Goal: Task Accomplishment & Management: Contribute content

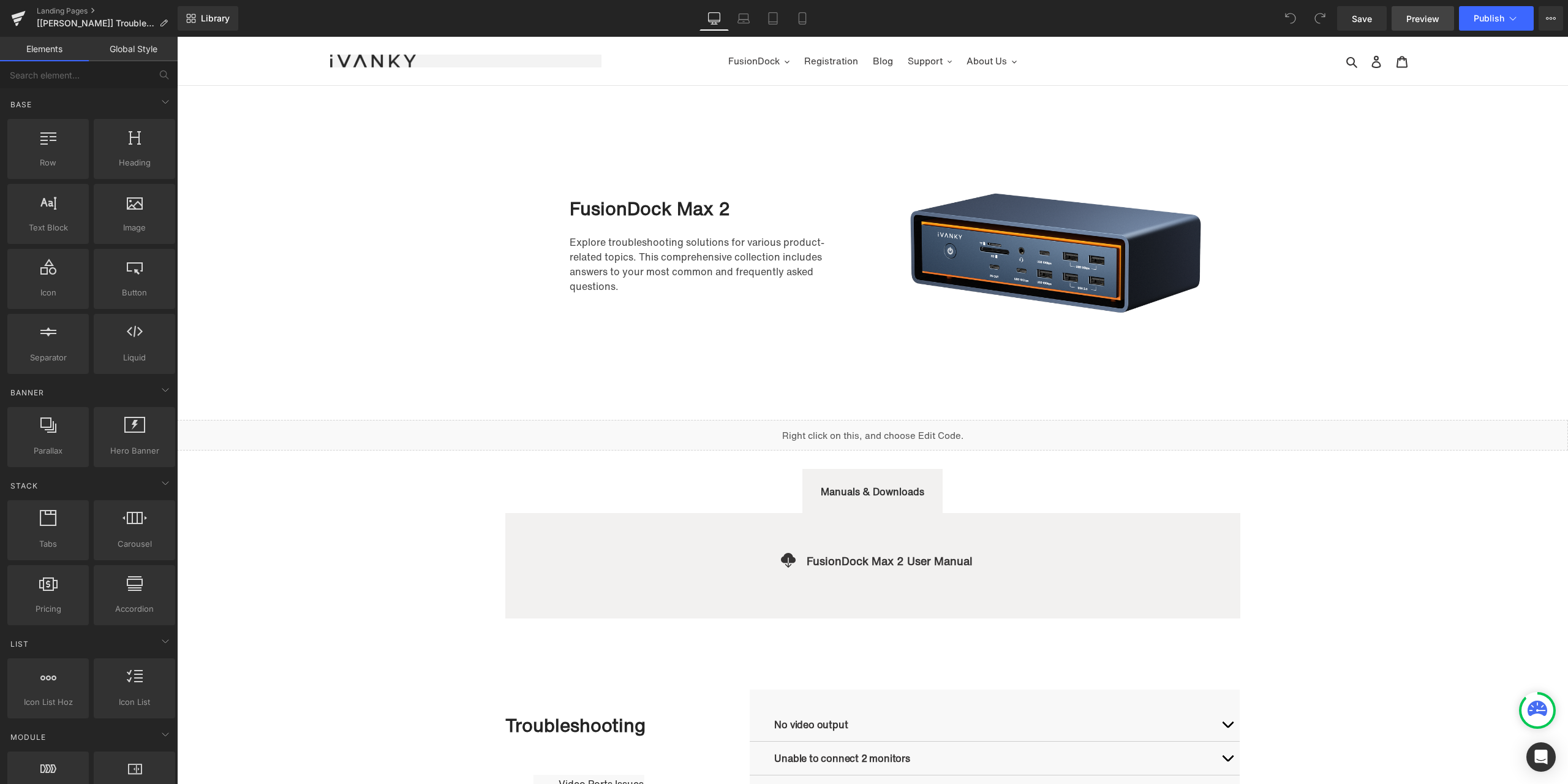
click at [1424, 25] on span "Preview" at bounding box center [1422, 18] width 33 height 13
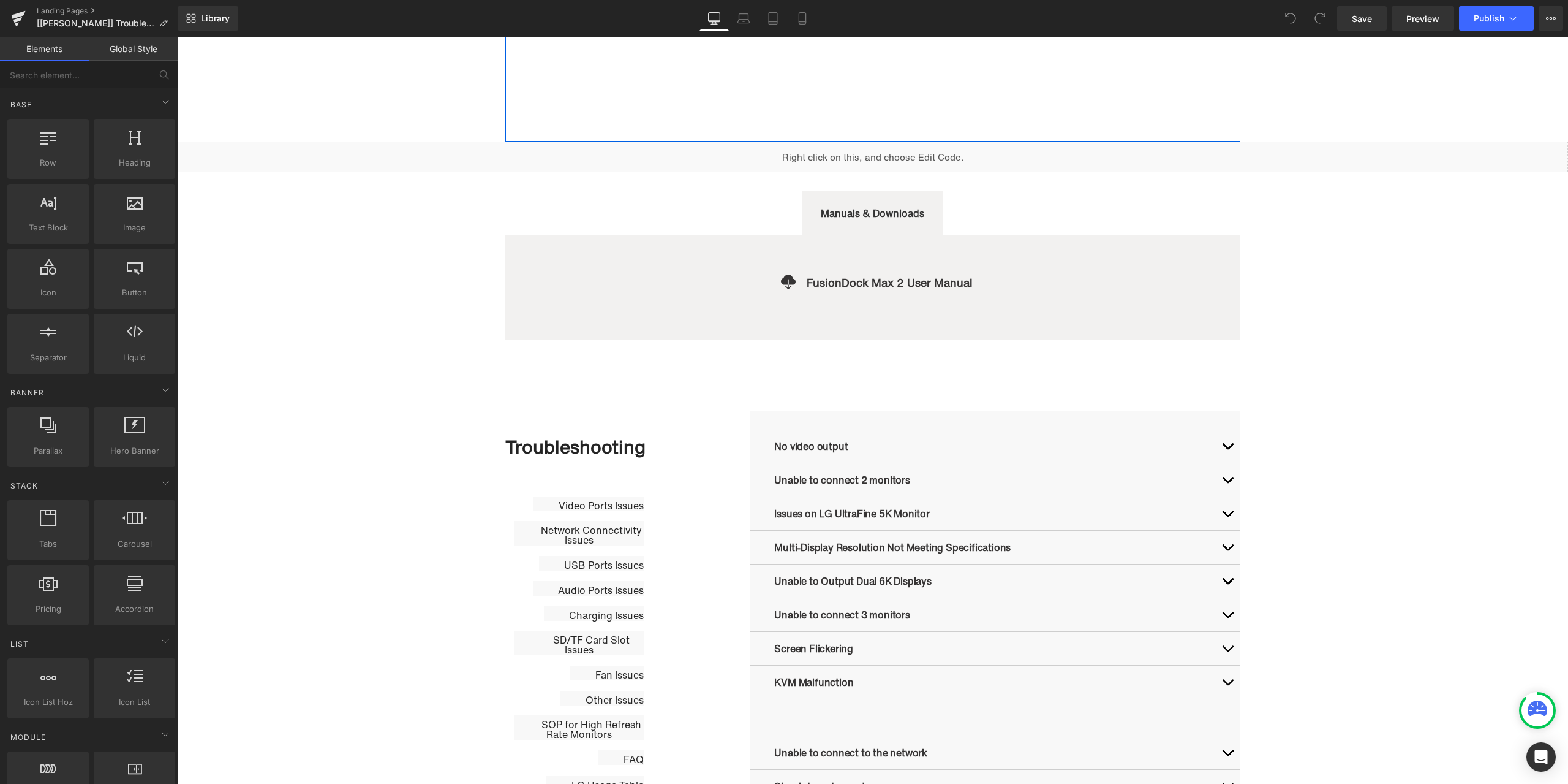
scroll to position [368, 0]
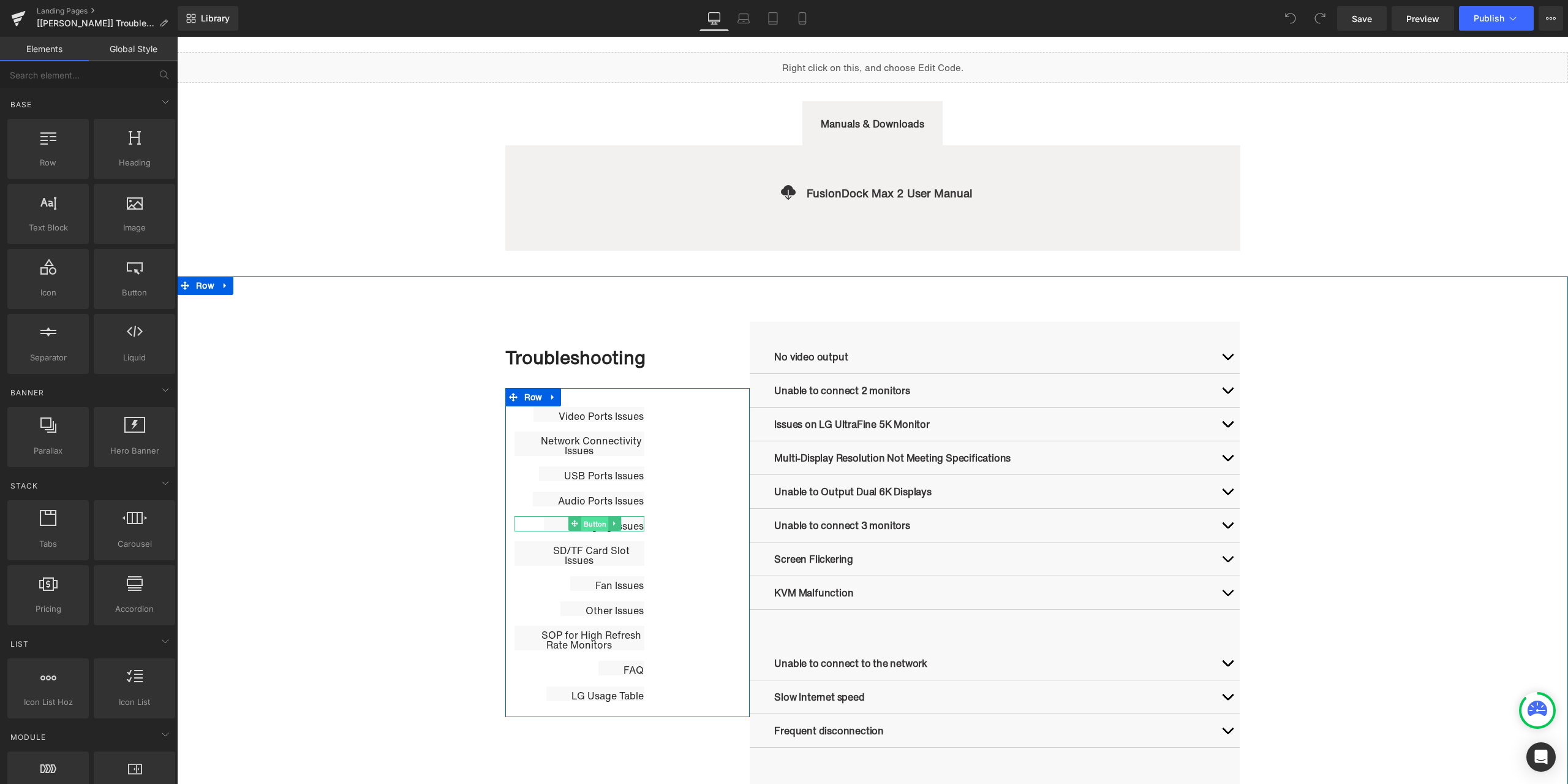
click at [585, 523] on span "Button" at bounding box center [595, 524] width 28 height 15
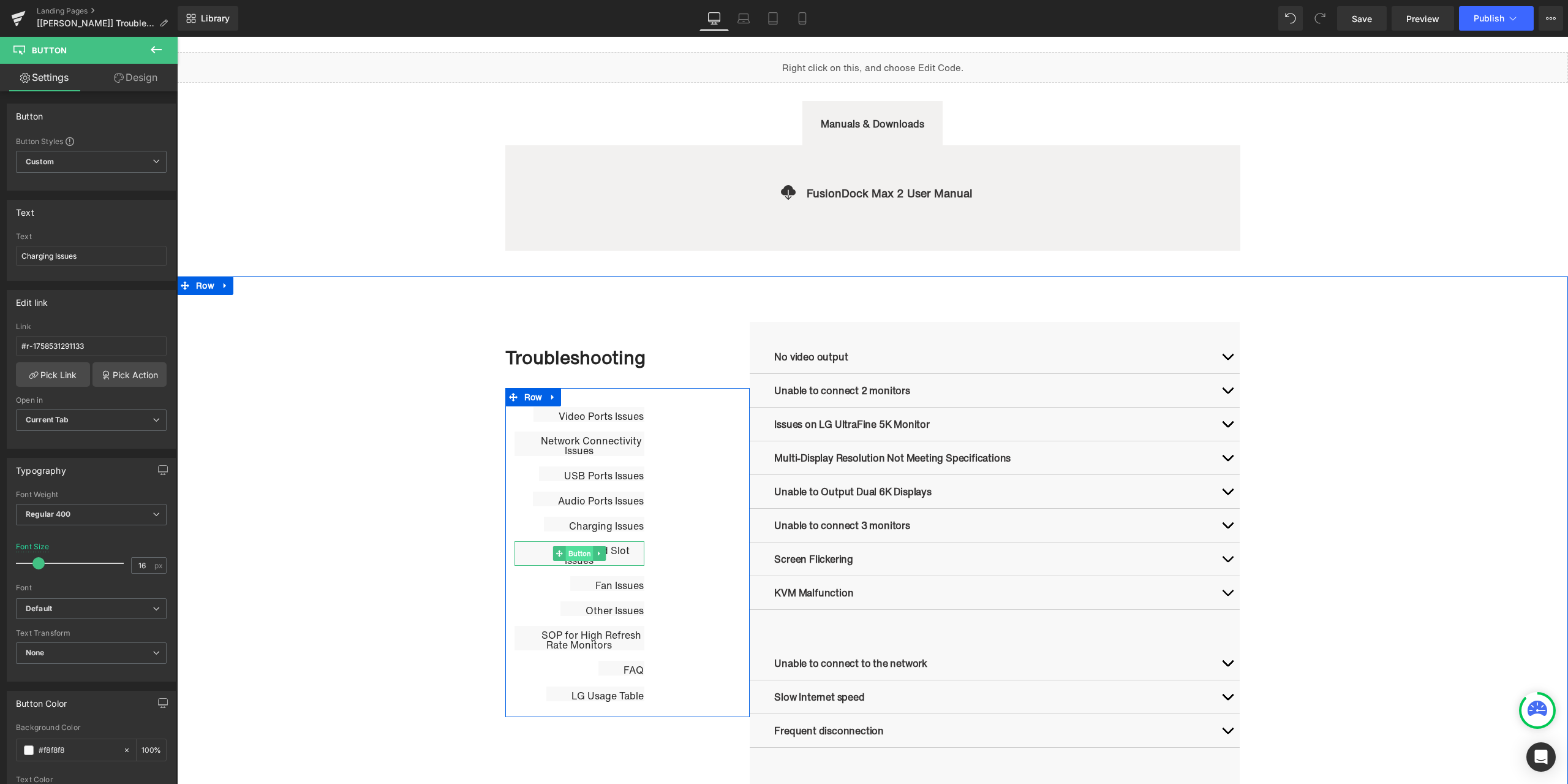
click at [579, 552] on span "Button" at bounding box center [580, 553] width 28 height 15
click at [597, 585] on span "Button" at bounding box center [608, 583] width 28 height 15
click at [582, 637] on span "Button" at bounding box center [580, 638] width 28 height 15
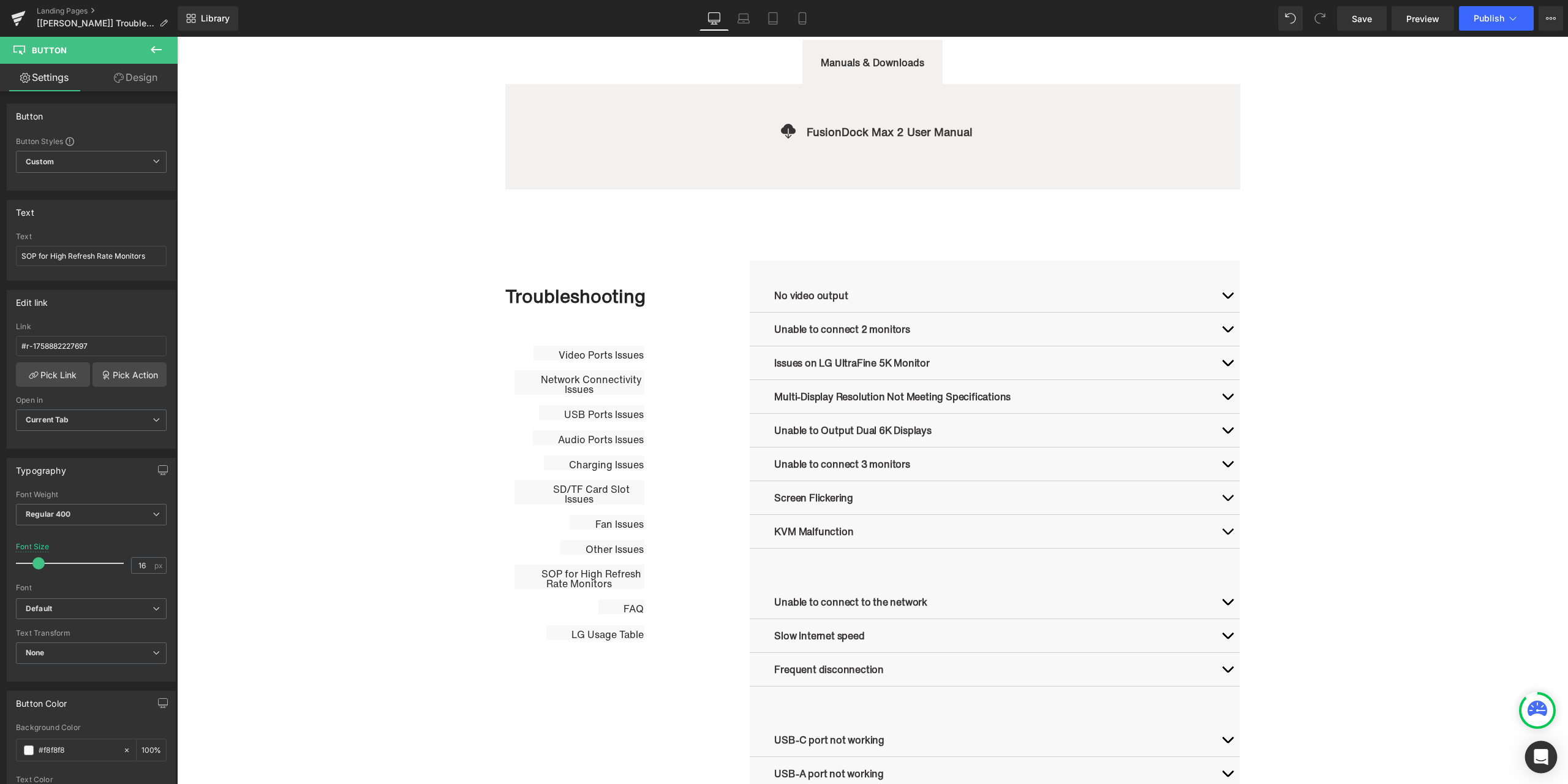
click at [1542, 747] on div "Open Intercom Messenger" at bounding box center [1541, 757] width 33 height 33
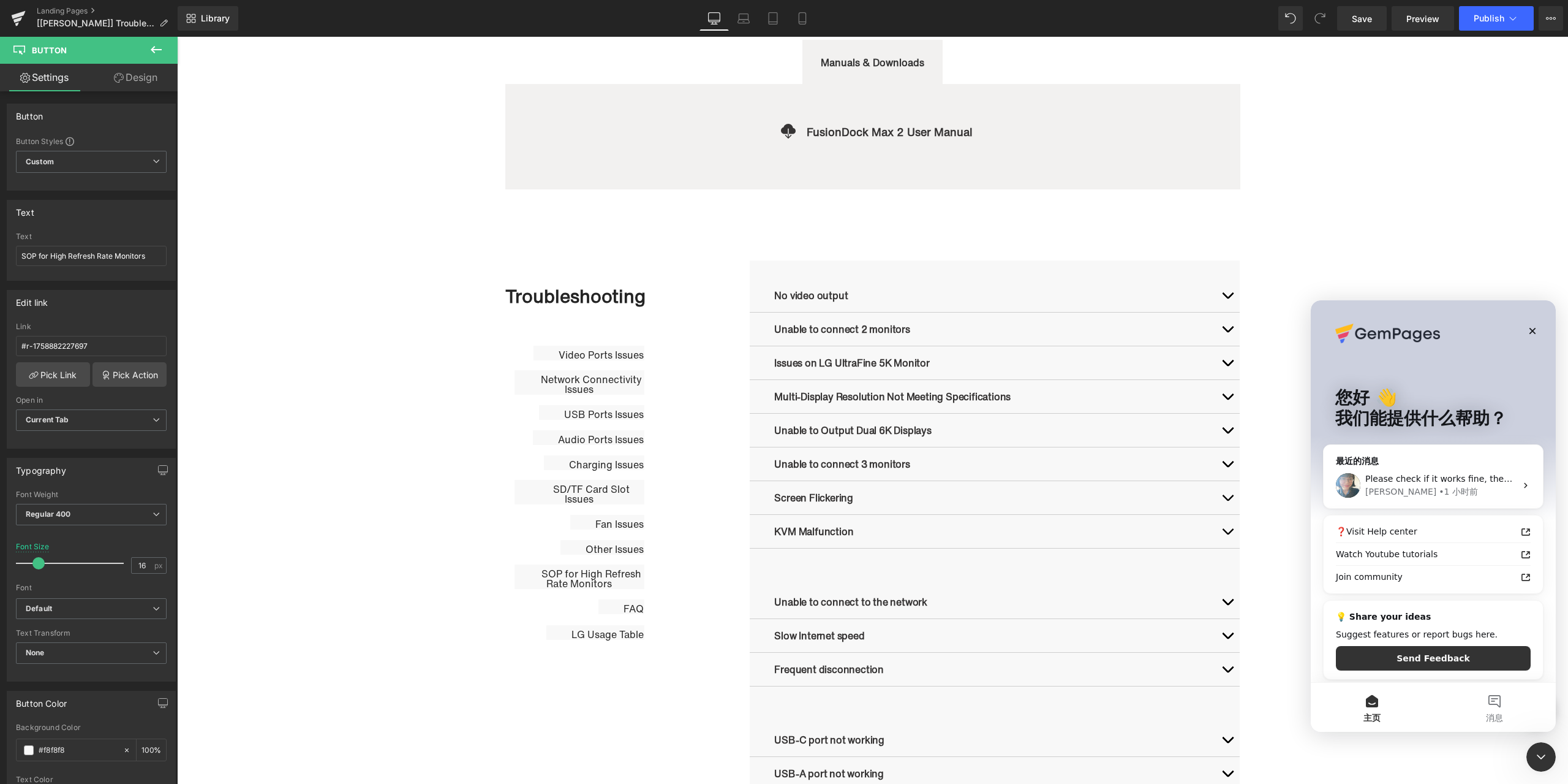
scroll to position [0, 0]
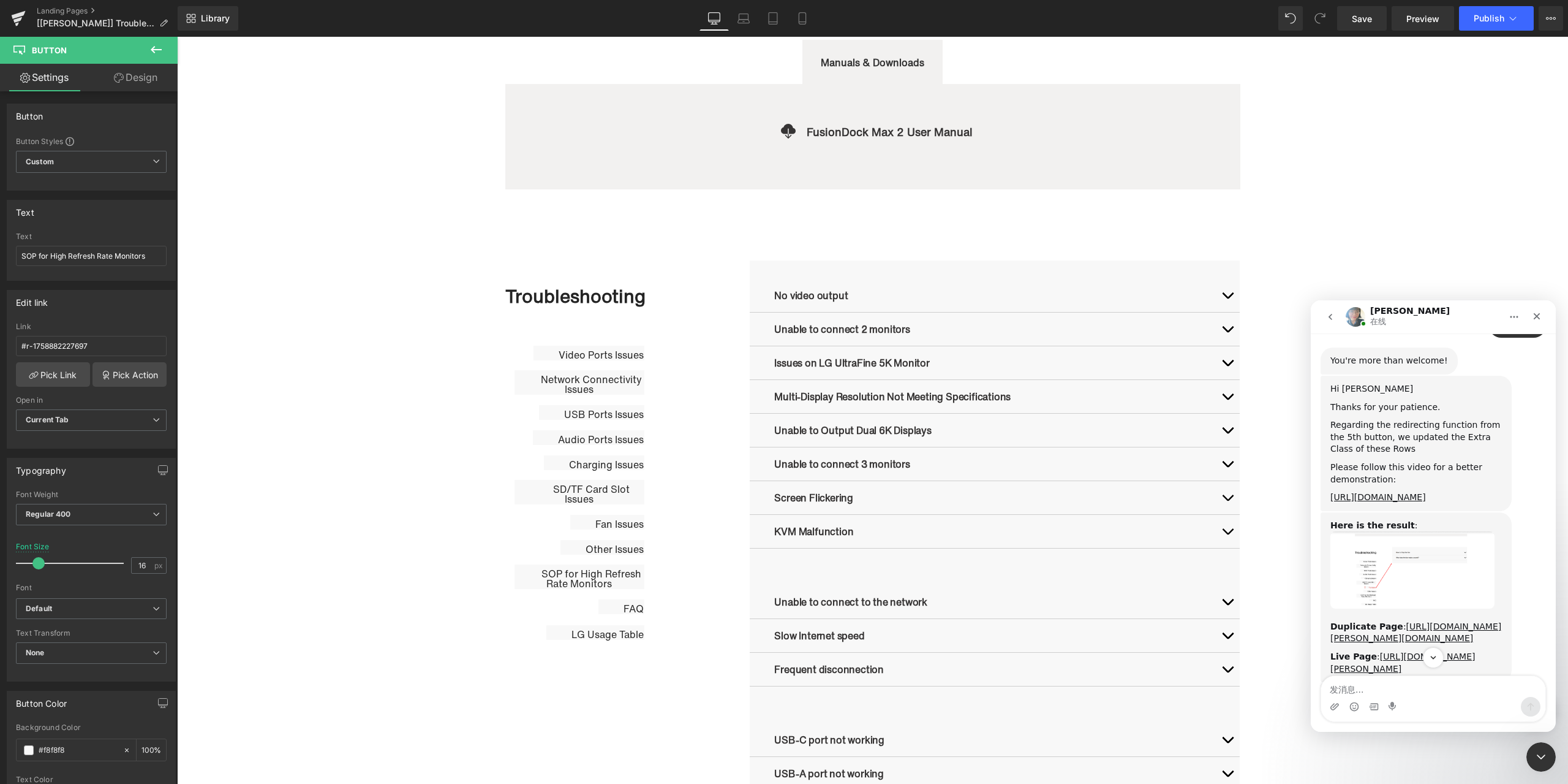
scroll to position [1455, 0]
click at [1375, 490] on link "https://www.loom.com/share/35a1719ce3bb4d91a1e1f14771f91791?sid=1a8d96a5-c5e4-4…" at bounding box center [1378, 495] width 95 height 10
click at [748, 236] on div at bounding box center [784, 374] width 1568 height 747
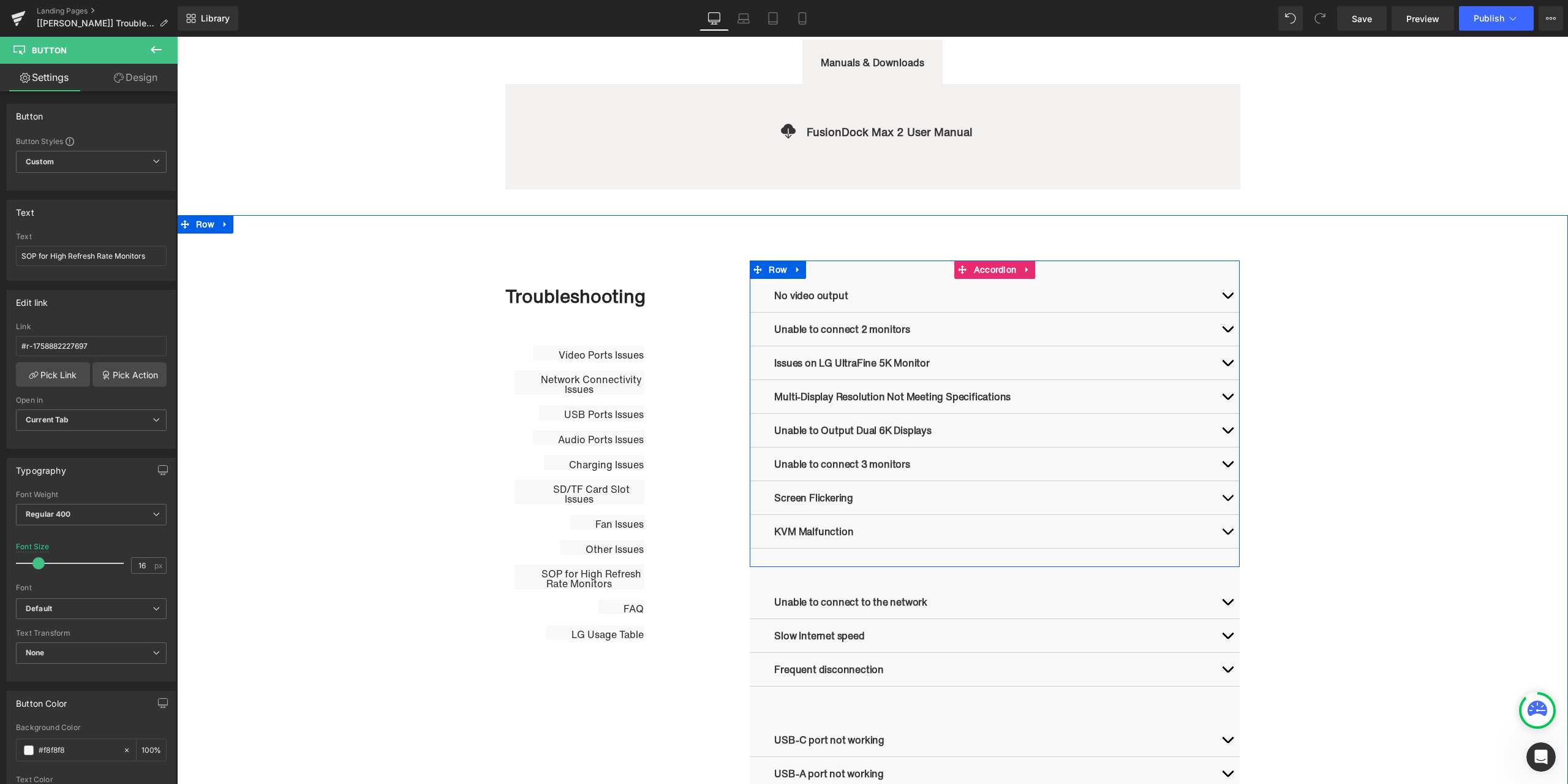
scroll to position [1639, 0]
click at [779, 272] on ul "Row" at bounding box center [778, 269] width 57 height 19
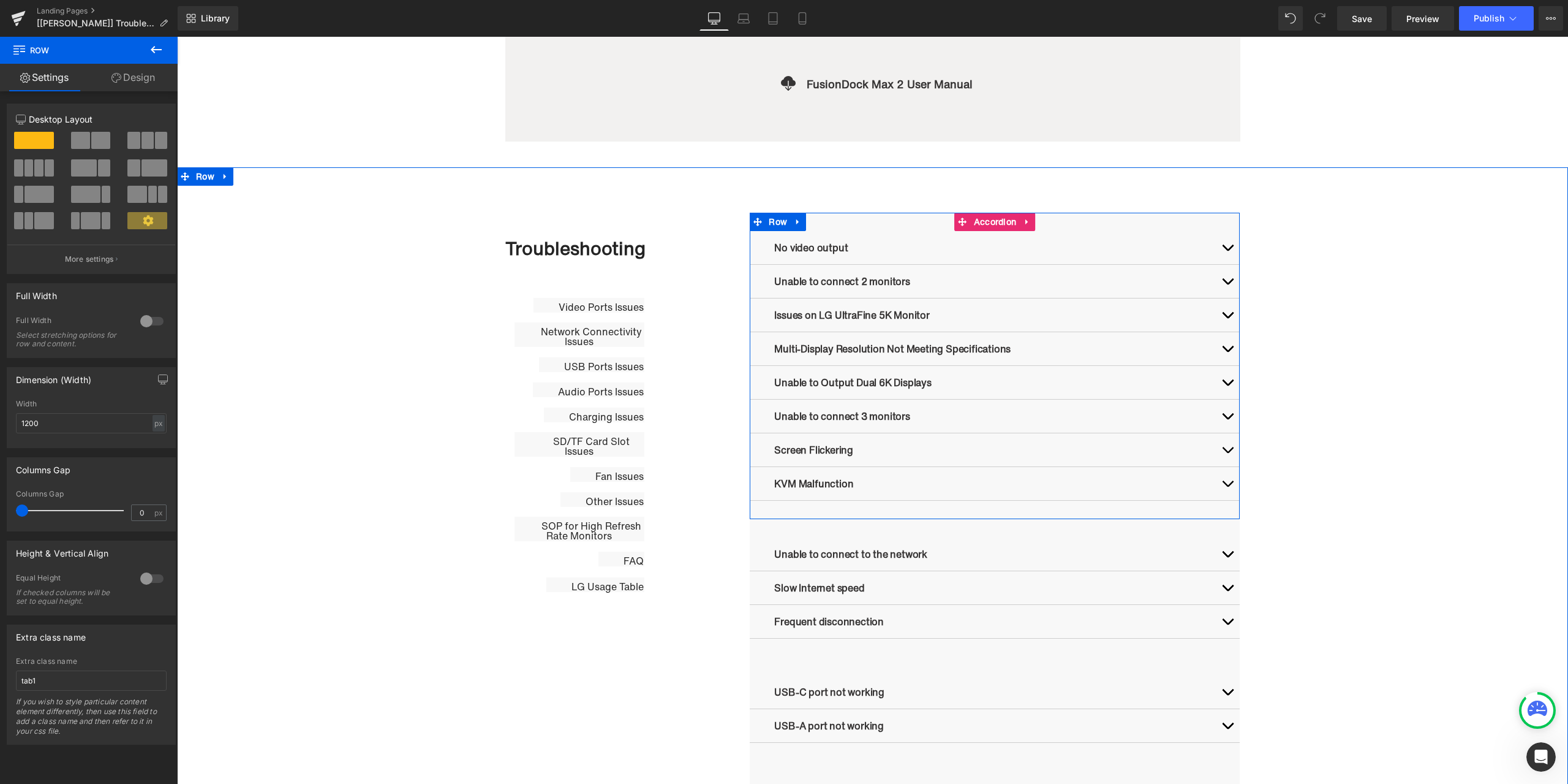
scroll to position [551, 0]
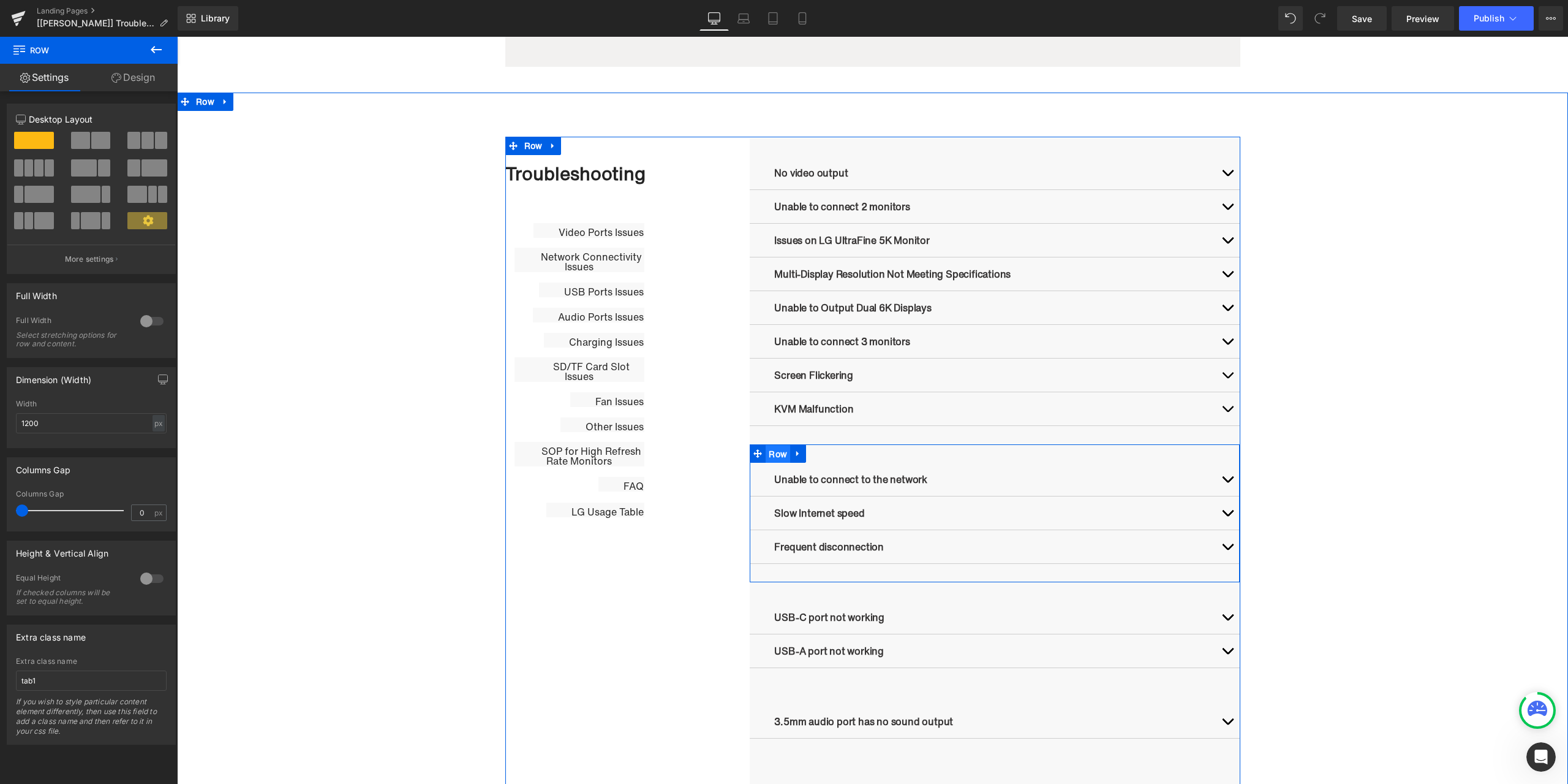
click at [779, 455] on ul "Row" at bounding box center [778, 453] width 57 height 19
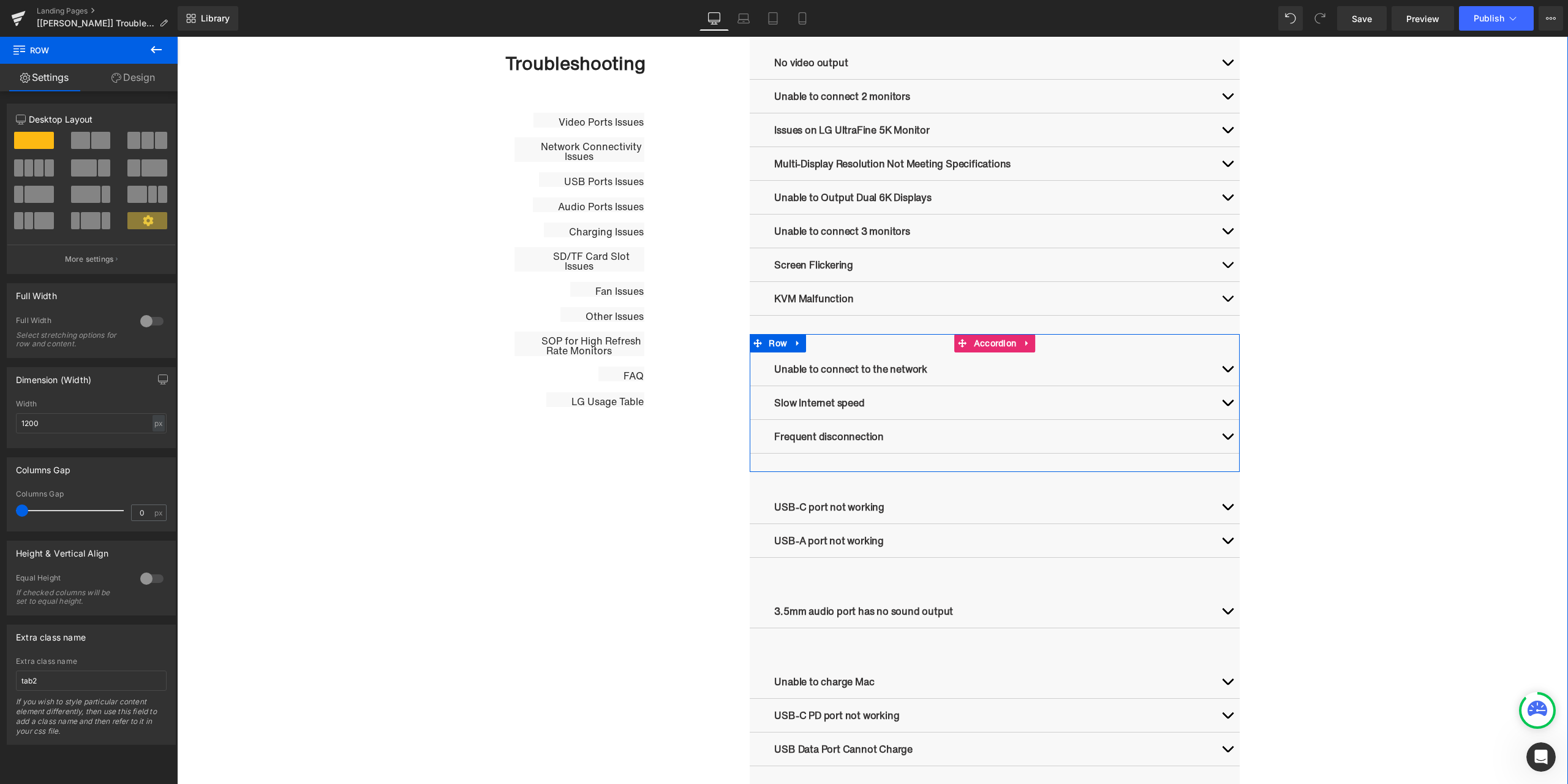
scroll to position [675, 0]
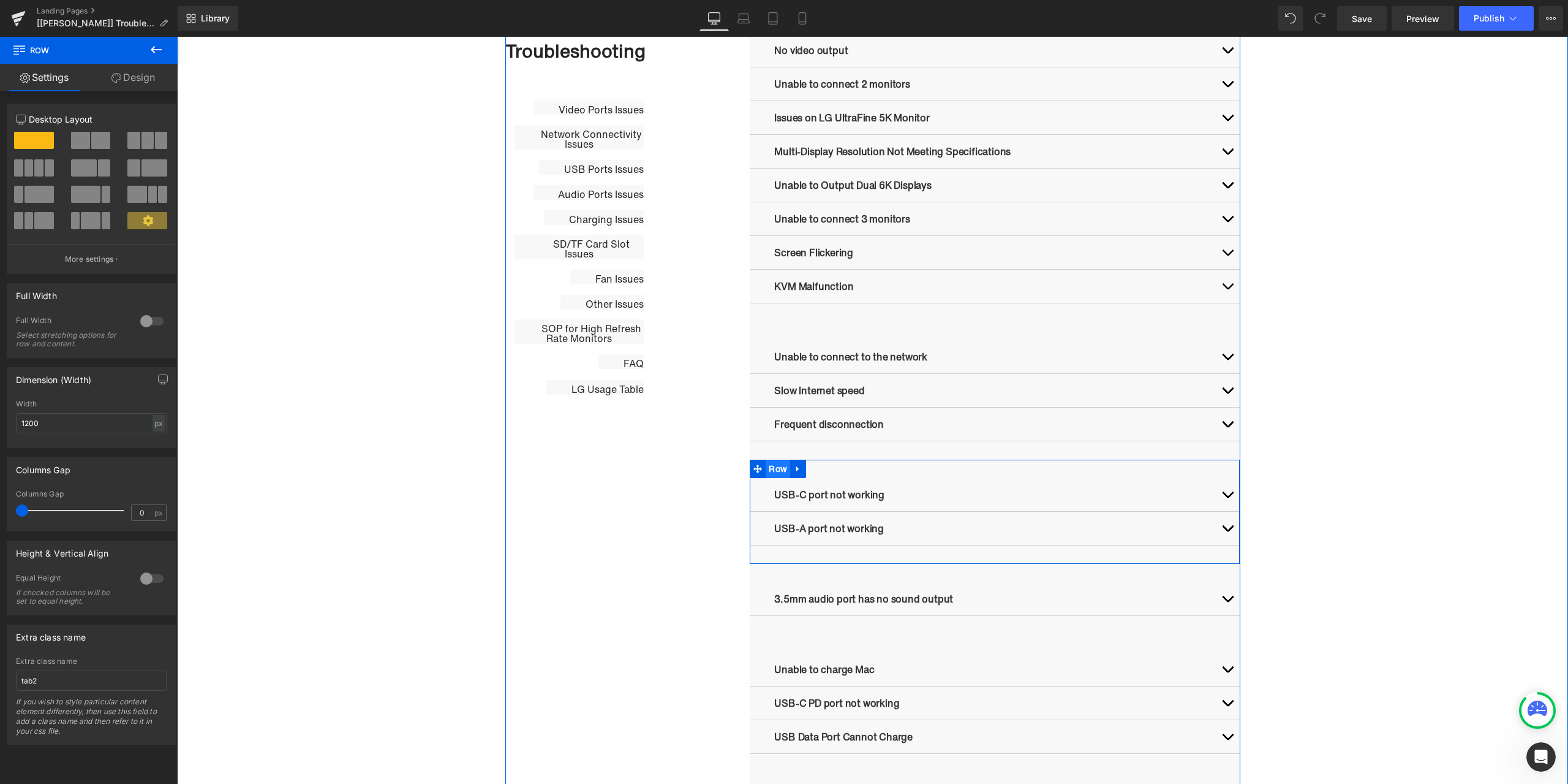
click at [766, 467] on span "Row" at bounding box center [778, 469] width 25 height 19
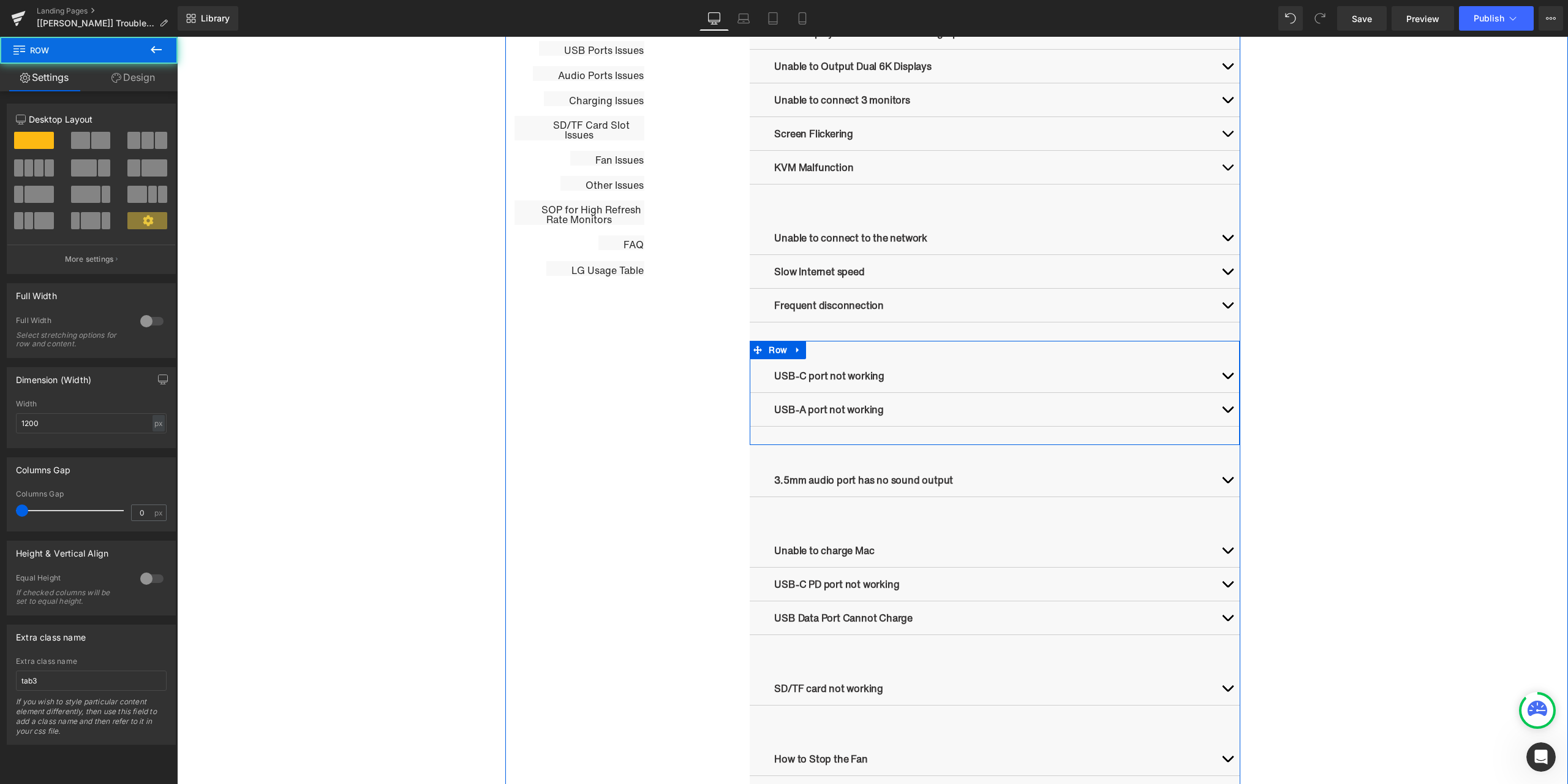
scroll to position [797, 0]
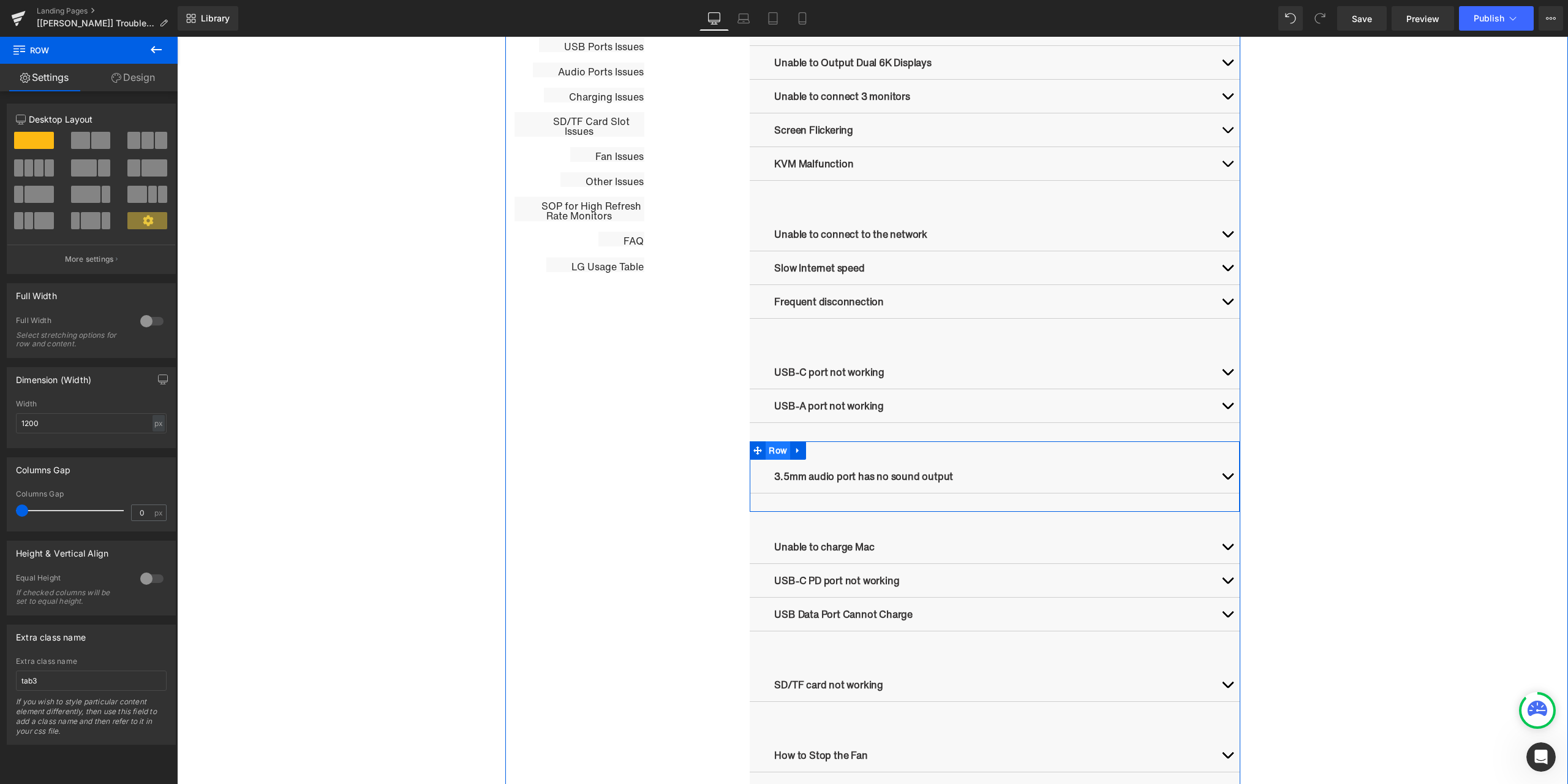
click at [772, 447] on ul "Row" at bounding box center [778, 450] width 57 height 19
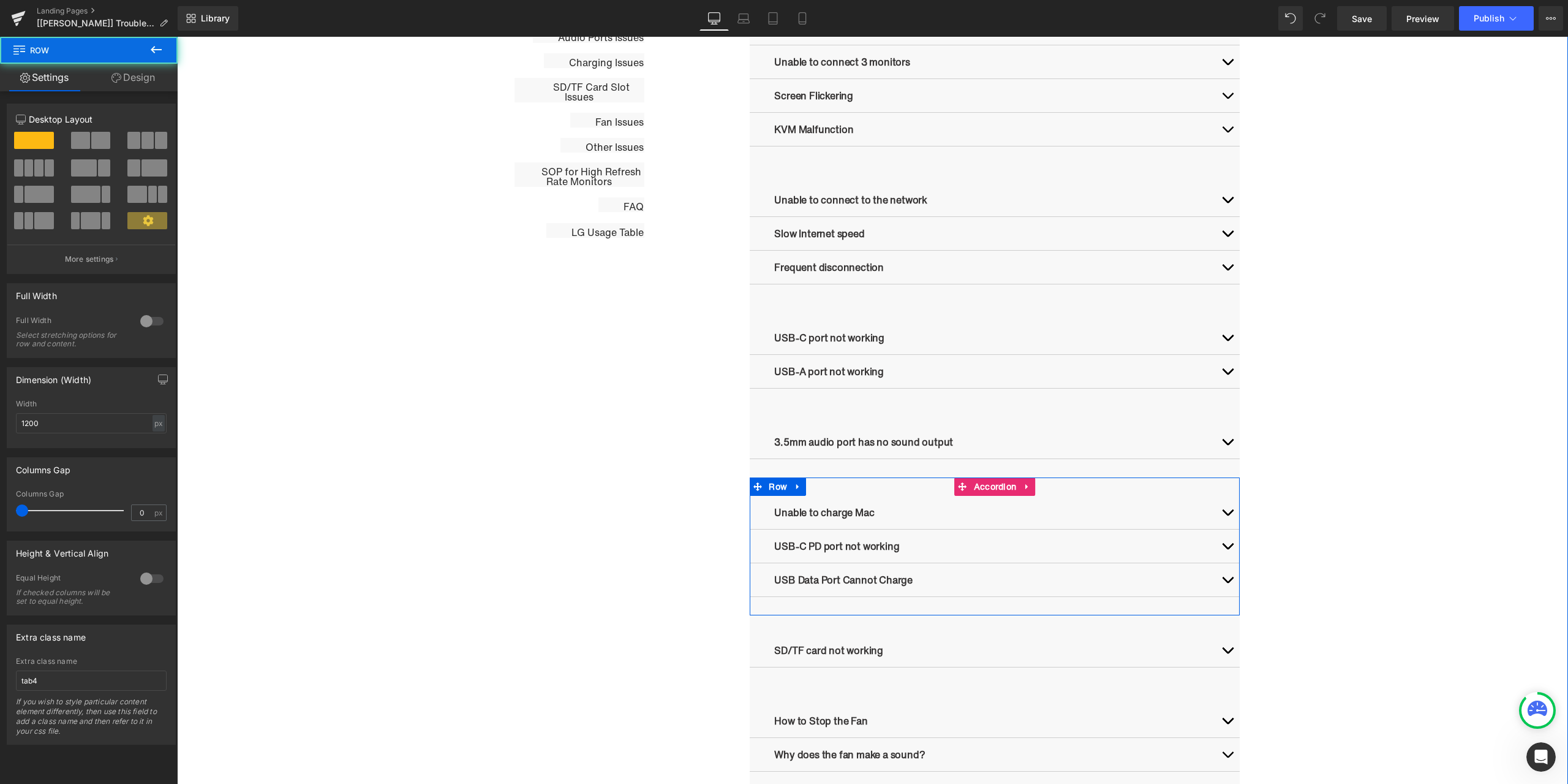
scroll to position [859, 0]
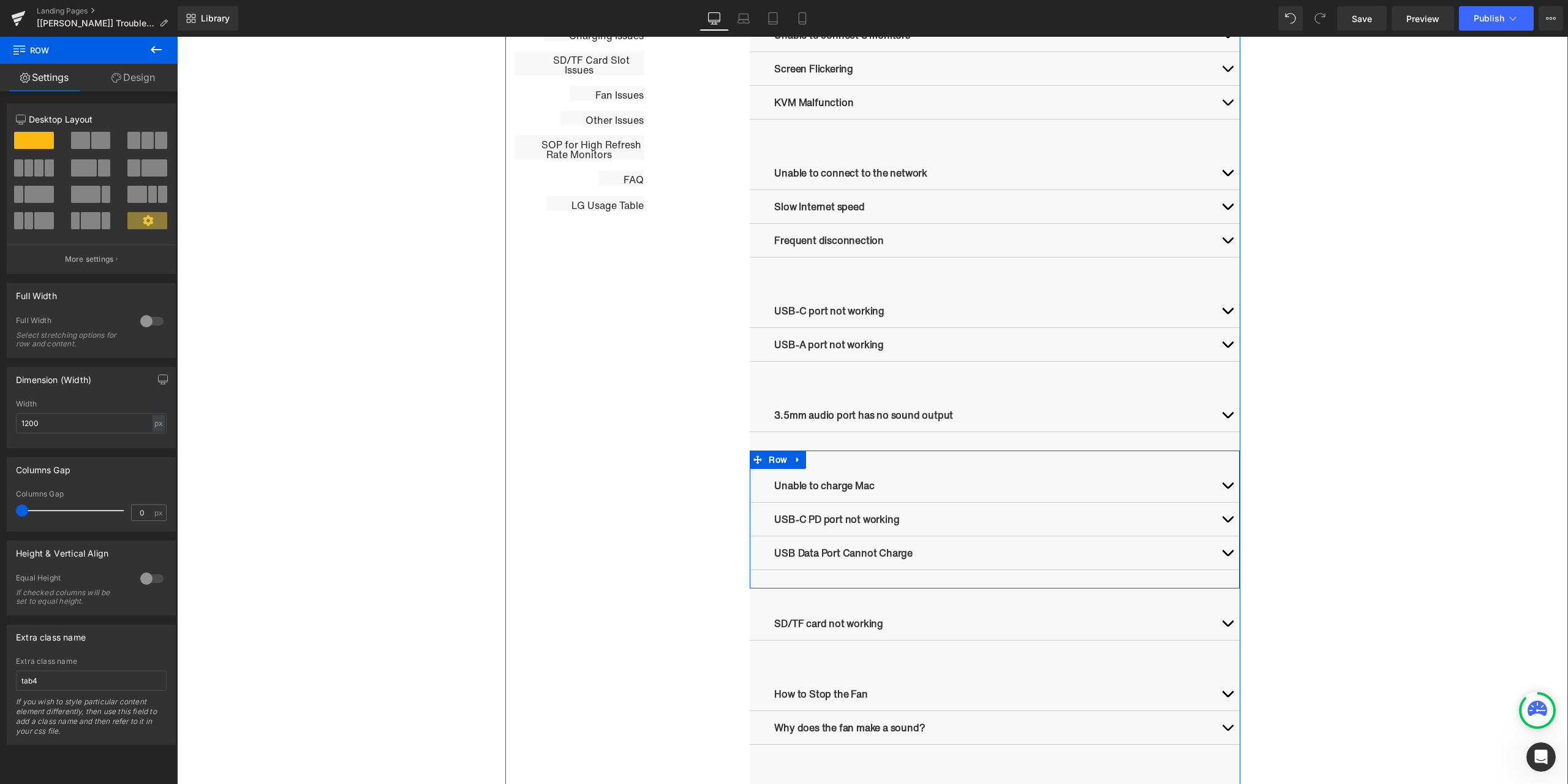
click at [772, 460] on span "Row" at bounding box center [778, 459] width 25 height 19
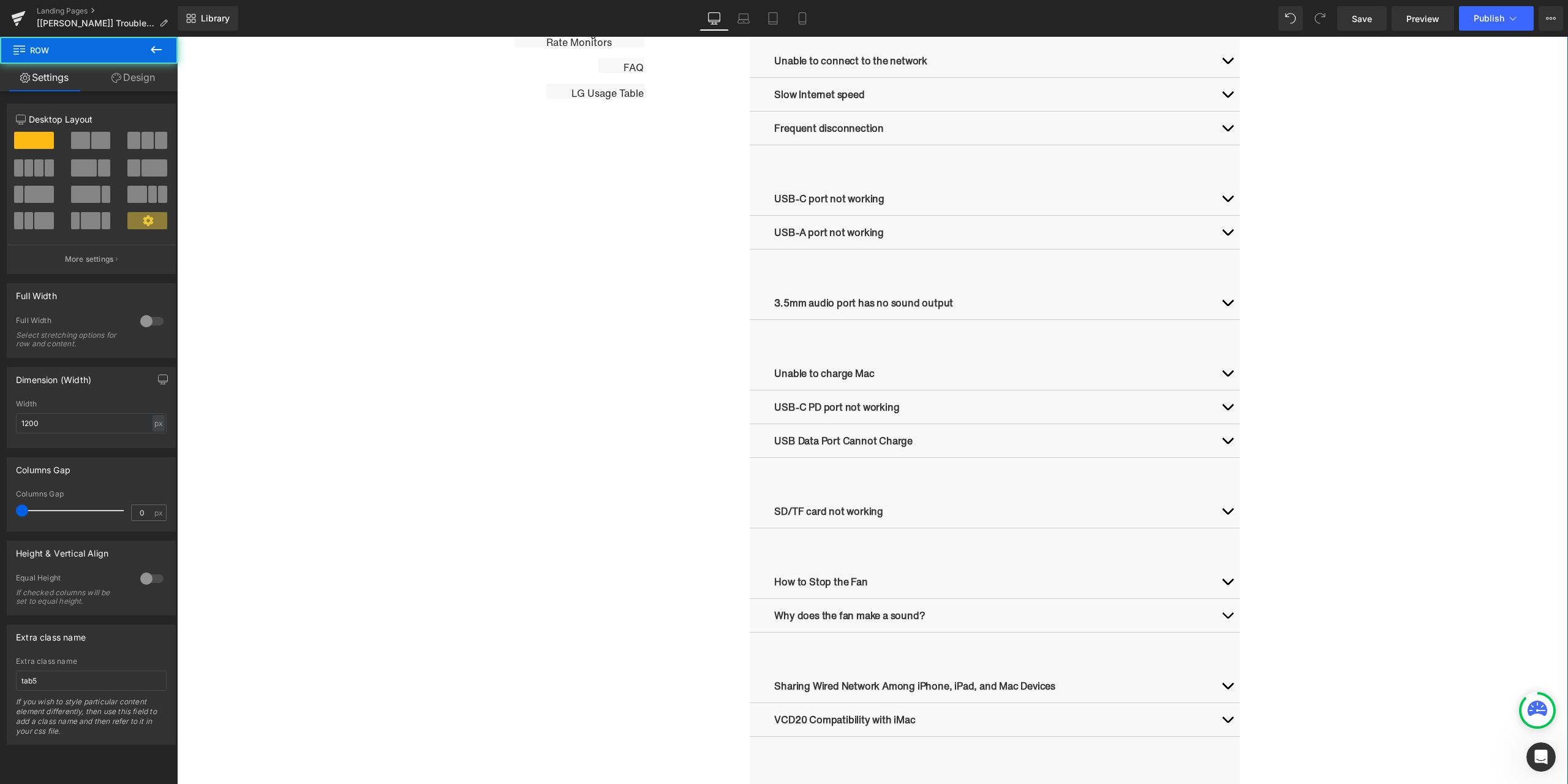
scroll to position [981, 0]
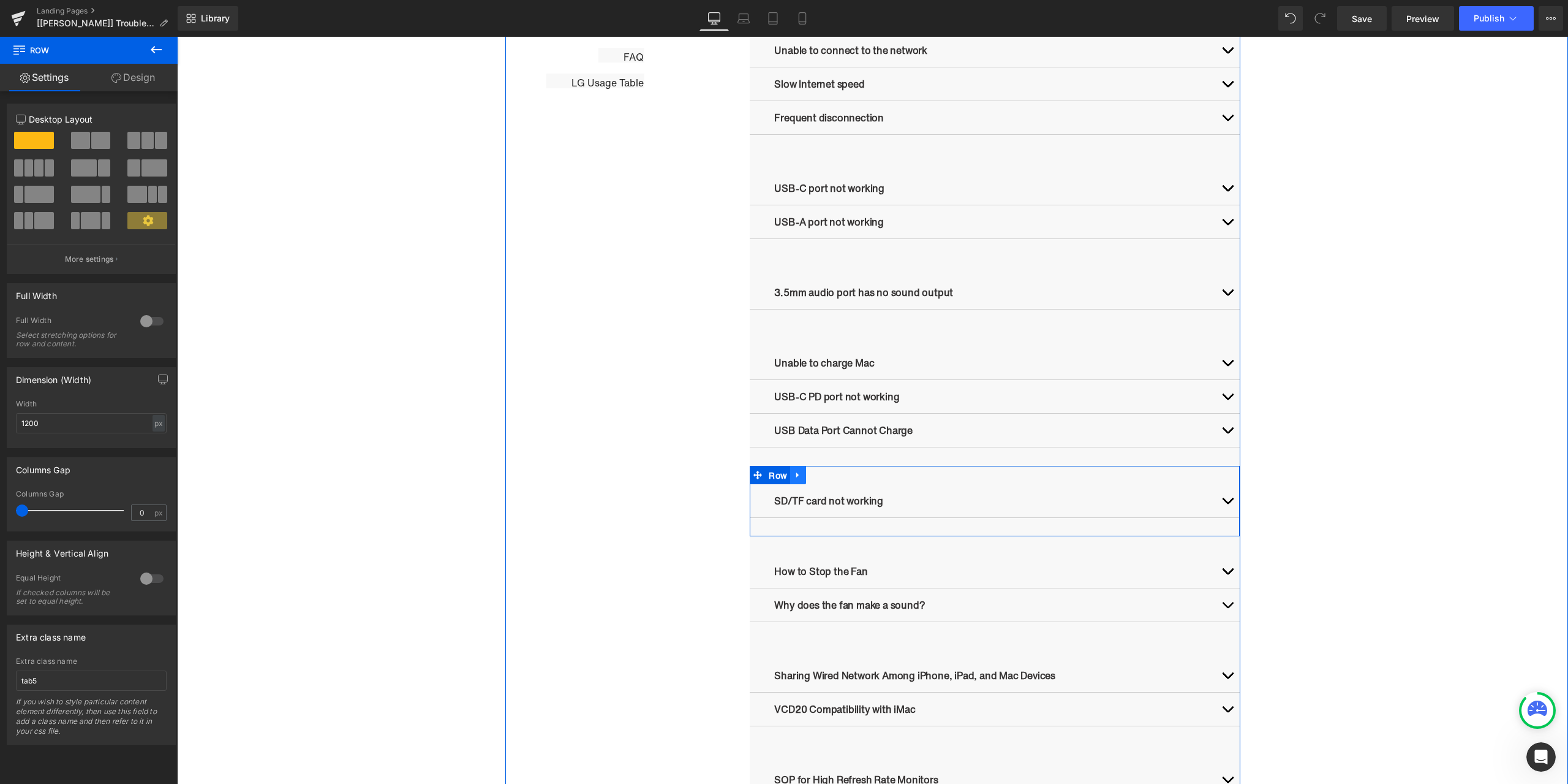
click at [778, 474] on ul "Row" at bounding box center [778, 475] width 57 height 19
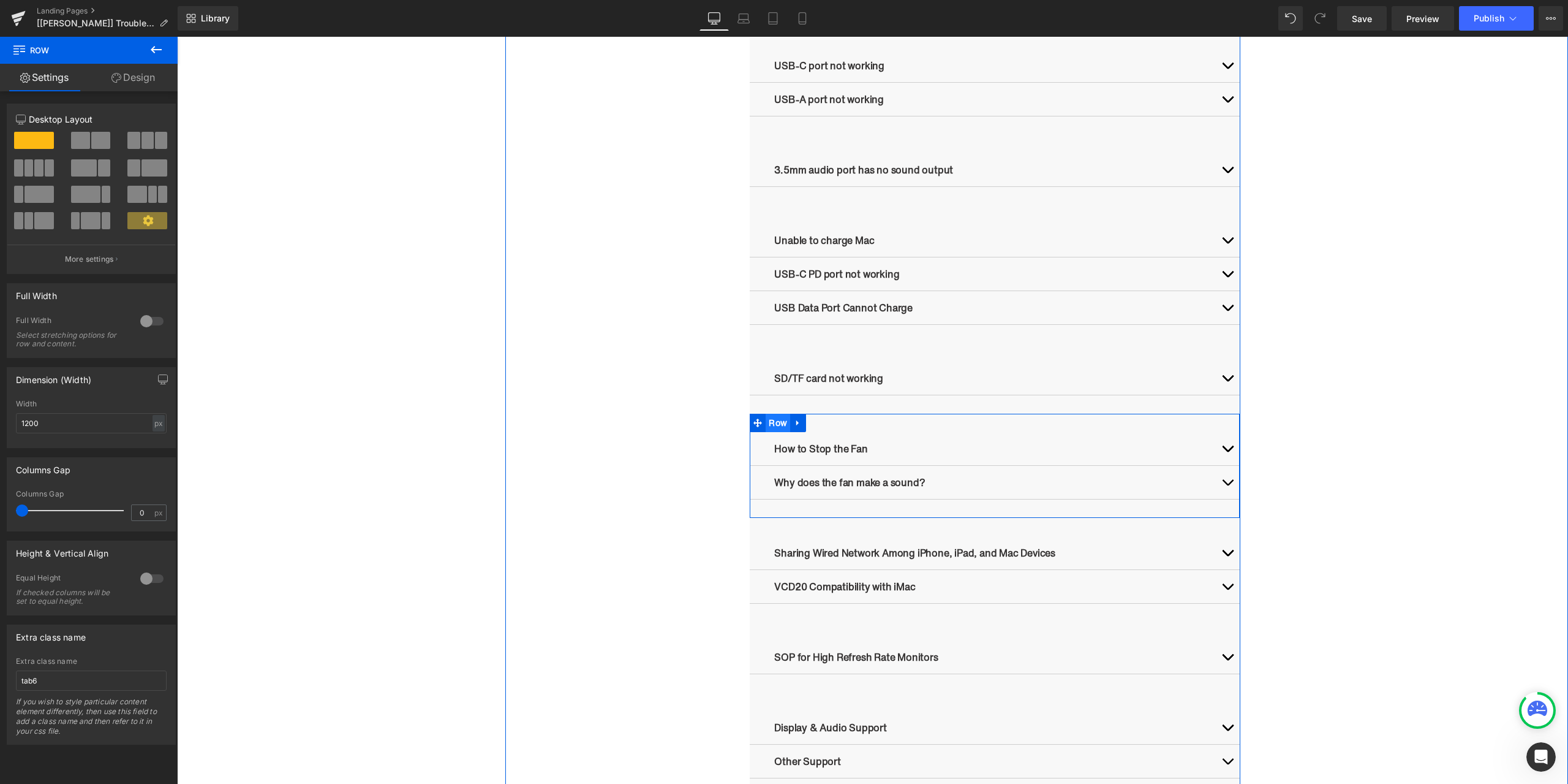
click at [773, 428] on ul "Row" at bounding box center [778, 422] width 57 height 19
click at [775, 529] on span "Row" at bounding box center [778, 527] width 25 height 19
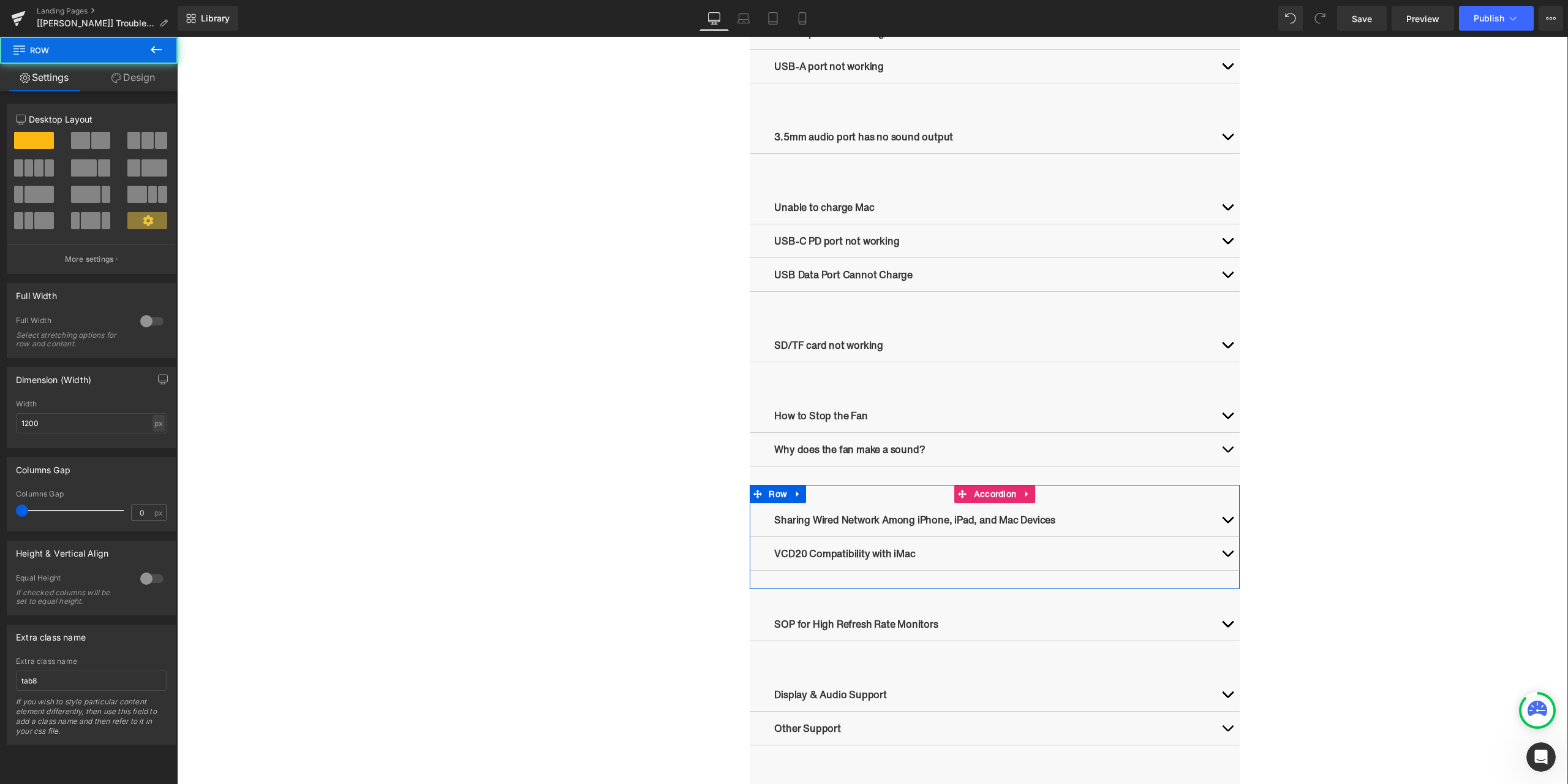
scroll to position [1226, 0]
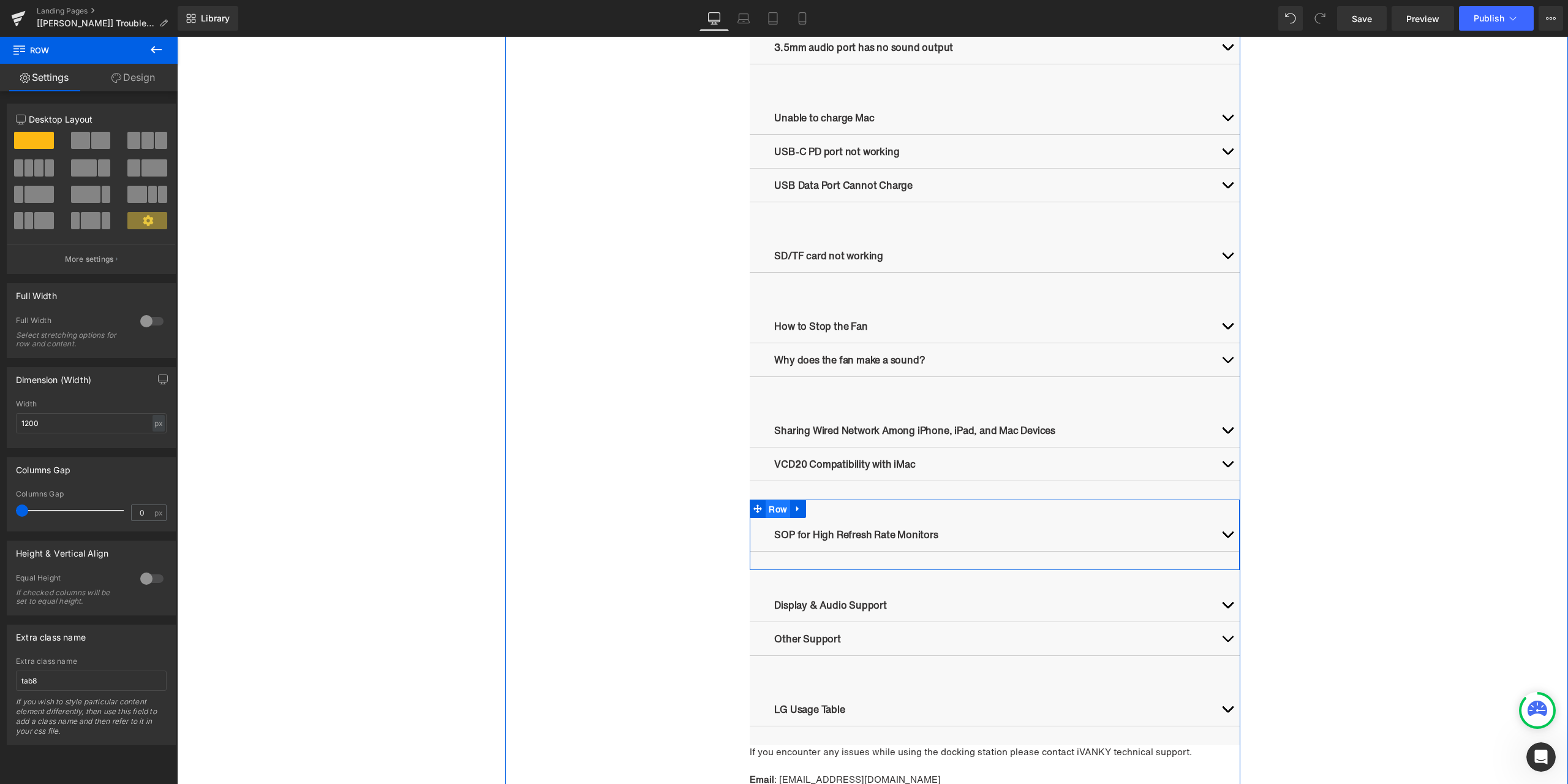
click at [773, 511] on ul "Row" at bounding box center [778, 509] width 57 height 19
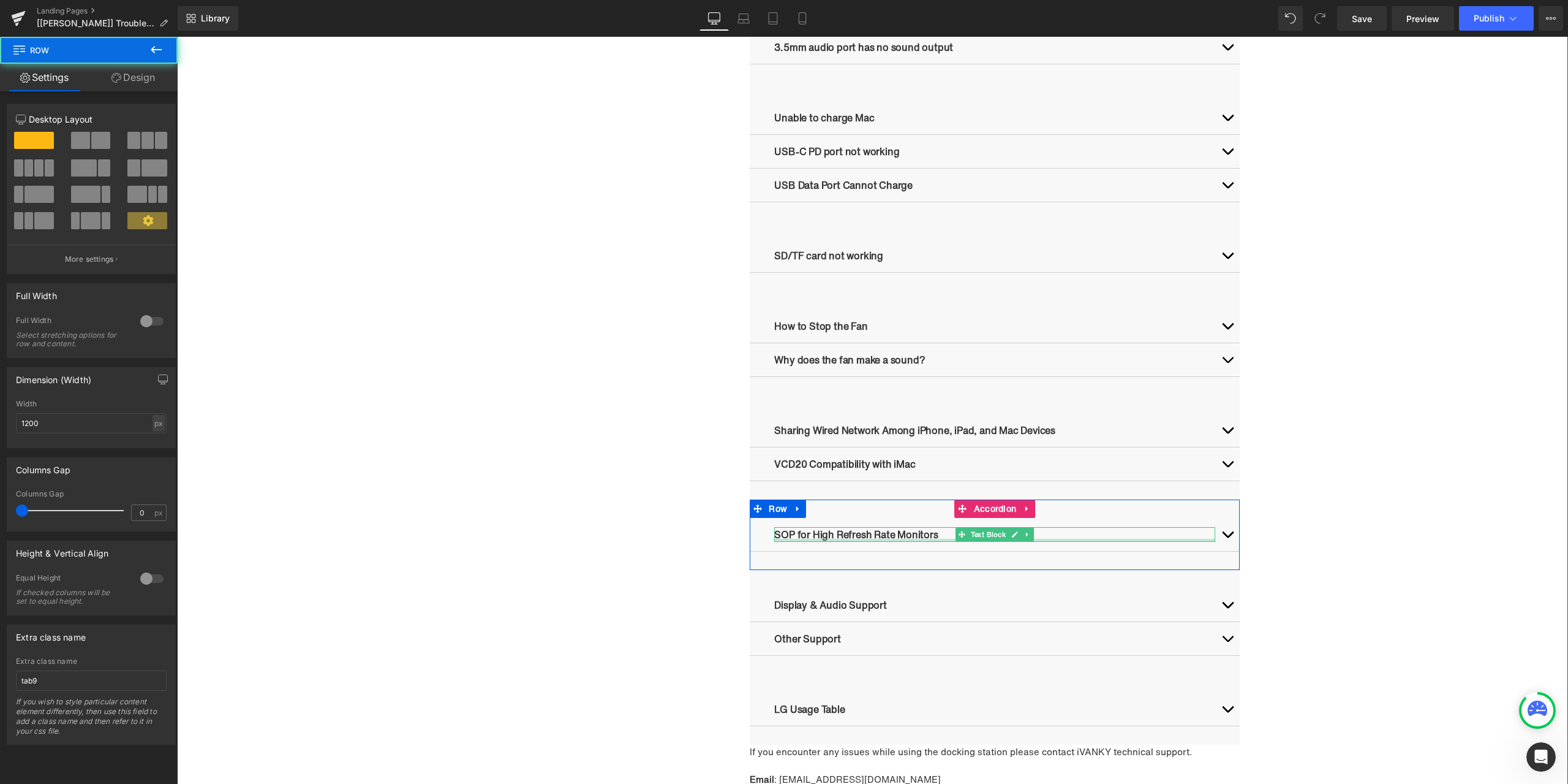
scroll to position [1348, 0]
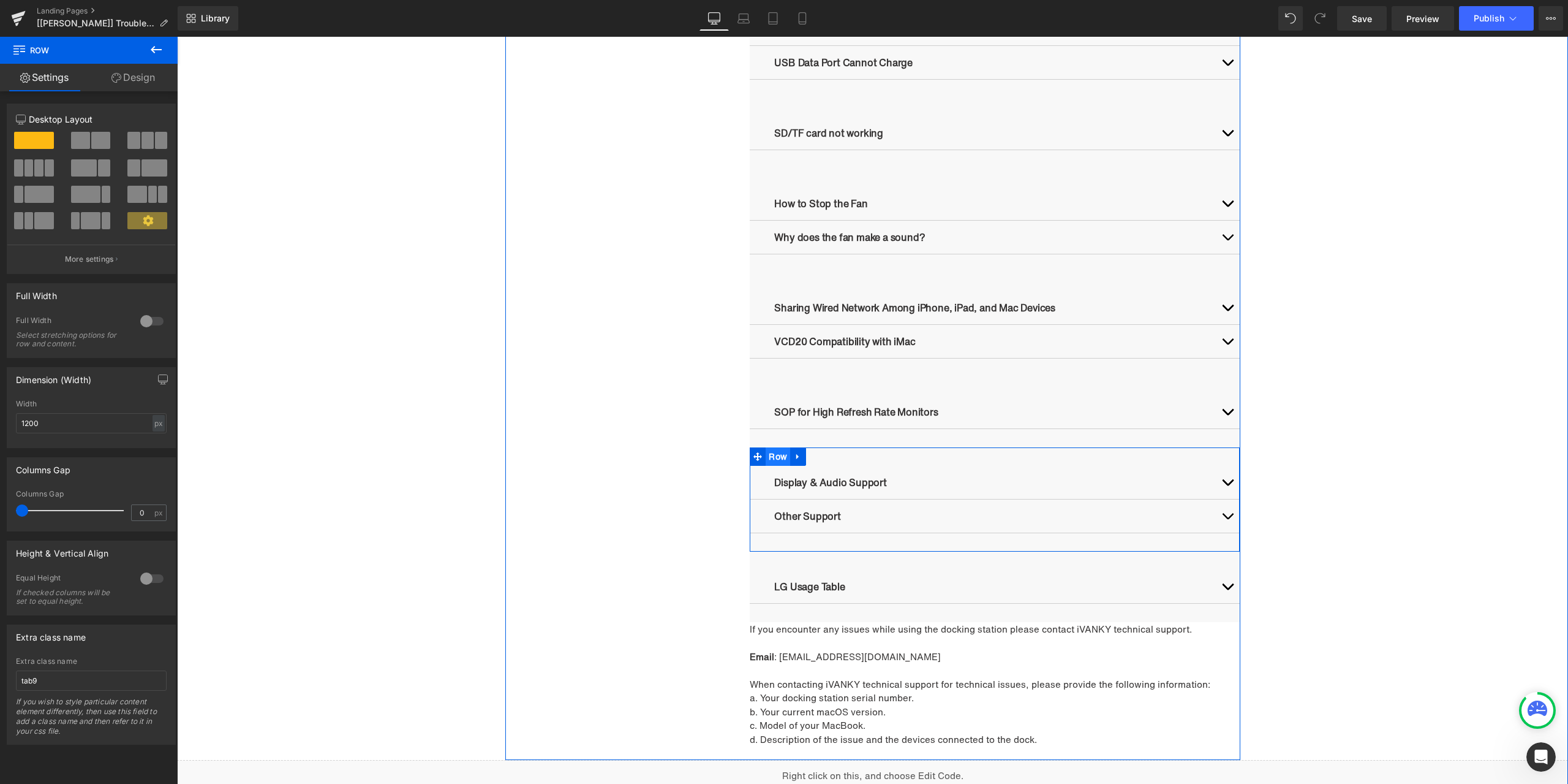
click at [775, 455] on ul "Row" at bounding box center [778, 456] width 57 height 19
click at [775, 560] on ul "Row" at bounding box center [778, 560] width 57 height 19
click at [777, 461] on ul "Row" at bounding box center [778, 456] width 57 height 19
click at [779, 560] on ul "Row" at bounding box center [778, 560] width 57 height 19
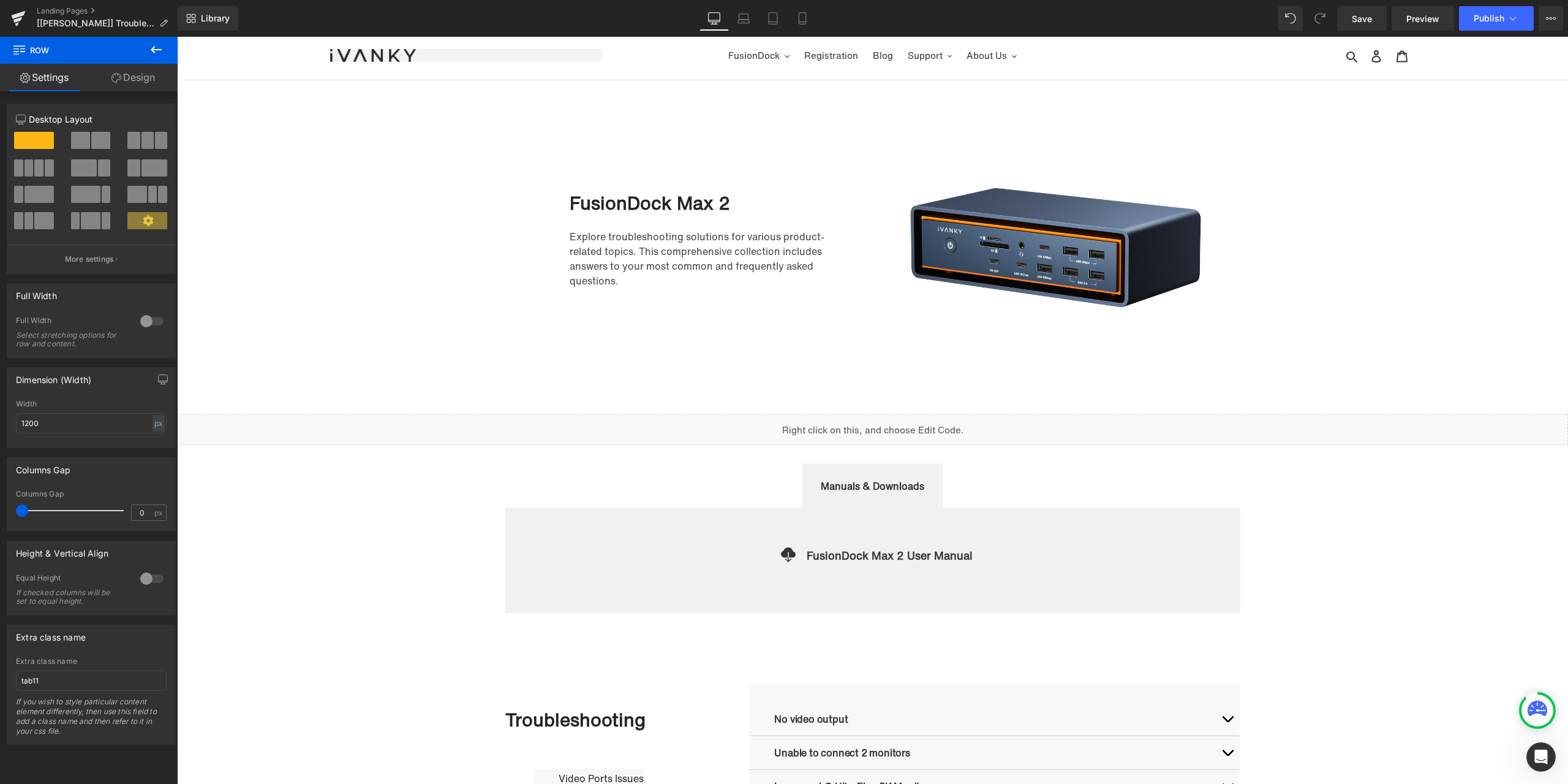
scroll to position [0, 0]
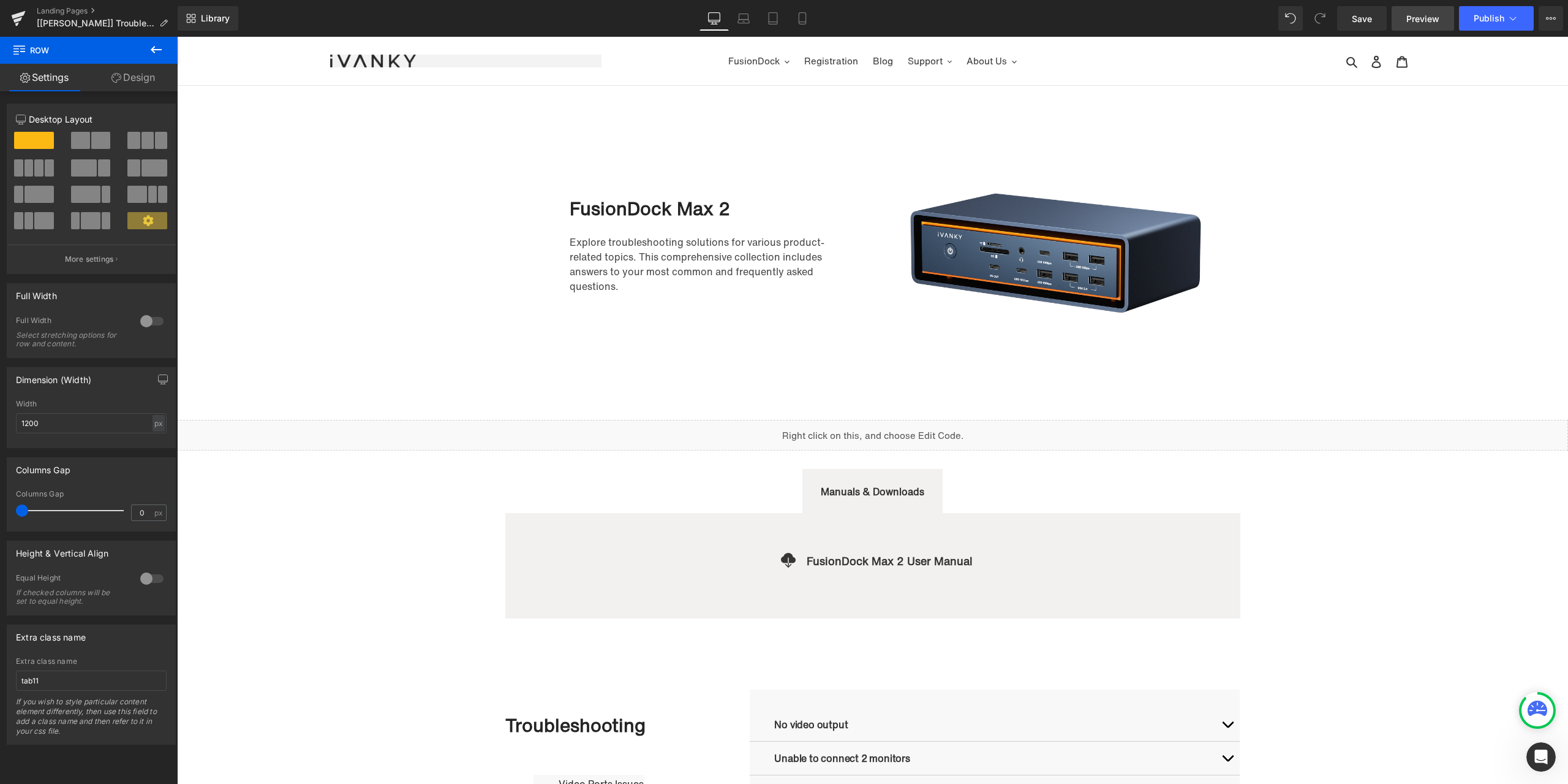
click at [1418, 20] on span "Preview" at bounding box center [1422, 18] width 33 height 13
click at [1544, 762] on div "打开 Intercom Messenger" at bounding box center [1539, 755] width 41 height 41
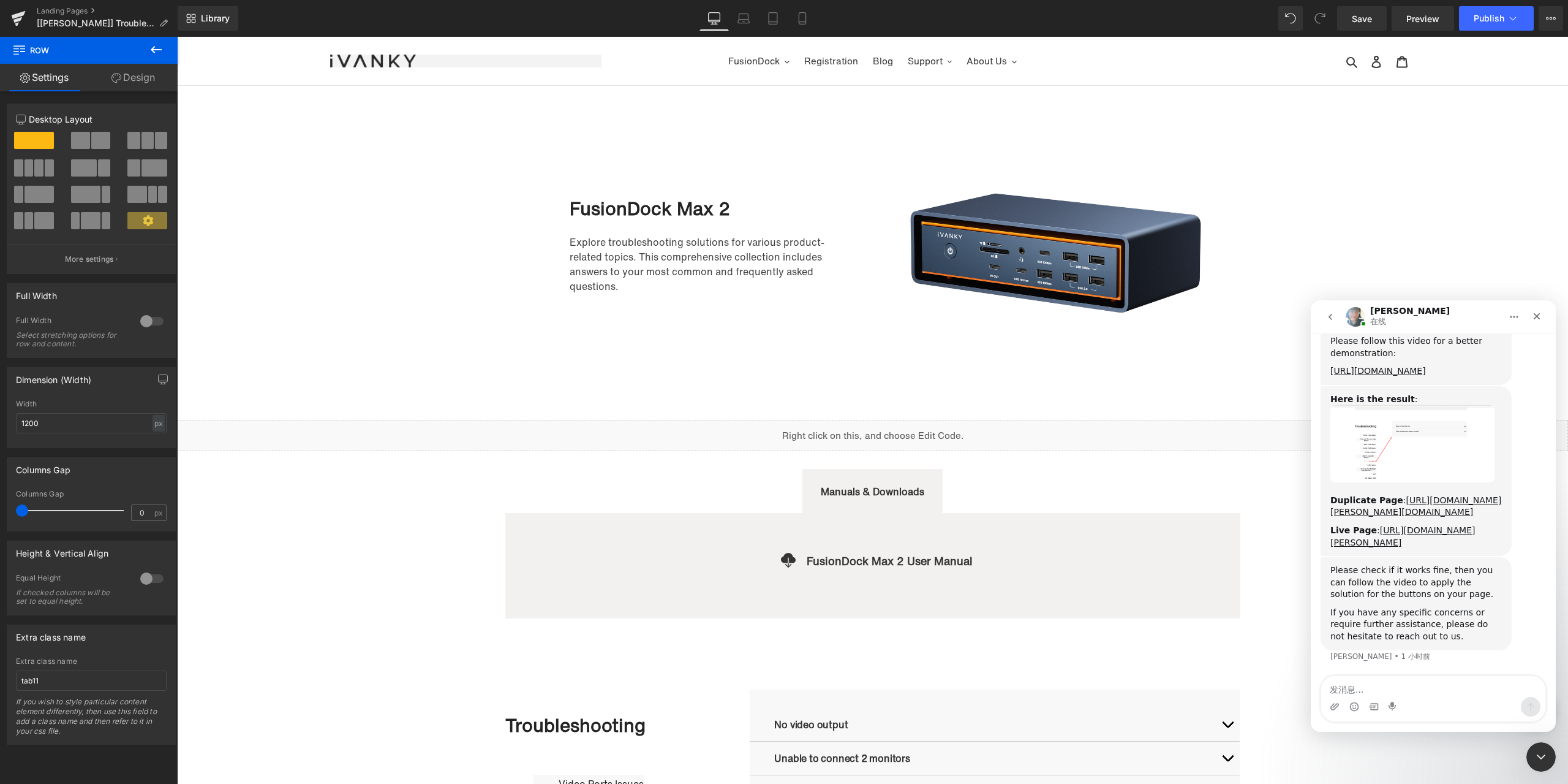
scroll to position [1639, 0]
click at [1445, 687] on textarea "发消息..." at bounding box center [1434, 686] width 224 height 21
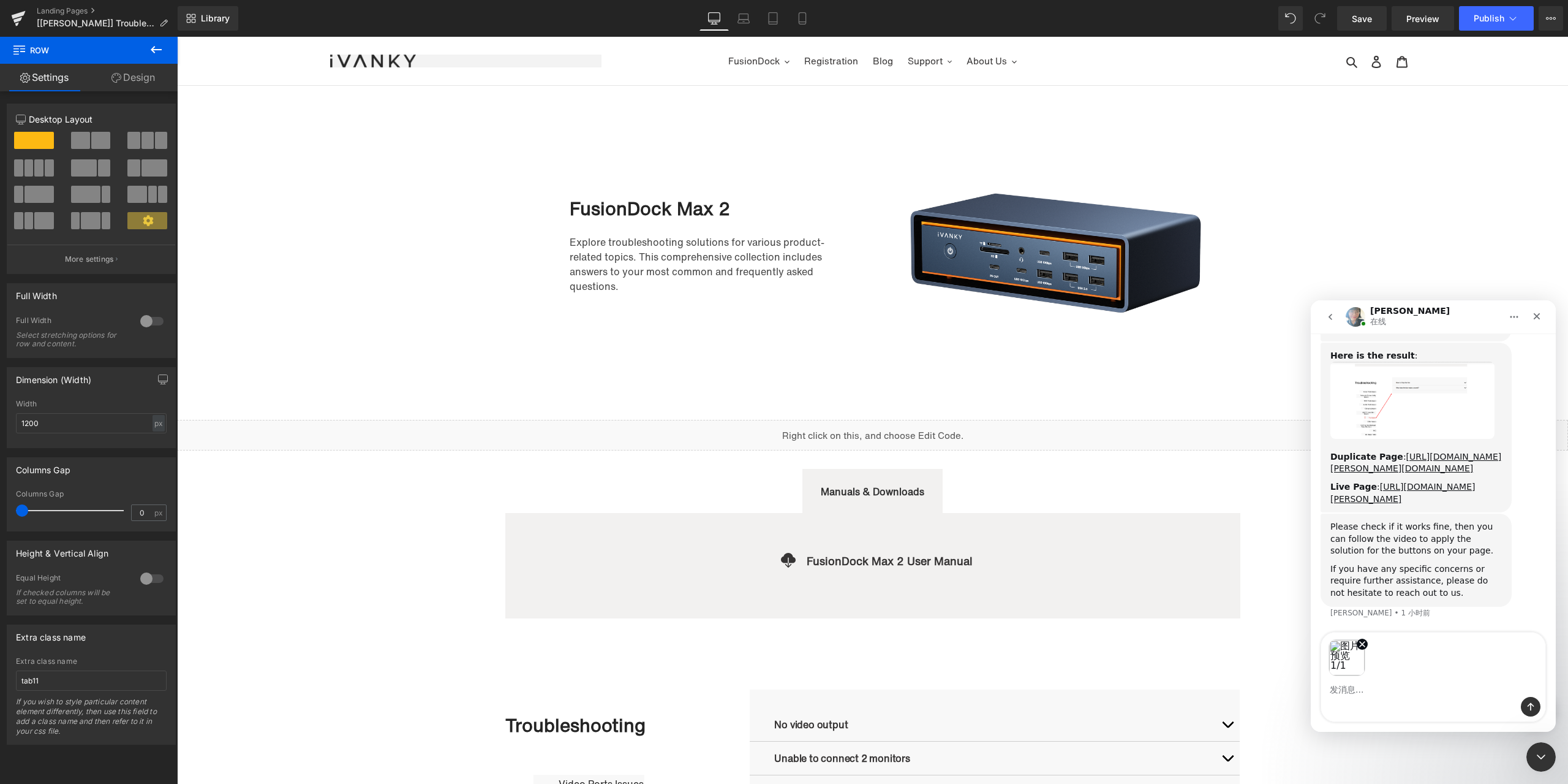
scroll to position [1682, 0]
click at [1527, 699] on button "发送消息…" at bounding box center [1531, 706] width 20 height 20
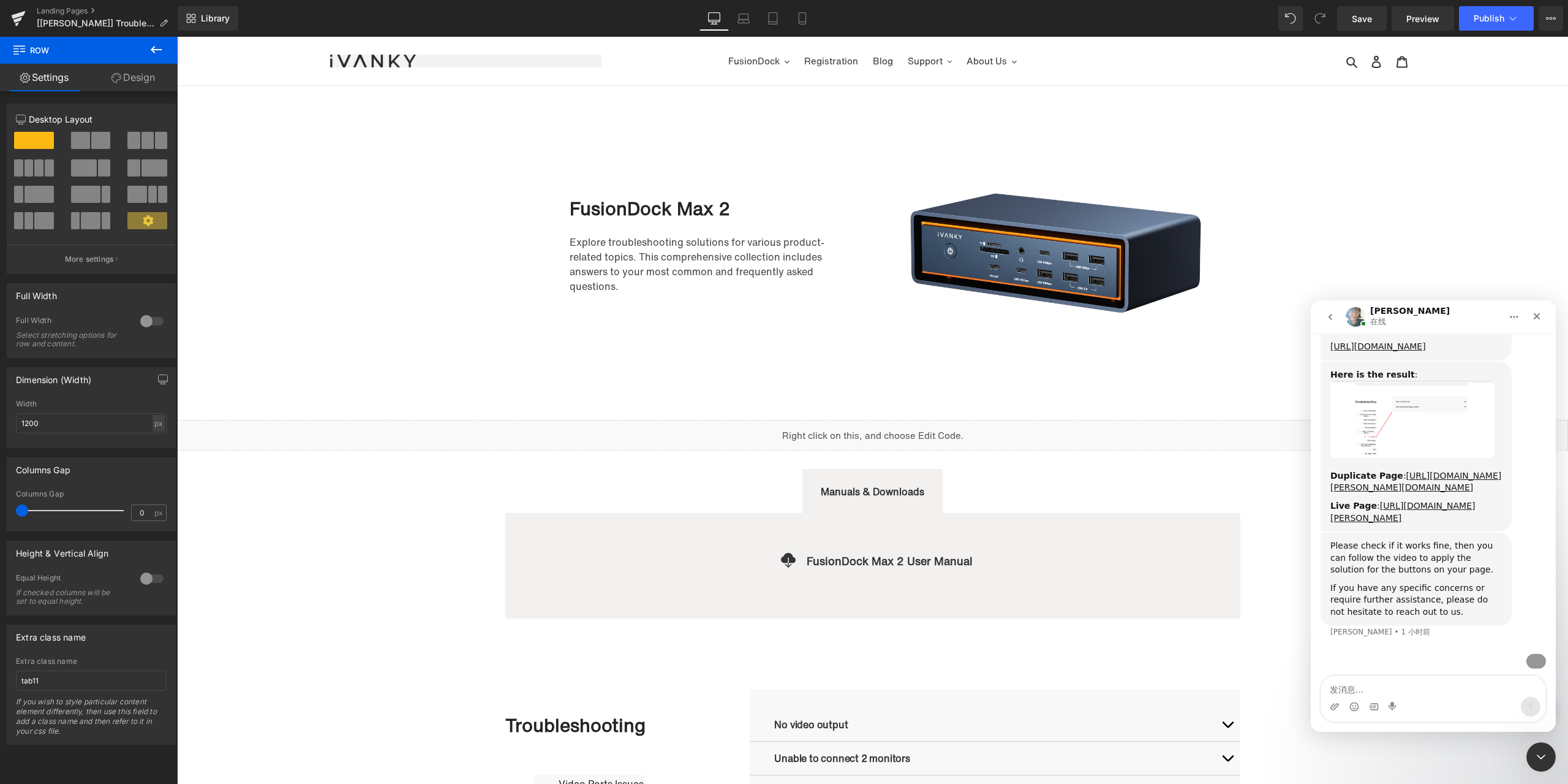
scroll to position [1748, 0]
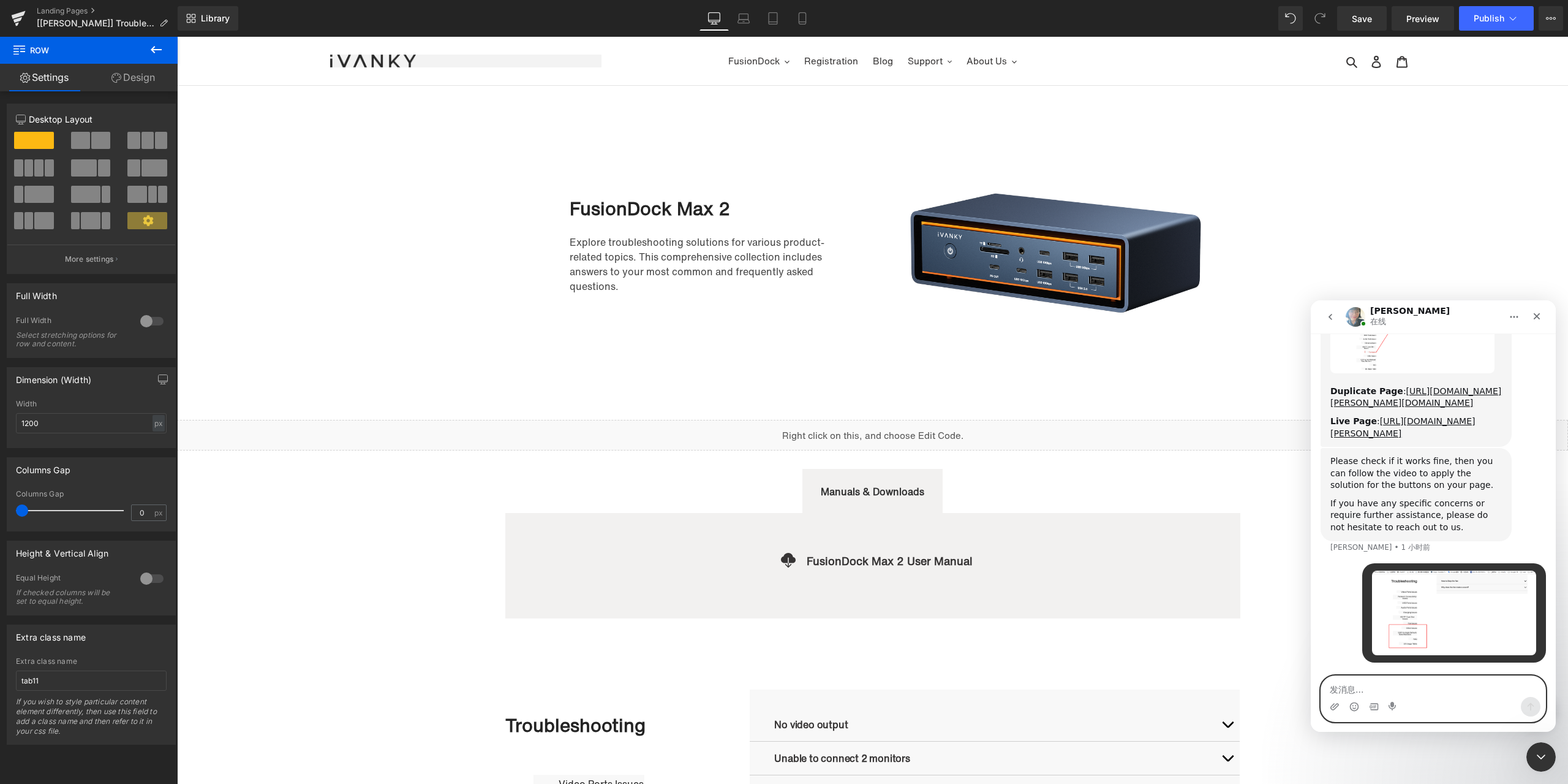
click at [1419, 694] on textarea "发消息..." at bounding box center [1434, 686] width 224 height 21
paste textarea "These options are duplicated and cannot redirect to the corresponding ones. Ple…"
type textarea "These options are duplicated and cannot redirect to the corresponding ones. Ple…"
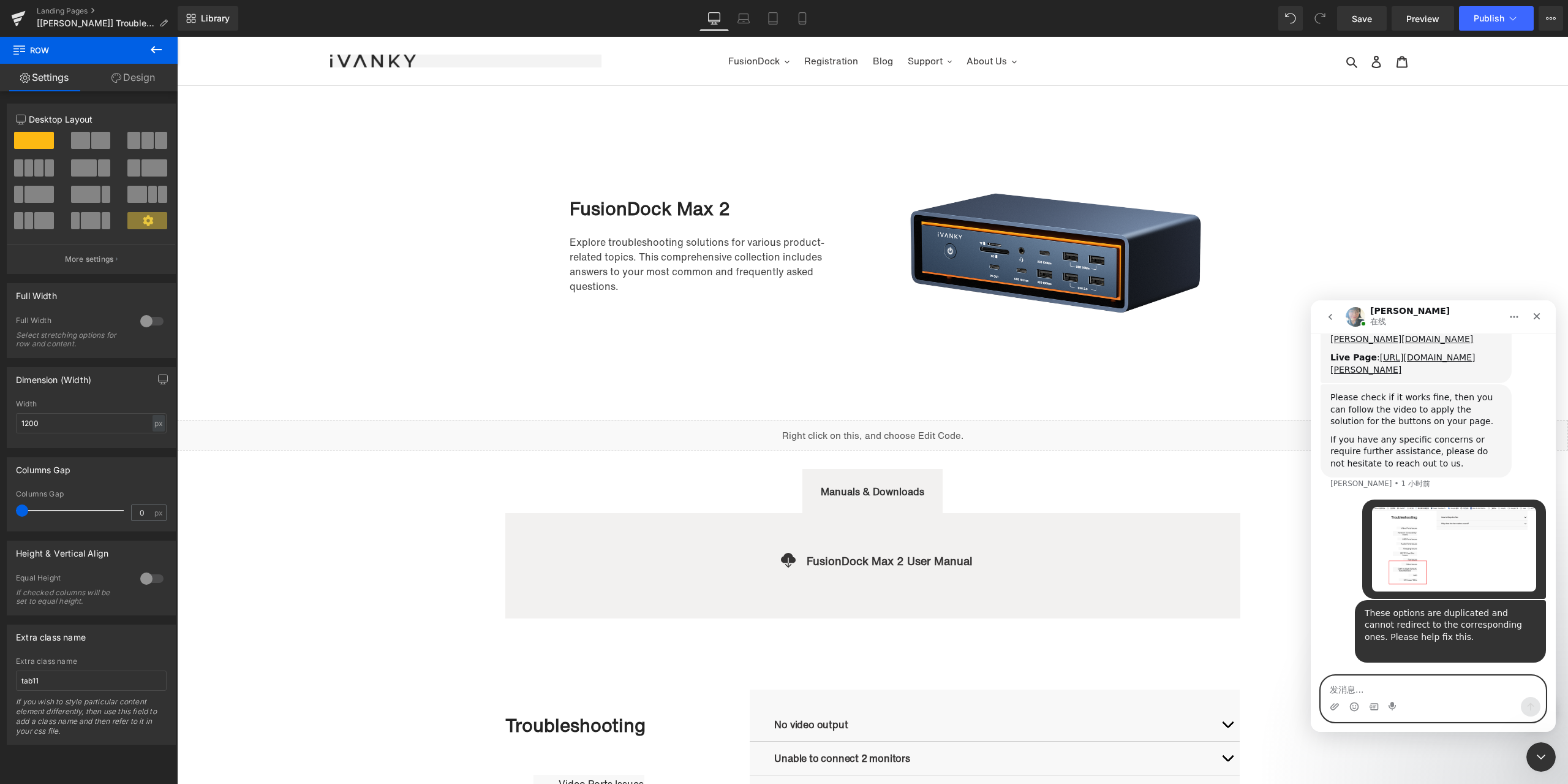
scroll to position [1811, 0]
click at [1464, 686] on textarea "发消息..." at bounding box center [1434, 686] width 224 height 21
paste textarea "It’s the page that you modified."
type textarea "It’s the page that you modified."
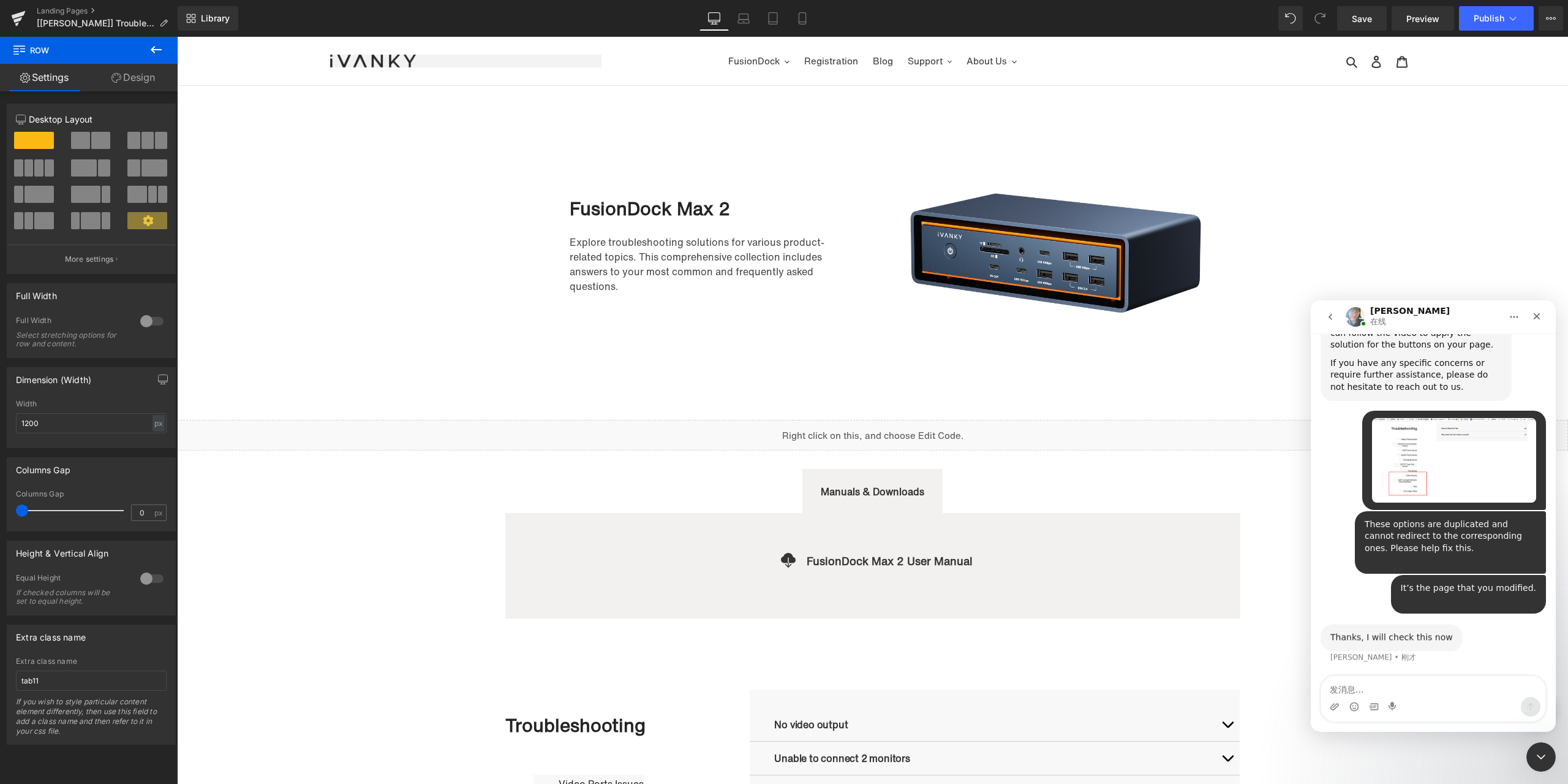
scroll to position [1889, 0]
click at [1423, 686] on textarea "发消息..." at bounding box center [1434, 686] width 224 height 21
click at [386, 530] on div at bounding box center [784, 374] width 1568 height 747
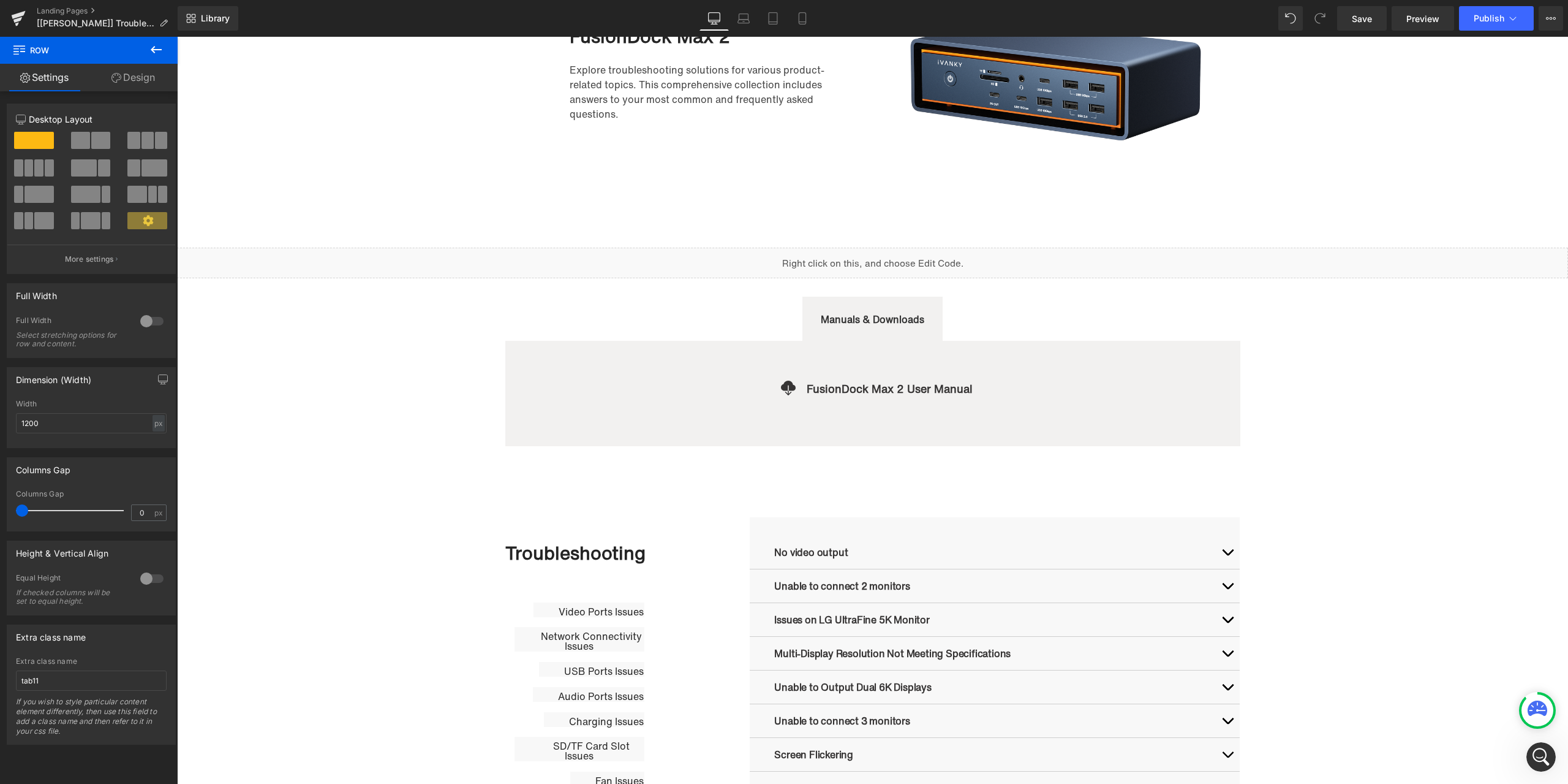
scroll to position [184, 0]
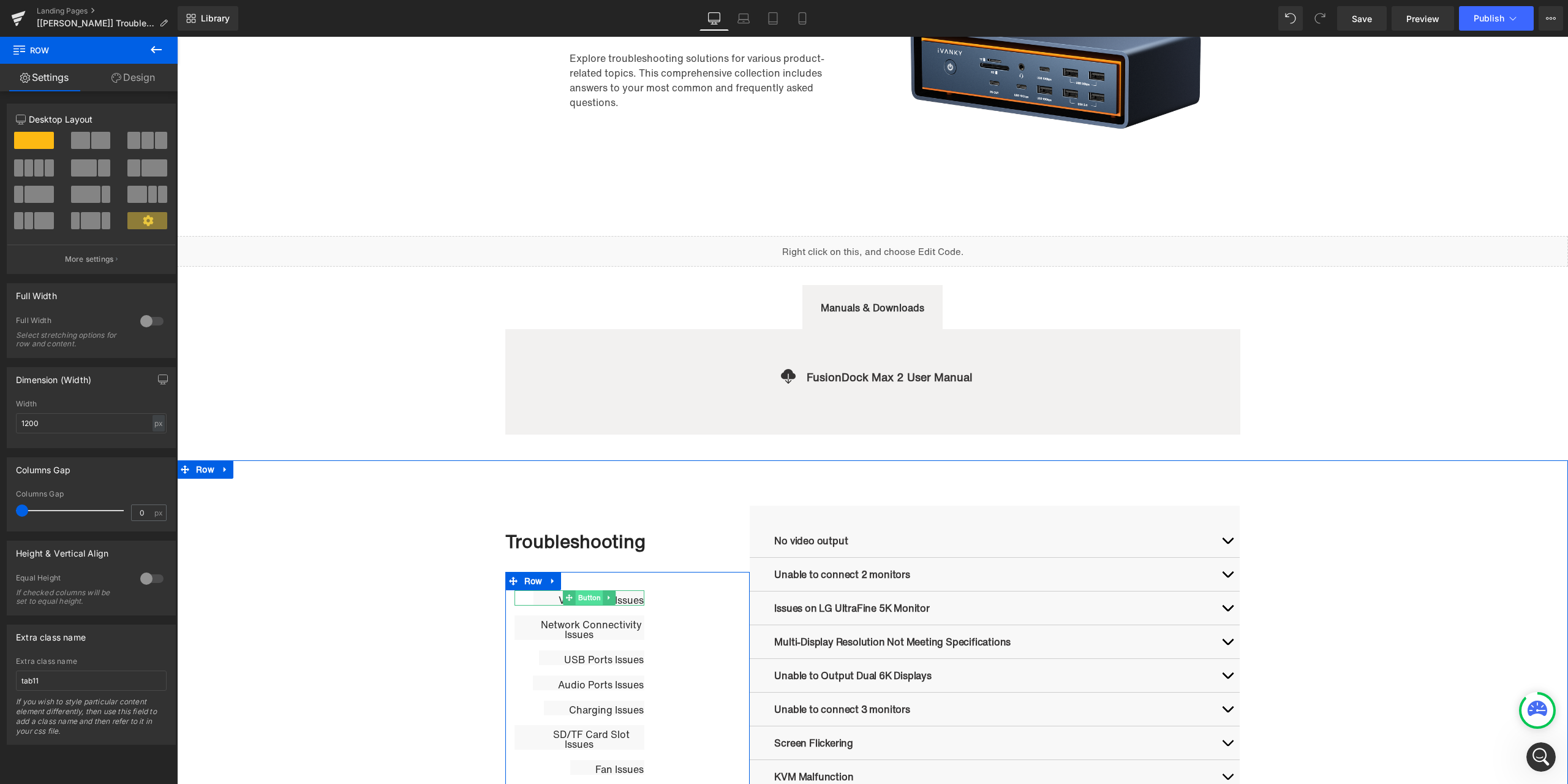
click at [581, 599] on span "Button" at bounding box center [590, 597] width 28 height 15
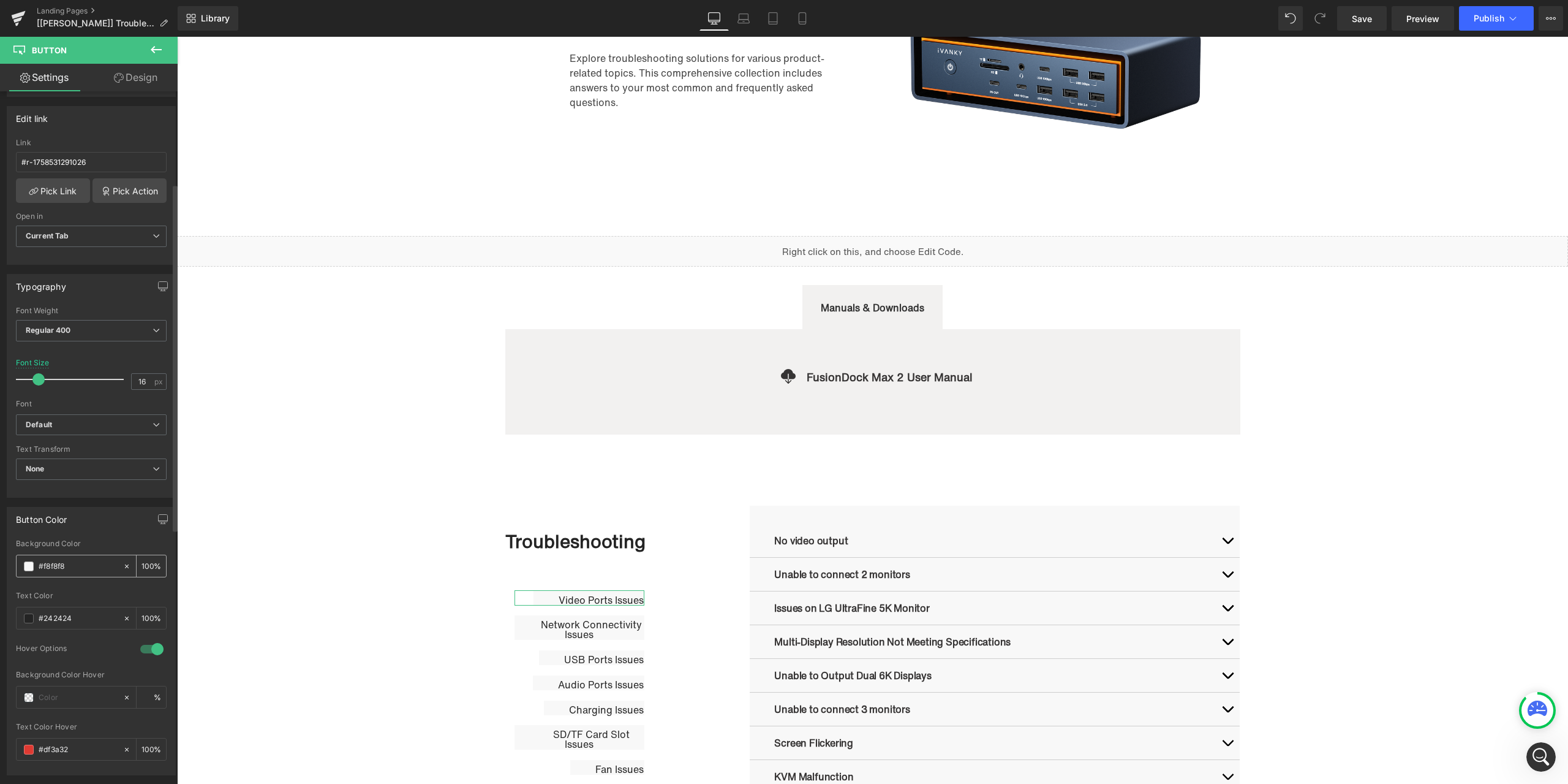
click at [122, 567] on icon at bounding box center [126, 566] width 9 height 9
type input "none"
type input "0"
click at [26, 564] on span at bounding box center [29, 566] width 10 height 10
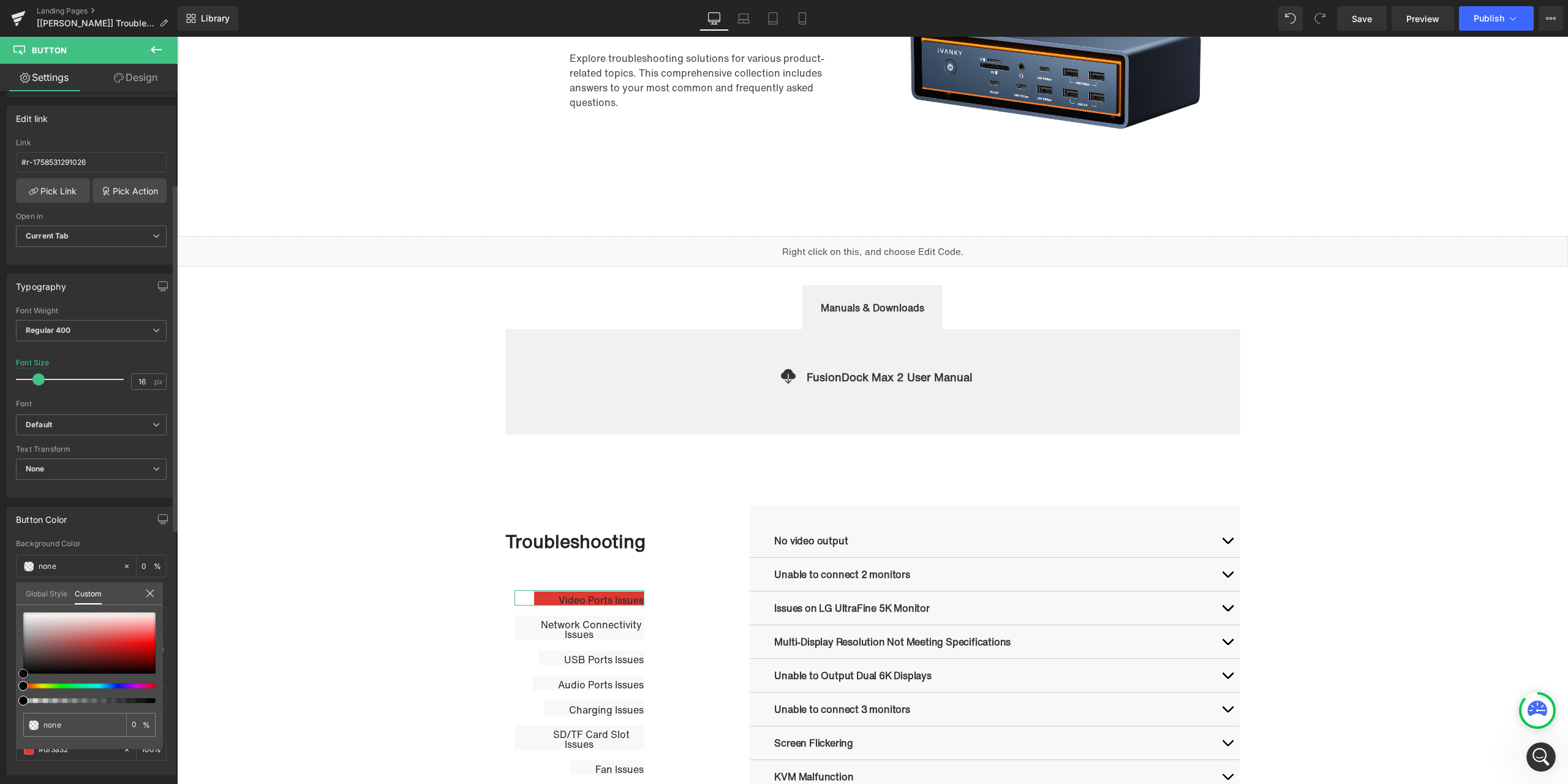
type input "#070707"
type input "100"
type input "#070707"
type input "100"
type input "#7a7a7a"
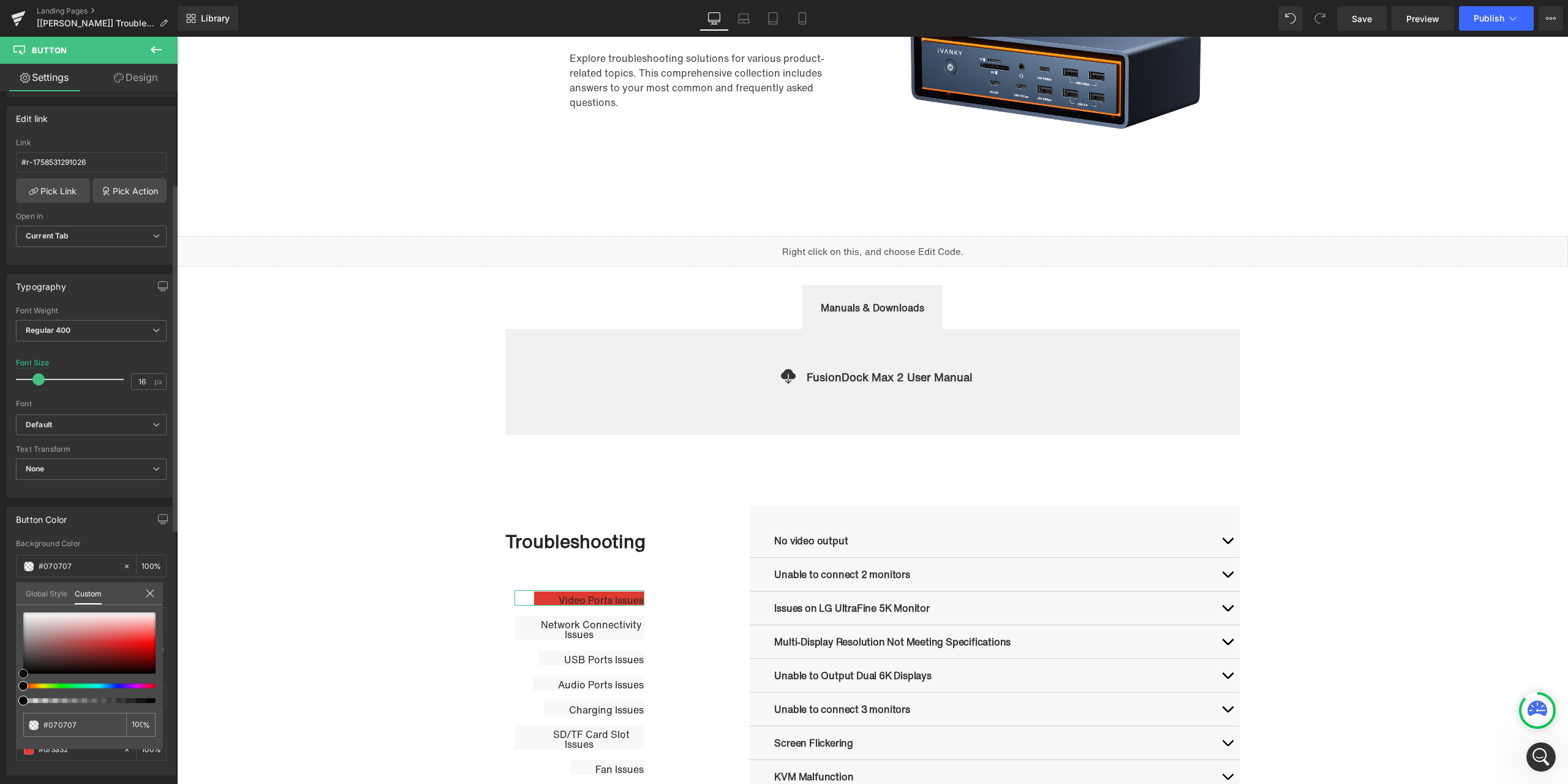
type input "#7a7a7a"
type input "#b5b5b5"
type input "#e2e2e2"
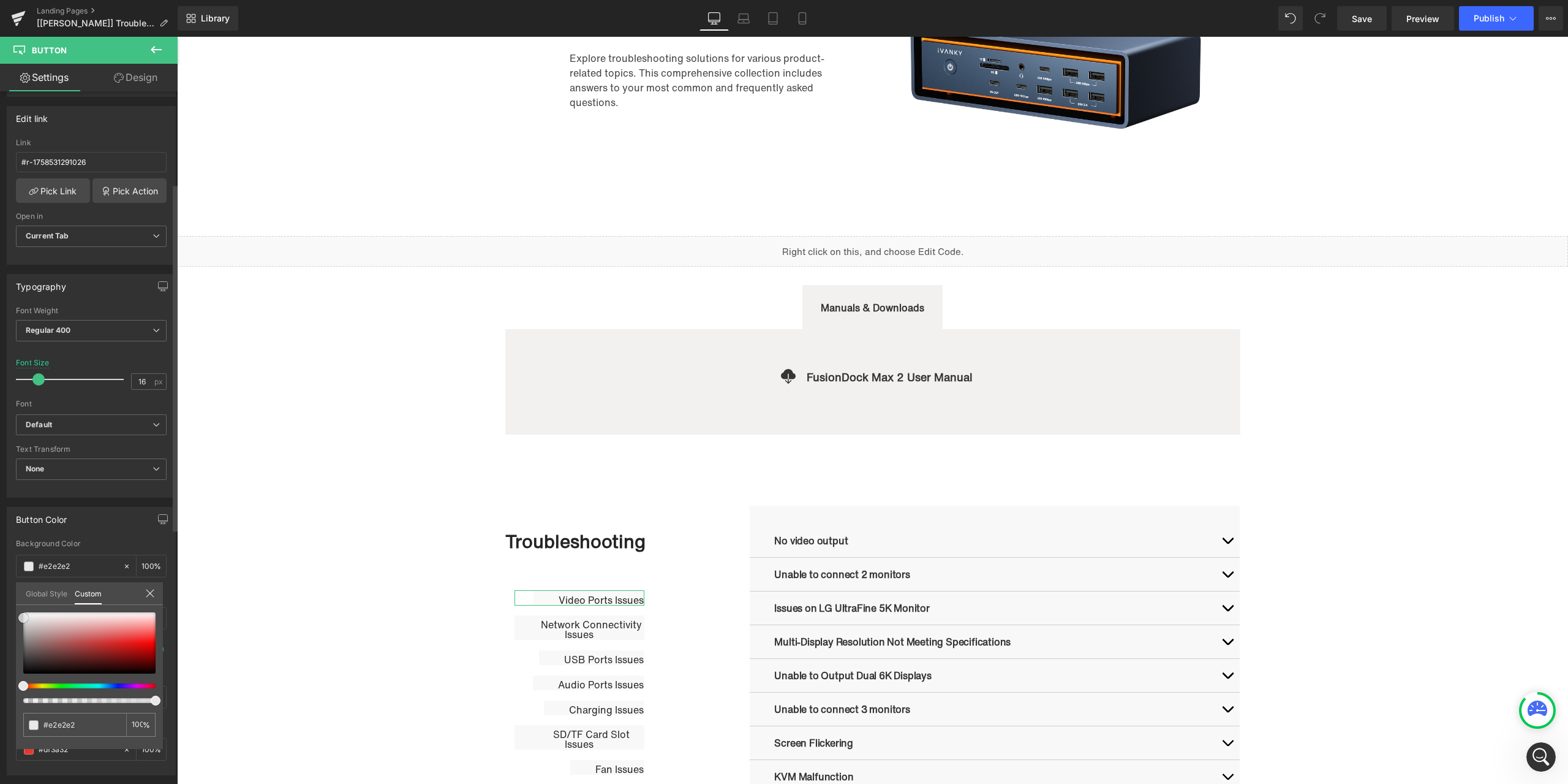
type input "#f9f9f9"
type input "#ffffff"
drag, startPoint x: 23, startPoint y: 671, endPoint x: 10, endPoint y: 578, distance: 93.9
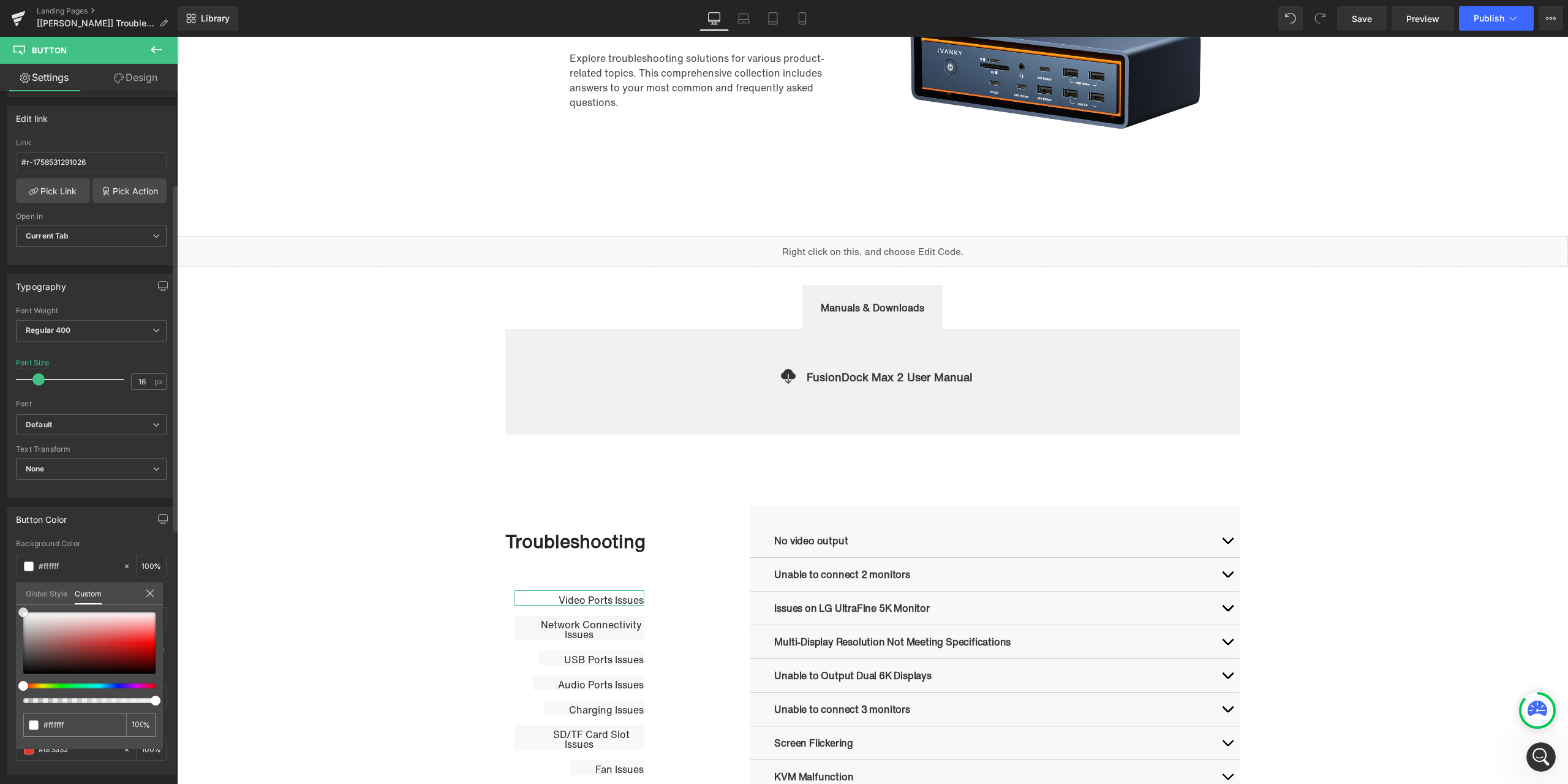
click at [10, 578] on div "Button Color rgba(255, 255, 255, 1) Background Color #ffffff 100 % #242424 Text…" at bounding box center [91, 636] width 183 height 277
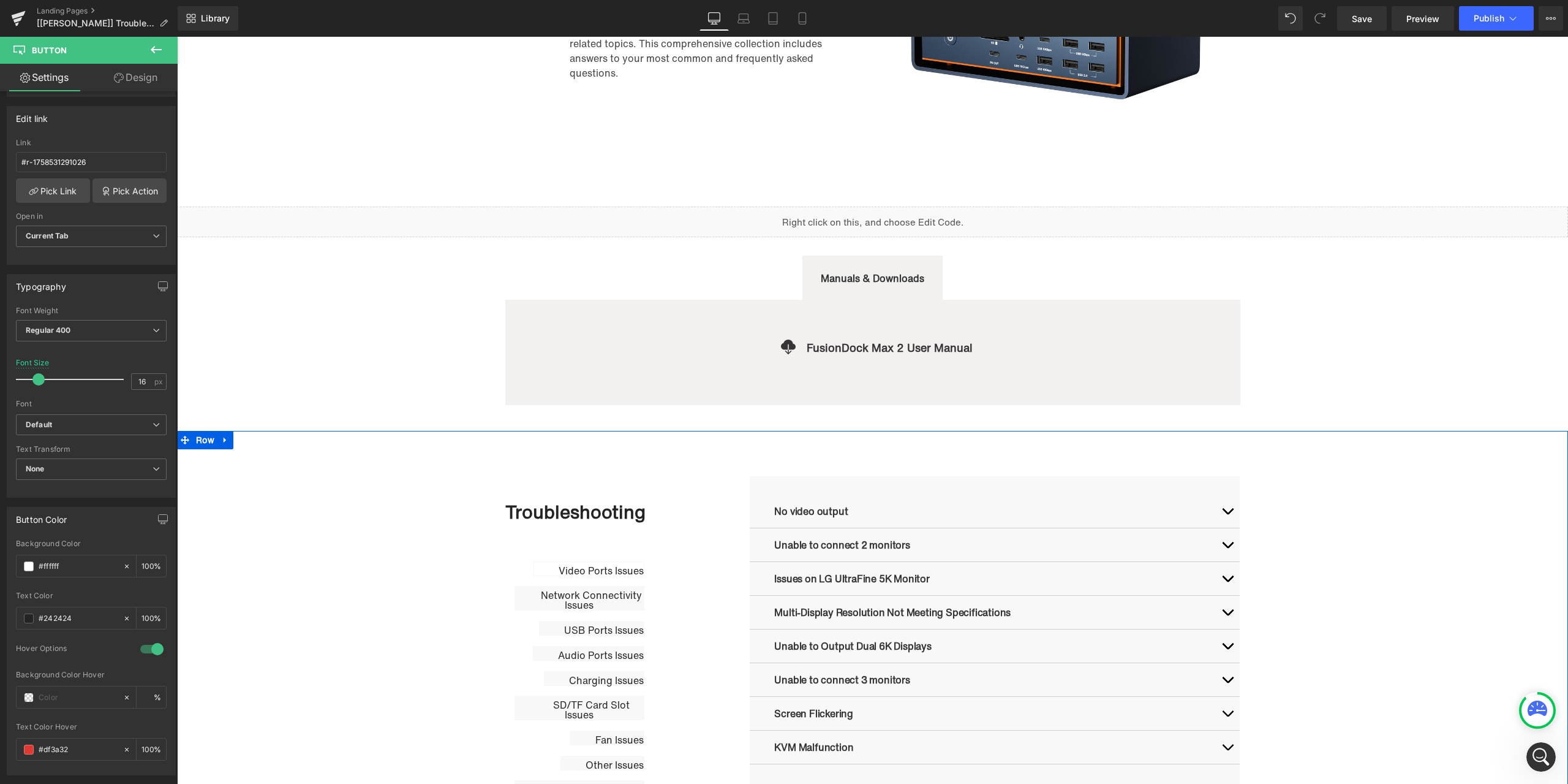
scroll to position [245, 0]
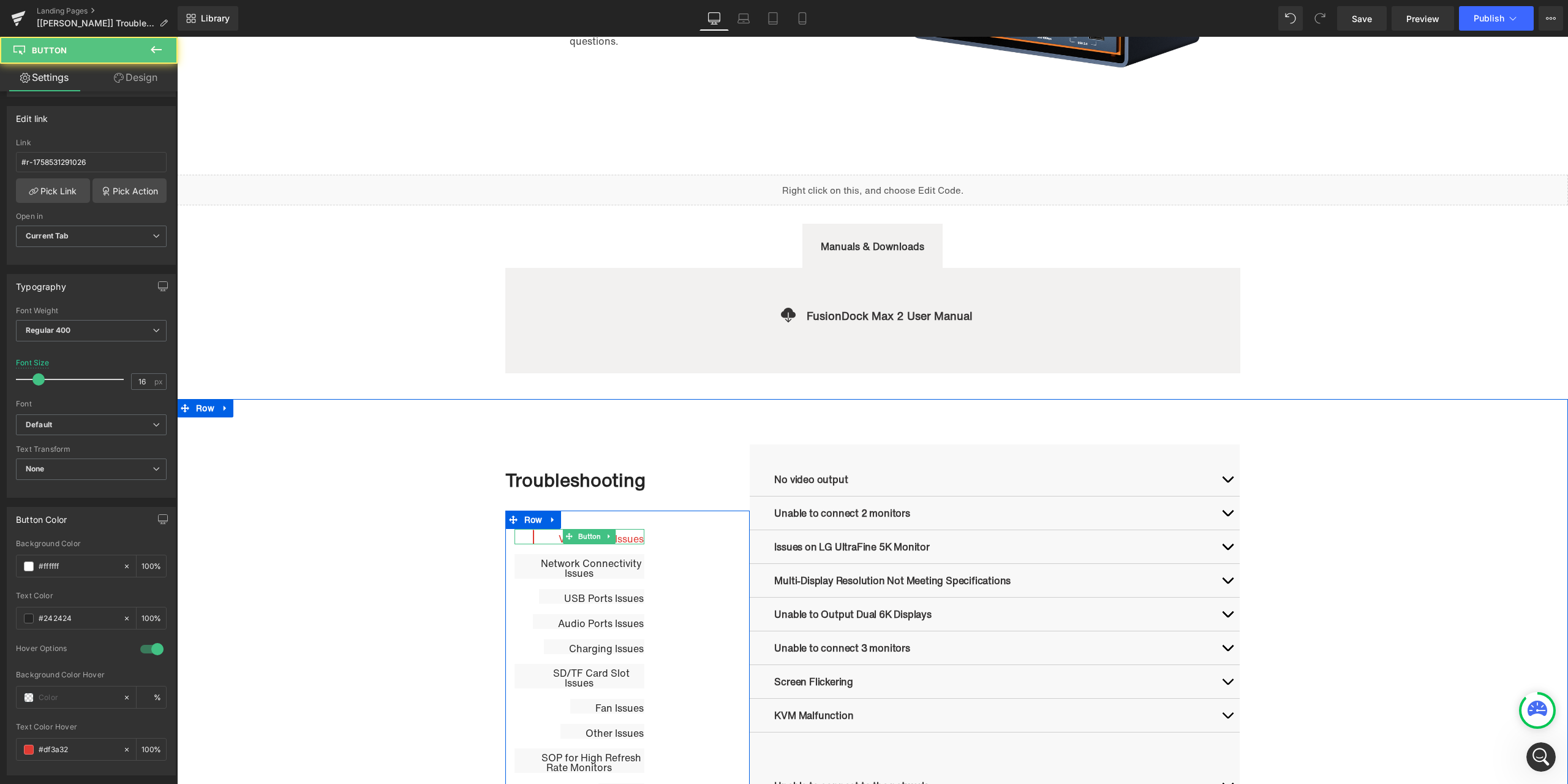
click at [549, 537] on link "Video Ports Issues" at bounding box center [589, 537] width 111 height 15
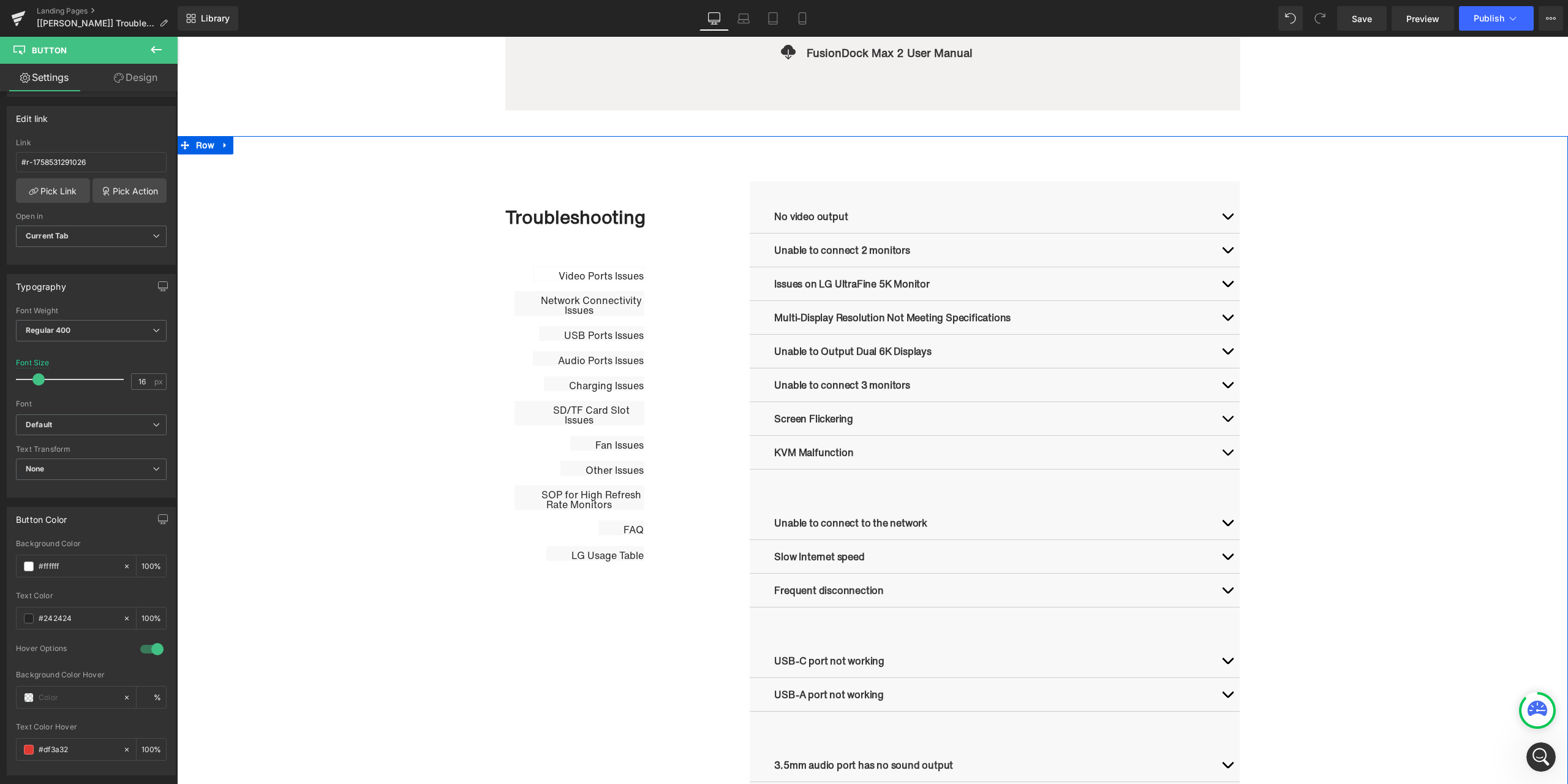
scroll to position [450, 0]
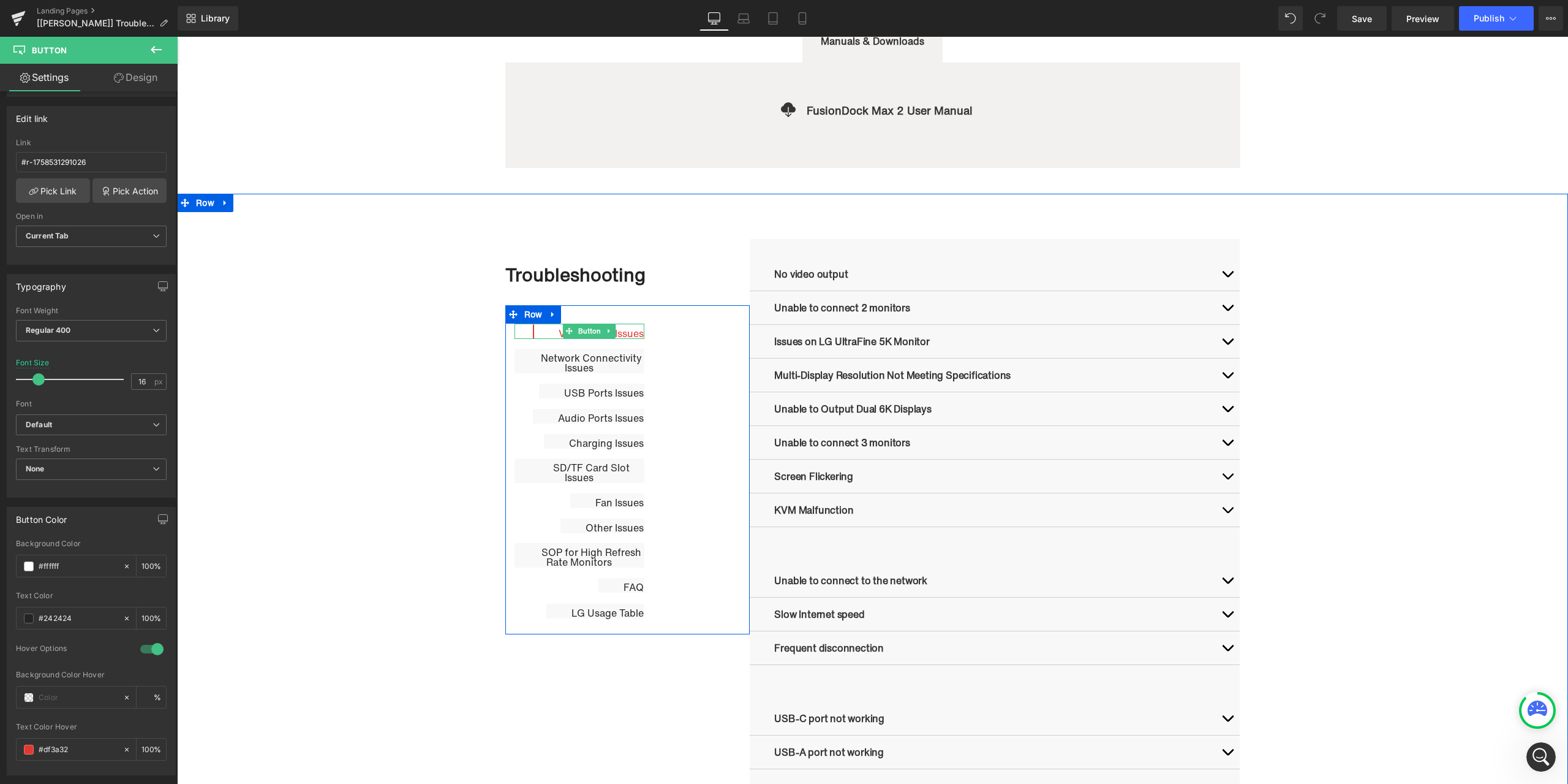
click at [546, 329] on link "Video Ports Issues" at bounding box center [589, 331] width 111 height 15
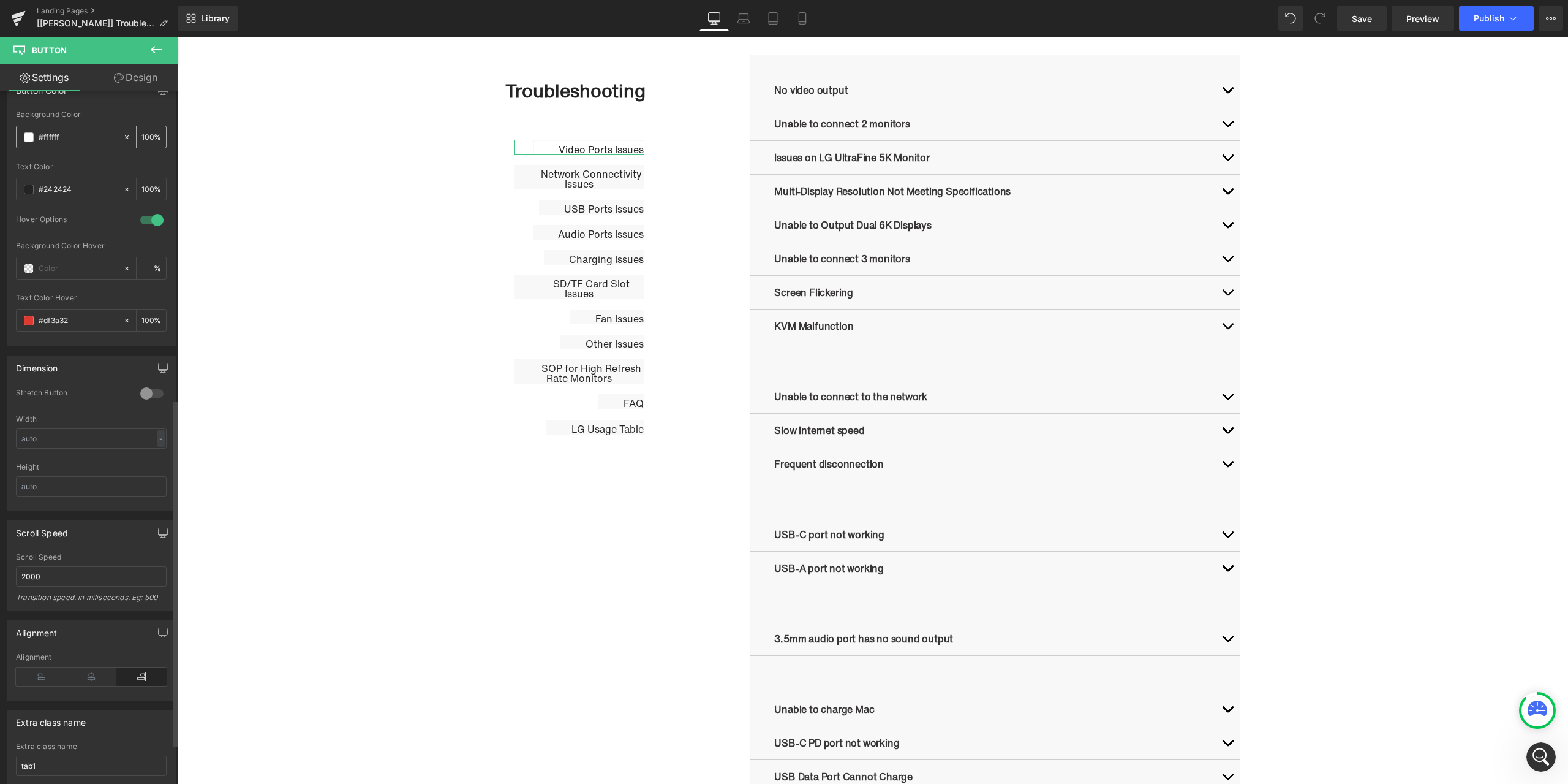
scroll to position [675, 0]
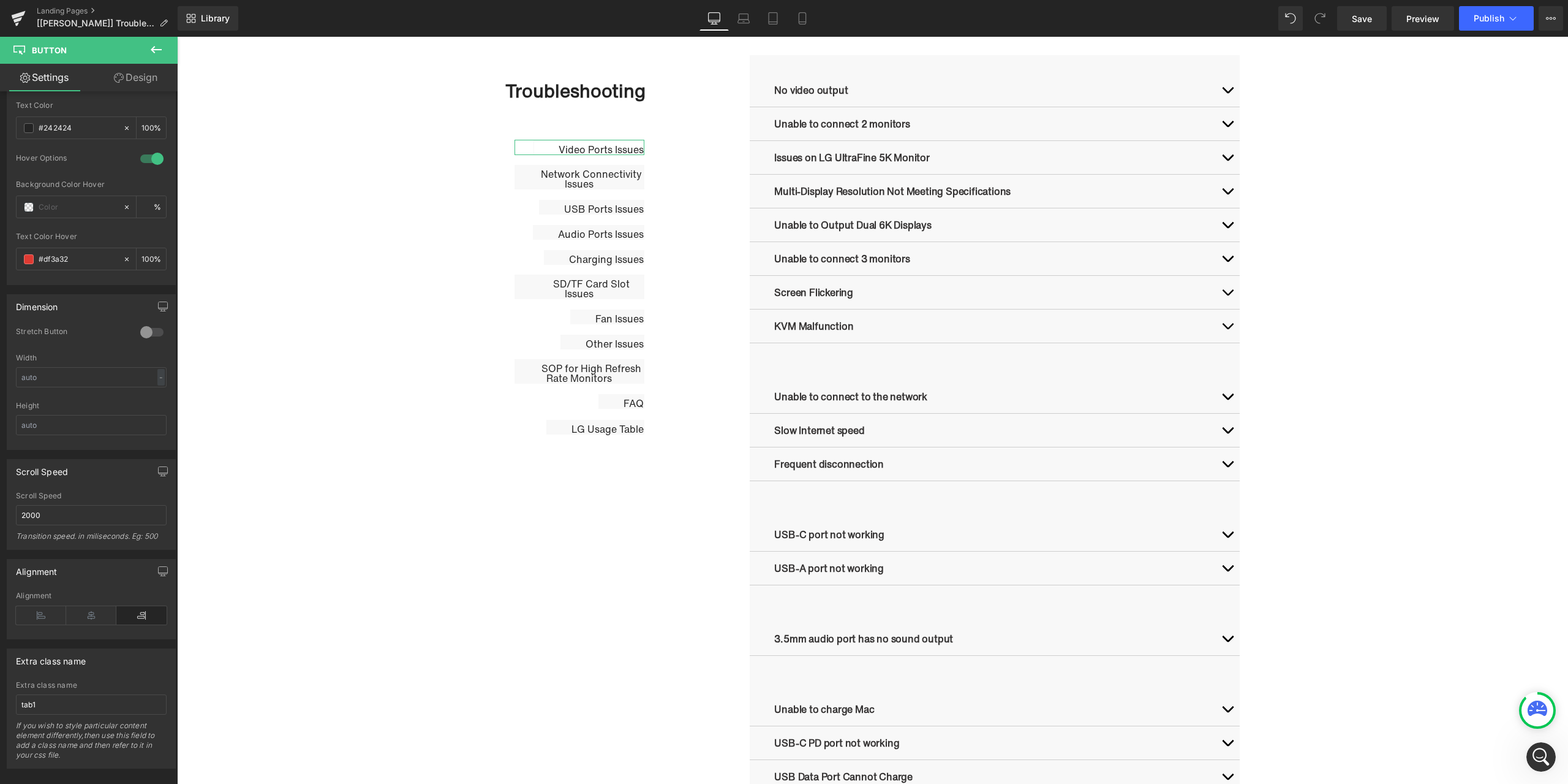
click at [145, 84] on link "Design" at bounding box center [135, 78] width 88 height 28
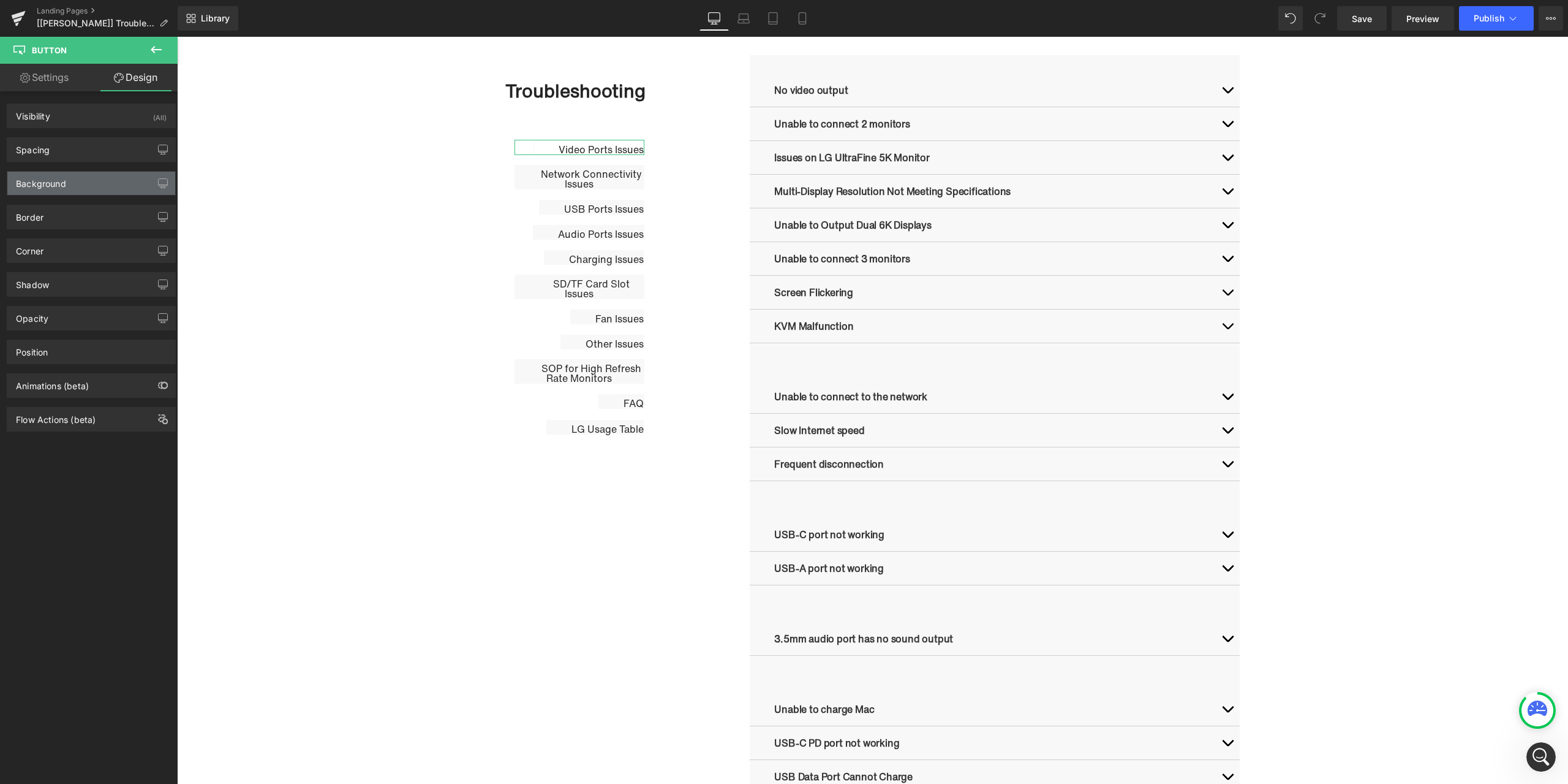
click at [83, 188] on div "Background" at bounding box center [90, 183] width 168 height 23
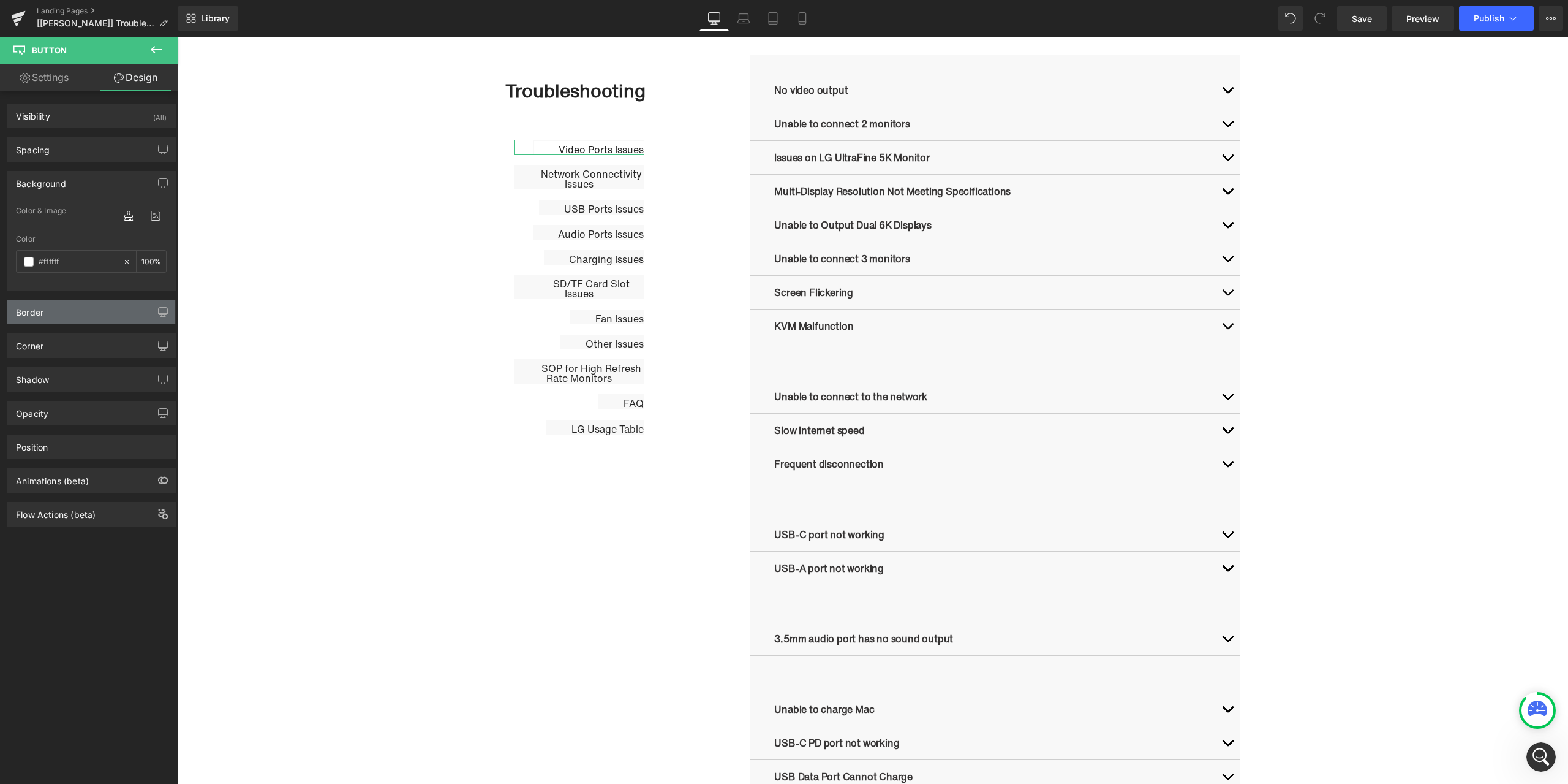
click at [60, 313] on div "Border" at bounding box center [90, 311] width 168 height 23
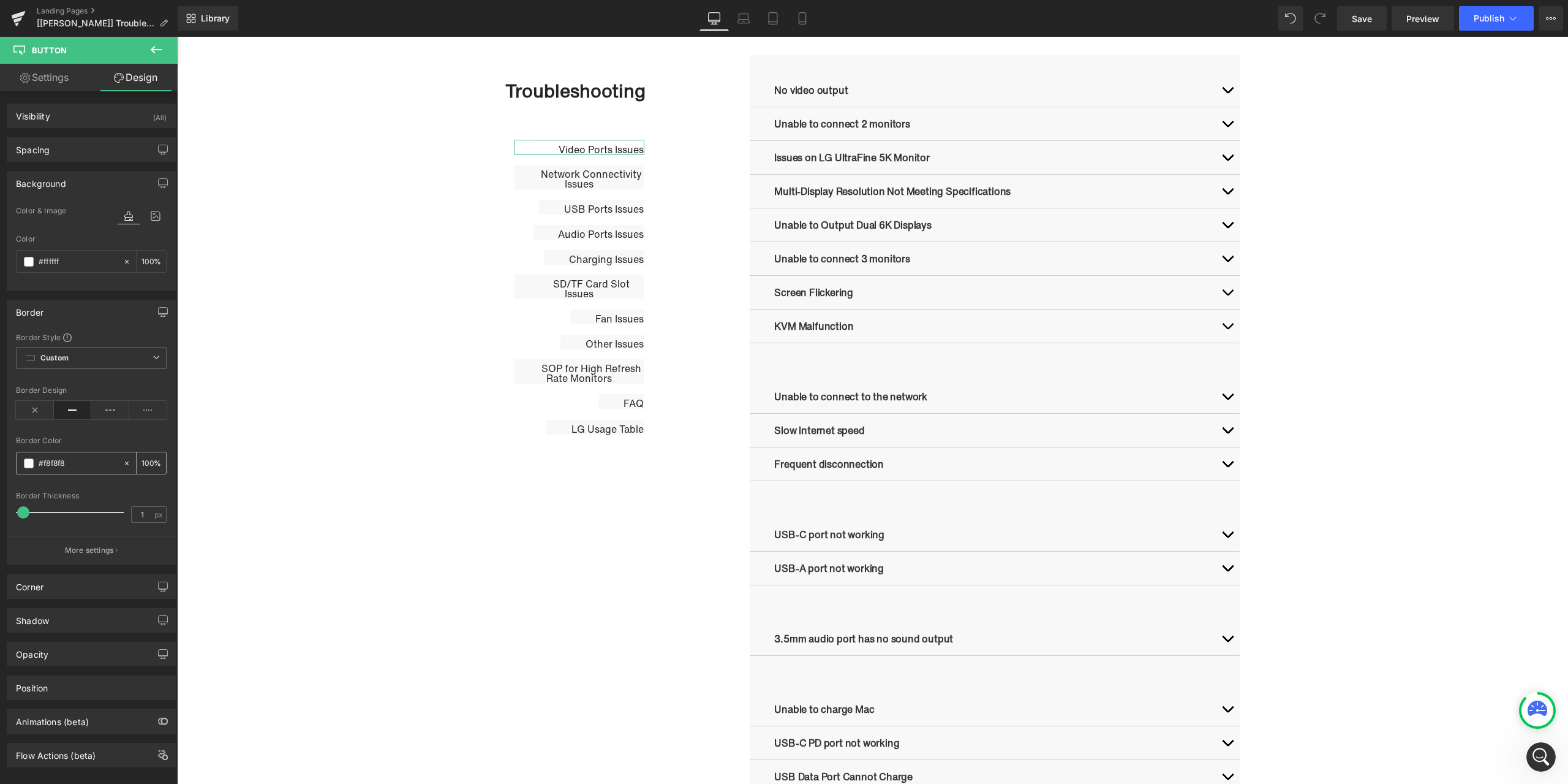
click at [28, 466] on span at bounding box center [29, 463] width 10 height 10
click at [35, 413] on icon at bounding box center [35, 409] width 38 height 19
click at [672, 172] on body "Skip to content Just added to your cart Qty: View cart ( ) Continue shopping Su…" at bounding box center [872, 741] width 1391 height 2677
drag, startPoint x: 575, startPoint y: 174, endPoint x: 232, endPoint y: 407, distance: 414.7
click at [575, 174] on span "Button" at bounding box center [580, 176] width 28 height 15
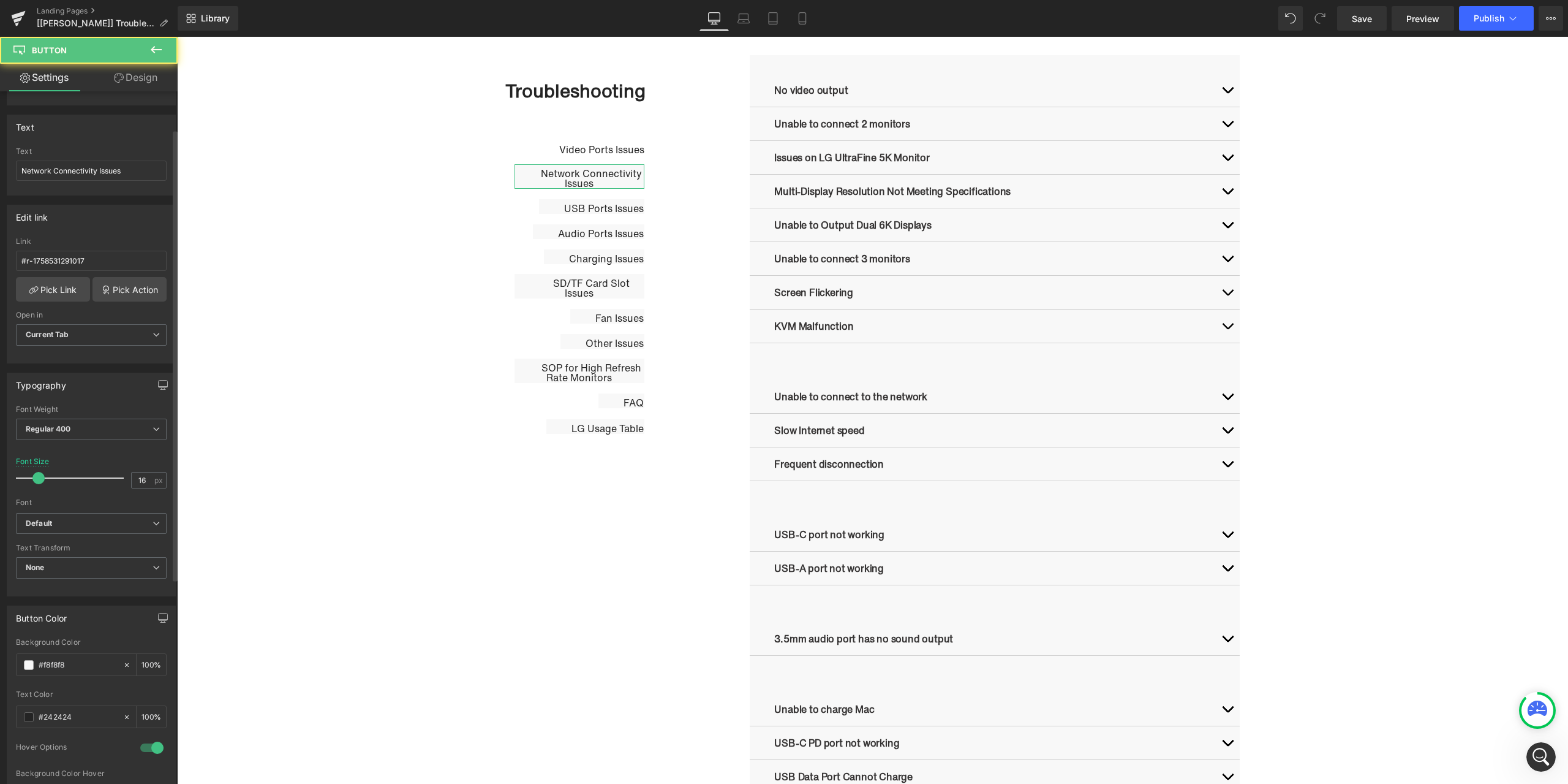
scroll to position [245, 0]
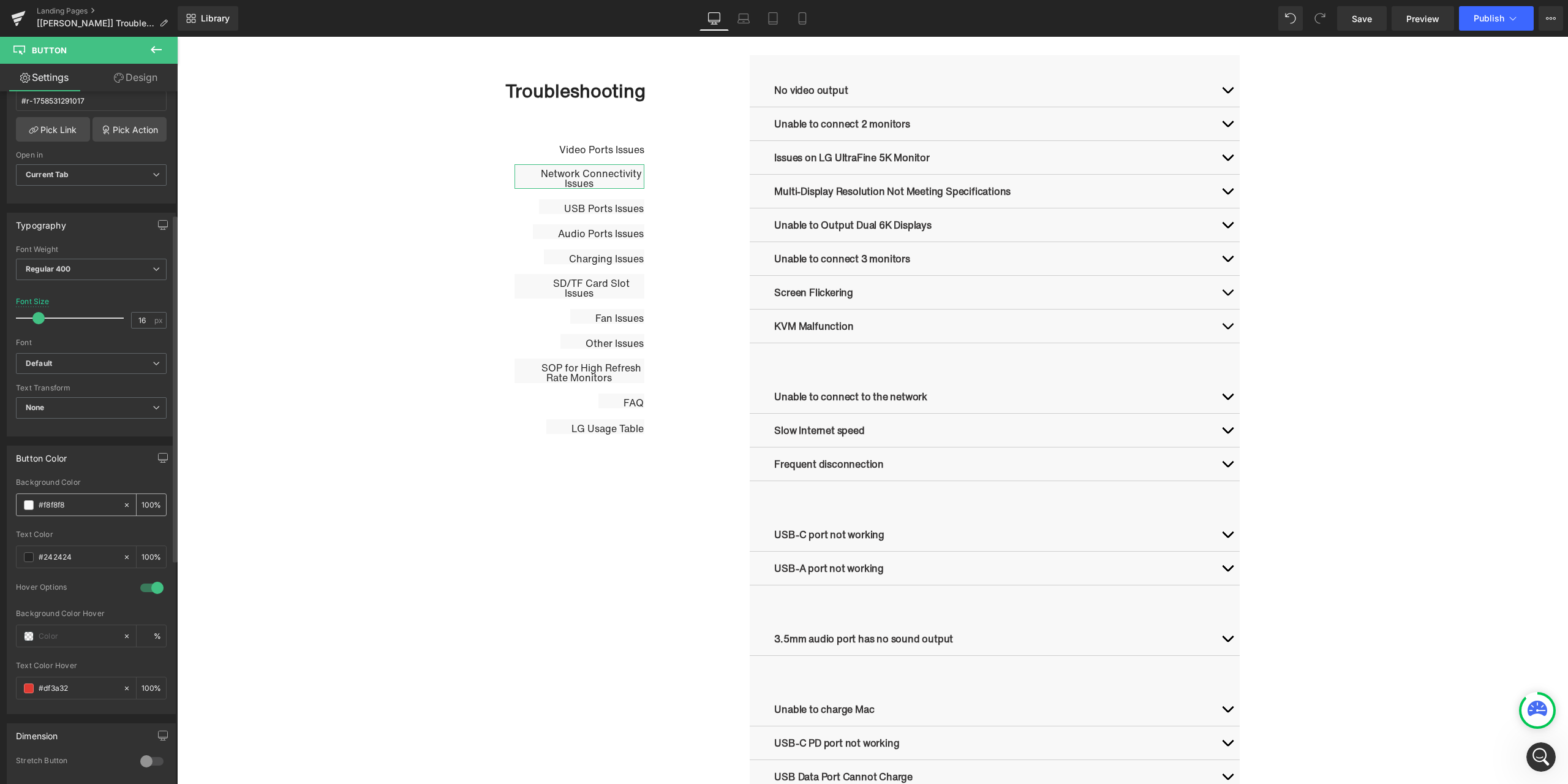
click at [30, 508] on span at bounding box center [29, 505] width 10 height 10
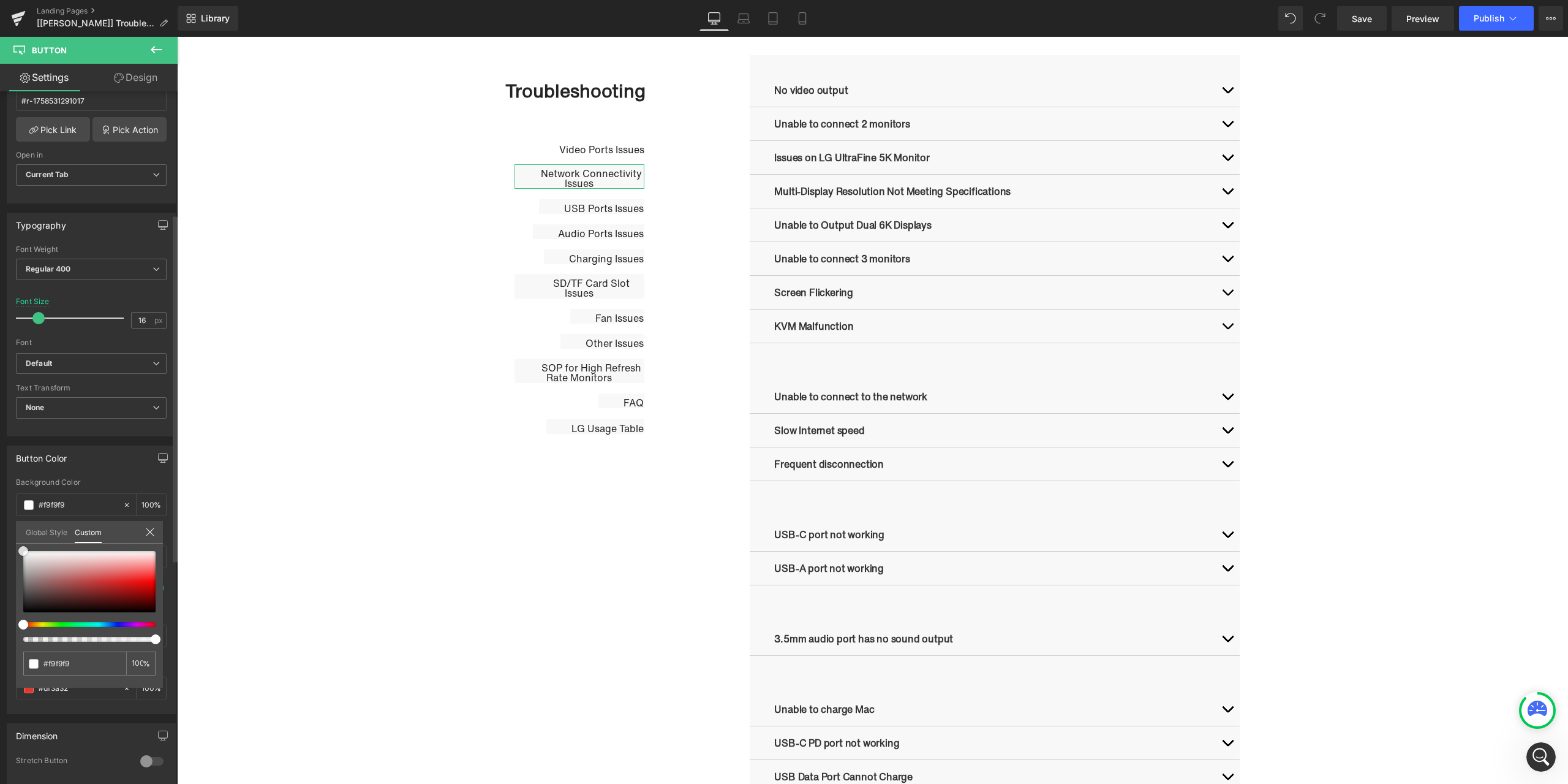
type input "#f9f9f9"
type input "#ffffff"
drag, startPoint x: 23, startPoint y: 552, endPoint x: 14, endPoint y: 534, distance: 20.1
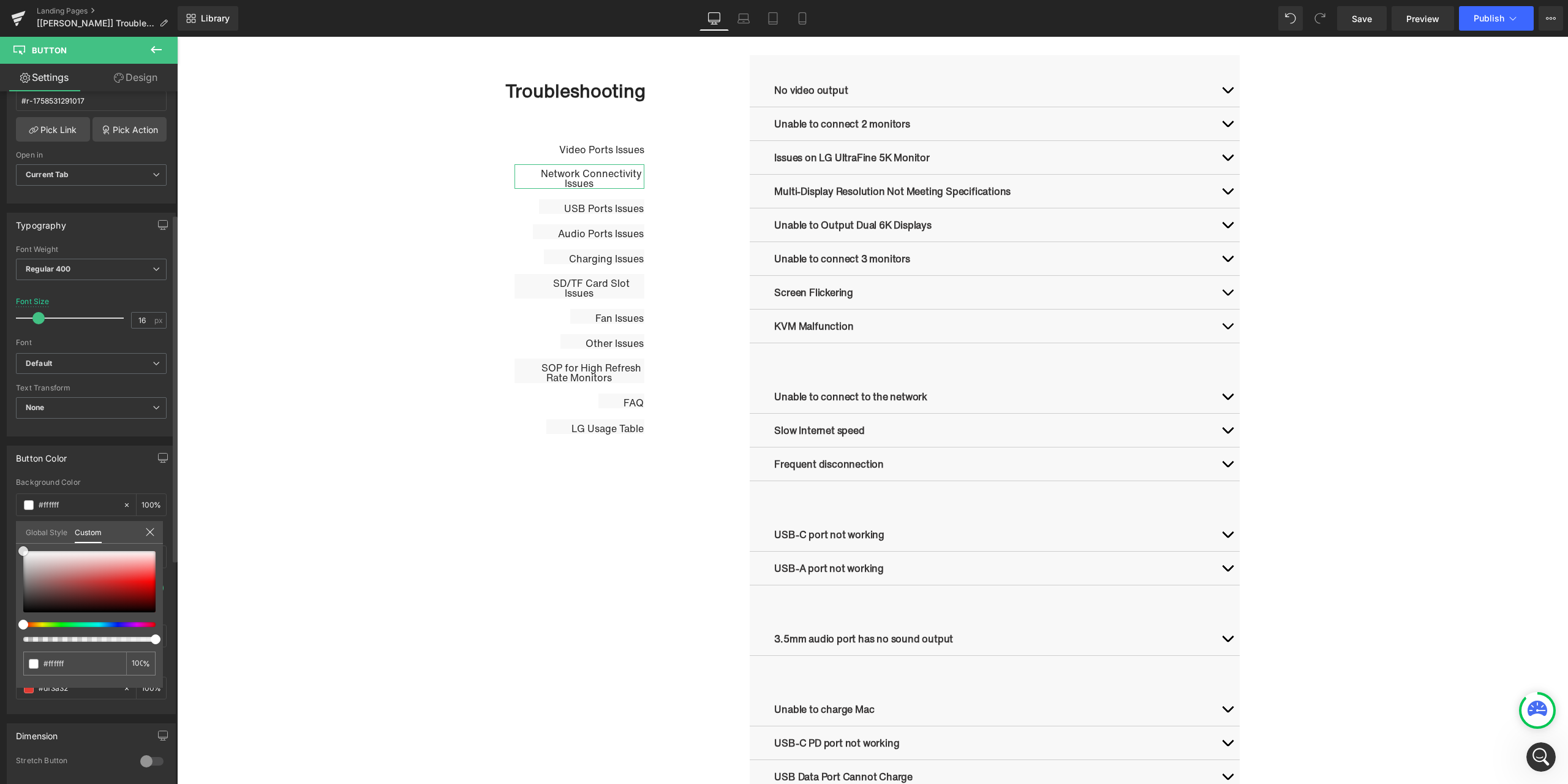
click at [14, 534] on div "Button Color rgba(255, 255, 255, 1) Background Color #ffffff 100 % #242424 Text…" at bounding box center [91, 574] width 183 height 277
click at [125, 76] on link "Design" at bounding box center [135, 78] width 88 height 28
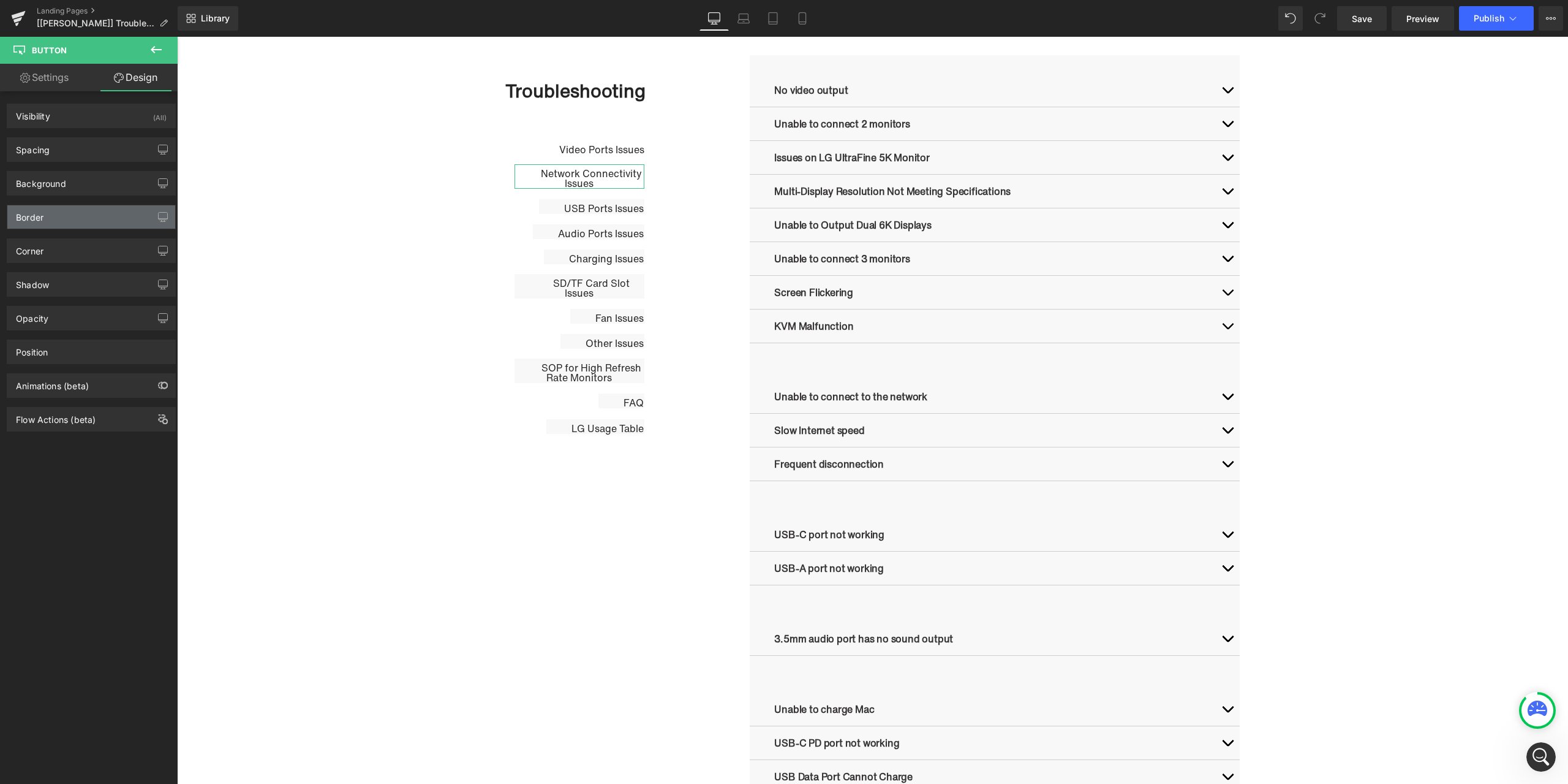
click at [67, 223] on div "Border" at bounding box center [90, 217] width 168 height 23
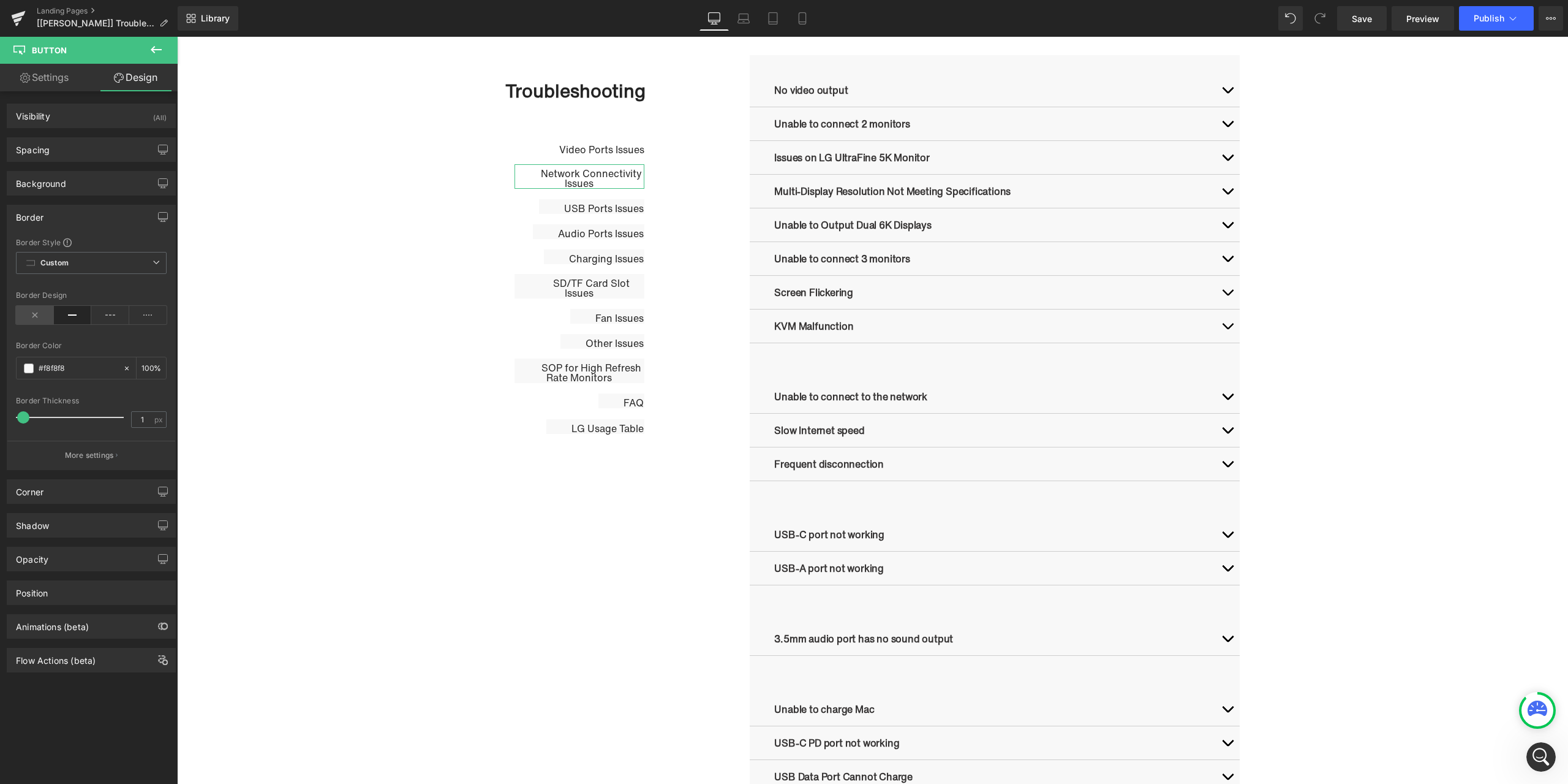
click at [31, 308] on icon at bounding box center [35, 315] width 38 height 19
click at [581, 206] on span "Button" at bounding box center [592, 205] width 28 height 15
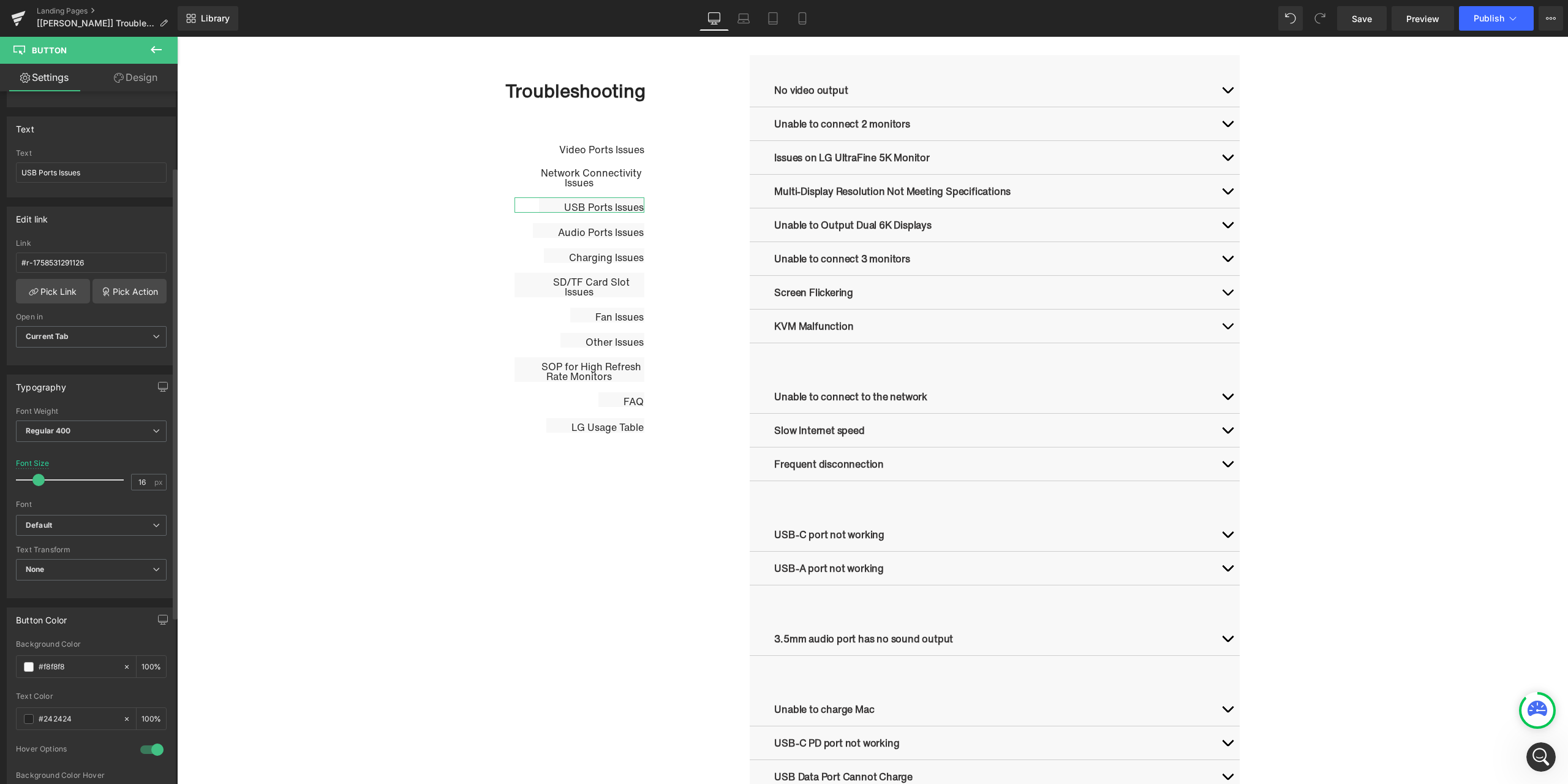
scroll to position [122, 0]
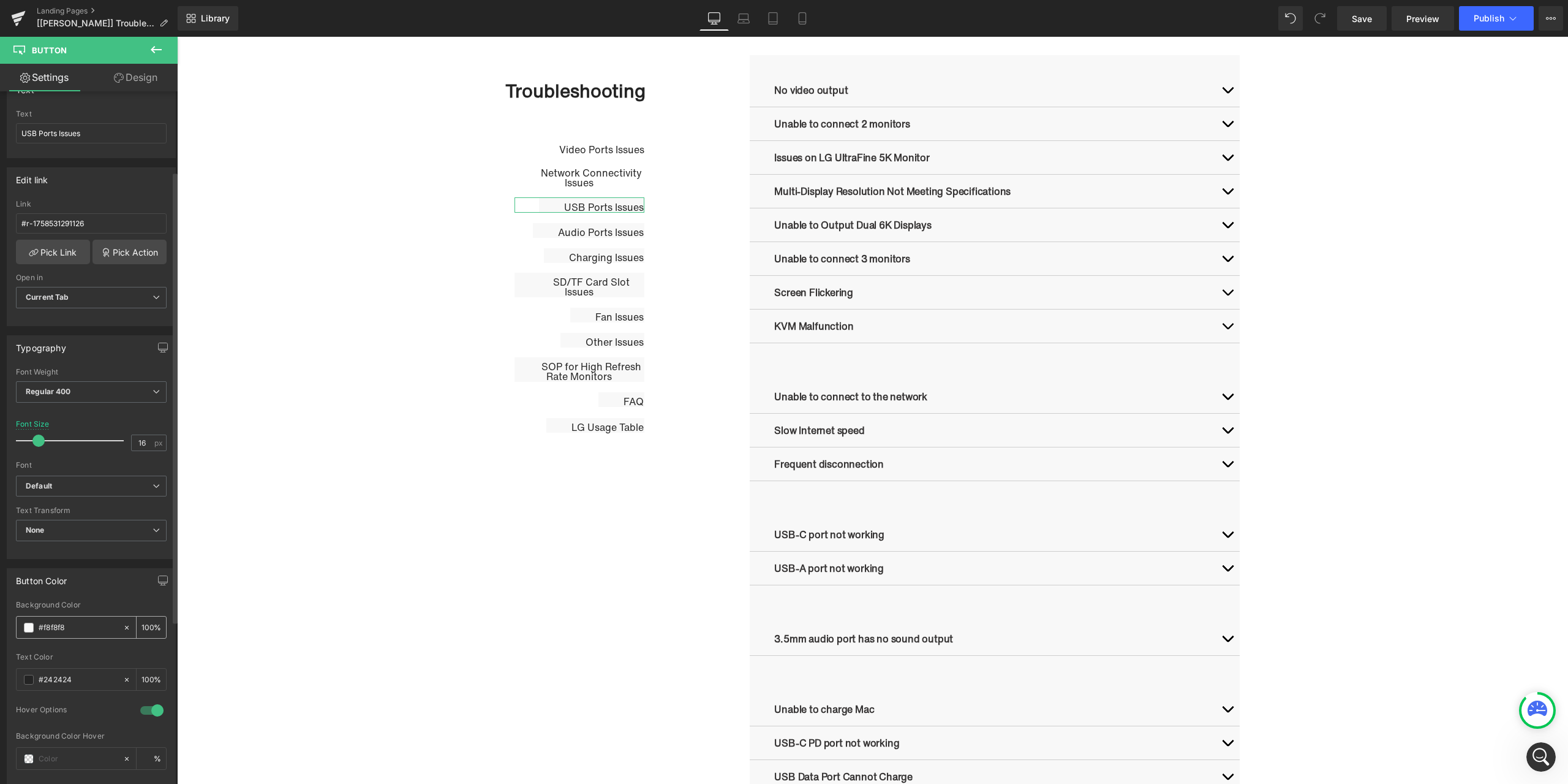
click at [28, 625] on span at bounding box center [29, 628] width 10 height 10
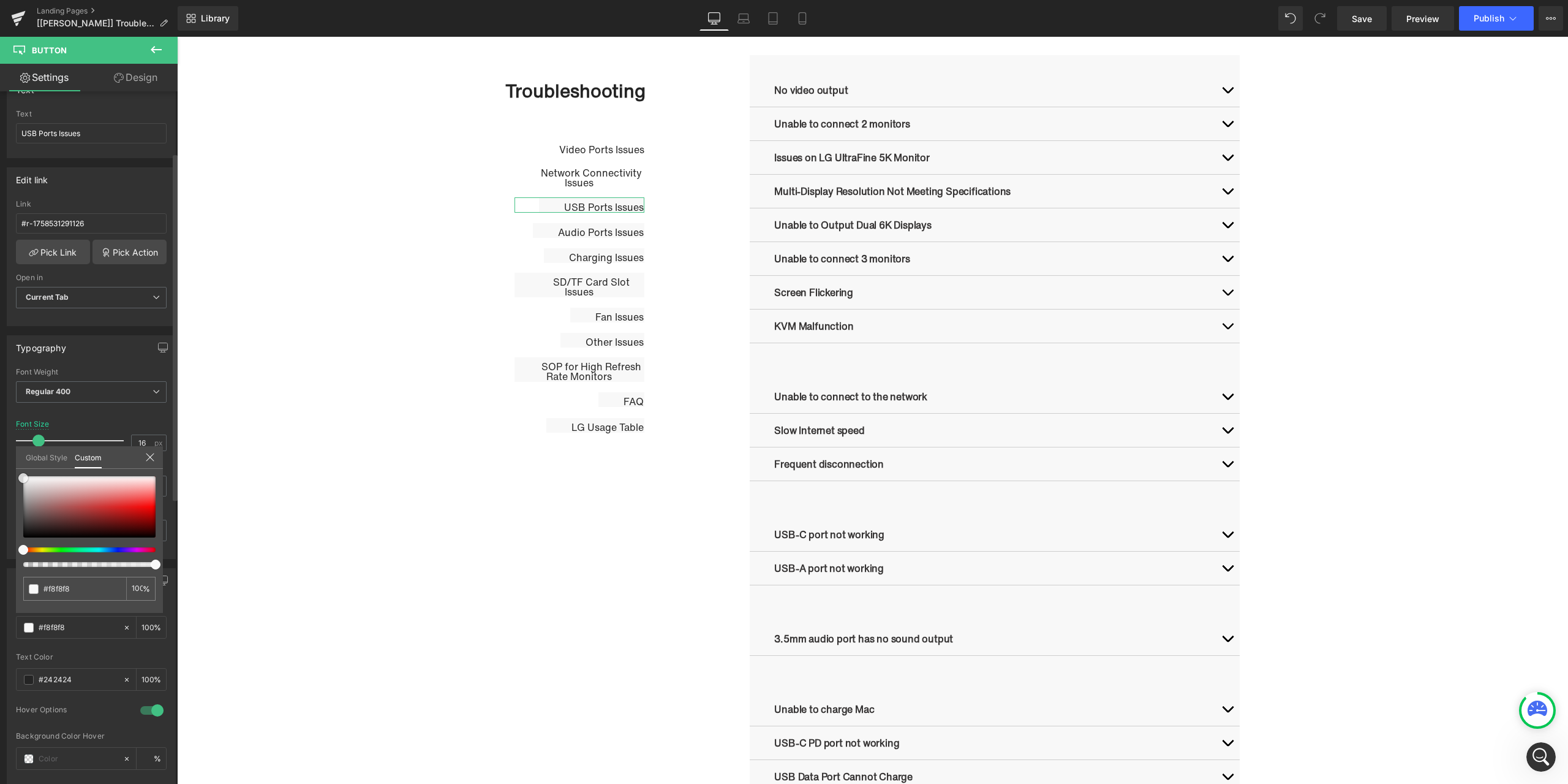
type input "#f9f9f9"
type input "#ffffff"
drag, startPoint x: 23, startPoint y: 482, endPoint x: 16, endPoint y: 461, distance: 22.1
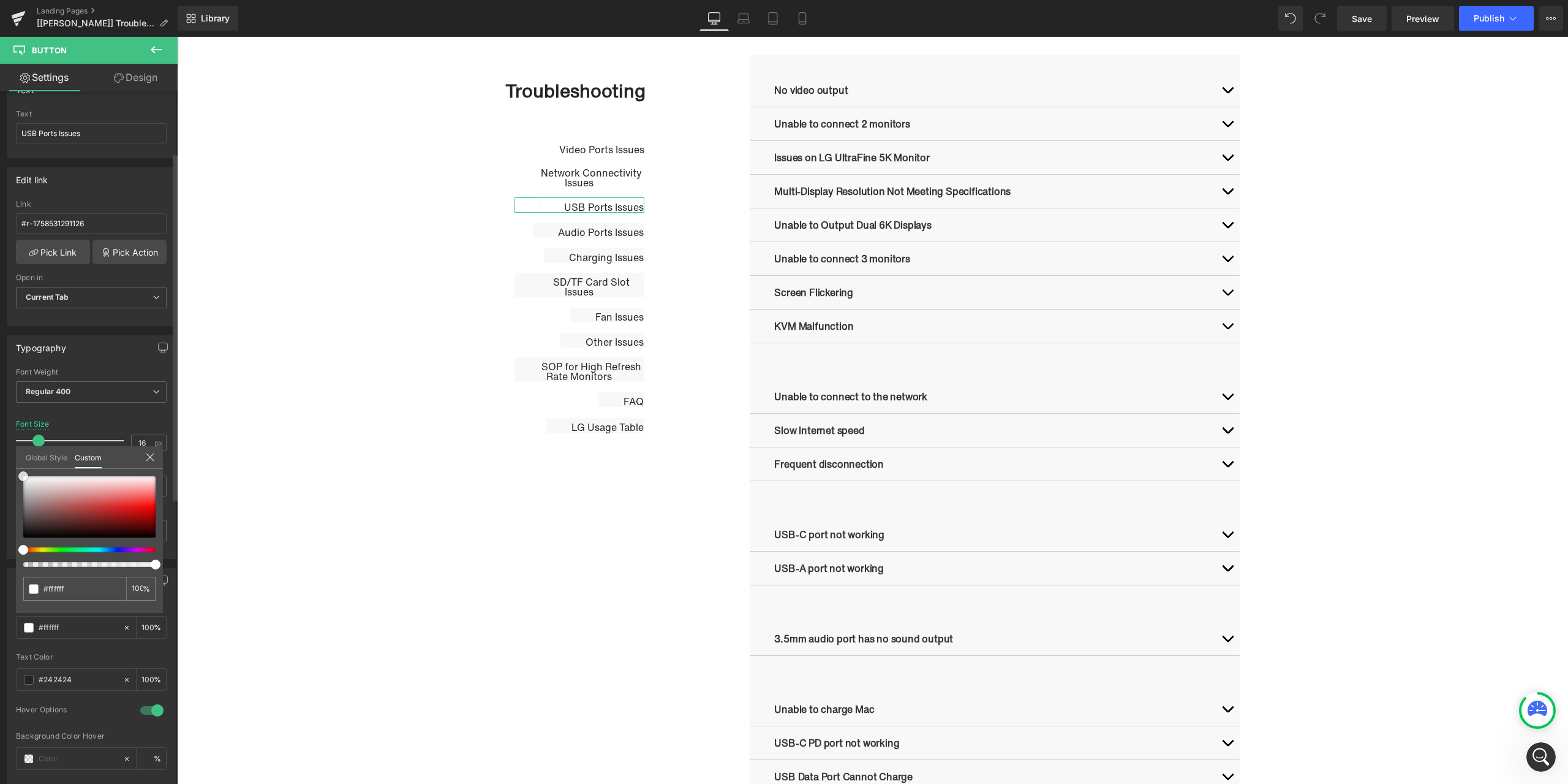
click at [16, 461] on div "Global Style Custom Setup Global Style #ffffff 100 %" at bounding box center [89, 465] width 147 height 38
click at [120, 74] on icon at bounding box center [119, 78] width 10 height 10
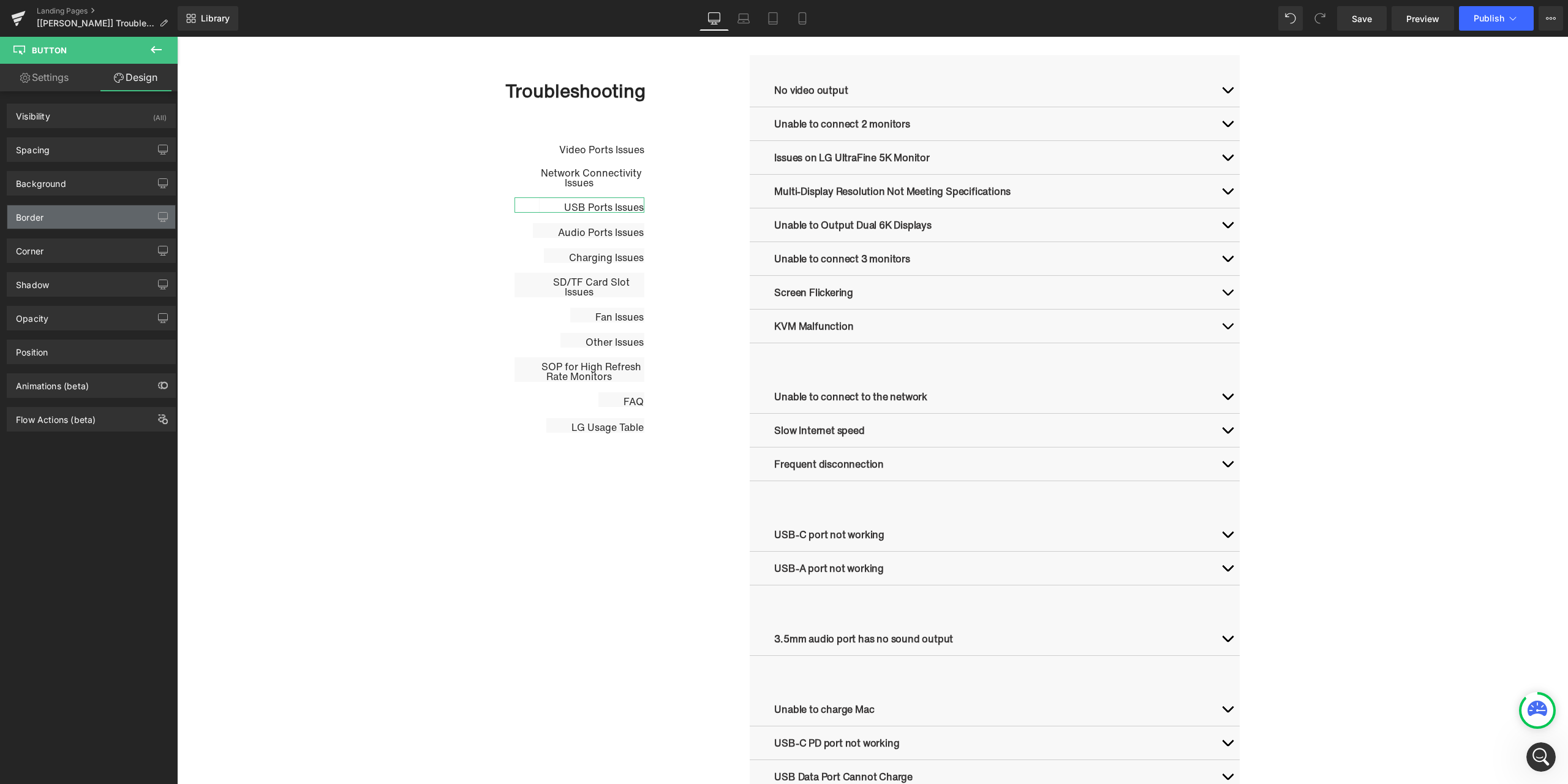
click at [70, 220] on div "Border" at bounding box center [90, 217] width 168 height 23
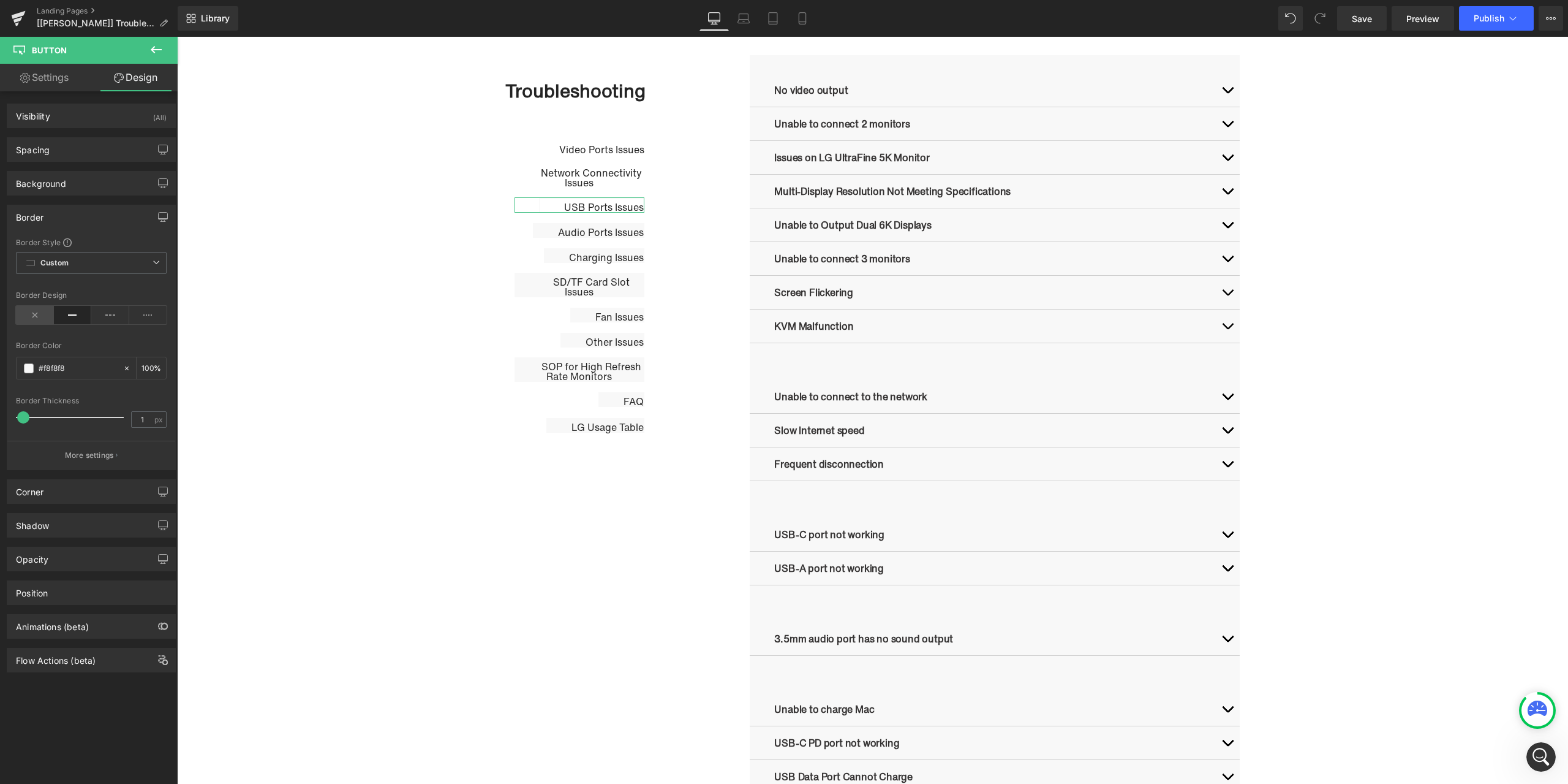
click at [35, 313] on icon at bounding box center [35, 315] width 38 height 19
click at [577, 228] on span "Button" at bounding box center [589, 229] width 28 height 15
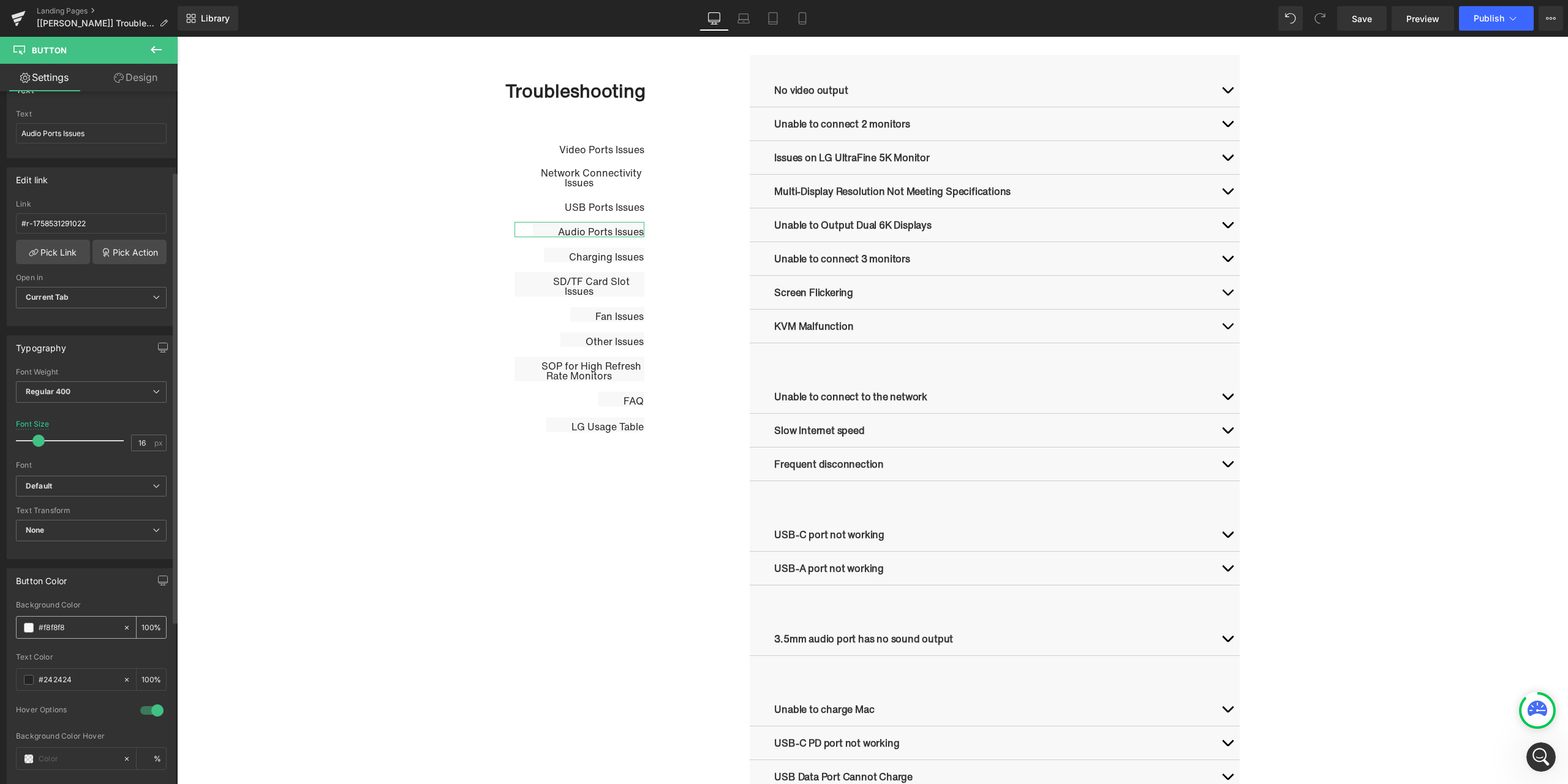
click at [27, 629] on span at bounding box center [29, 628] width 10 height 10
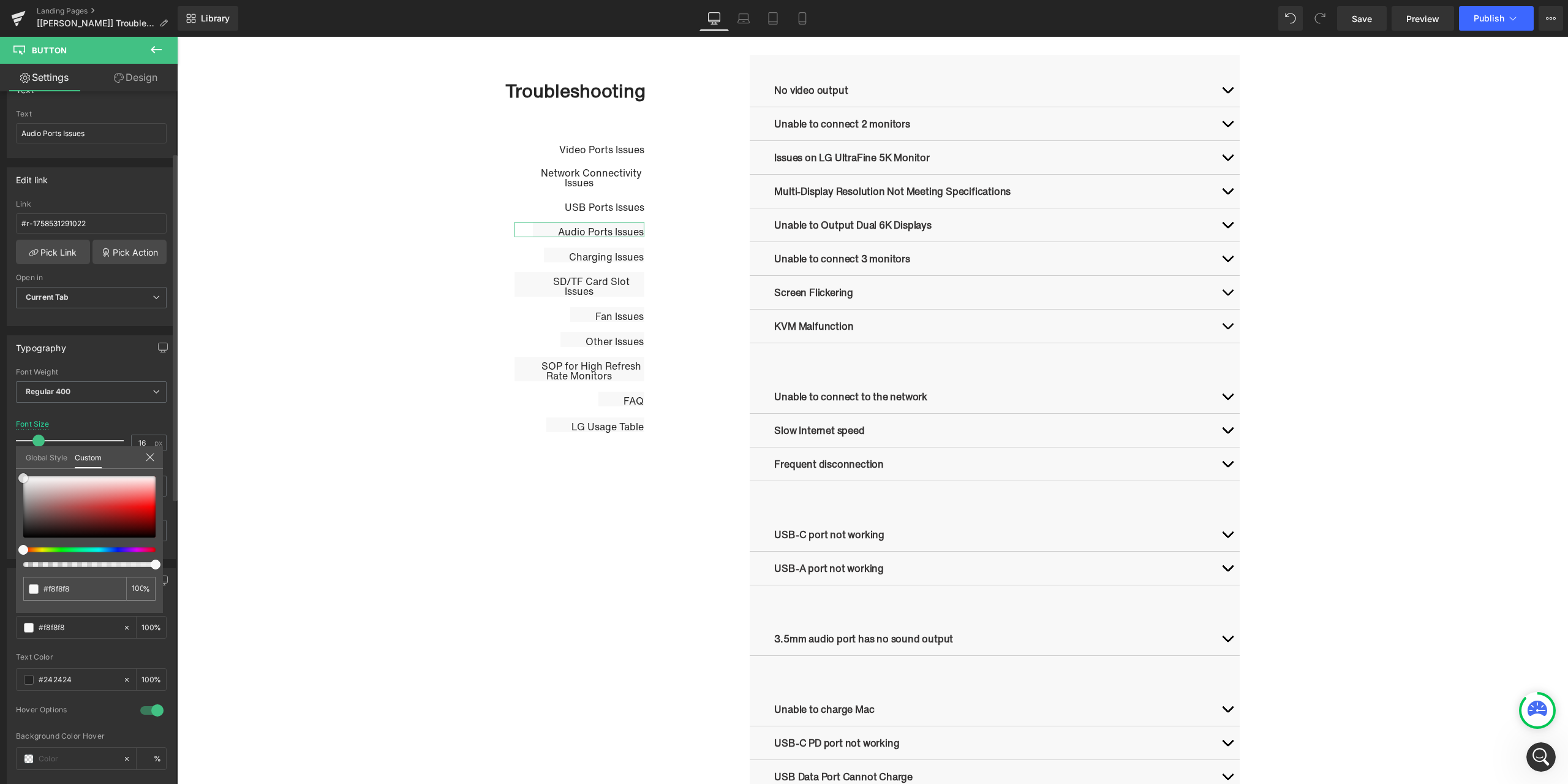
type input "#f9f9f9"
type input "#ffffff"
drag, startPoint x: 22, startPoint y: 479, endPoint x: 17, endPoint y: 461, distance: 18.7
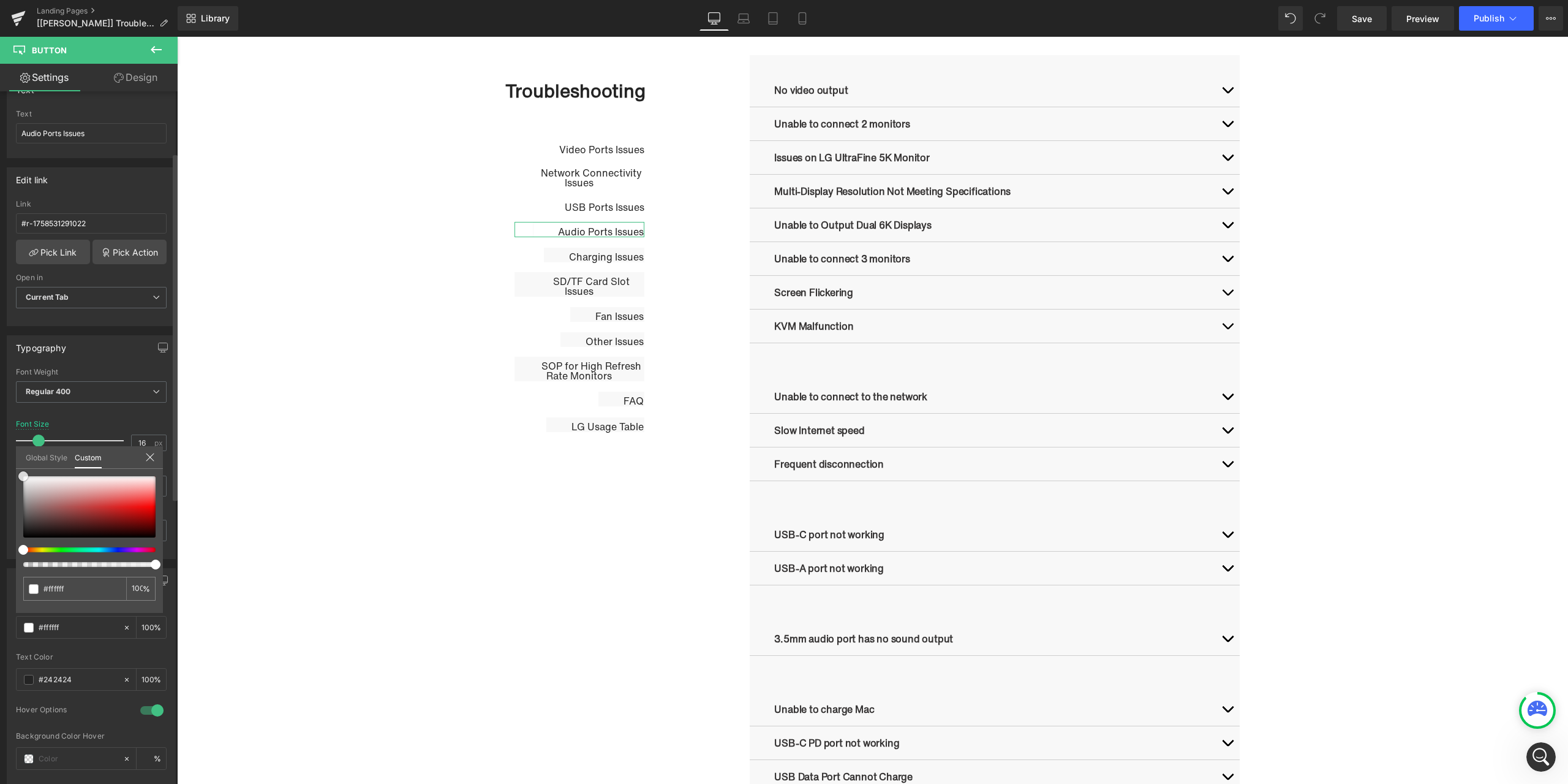
click at [17, 461] on div "Global Style Custom Setup Global Style #ffffff 100 %" at bounding box center [89, 465] width 147 height 38
click at [129, 78] on link "Design" at bounding box center [135, 78] width 88 height 28
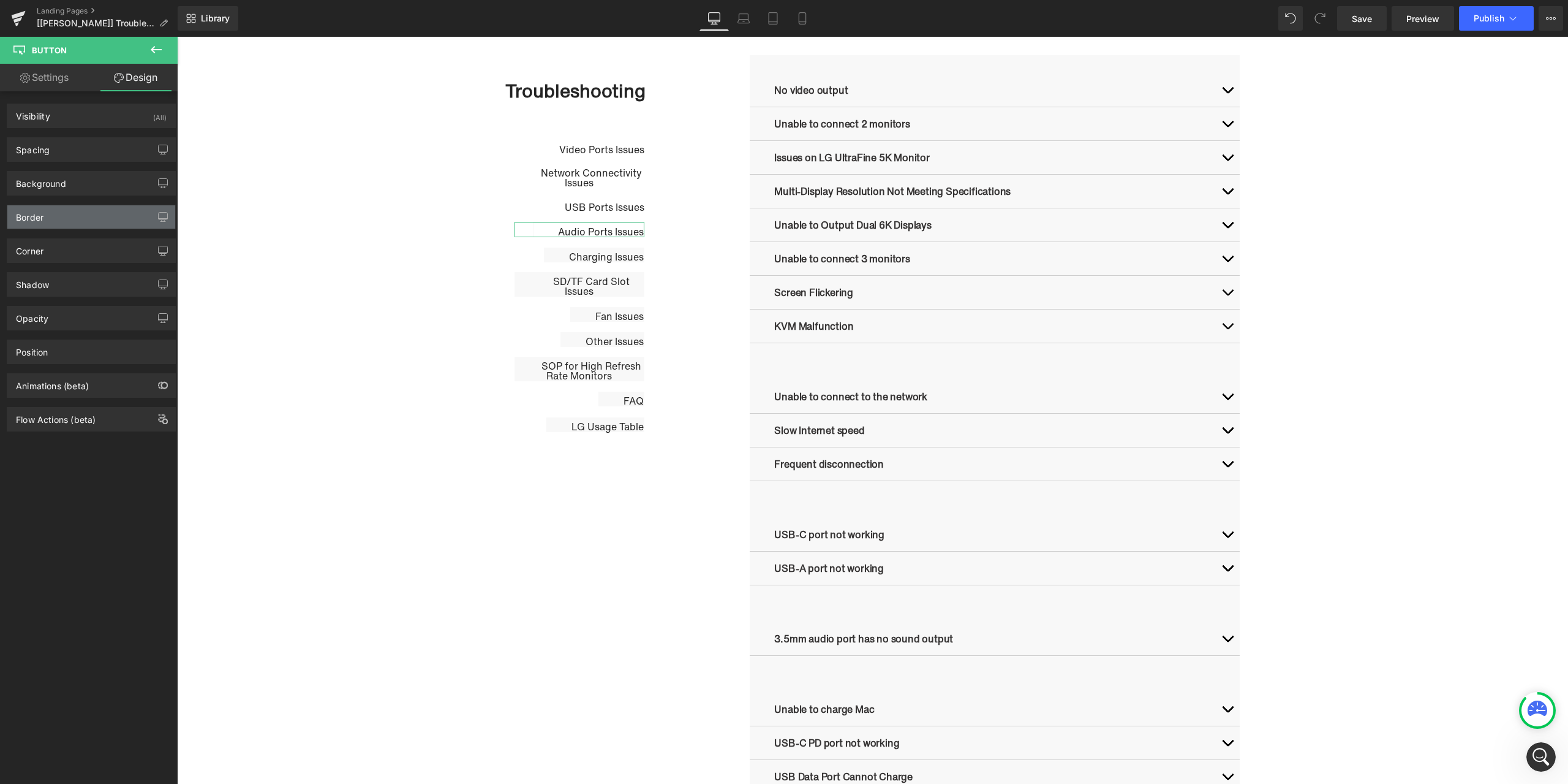
click at [75, 211] on div "Border" at bounding box center [90, 217] width 168 height 23
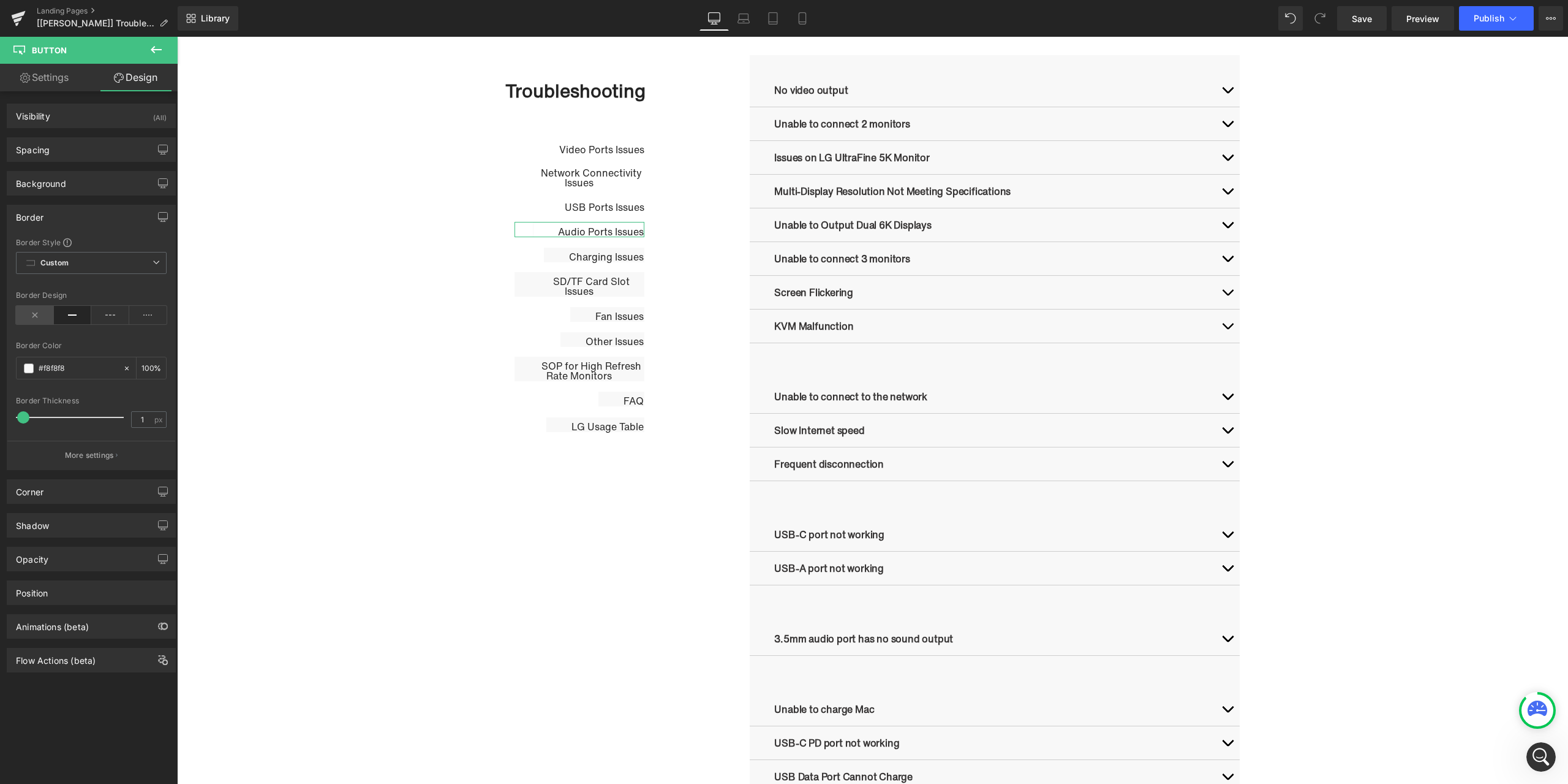
click at [28, 312] on icon at bounding box center [35, 315] width 38 height 19
click at [586, 256] on span "Button" at bounding box center [595, 253] width 28 height 15
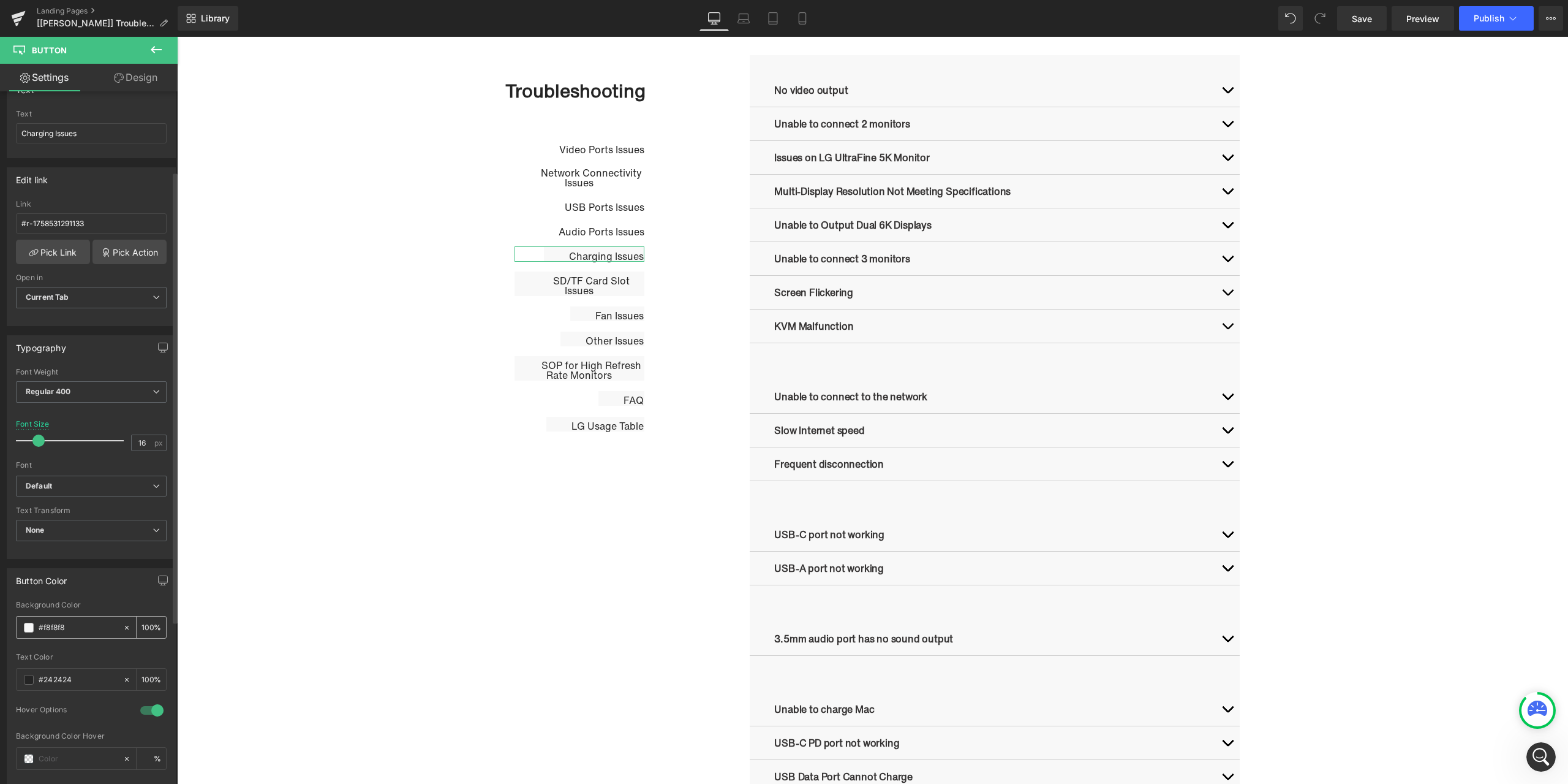
click at [25, 626] on span at bounding box center [29, 628] width 10 height 10
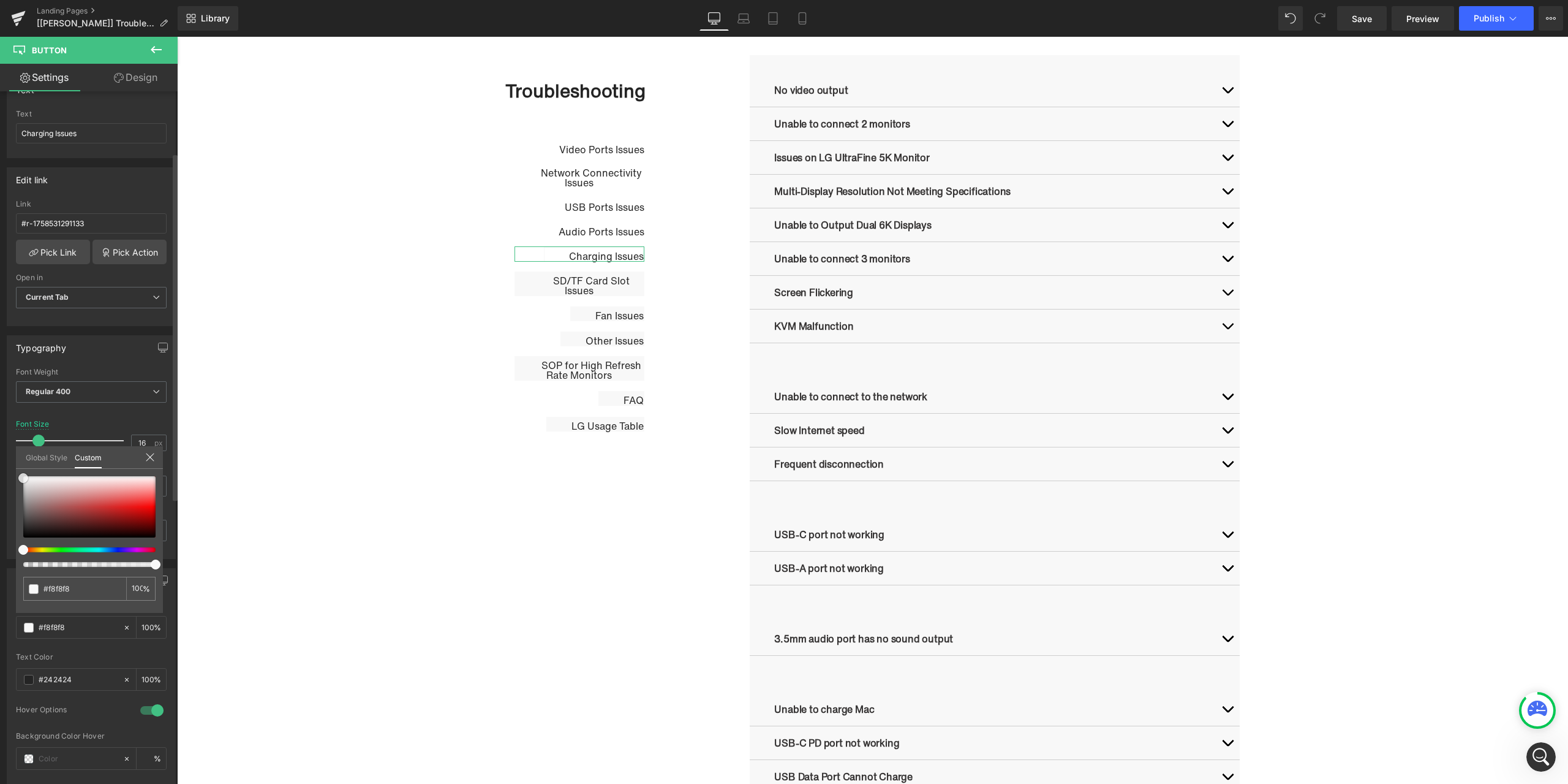
type input "#ffffff"
drag, startPoint x: 24, startPoint y: 479, endPoint x: 15, endPoint y: 468, distance: 14.2
click at [15, 559] on div "Button Color rgba(255, 255, 255, 1) Background Color #ffffff 100 % #242424 Text…" at bounding box center [91, 698] width 183 height 277
click at [133, 85] on link "Design" at bounding box center [135, 78] width 88 height 28
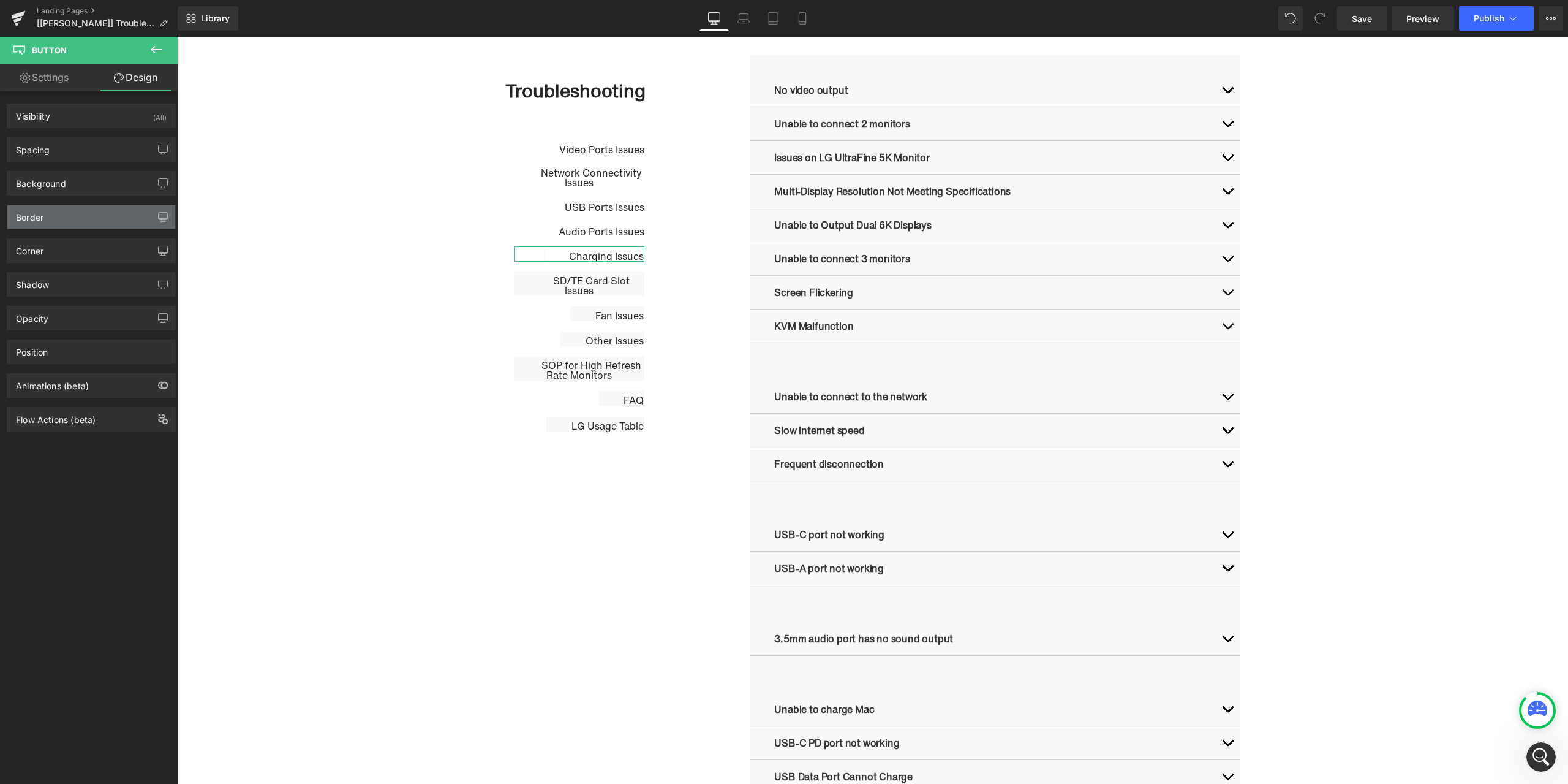
click at [75, 220] on div "Border" at bounding box center [90, 217] width 168 height 23
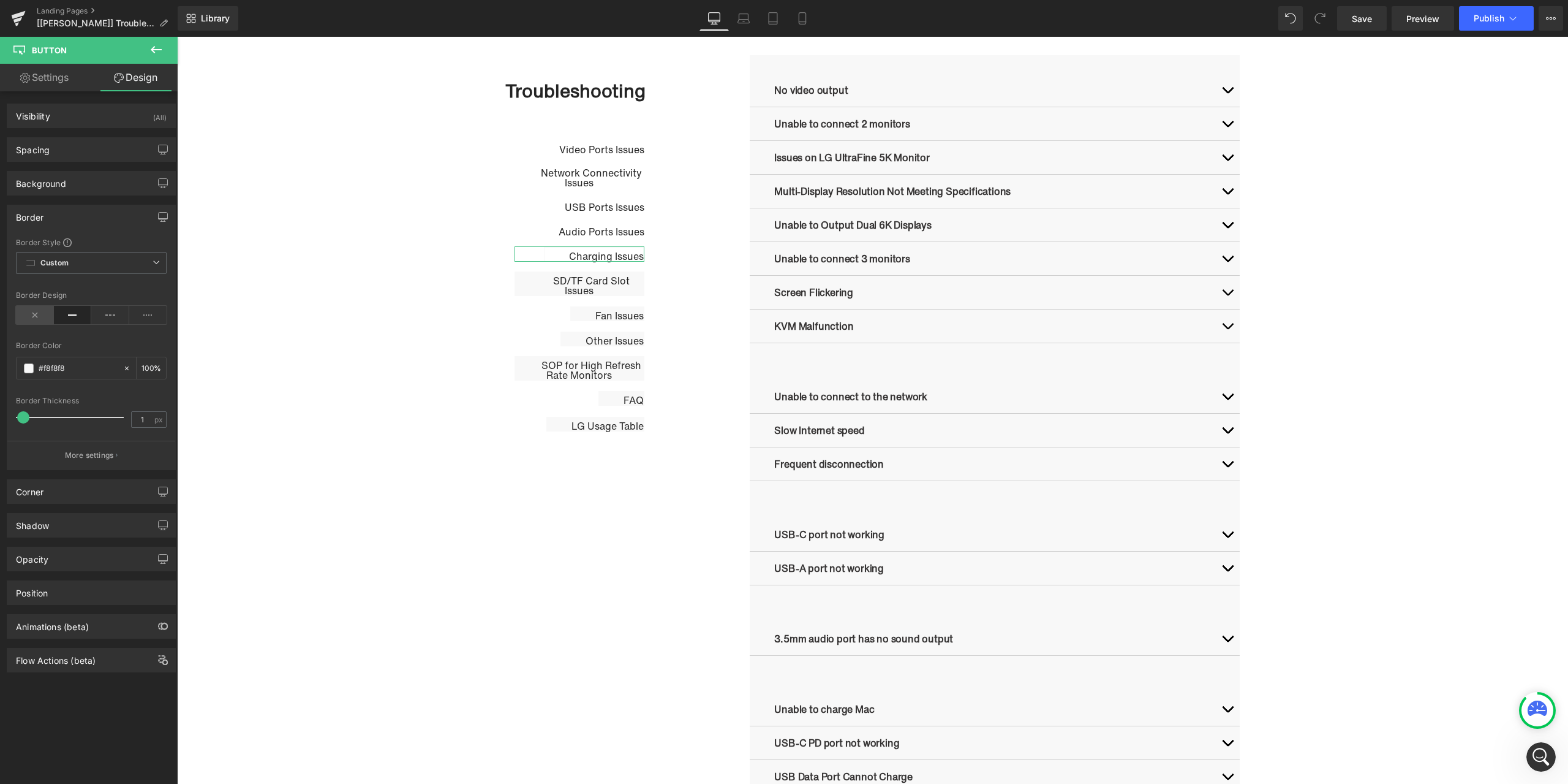
click at [31, 310] on icon at bounding box center [35, 315] width 38 height 19
drag, startPoint x: 571, startPoint y: 281, endPoint x: 379, endPoint y: 265, distance: 192.7
click at [571, 280] on span "Button" at bounding box center [580, 283] width 28 height 15
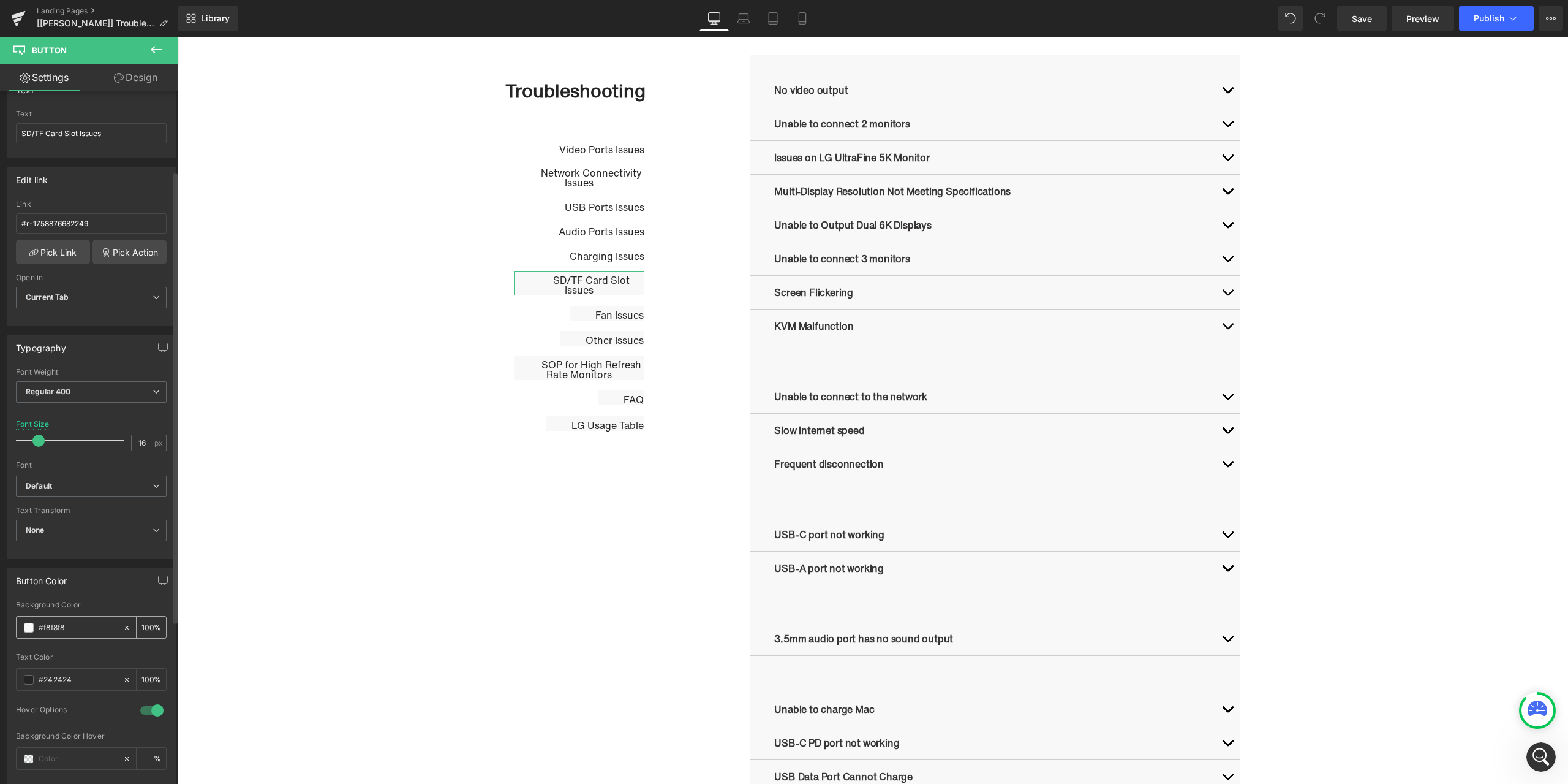
click at [28, 626] on span at bounding box center [29, 628] width 10 height 10
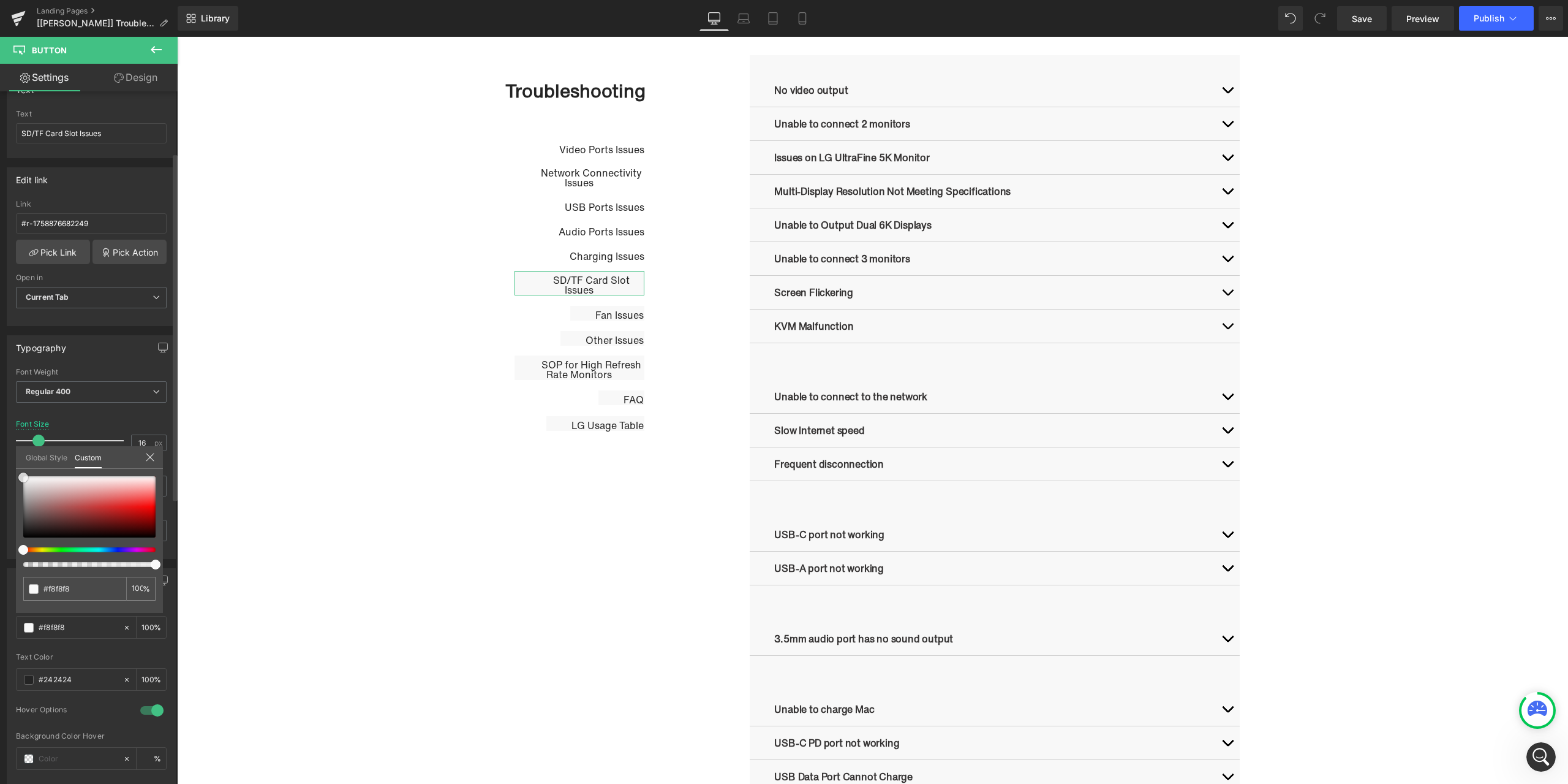
type input "#f9f9f9"
type input "#ffffff"
drag, startPoint x: 27, startPoint y: 479, endPoint x: 9, endPoint y: 460, distance: 26.2
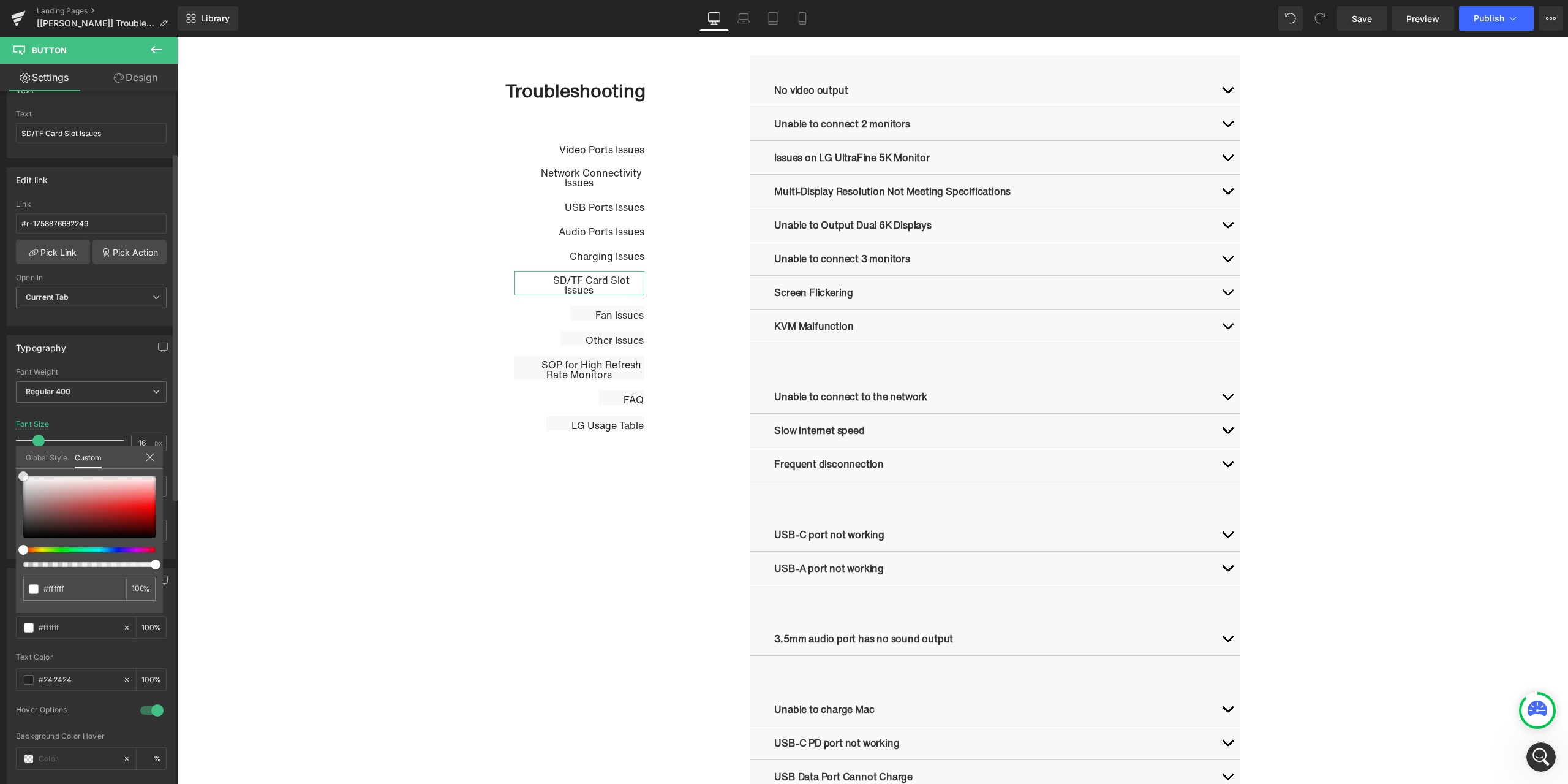
click at [9, 559] on div "Button Color rgba(255, 255, 255, 1) Background Color #ffffff 100 % #242424 Text…" at bounding box center [91, 698] width 183 height 277
click at [572, 281] on body "Skip to content Just added to your cart Qty: View cart ( ) Continue shopping Su…" at bounding box center [872, 741] width 1391 height 2677
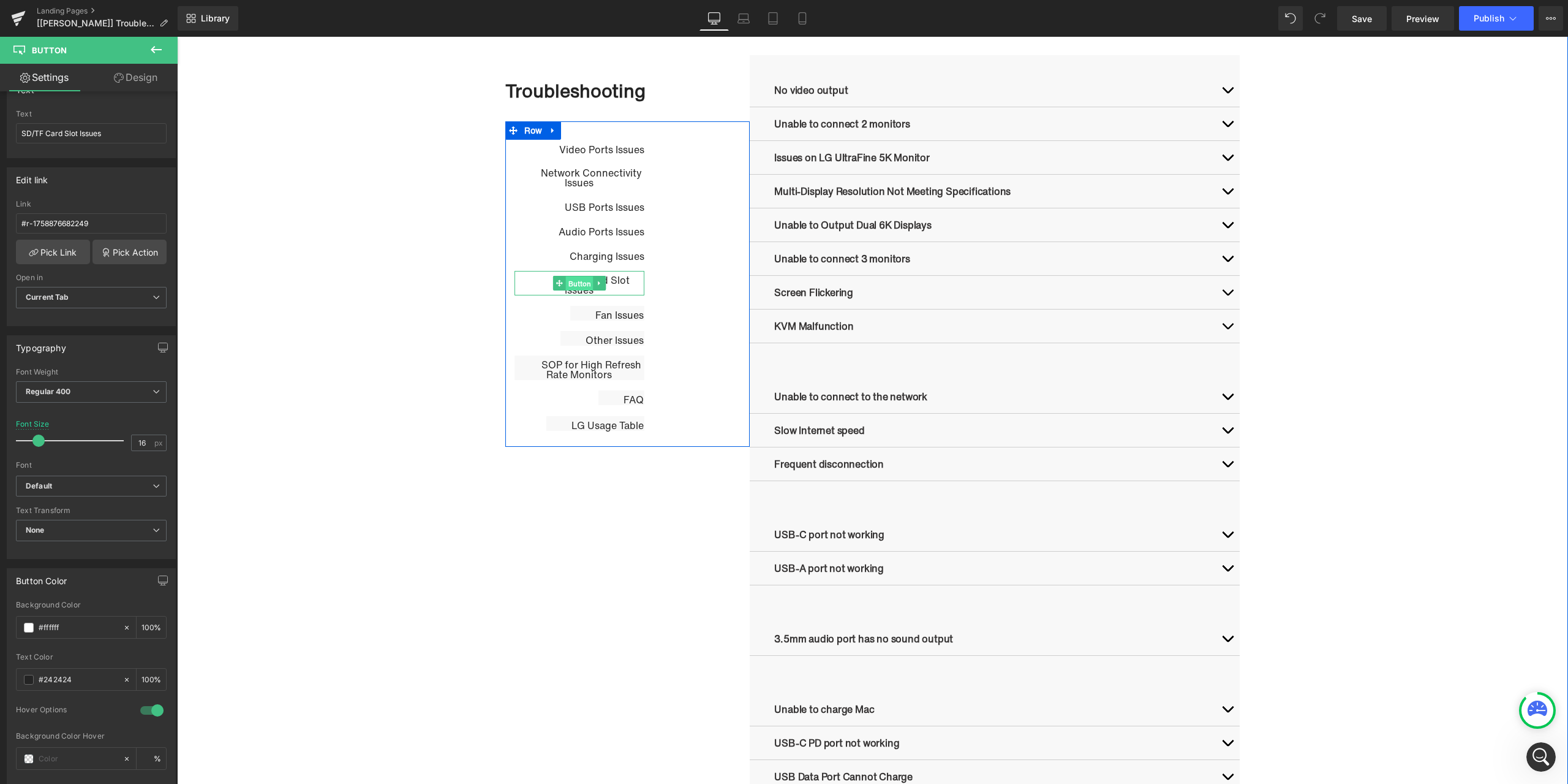
click at [570, 284] on span "Button" at bounding box center [580, 283] width 28 height 15
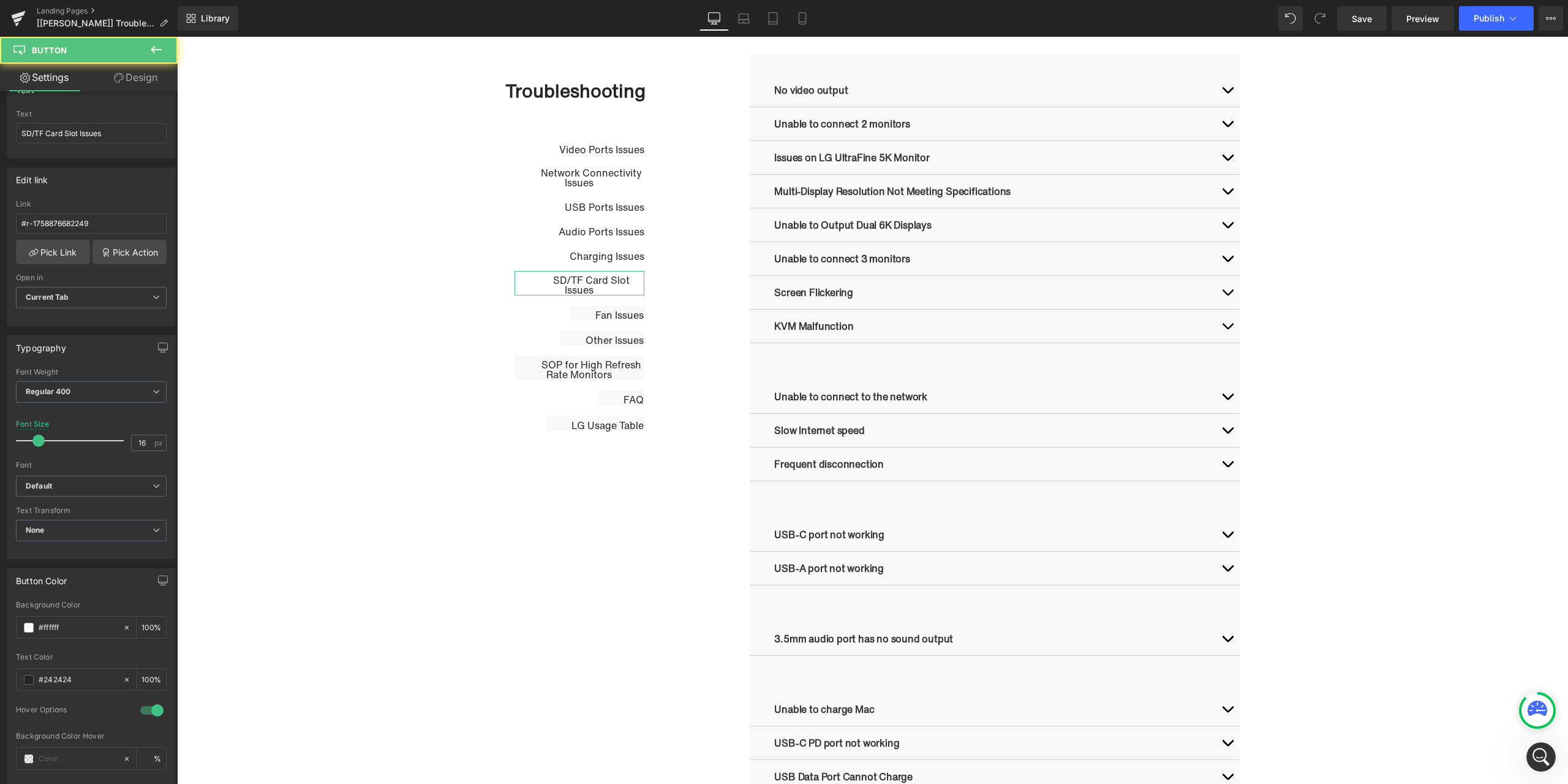
click at [131, 85] on link "Design" at bounding box center [135, 78] width 88 height 28
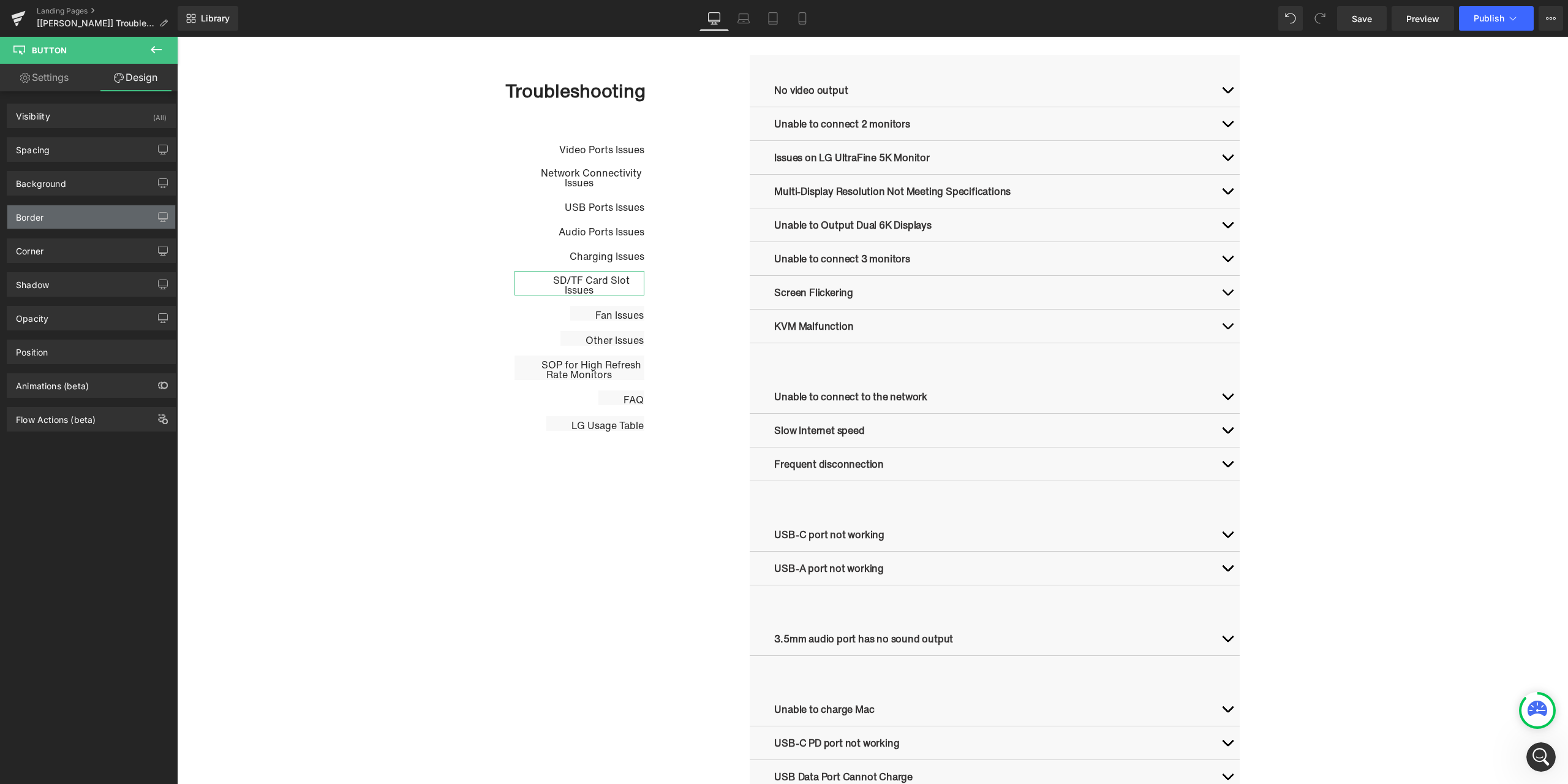
click at [54, 222] on div "Border" at bounding box center [90, 217] width 168 height 23
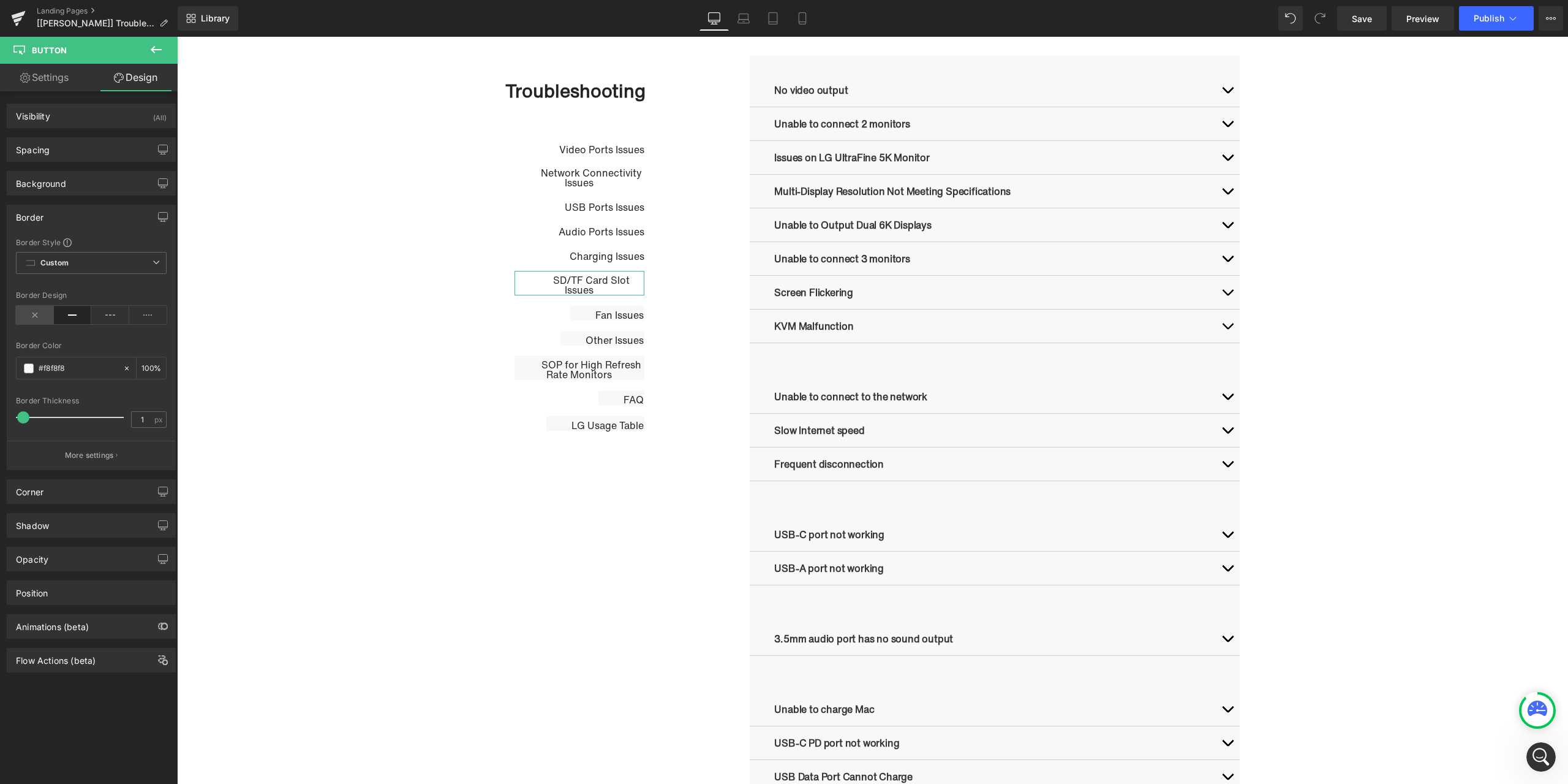
click at [36, 320] on icon at bounding box center [35, 315] width 38 height 19
click at [604, 314] on span "Button" at bounding box center [608, 312] width 28 height 15
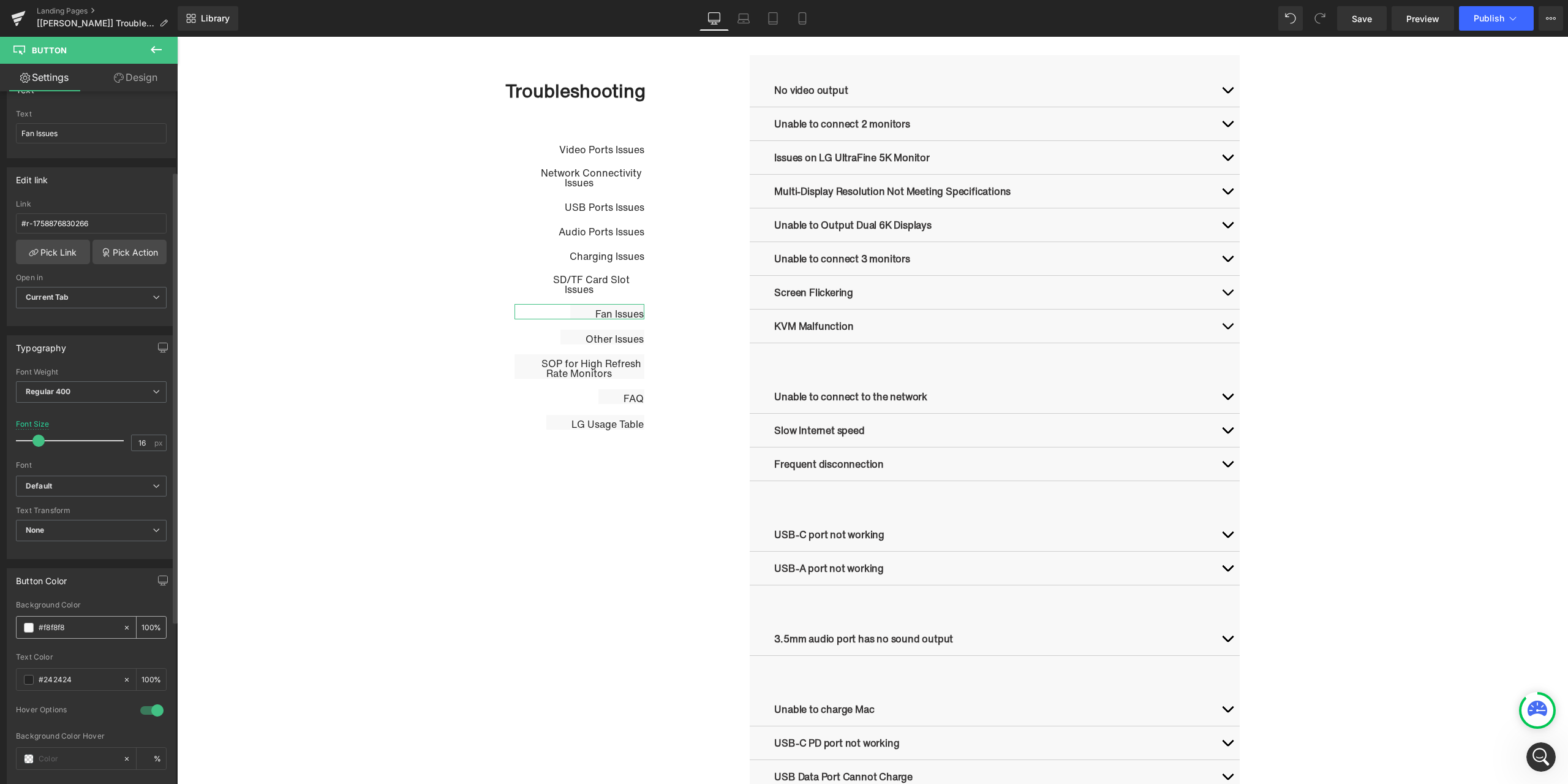
click at [31, 631] on span at bounding box center [29, 628] width 10 height 10
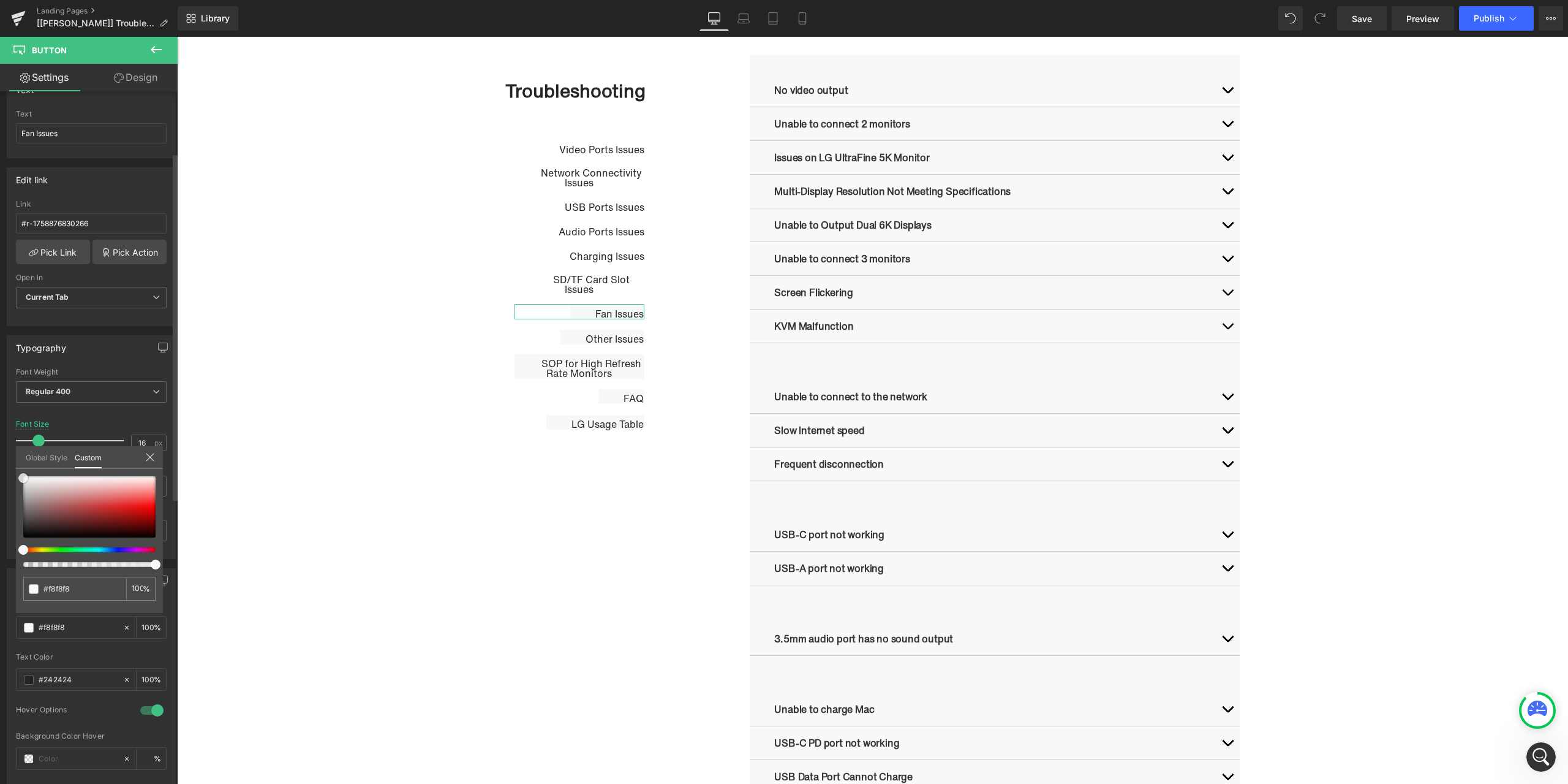
type input "#fcfcfc"
type input "#ffffff"
drag, startPoint x: 21, startPoint y: 474, endPoint x: 14, endPoint y: 459, distance: 16.6
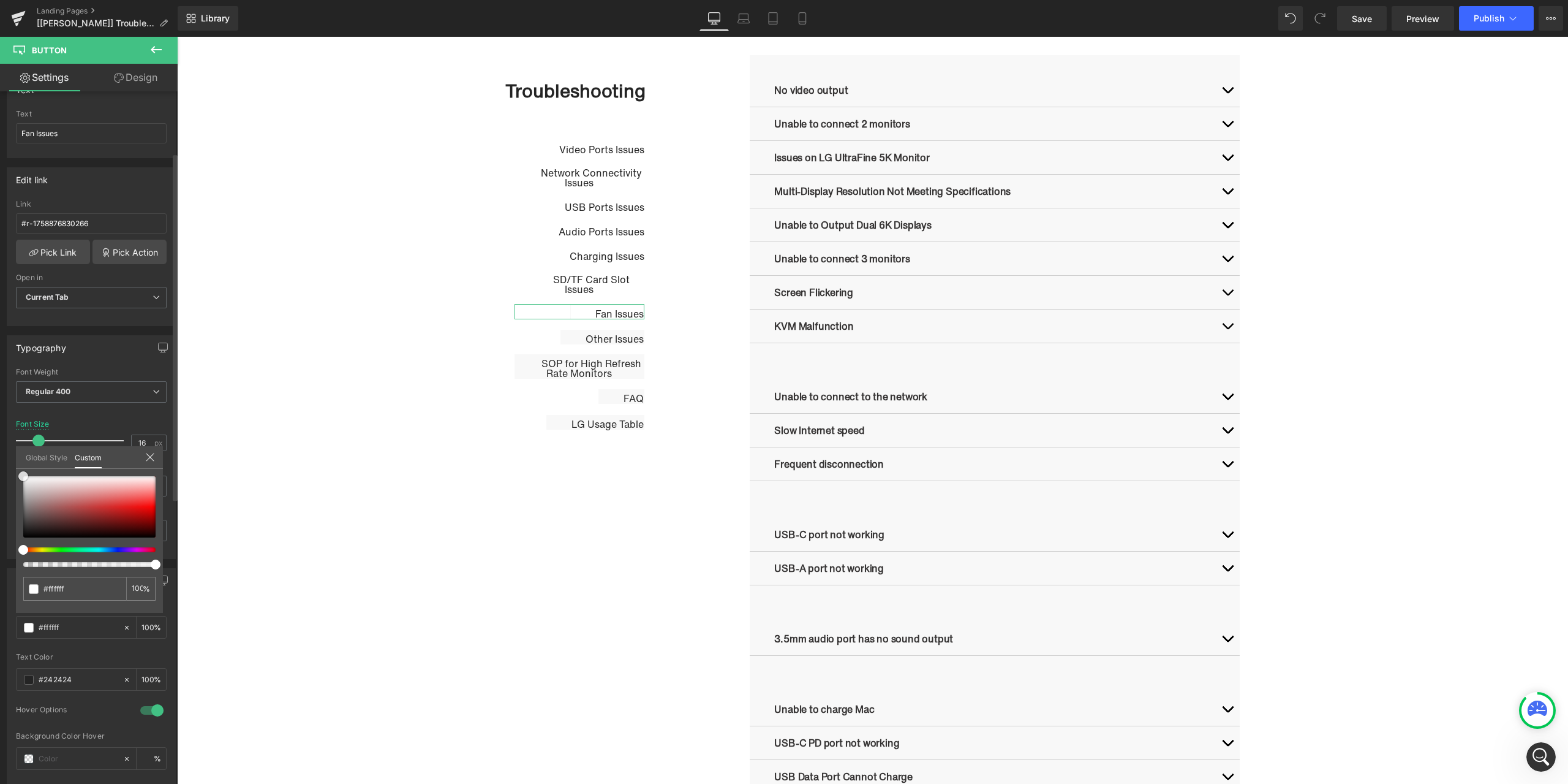
click at [14, 559] on div "Button Color rgba(255, 255, 255, 1) Background Color #ffffff 100 % #242424 Text…" at bounding box center [91, 698] width 183 height 277
click at [115, 79] on icon at bounding box center [119, 78] width 10 height 10
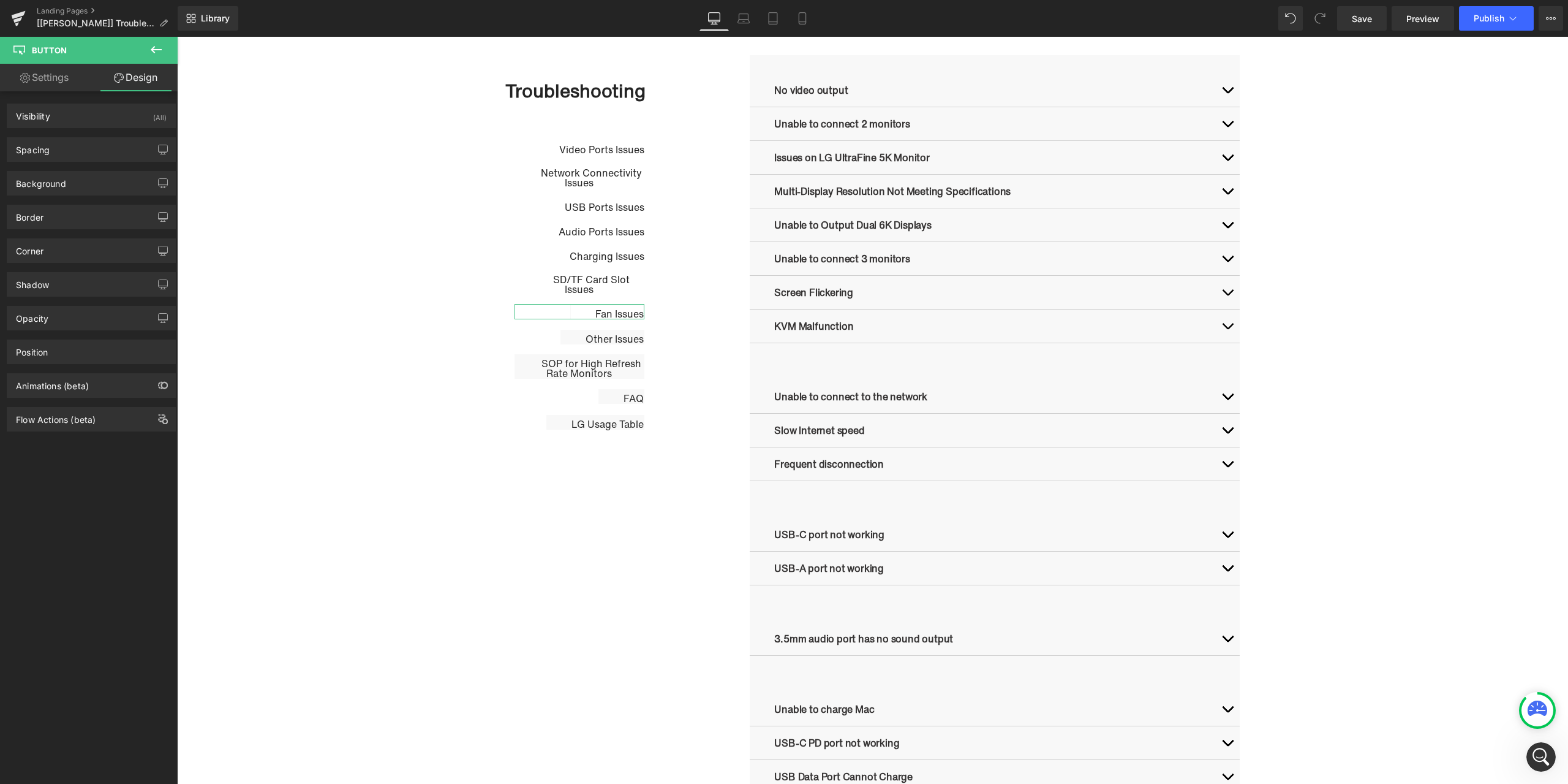
click at [50, 230] on div "Corner Corner Style Custom Custom Setup Global Style Custom Setup Global Style …" at bounding box center [91, 246] width 183 height 34
click at [54, 224] on div "Border" at bounding box center [90, 217] width 168 height 23
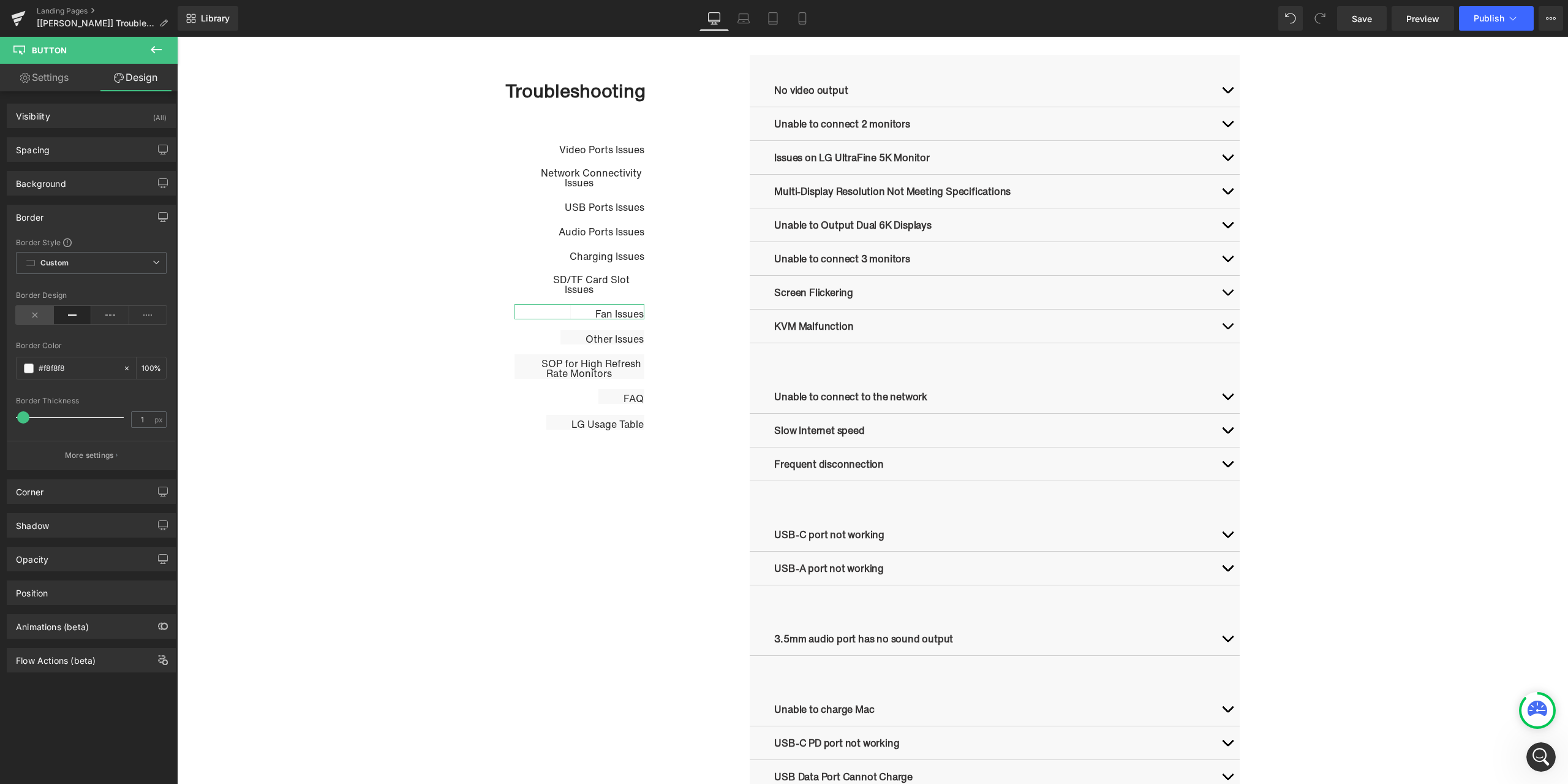
click at [35, 321] on icon at bounding box center [35, 315] width 38 height 19
click at [592, 336] on span "Button" at bounding box center [603, 336] width 28 height 15
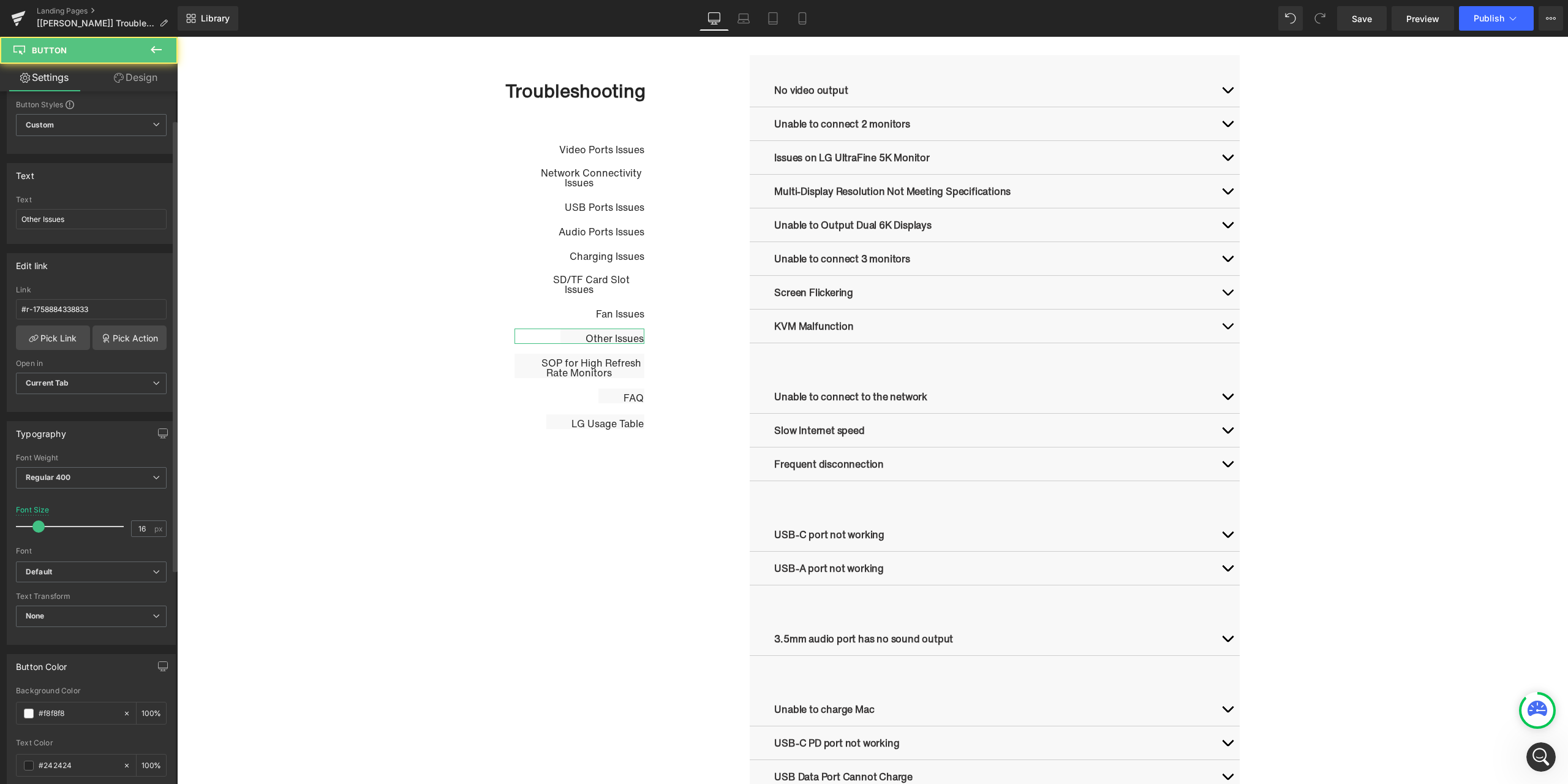
scroll to position [62, 0]
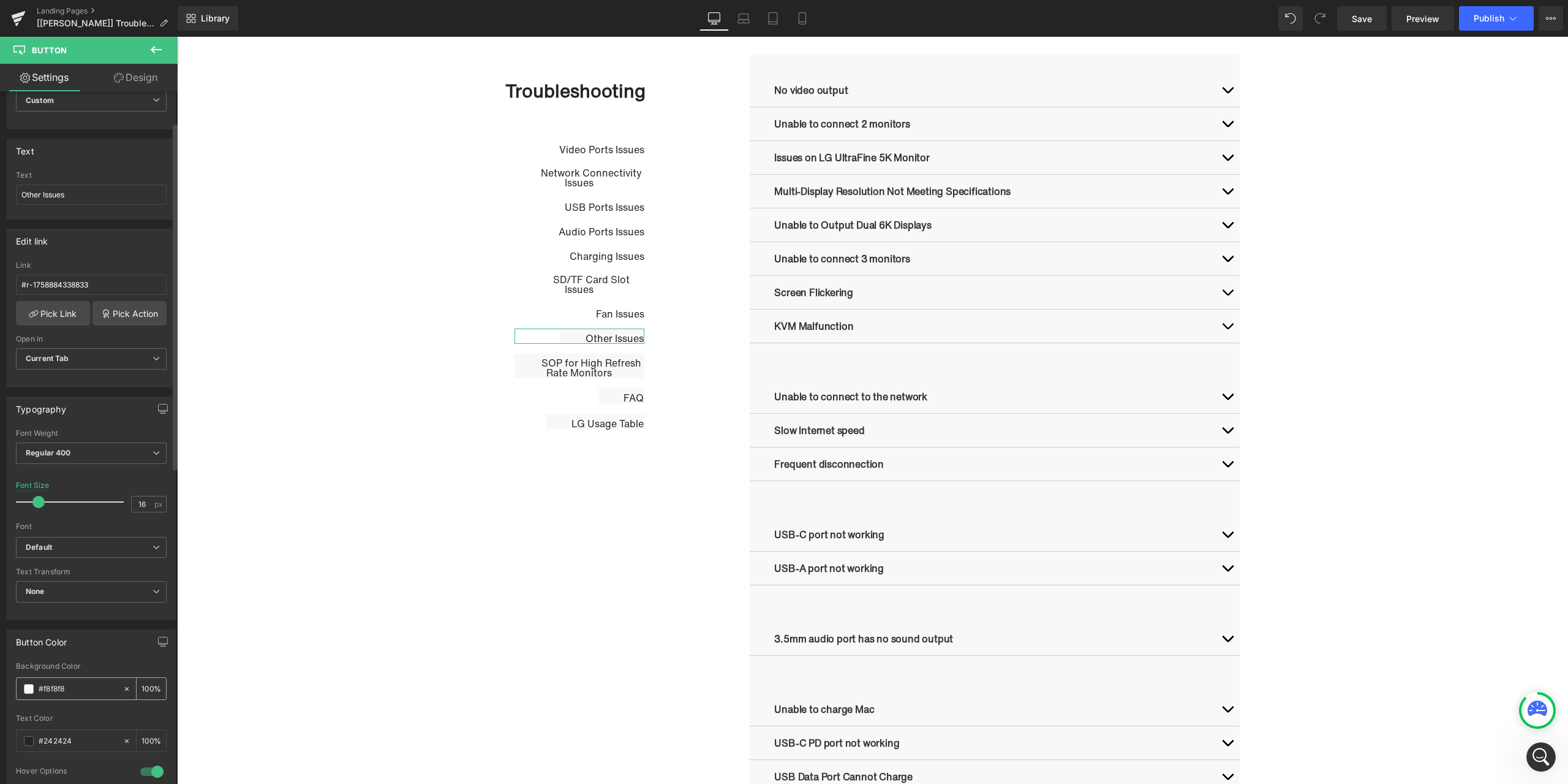
click at [27, 690] on span at bounding box center [29, 689] width 10 height 10
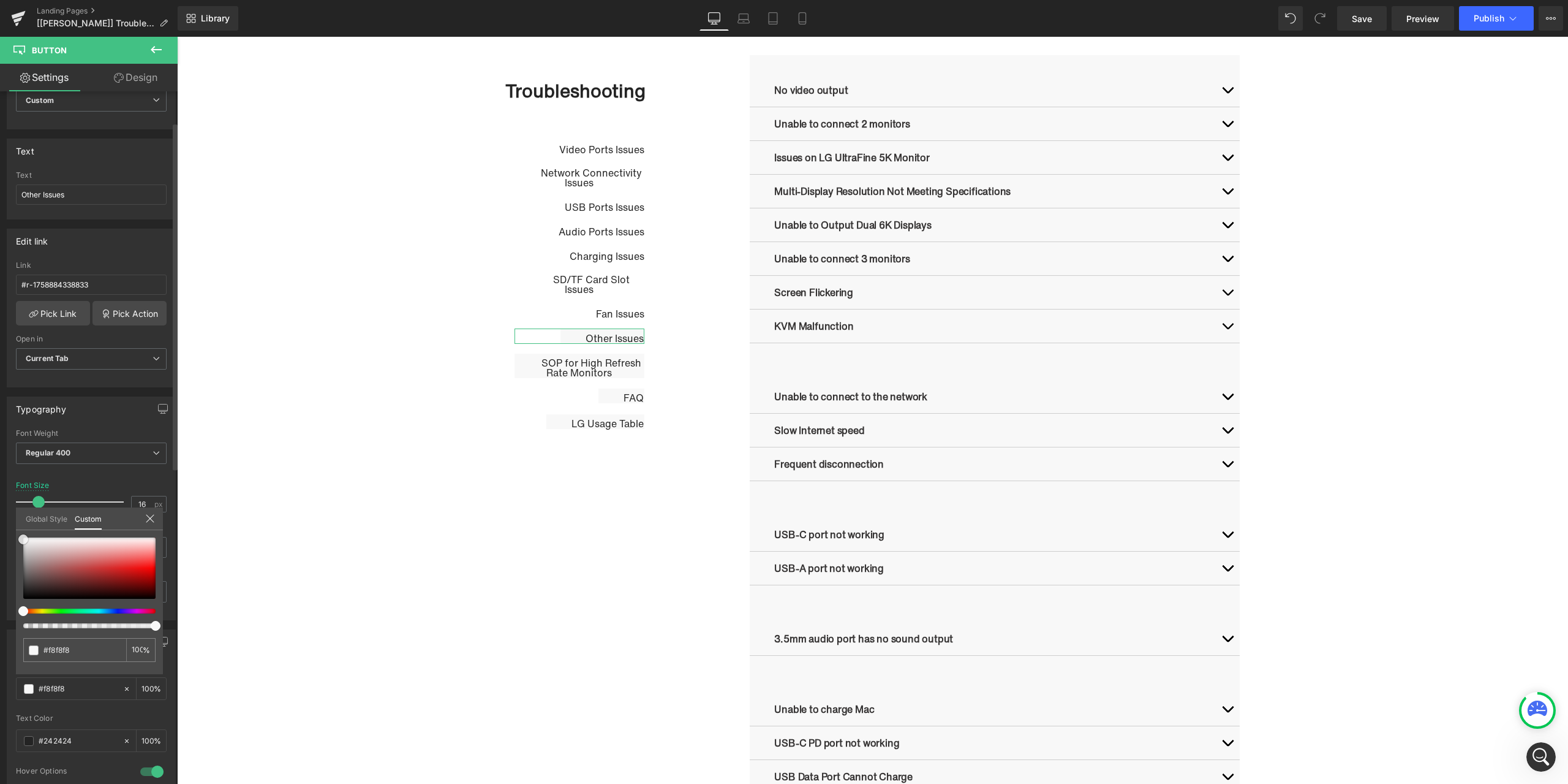
type input "#f7f7f7"
type input "#ffffff"
drag, startPoint x: 23, startPoint y: 537, endPoint x: 10, endPoint y: 526, distance: 17.0
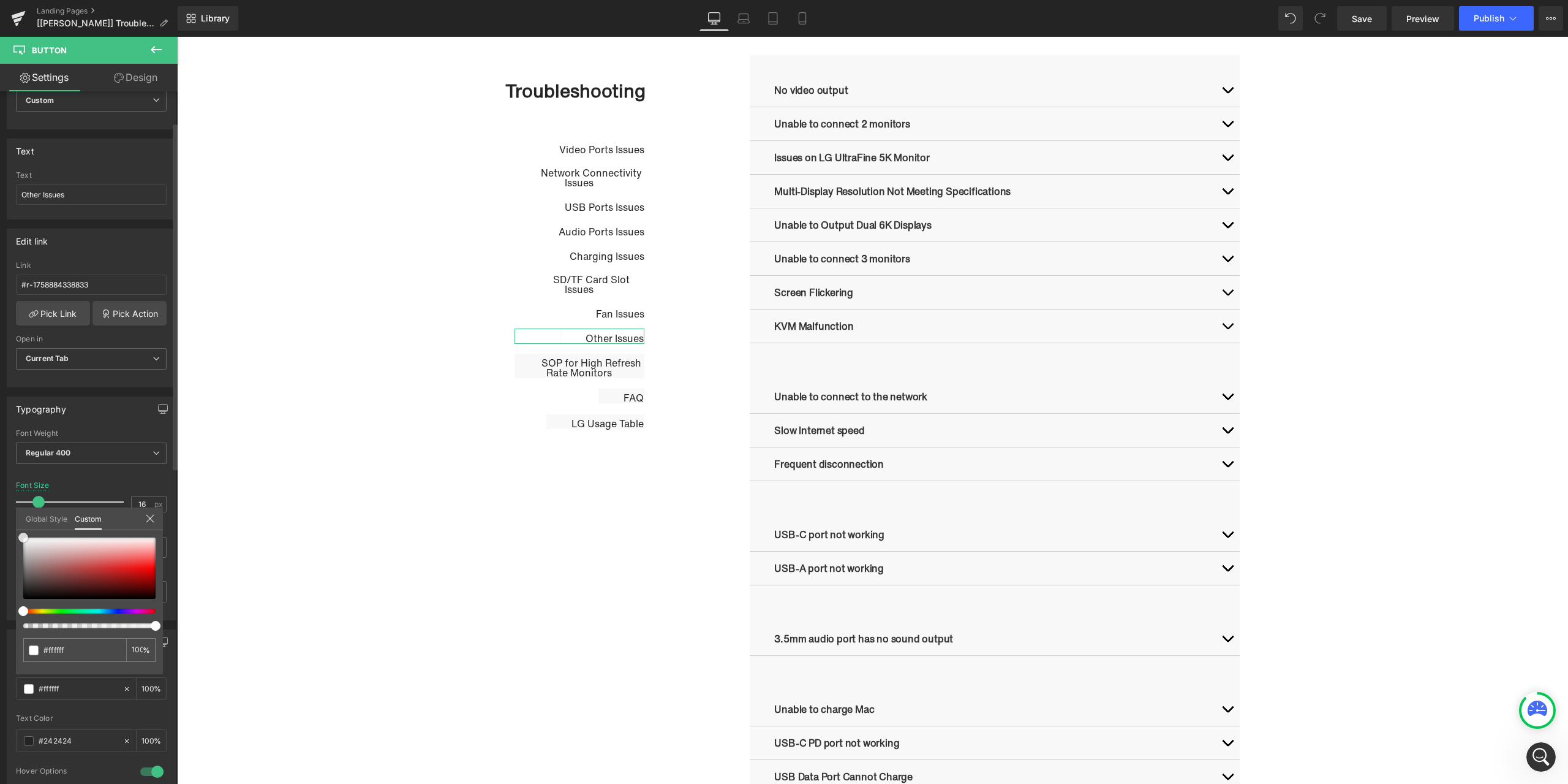
click at [10, 620] on div "Button Color rgba(255, 255, 255, 1) Background Color #ffffff 100 % #242424 Text…" at bounding box center [91, 758] width 183 height 277
click at [148, 86] on link "Design" at bounding box center [135, 78] width 88 height 28
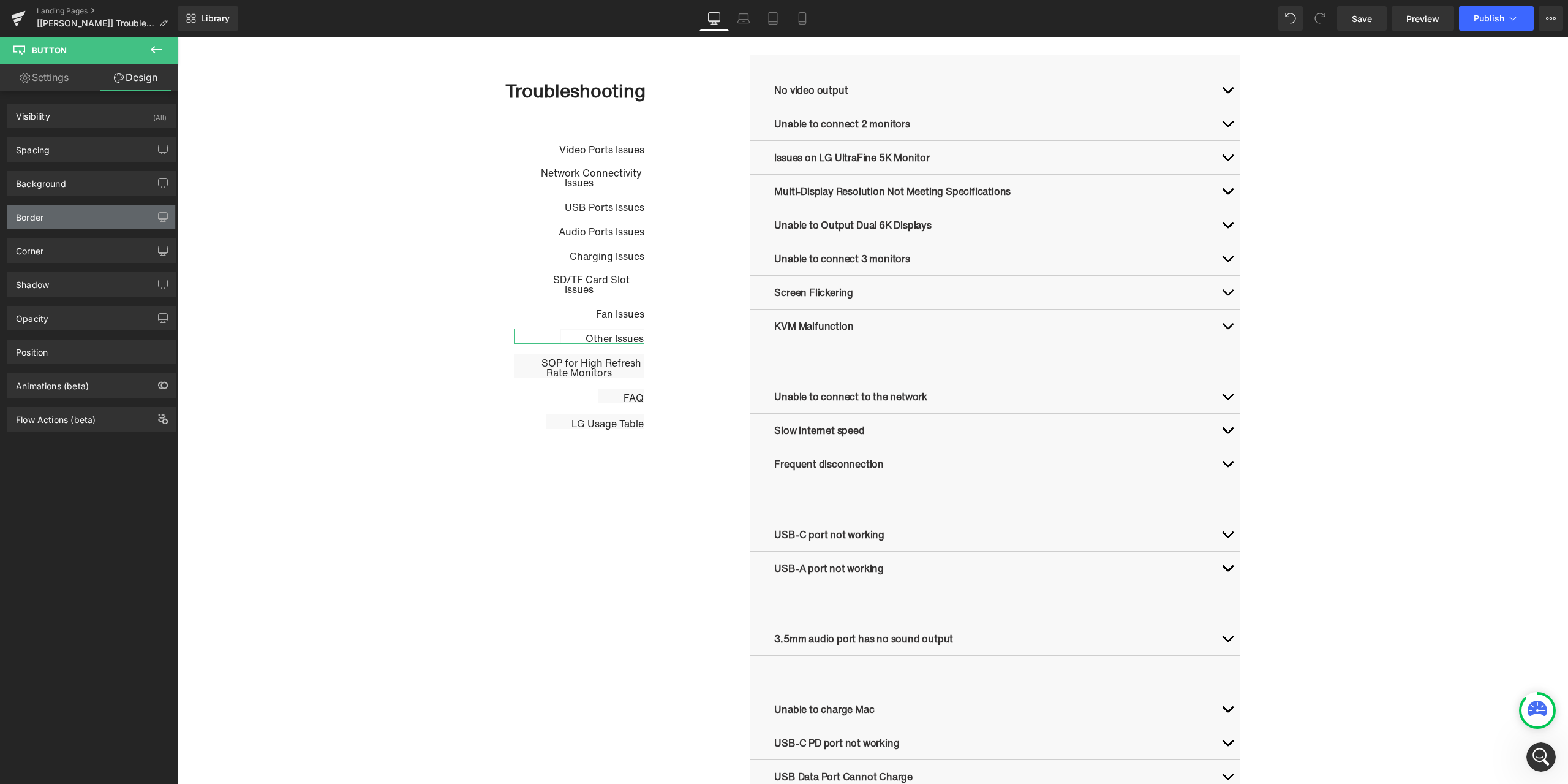
click at [60, 212] on div "Border" at bounding box center [90, 217] width 168 height 23
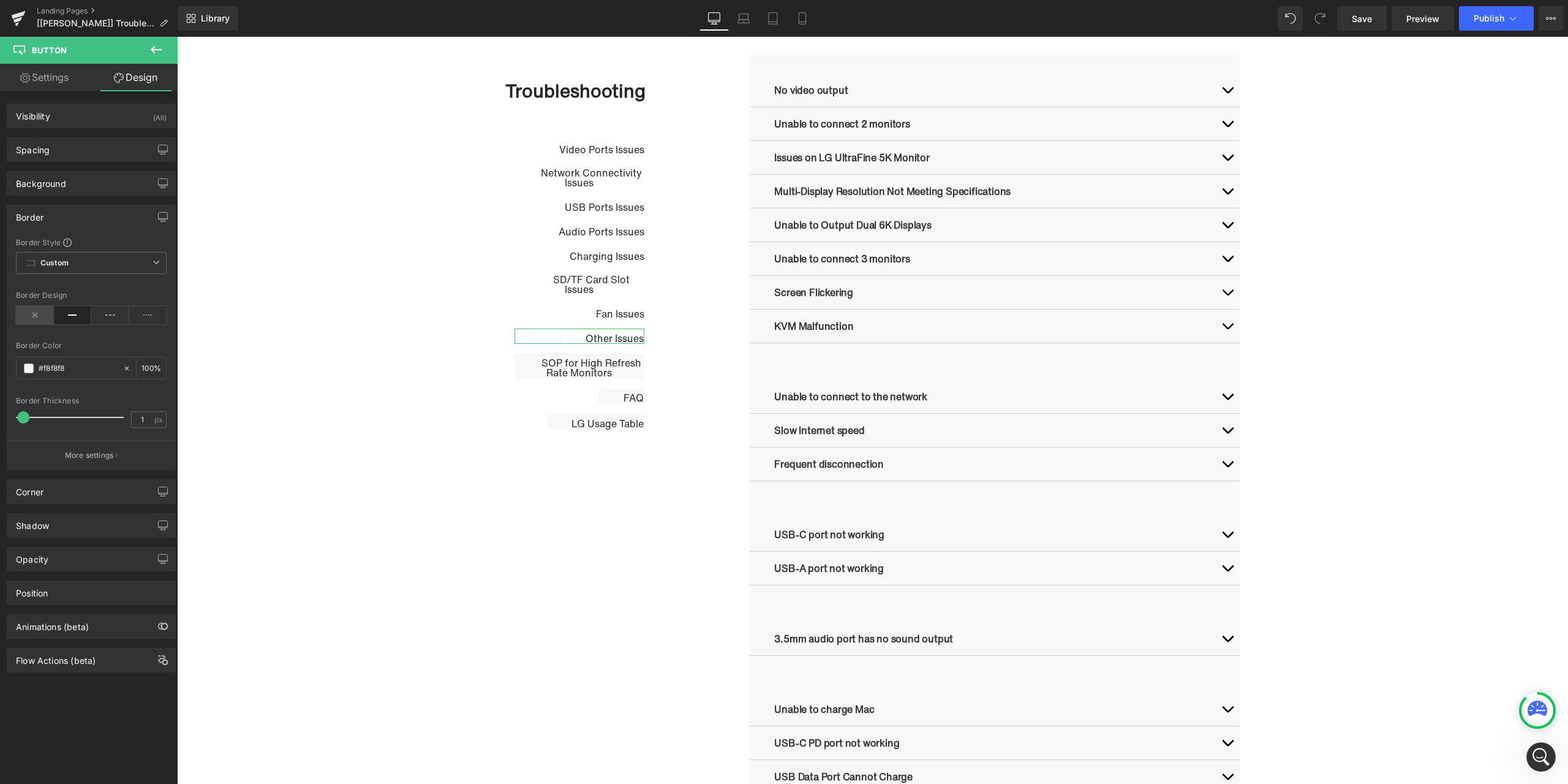
click at [46, 314] on icon at bounding box center [35, 315] width 38 height 19
click at [576, 364] on span "Button" at bounding box center [580, 366] width 28 height 15
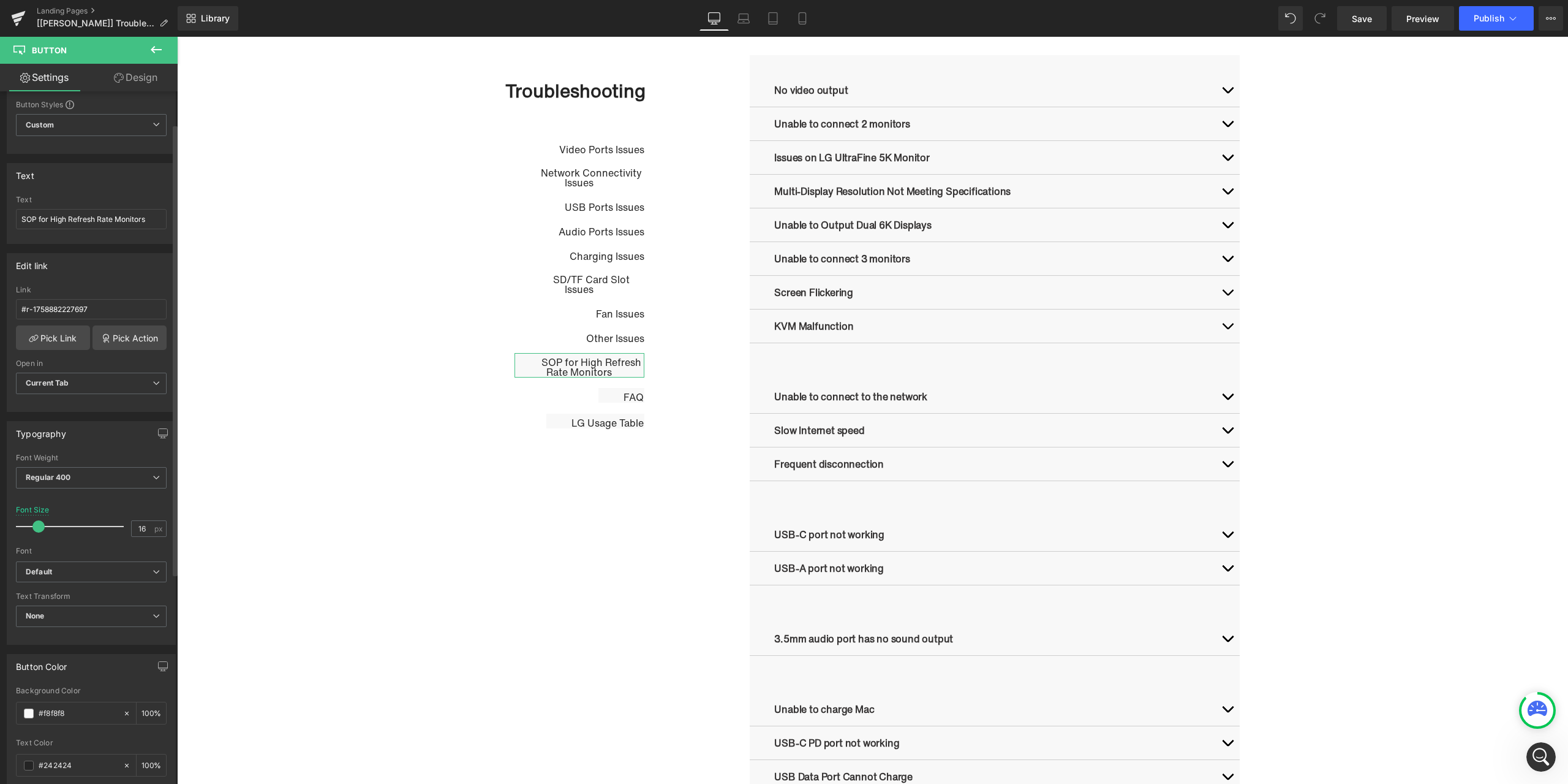
scroll to position [122, 0]
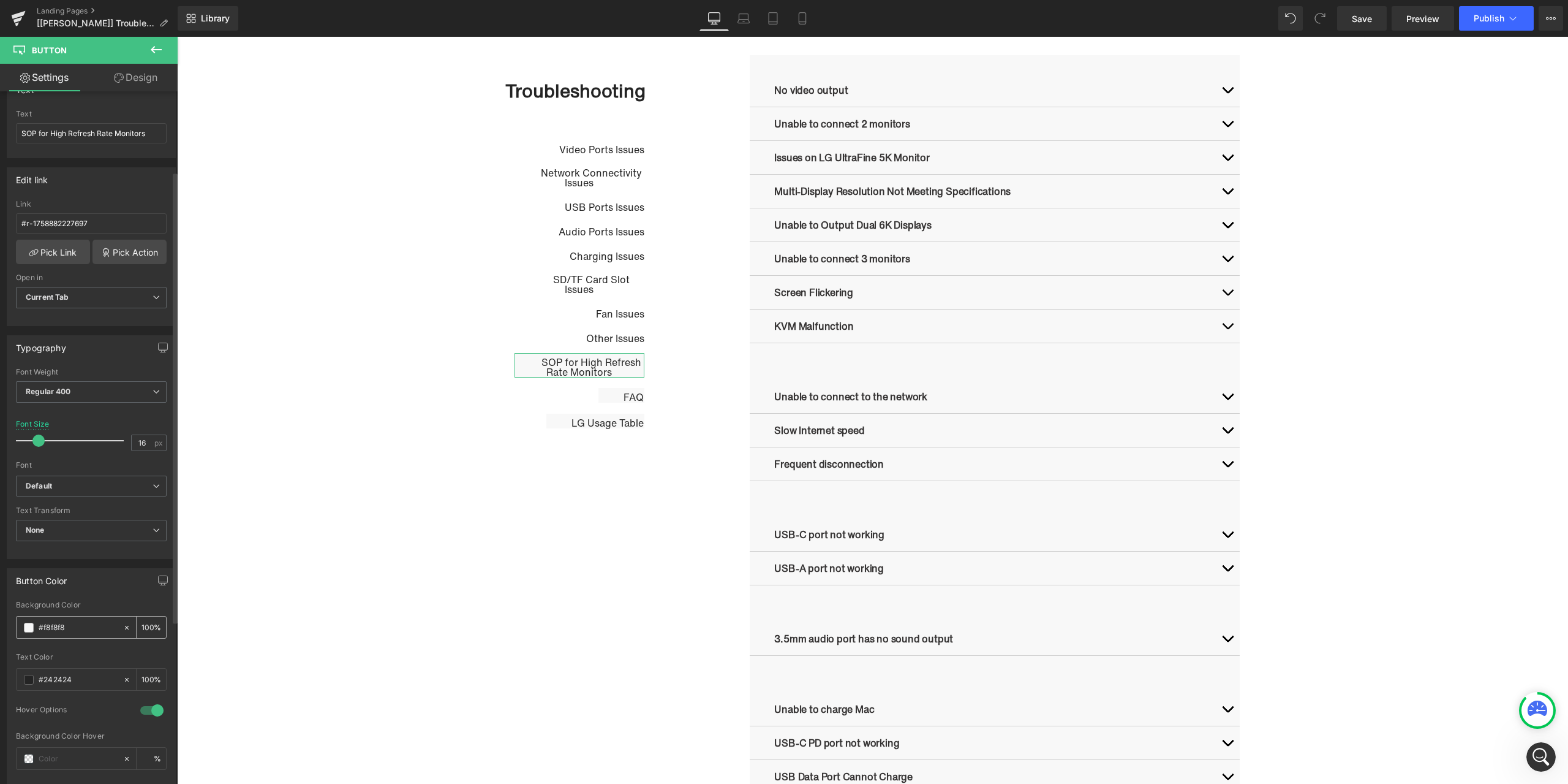
click at [30, 629] on span at bounding box center [29, 628] width 10 height 10
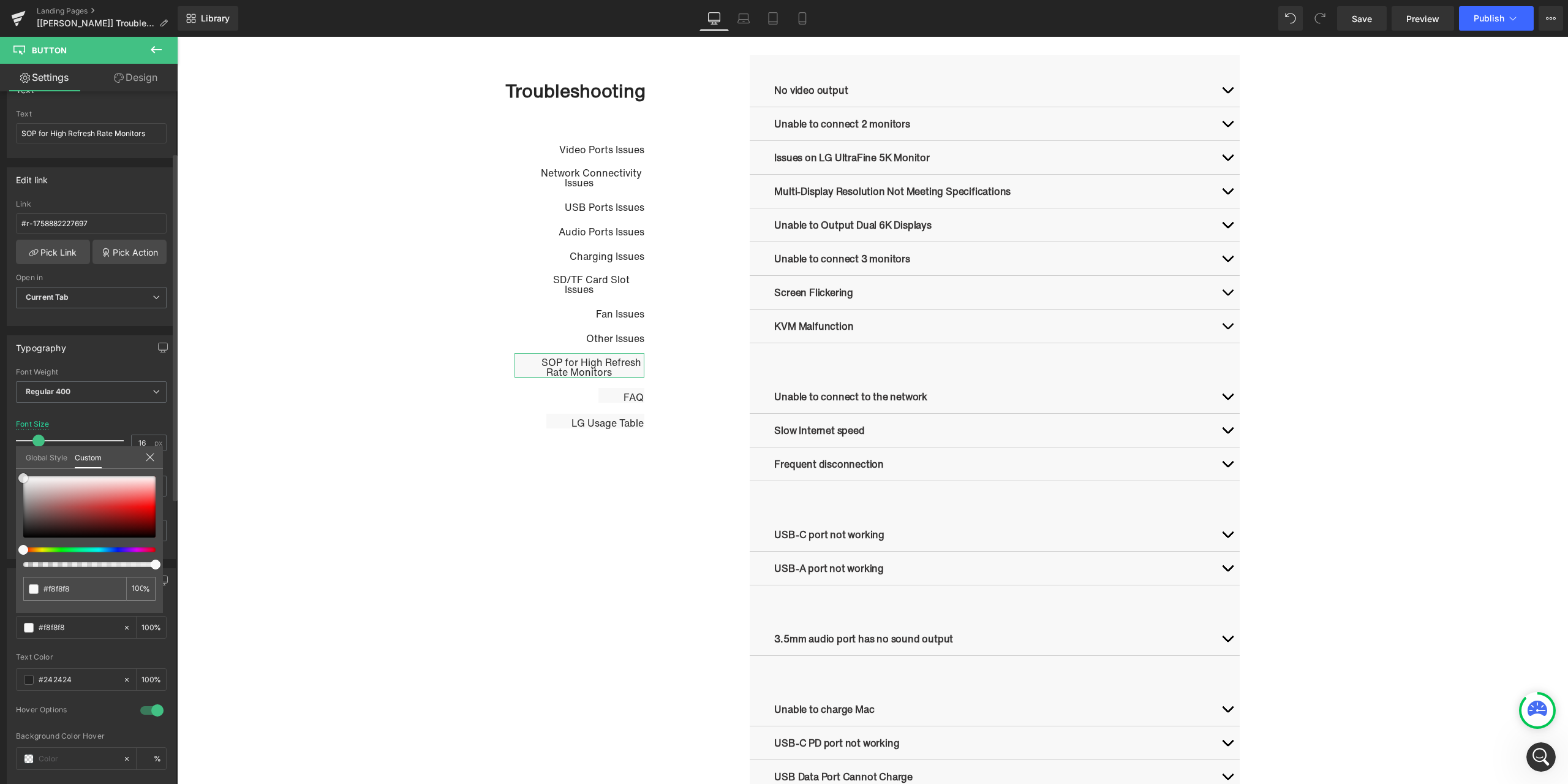
type input "#f9f9f9"
type input "#fcfcfc"
type input "#ffffff"
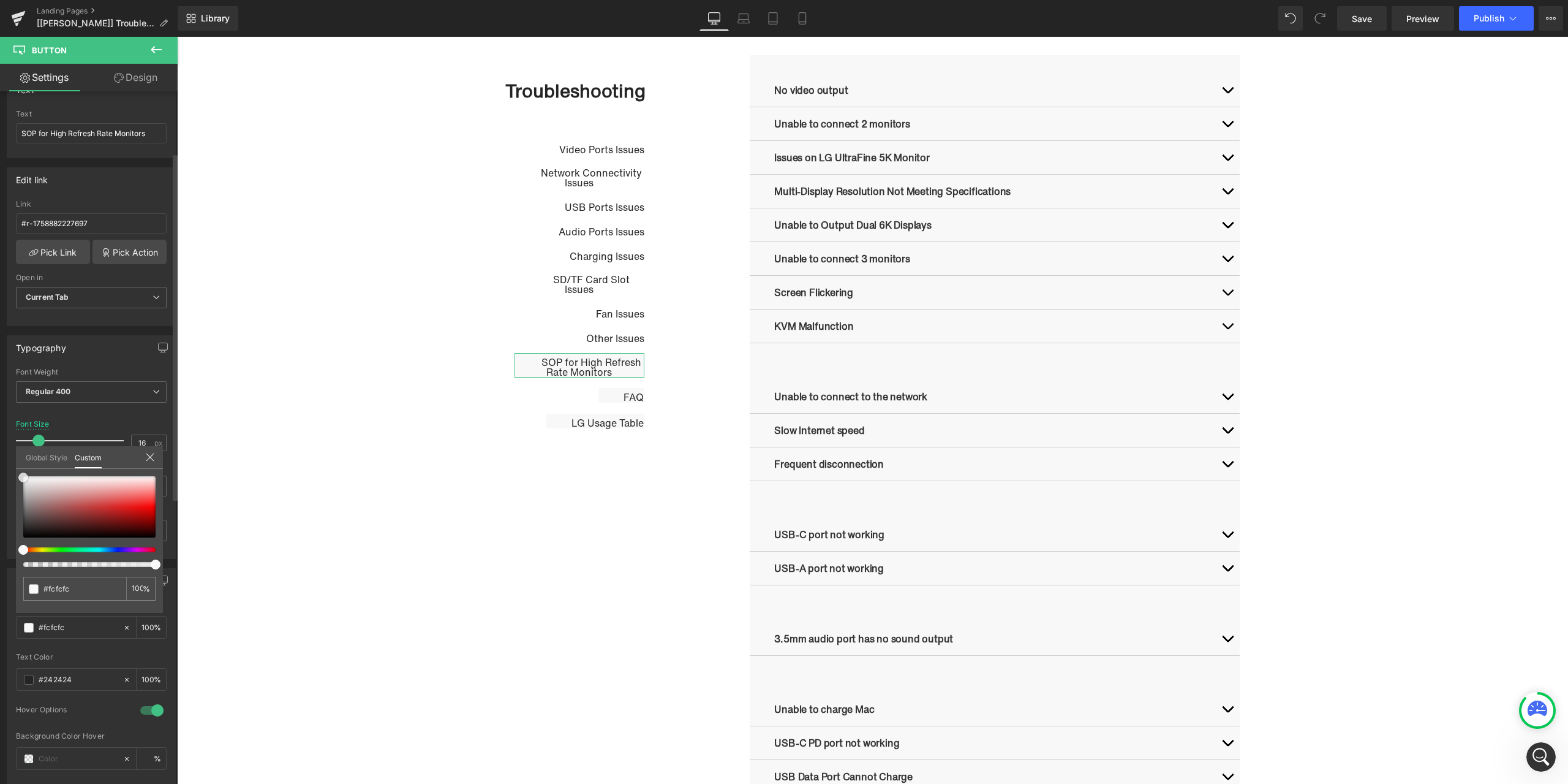
type input "#ffffff"
drag, startPoint x: 23, startPoint y: 475, endPoint x: 15, endPoint y: 463, distance: 14.4
click at [14, 559] on div "Button Color rgba(255, 255, 255, 1) Background Color #ffffff 100 % #242424 Text…" at bounding box center [91, 698] width 183 height 277
click at [138, 79] on link "Design" at bounding box center [135, 78] width 88 height 28
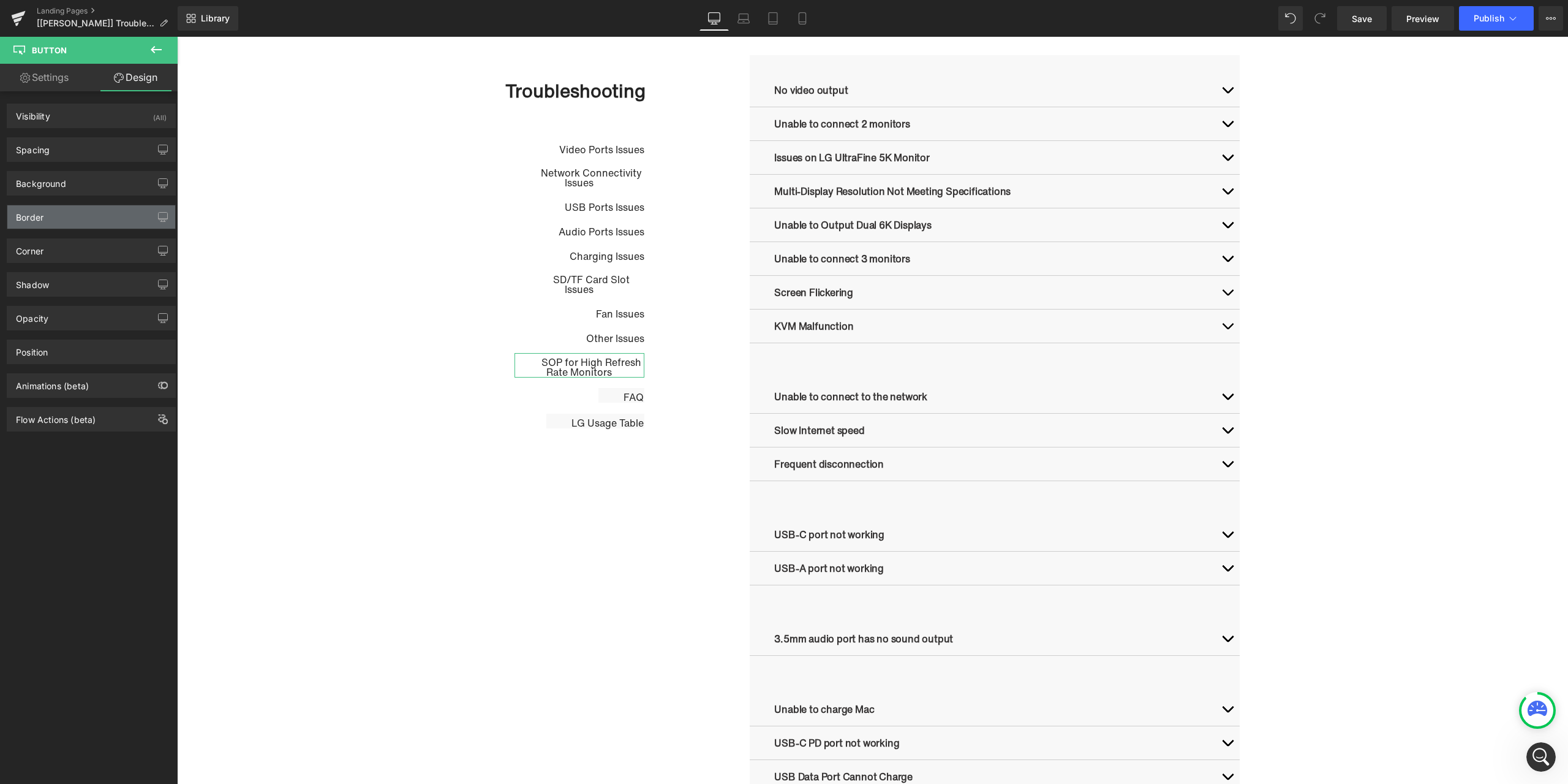
click at [73, 217] on div "Border" at bounding box center [90, 217] width 168 height 23
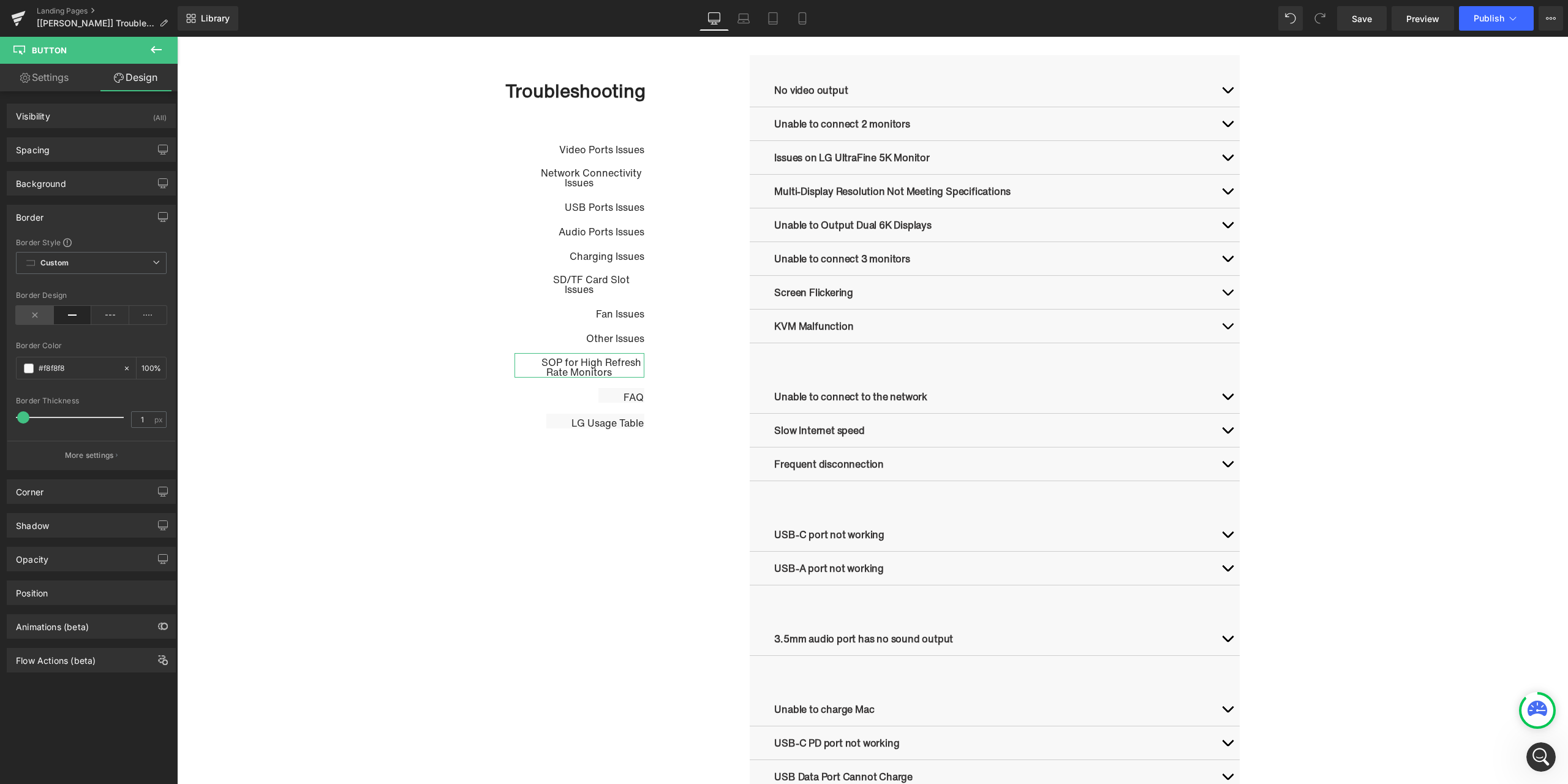
click at [31, 311] on icon at bounding box center [35, 315] width 38 height 19
click at [609, 395] on span "Button" at bounding box center [623, 393] width 28 height 15
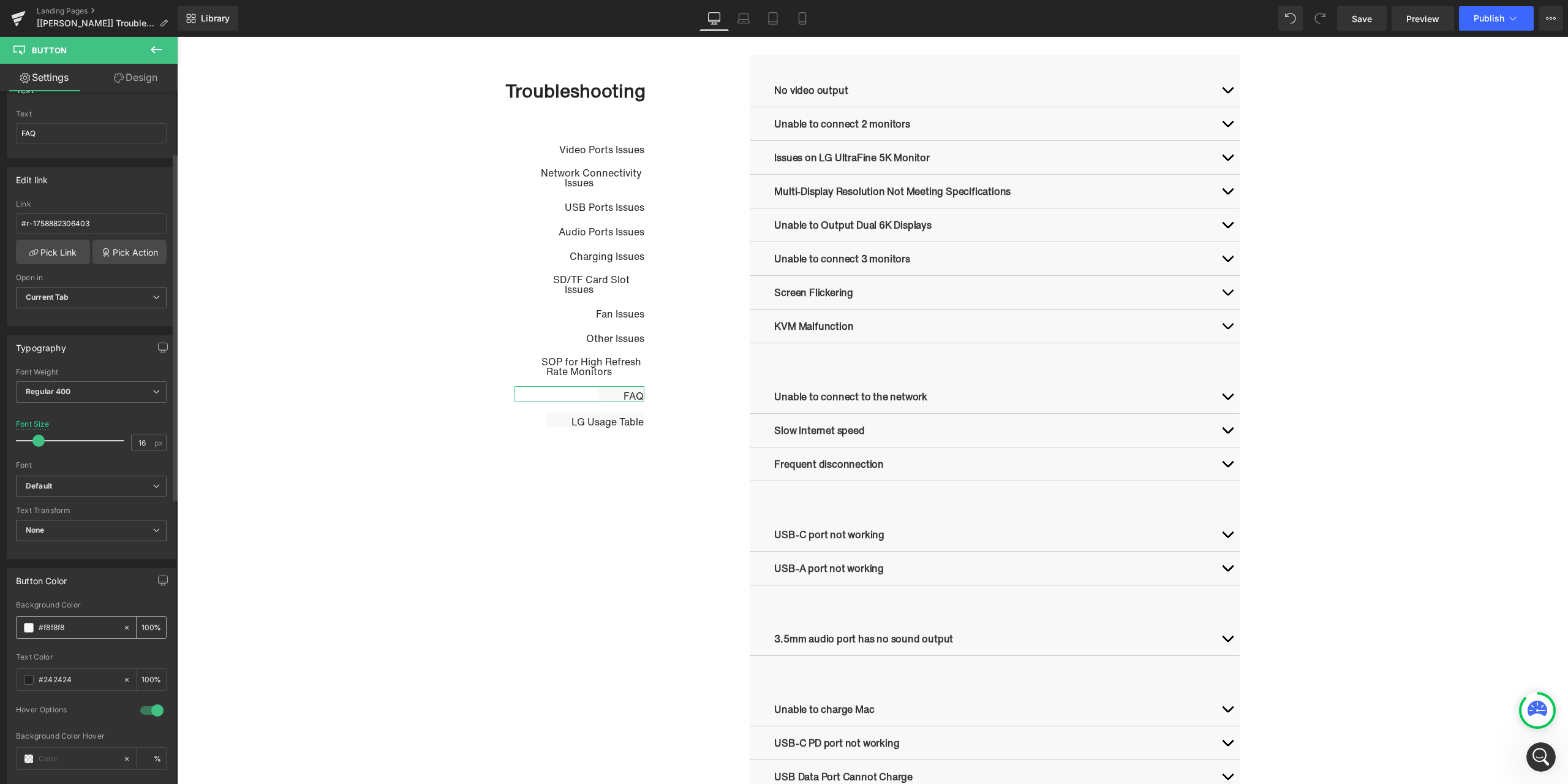
click at [32, 628] on span at bounding box center [29, 628] width 10 height 10
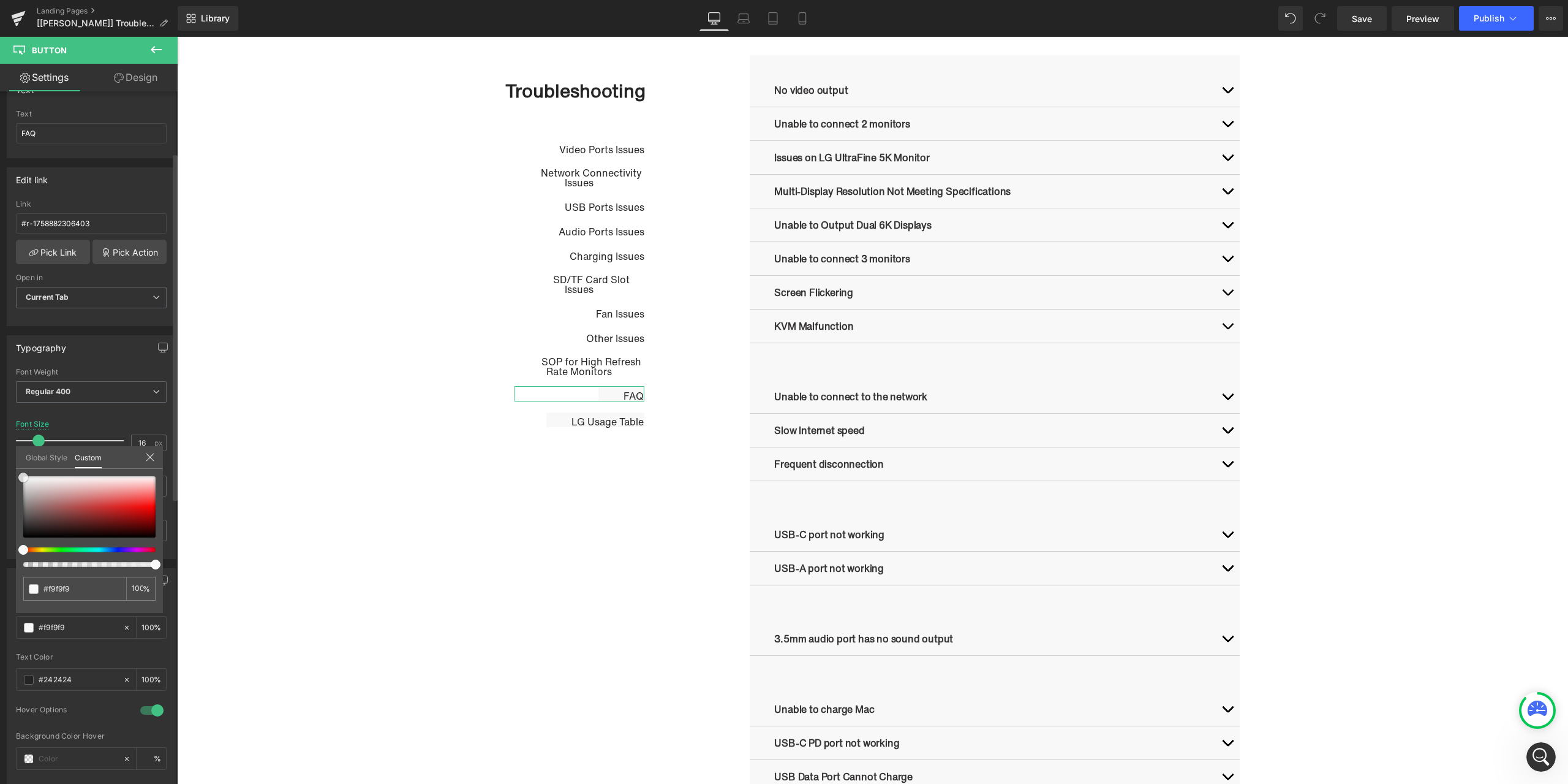
type input "#f9f9f9"
type input "#fcfcfc"
type input "#ffffff"
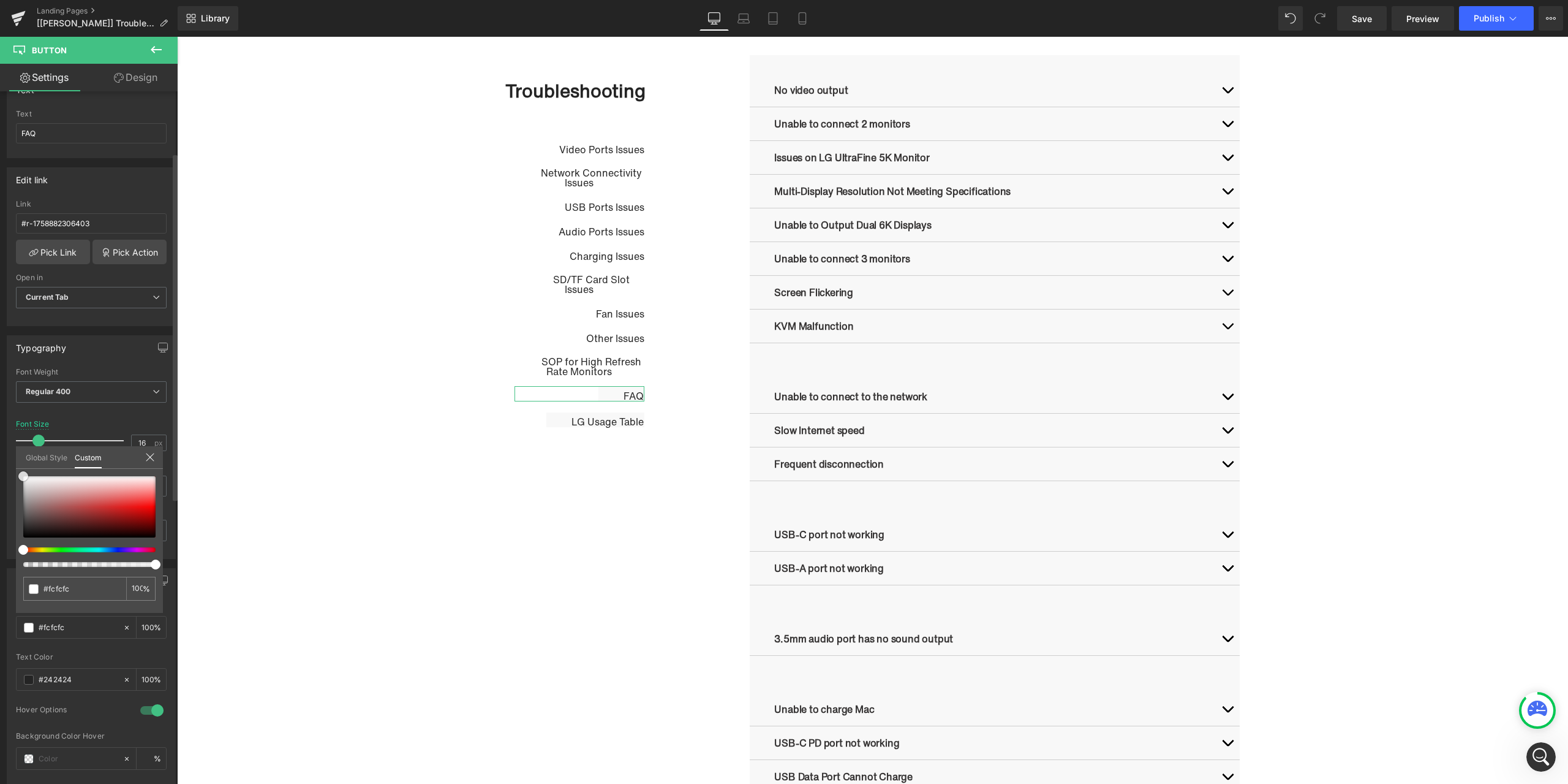
type input "#ffffff"
drag, startPoint x: 22, startPoint y: 478, endPoint x: 17, endPoint y: 461, distance: 17.7
click at [17, 461] on div "Global Style Custom Setup Global Style #ffffff 100 %" at bounding box center [89, 465] width 147 height 38
drag, startPoint x: 116, startPoint y: 78, endPoint x: 49, endPoint y: 252, distance: 186.5
click at [116, 78] on icon at bounding box center [119, 78] width 10 height 10
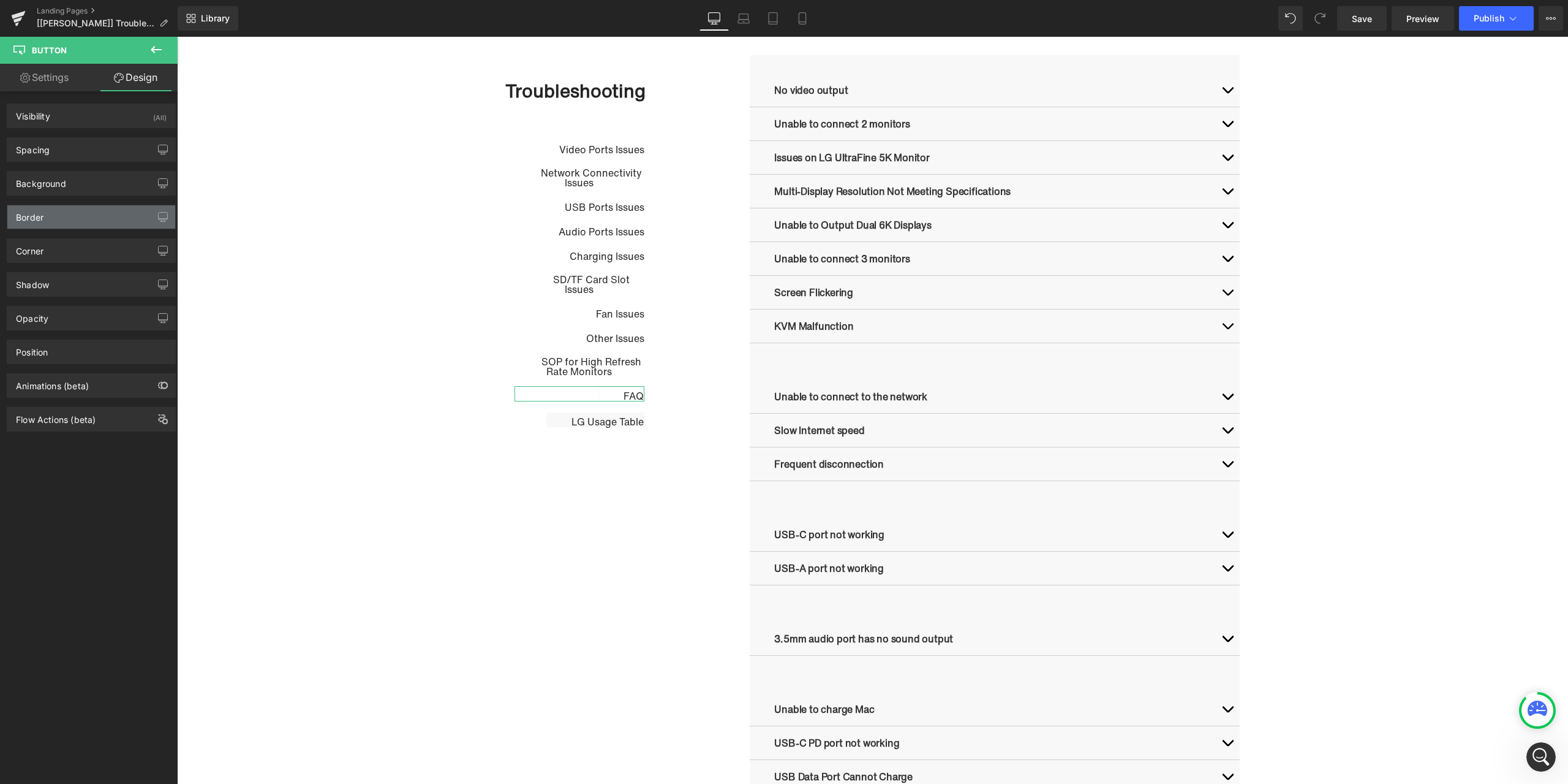
click at [60, 214] on div "Border" at bounding box center [90, 217] width 168 height 23
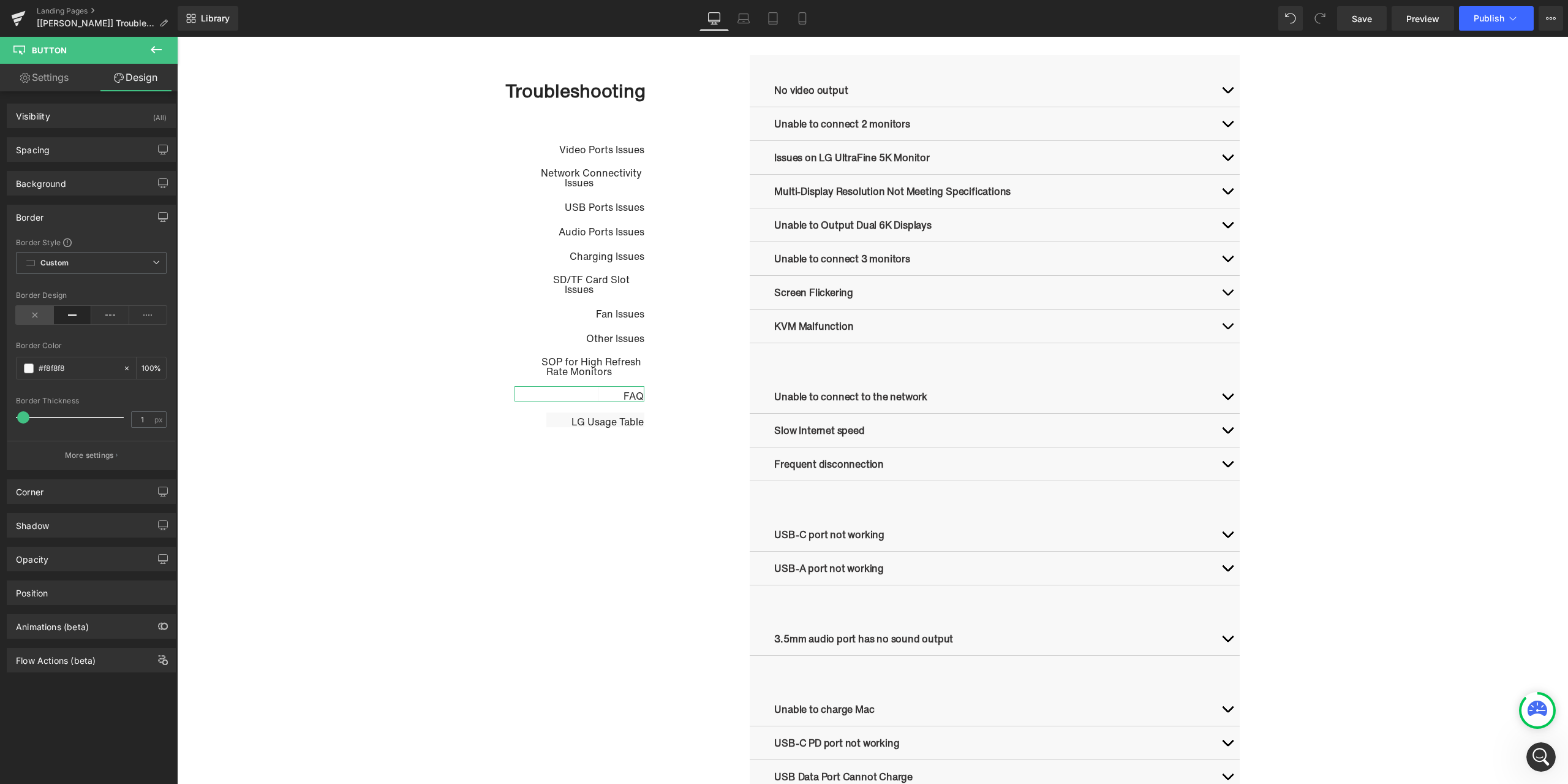
click at [36, 308] on icon at bounding box center [35, 315] width 38 height 19
click at [583, 419] on span "Button" at bounding box center [596, 418] width 28 height 15
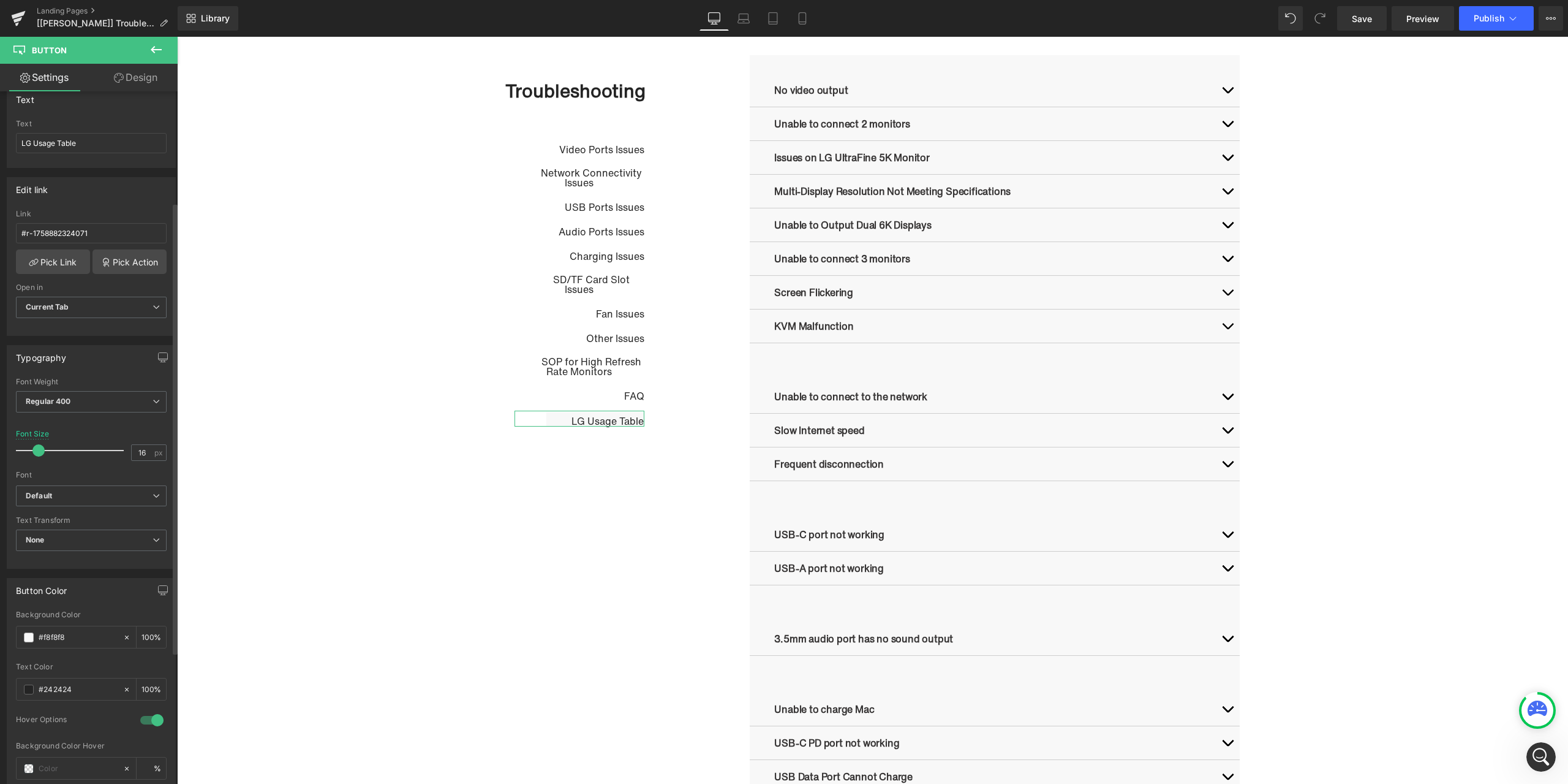
scroll to position [184, 0]
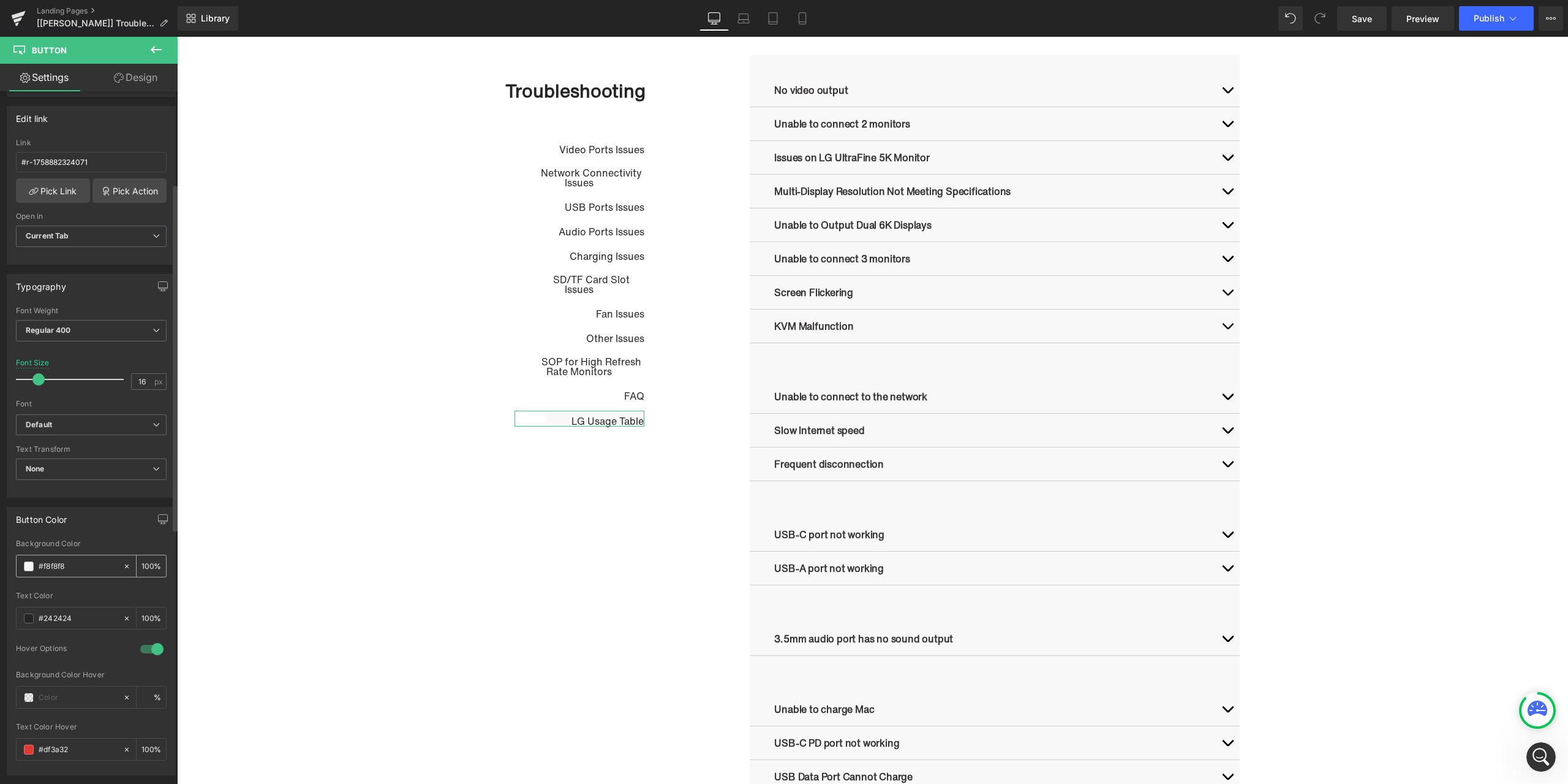
click at [33, 569] on span at bounding box center [29, 566] width 10 height 10
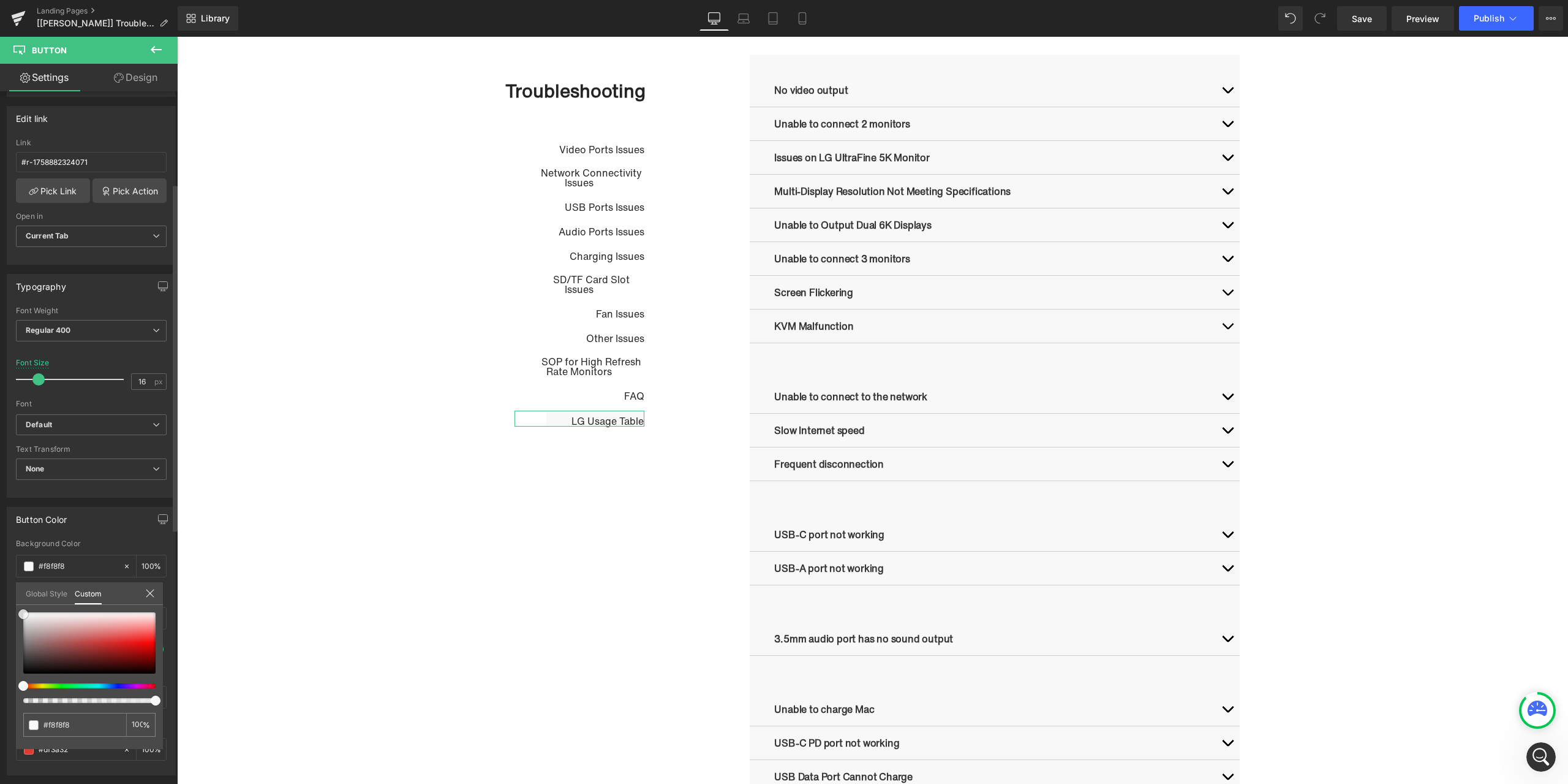
type input "#f9f9f9"
type input "#ffffff"
drag, startPoint x: 24, startPoint y: 615, endPoint x: 1, endPoint y: 578, distance: 43.6
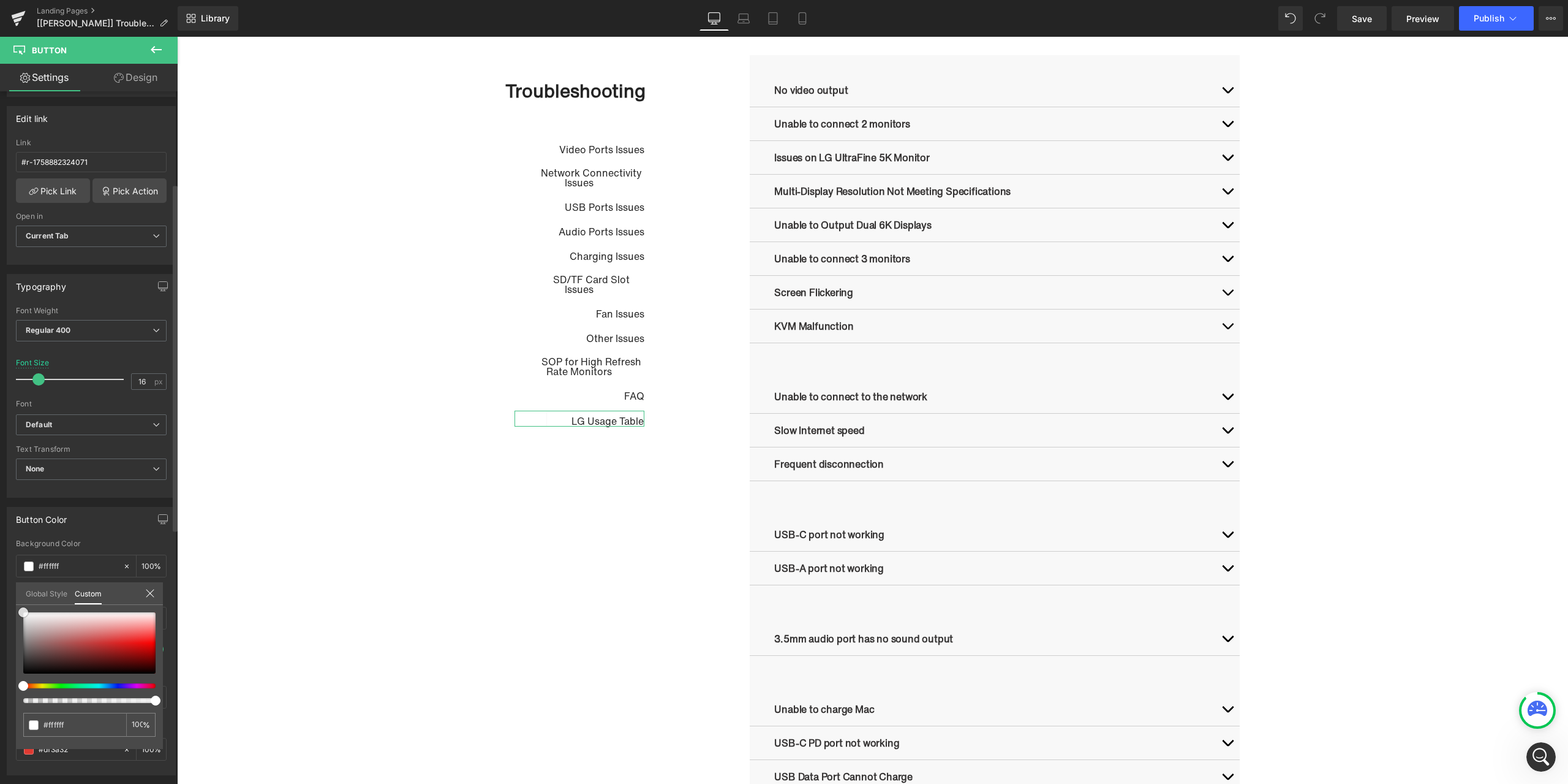
click at [1, 578] on div "Button Color rgba(255, 255, 255, 1) Background Color #ffffff 100 % #242424 Text…" at bounding box center [91, 636] width 183 height 277
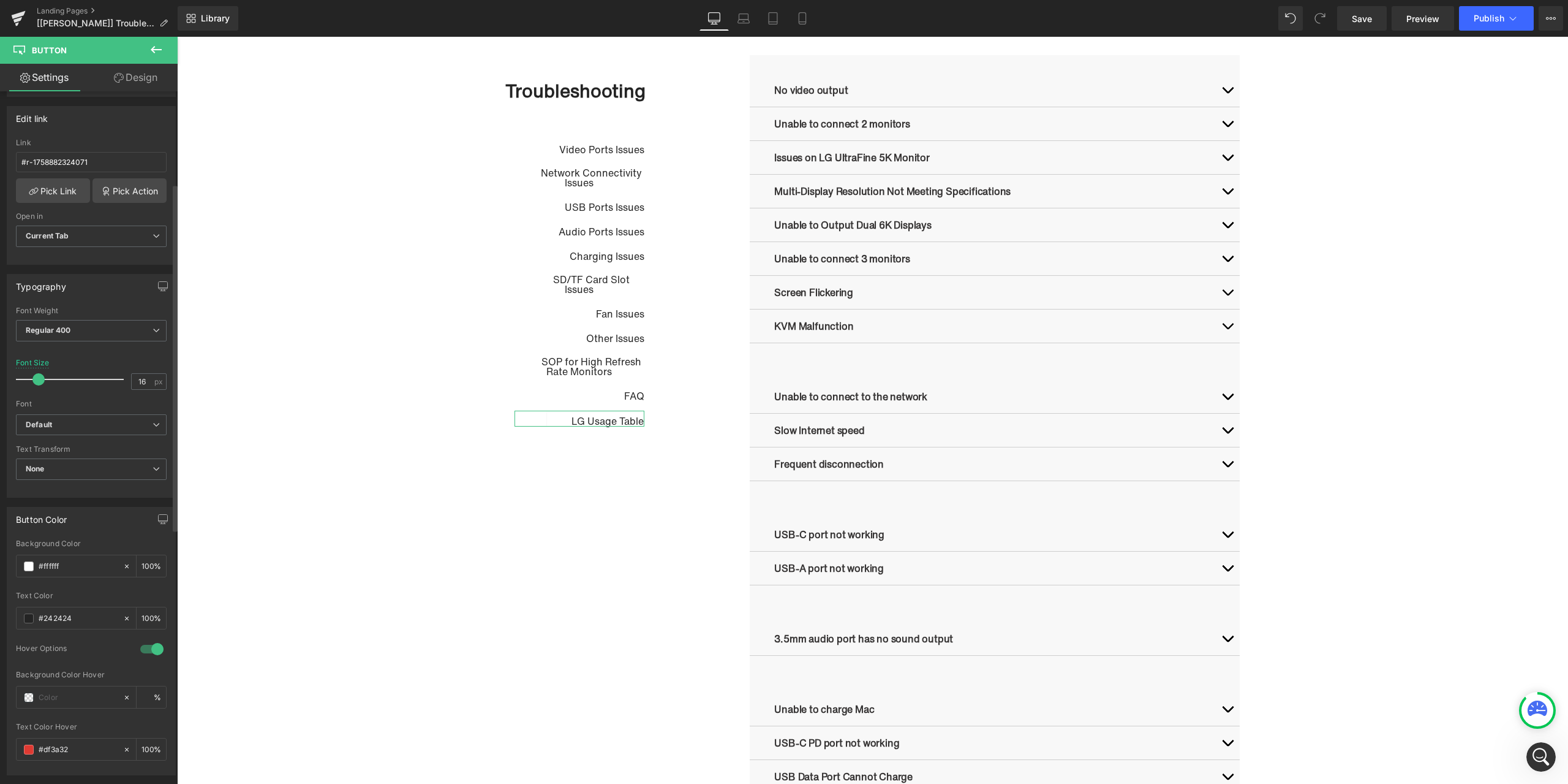
click at [132, 84] on link "Design" at bounding box center [135, 78] width 88 height 28
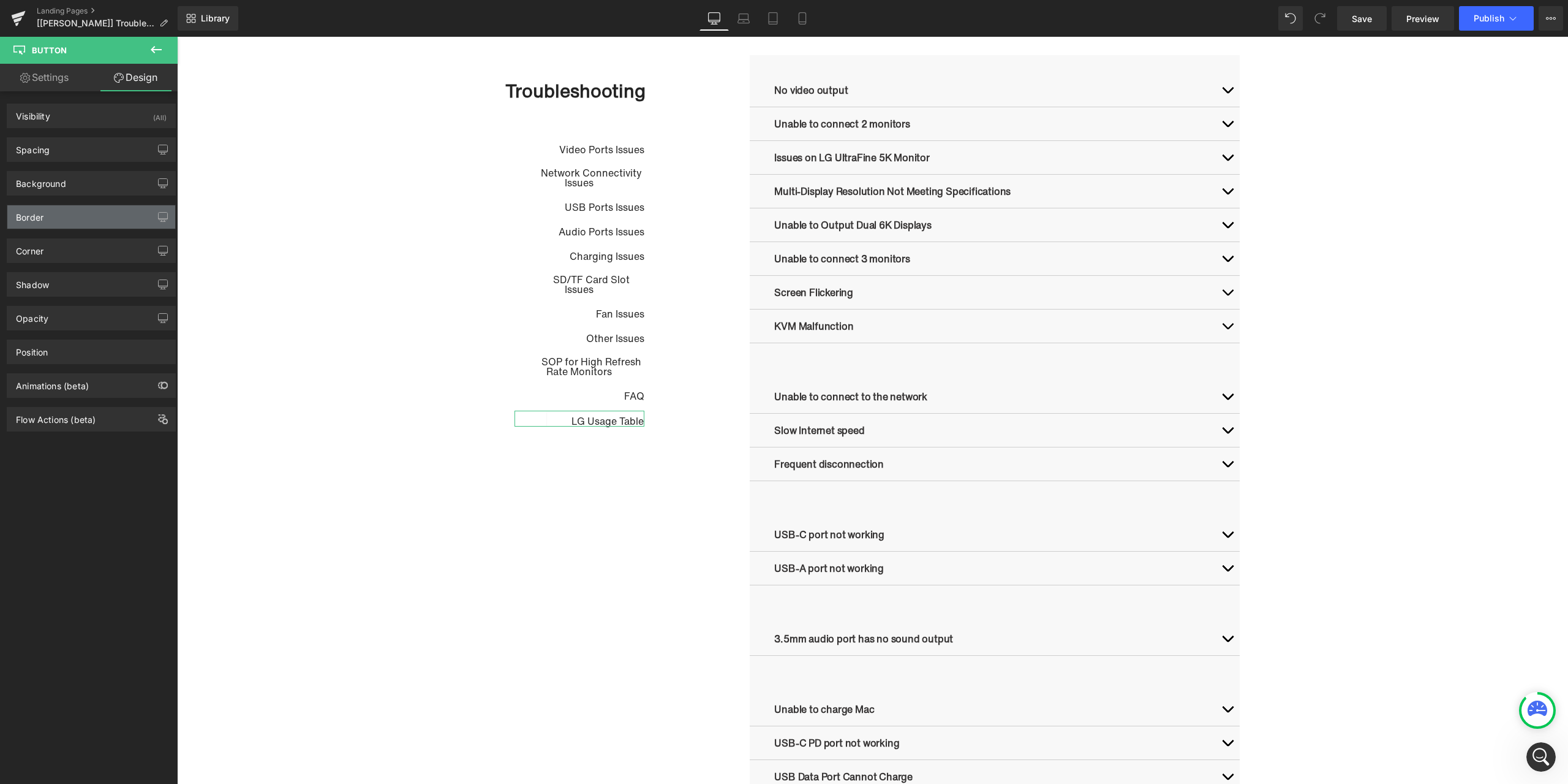
click at [42, 228] on div "Border" at bounding box center [90, 217] width 168 height 23
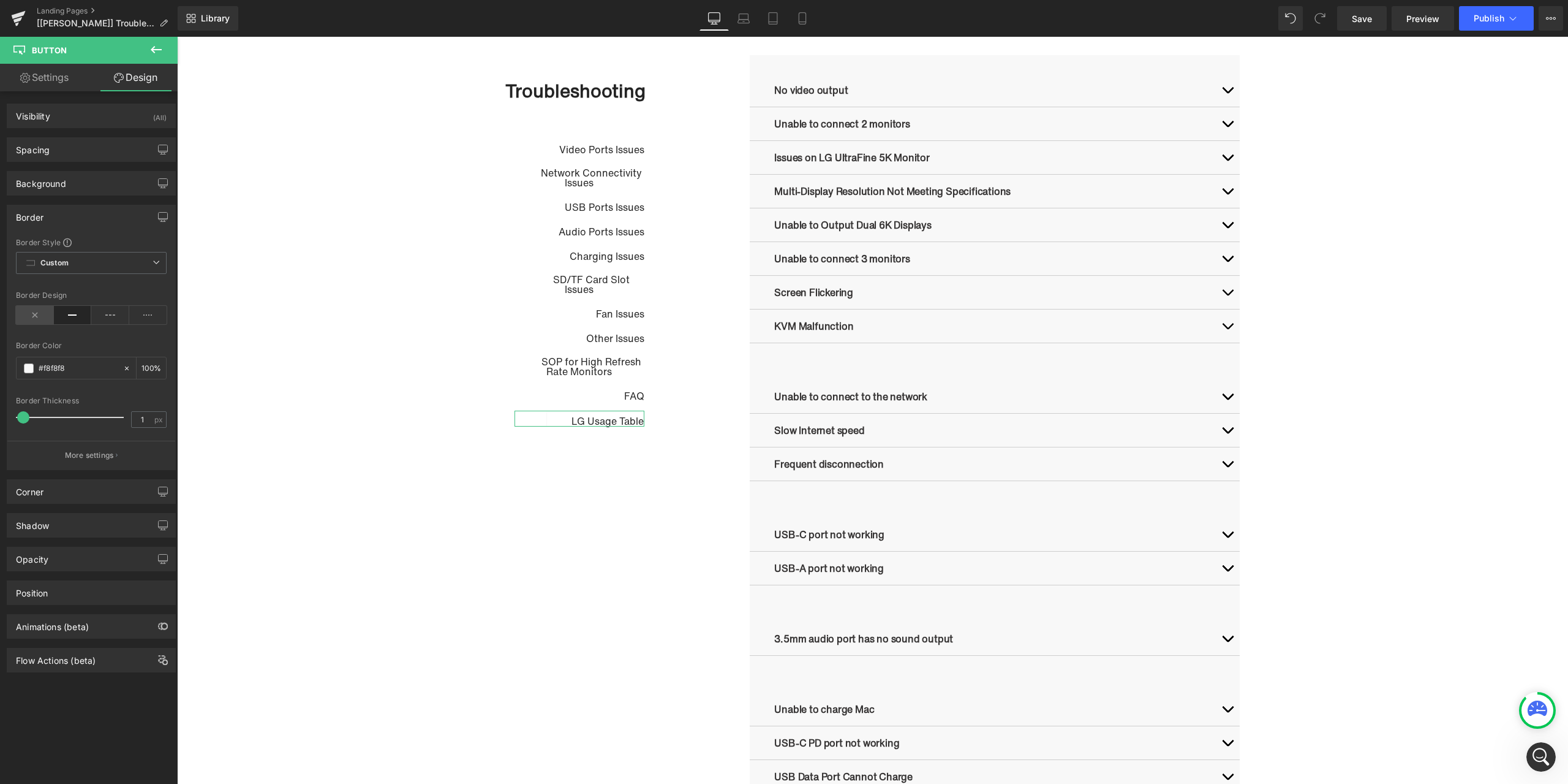
click at [35, 313] on icon at bounding box center [35, 315] width 38 height 19
click at [1375, 24] on link "Save" at bounding box center [1362, 18] width 50 height 25
click at [1302, 390] on div "Troubleshooting Heading Video Ports Issues Button Network Connectivity Issues B…" at bounding box center [872, 779] width 1391 height 1451
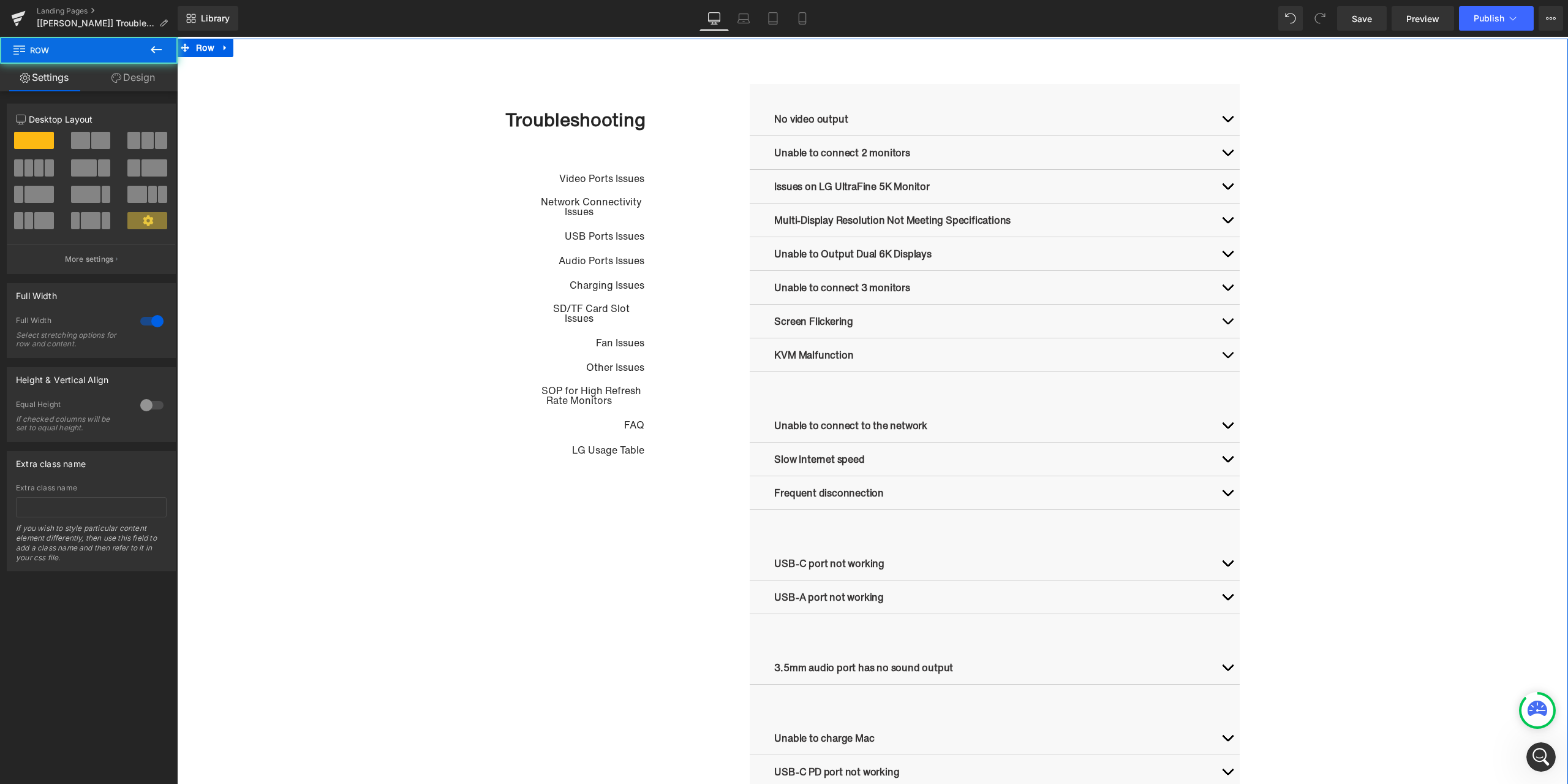
scroll to position [573, 0]
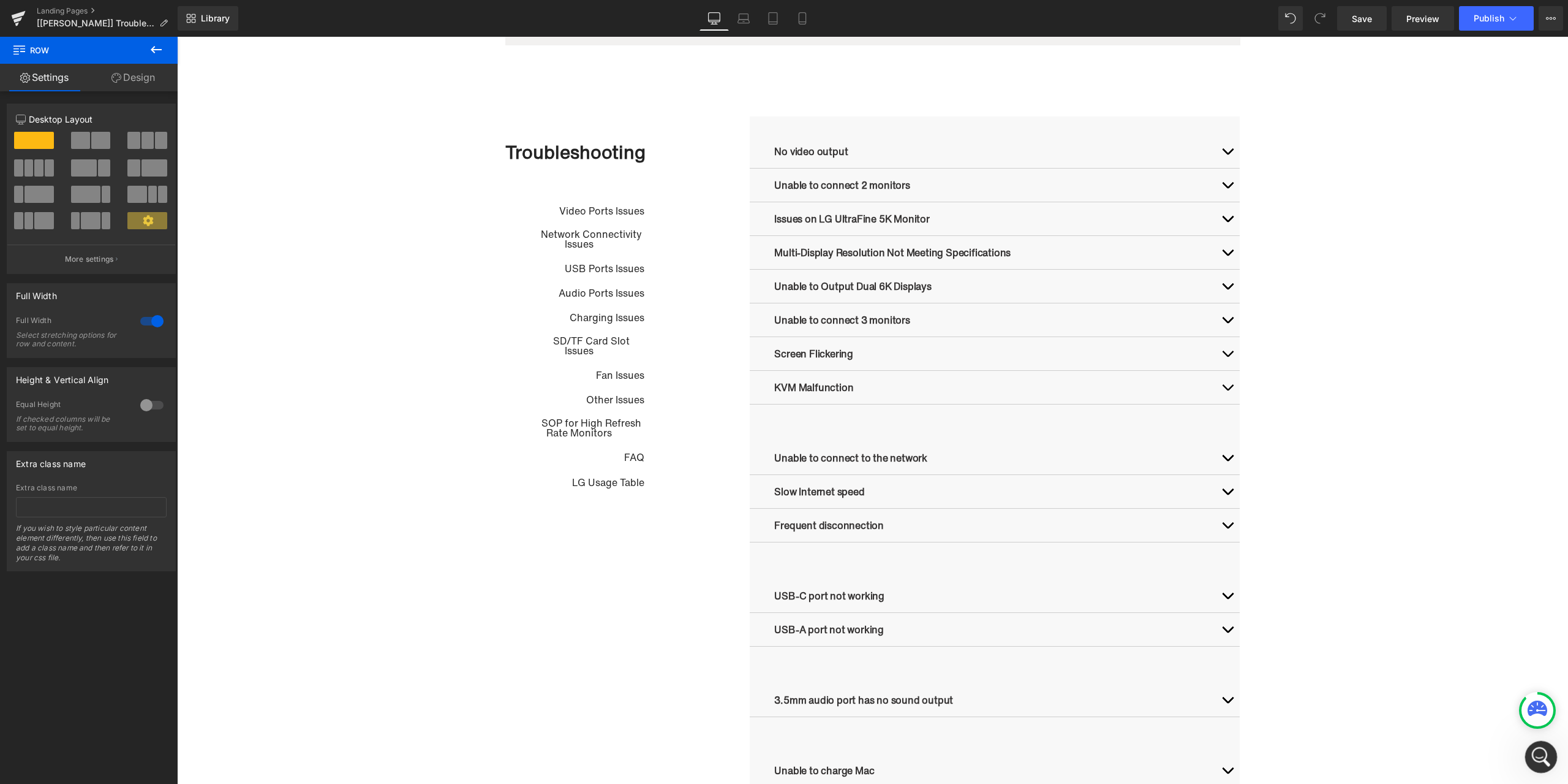
click at [1537, 740] on html at bounding box center [1539, 755] width 30 height 30
click at [1541, 754] on icon "打开 Intercom Messenger" at bounding box center [1539, 755] width 20 height 20
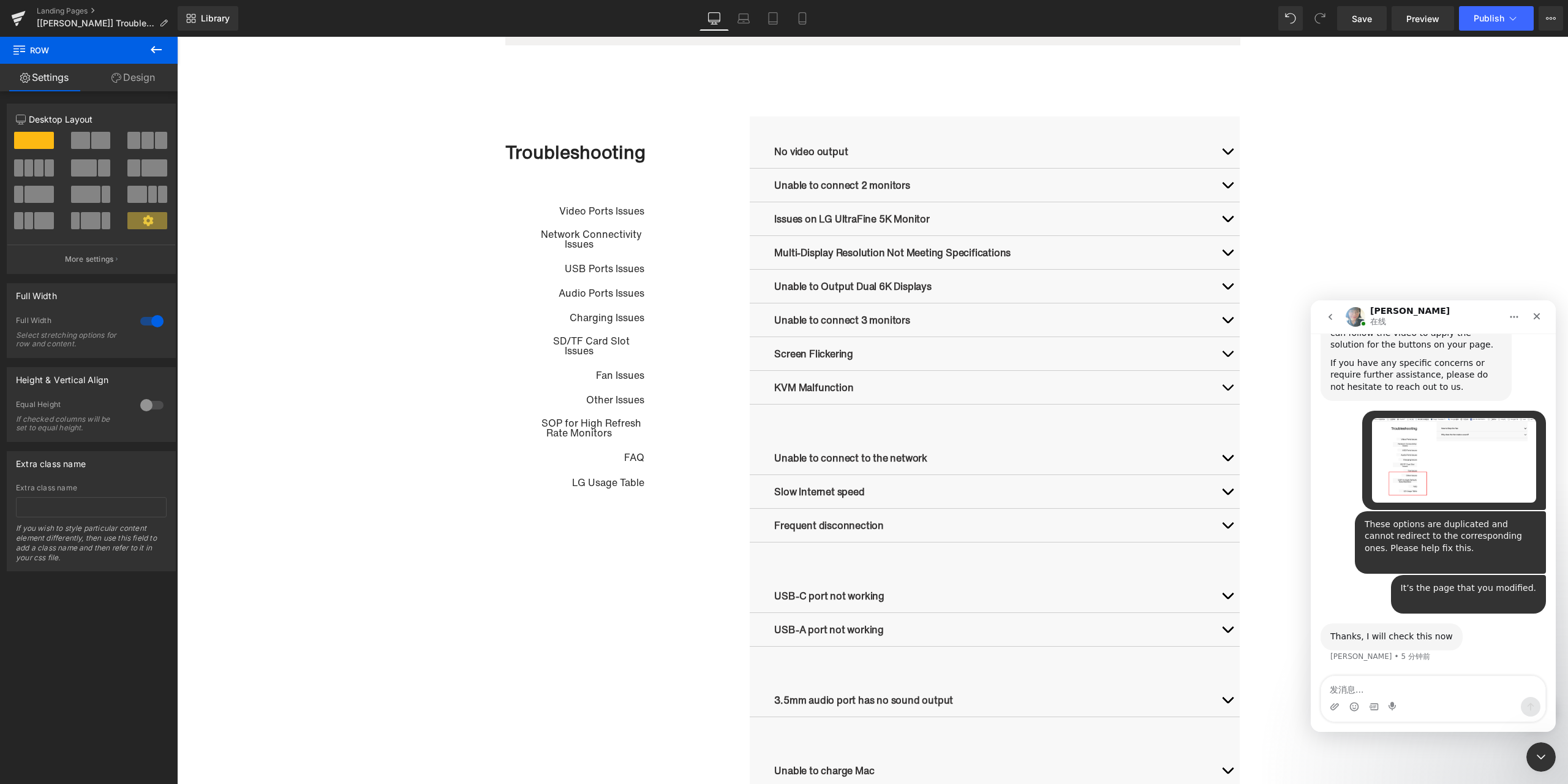
scroll to position [1889, 0]
click at [1537, 759] on icon "关闭 Intercom Messenger" at bounding box center [1539, 755] width 15 height 15
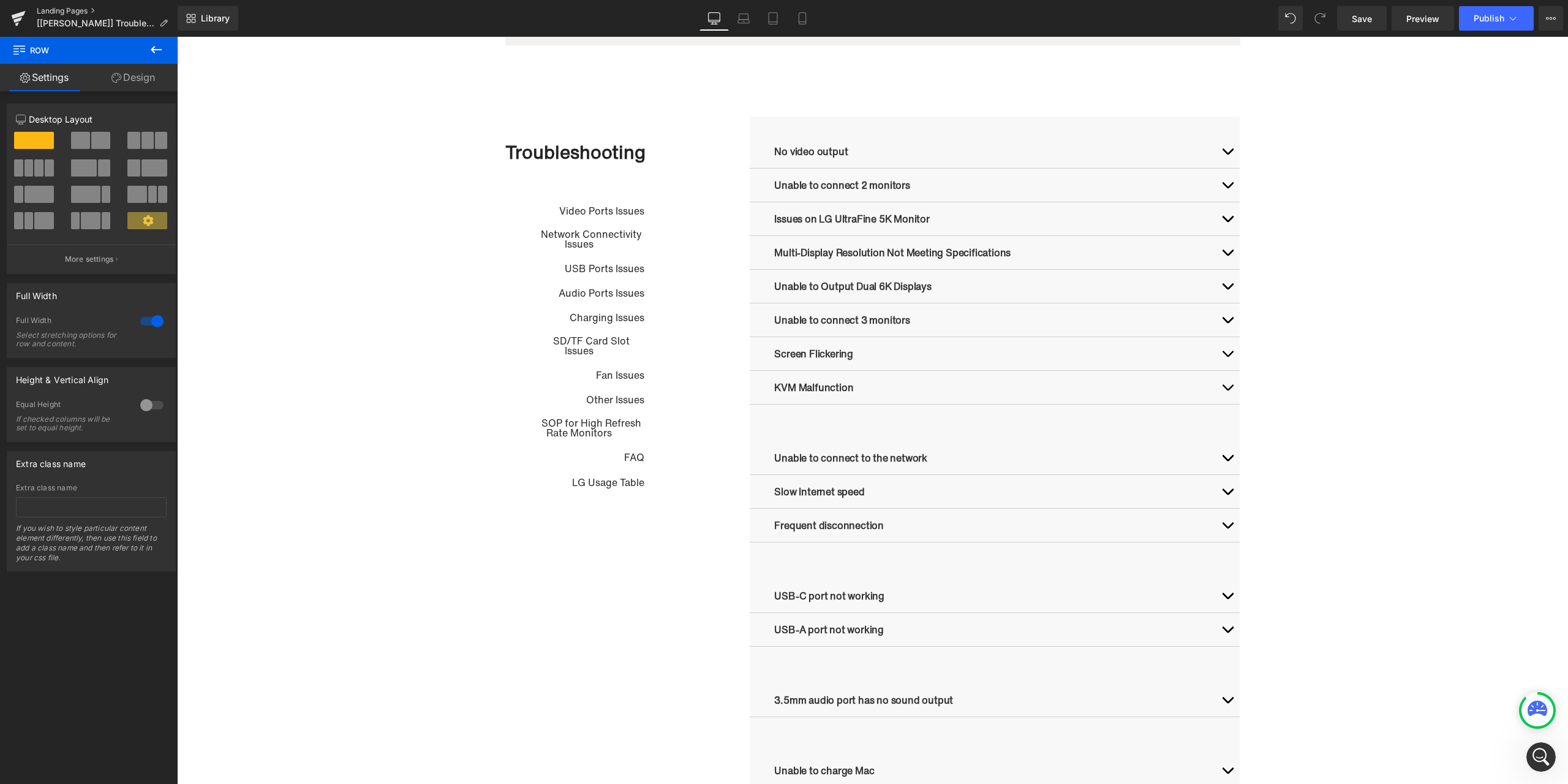
click at [70, 11] on link "Landing Pages" at bounding box center [107, 11] width 141 height 10
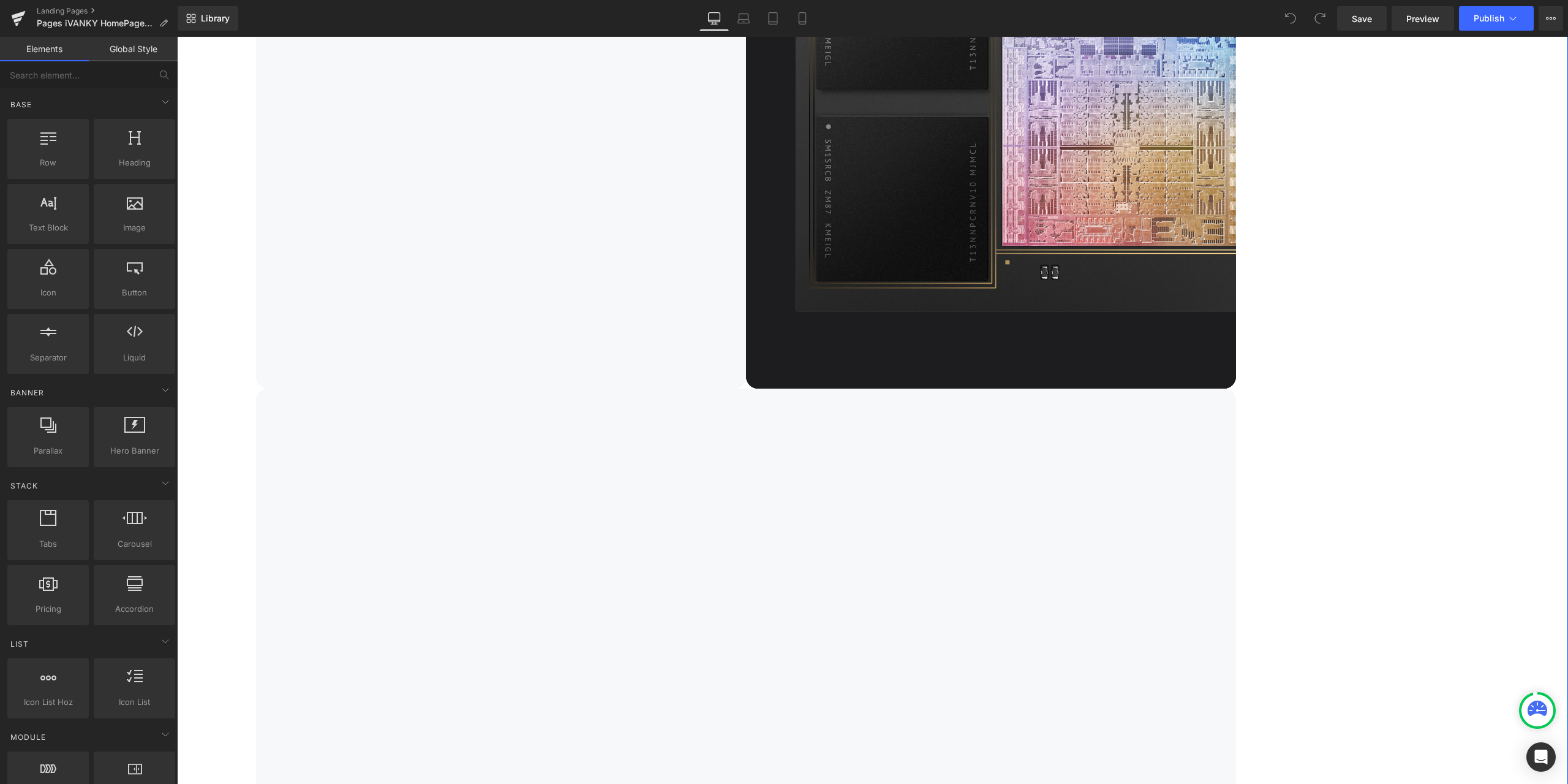
scroll to position [2023, 0]
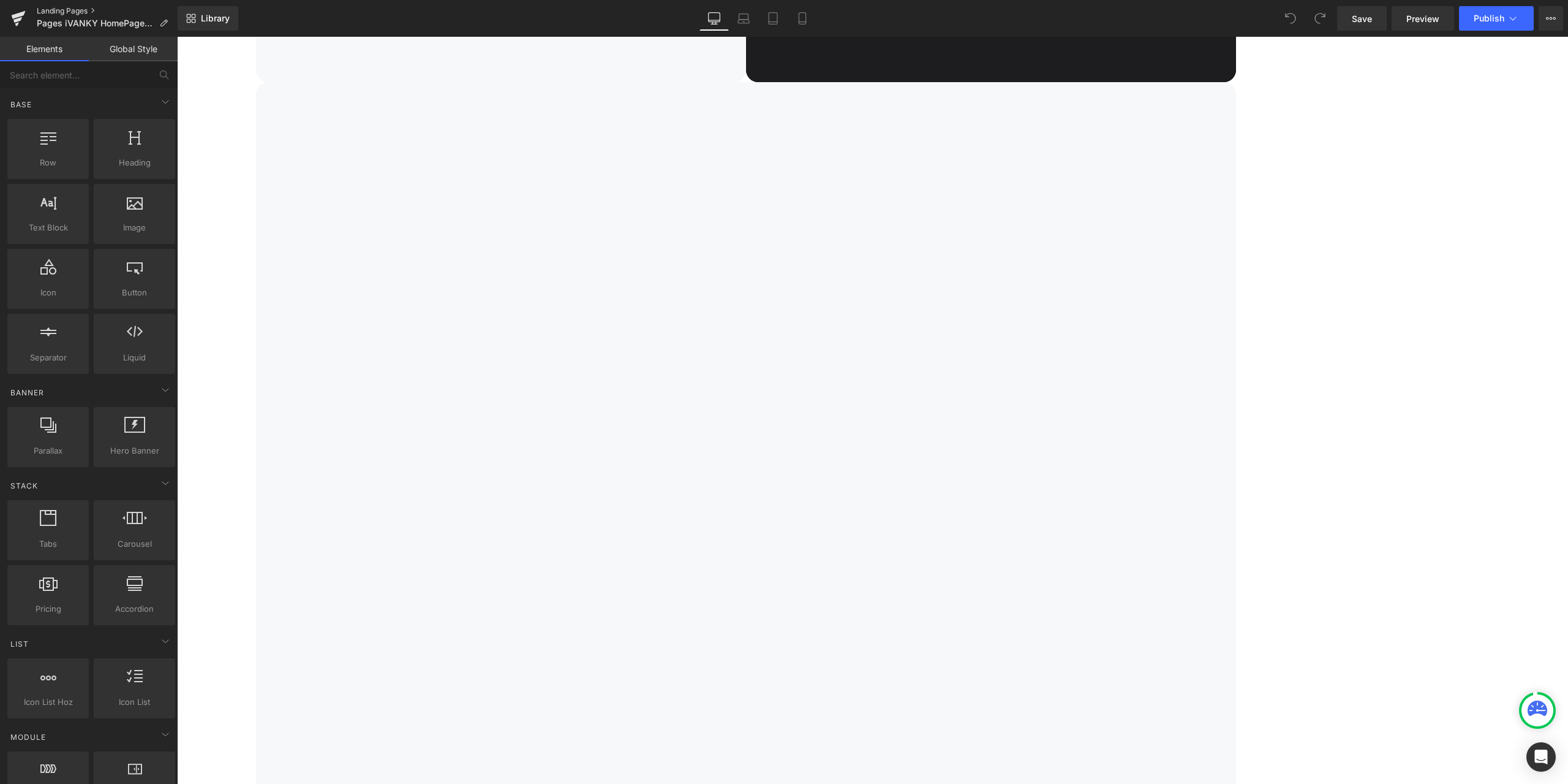
click at [67, 9] on link "Landing Pages" at bounding box center [107, 11] width 141 height 10
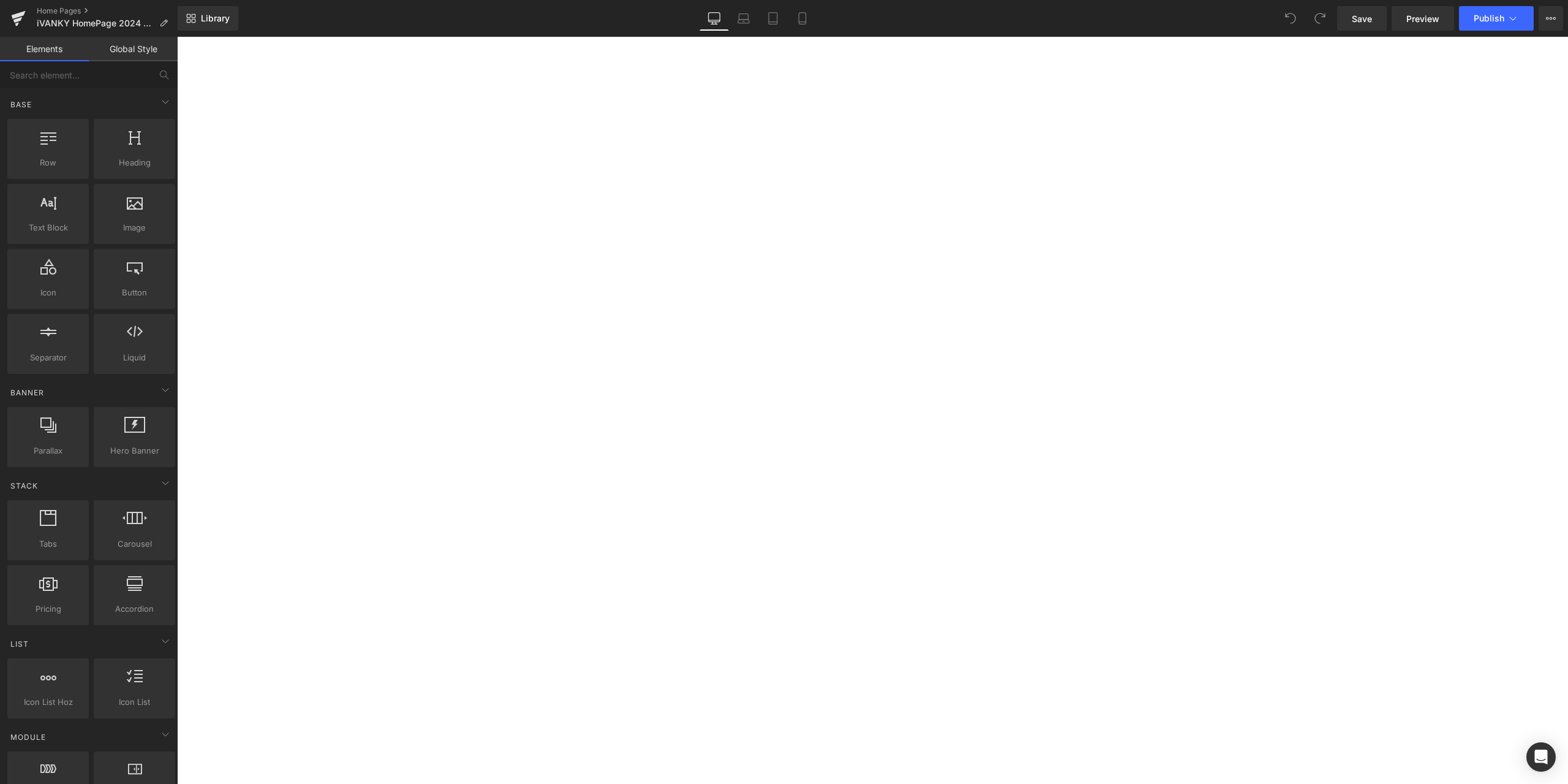
scroll to position [1594, 0]
drag, startPoint x: 937, startPoint y: 133, endPoint x: 947, endPoint y: 129, distance: 10.8
click at [177, 37] on h1 "FusionDock Pro 3" at bounding box center [177, 37] width 0 height 0
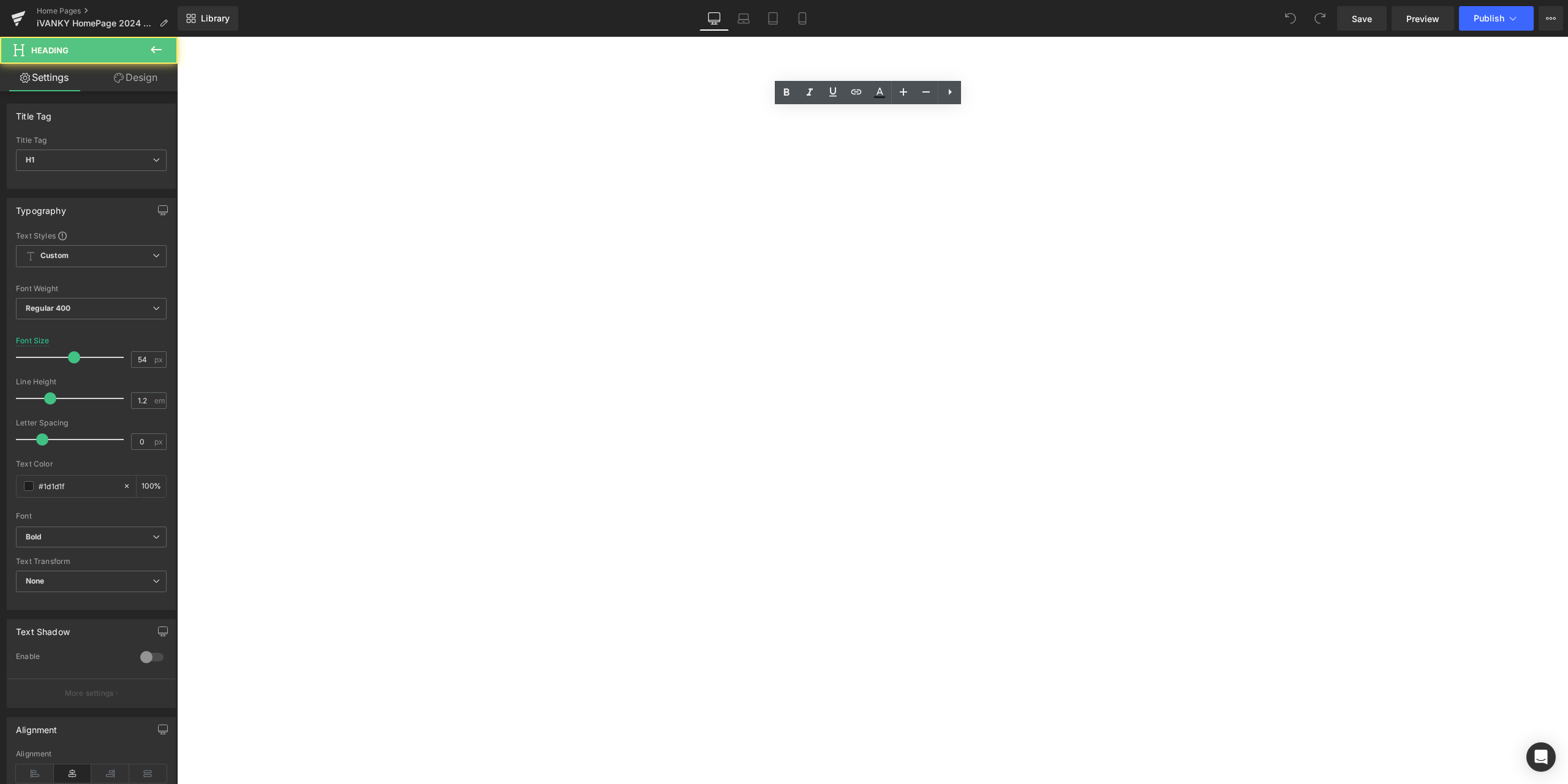
click at [177, 37] on h1 "FusionDock Pro 3" at bounding box center [177, 37] width 0 height 0
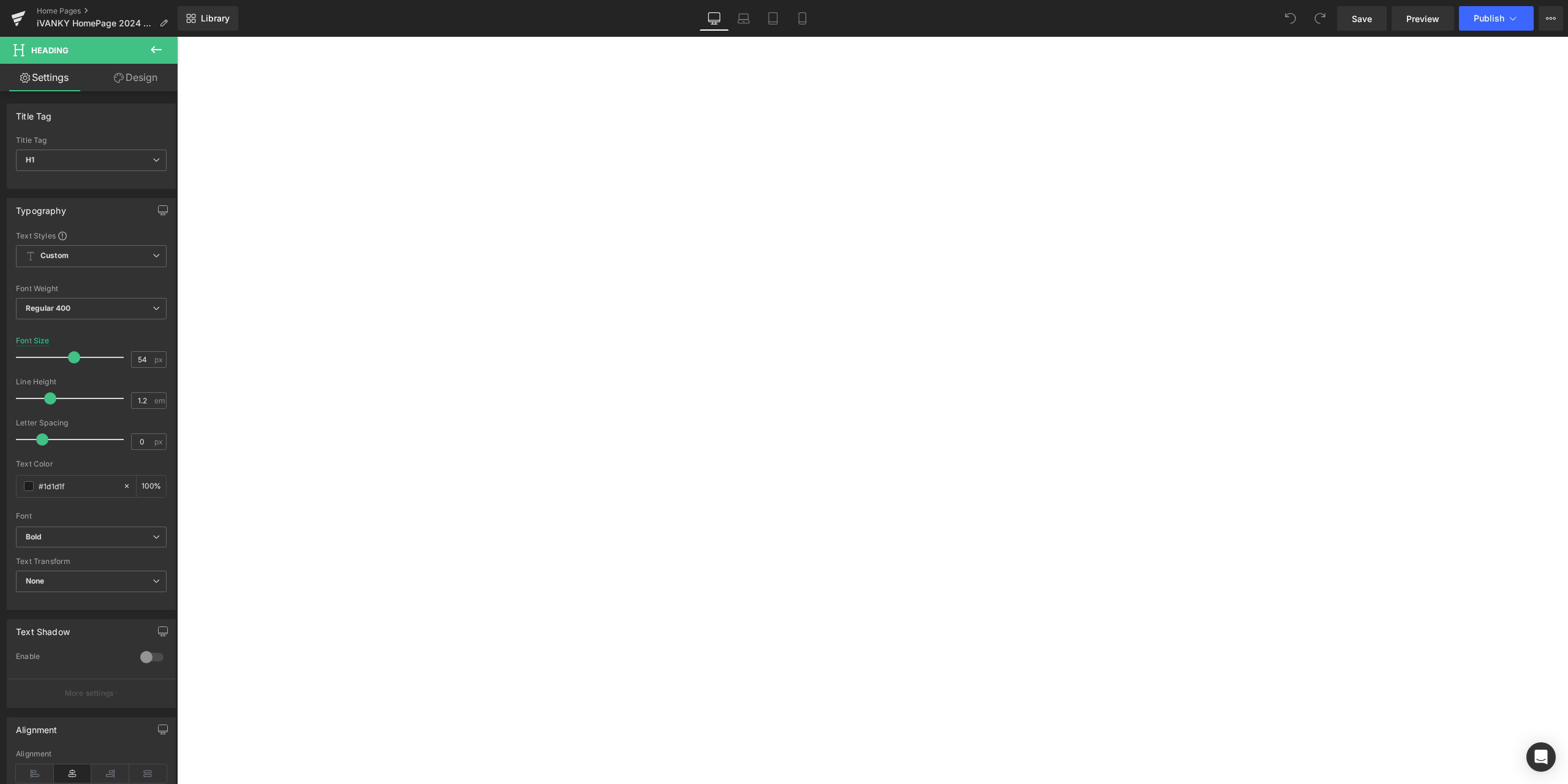
paste div
click at [177, 37] on link at bounding box center [177, 37] width 0 height 0
click at [177, 37] on h1 "Thunderbolt 5 speed and seamless connectivity for ultimate efficiency." at bounding box center [177, 37] width 0 height 0
paste div
click at [177, 37] on span "Button" at bounding box center [177, 37] width 0 height 0
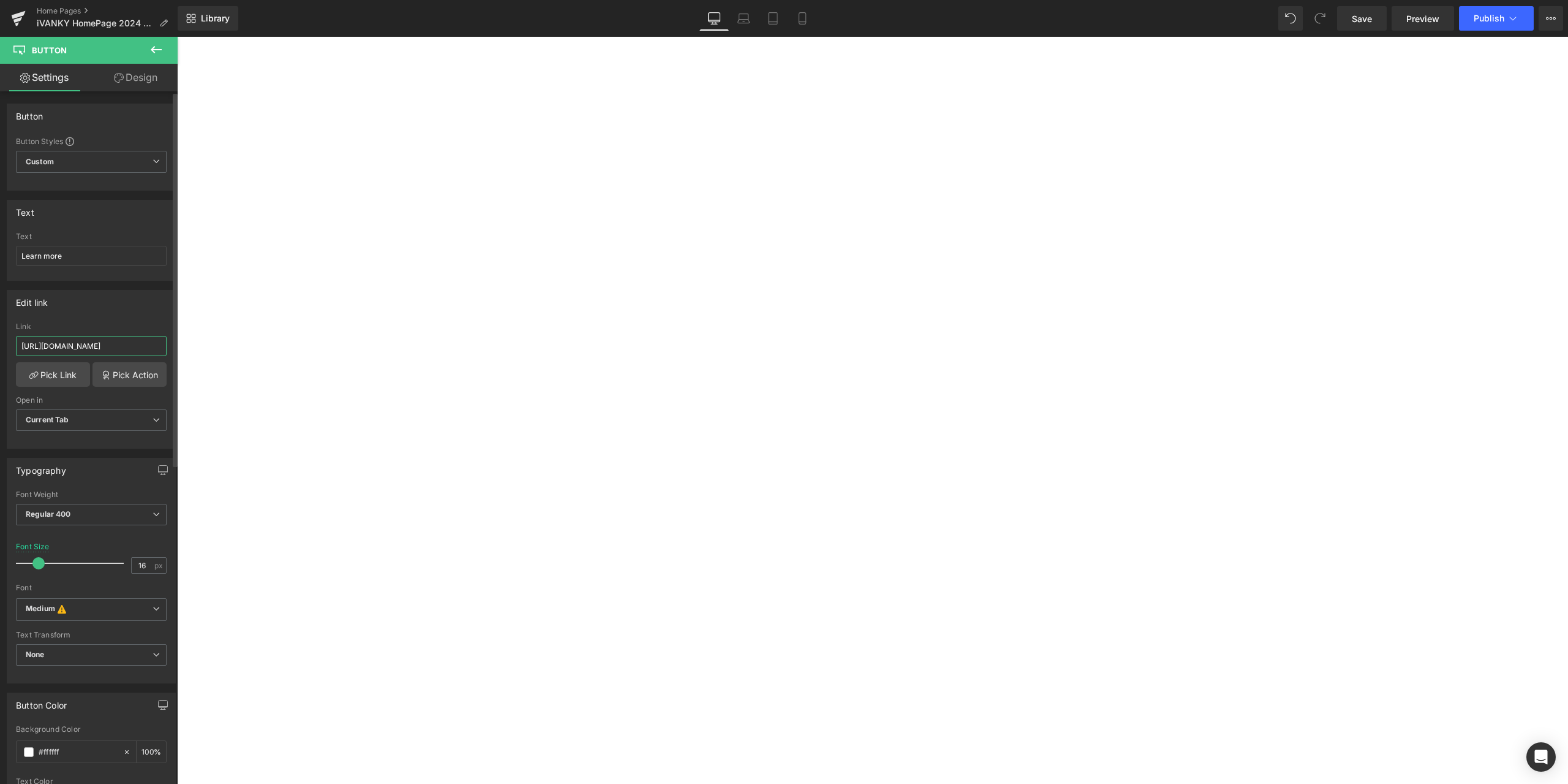
click at [108, 347] on input "https://ivanky.com/products/fusiondock-pro-3" at bounding box center [91, 346] width 151 height 20
type input "https://ivanky.com/products/fusiondock-pro-2"
click at [135, 305] on div "Edit link" at bounding box center [90, 301] width 168 height 23
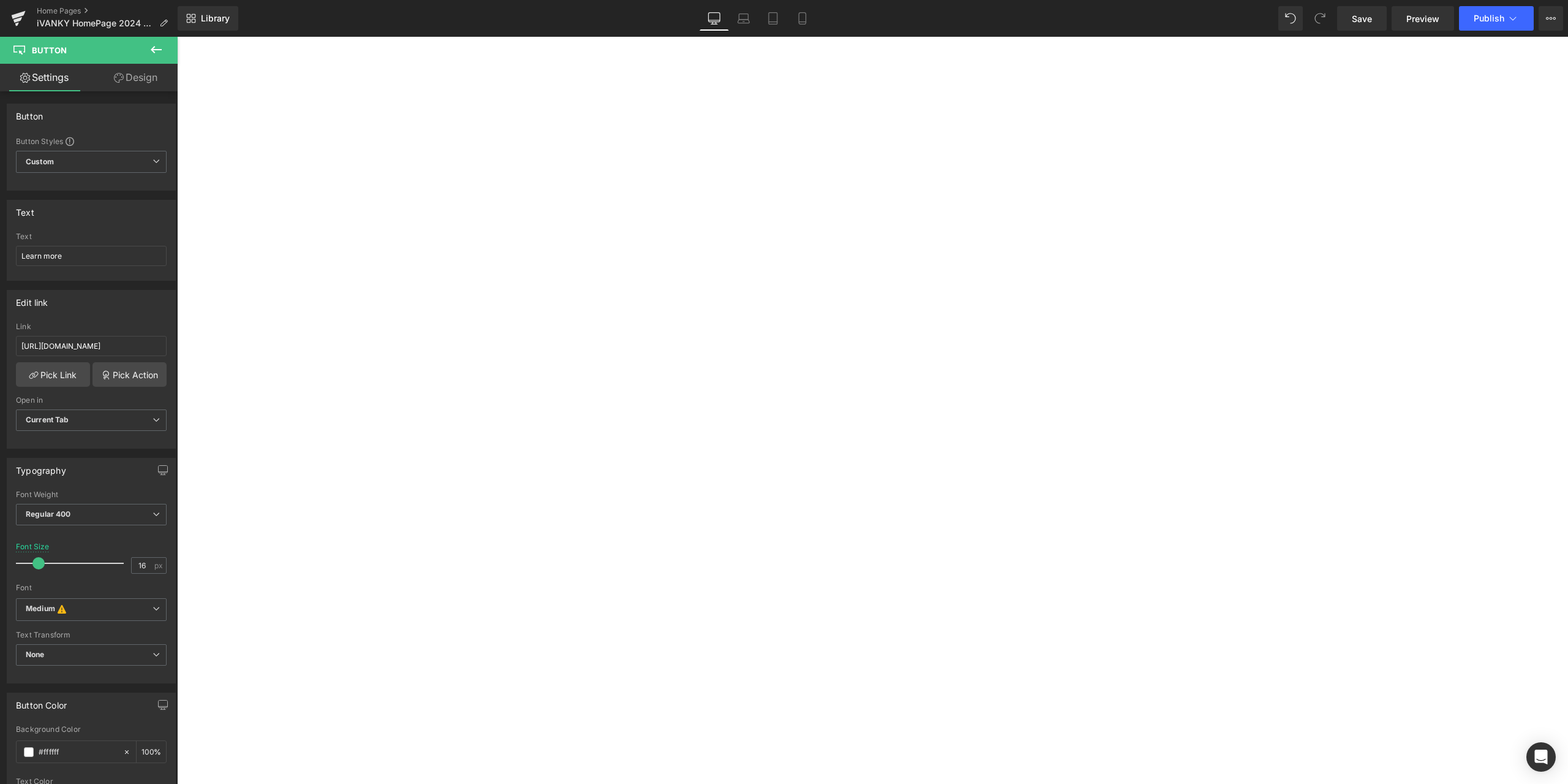
click at [177, 37] on span "Hero Banner" at bounding box center [177, 37] width 0 height 0
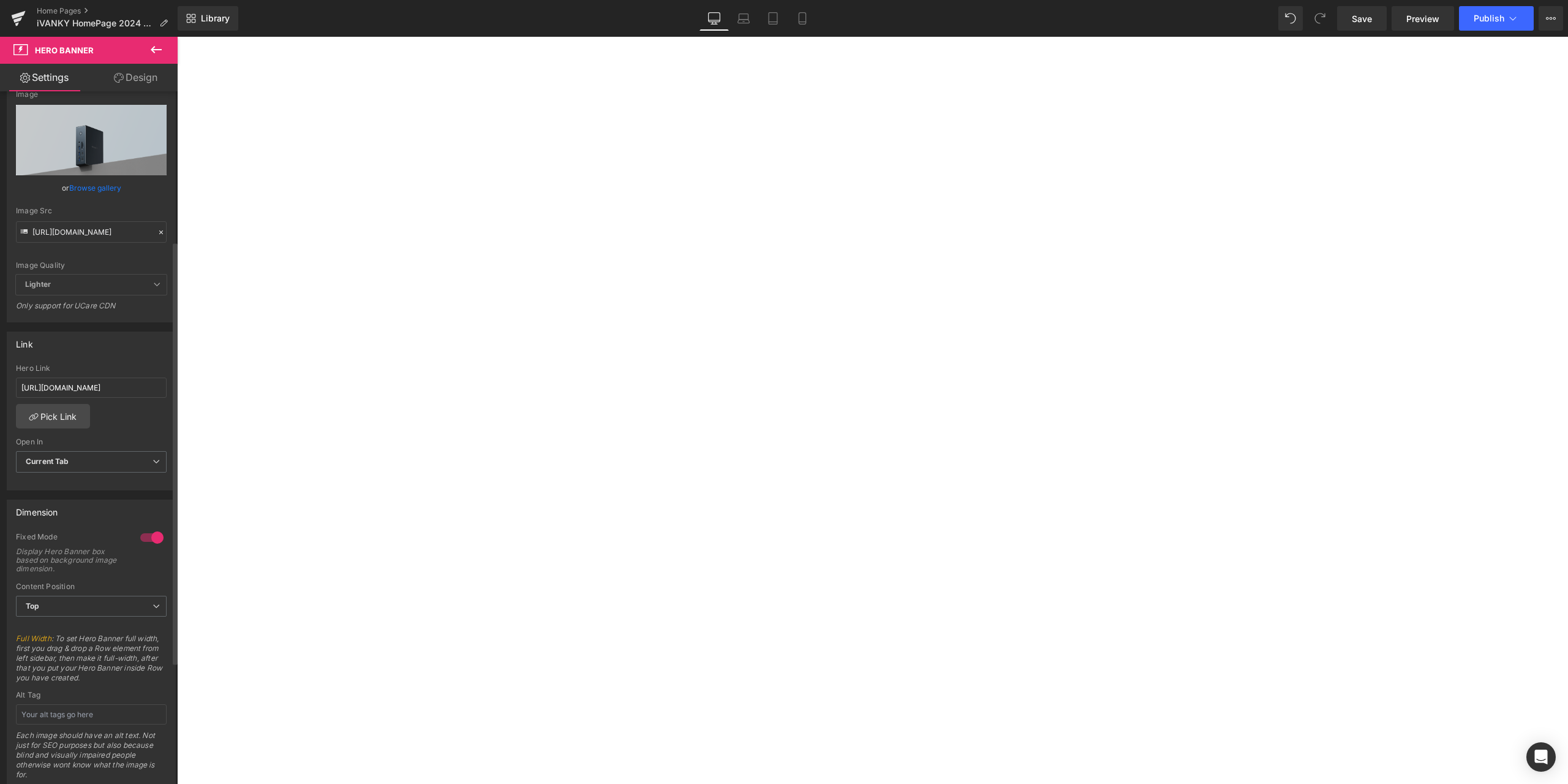
scroll to position [245, 0]
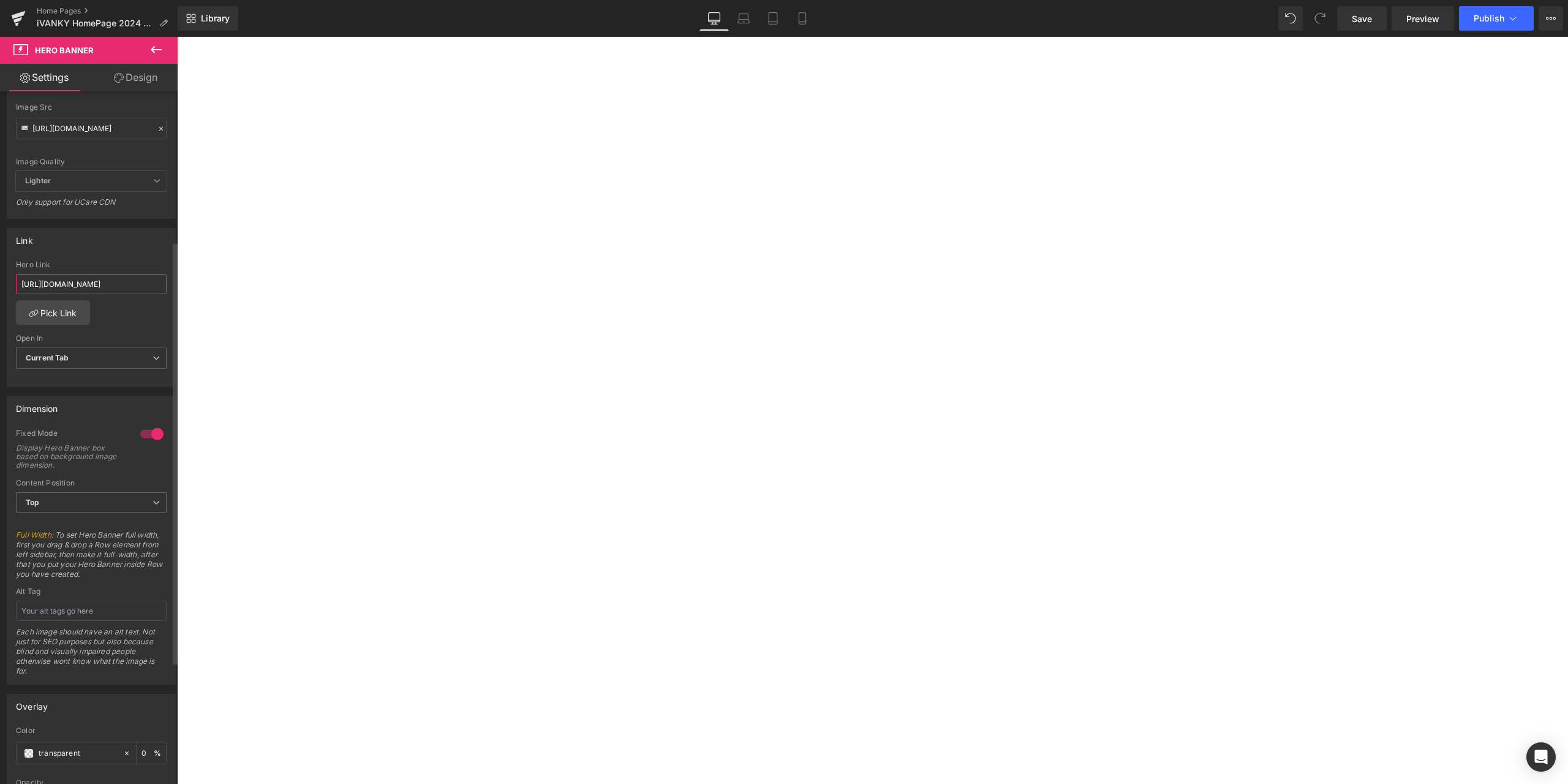
click at [113, 288] on input "https://ivanky.com/products/fusiondock-pro-3" at bounding box center [91, 284] width 151 height 20
paste input "2"
type input "https://ivanky.com/products/fusiondock-pro-2"
click at [128, 254] on div "Link https://ivanky.com/products/fusiondock-pro-2 Hero Link https://ivanky.com/…" at bounding box center [91, 307] width 169 height 159
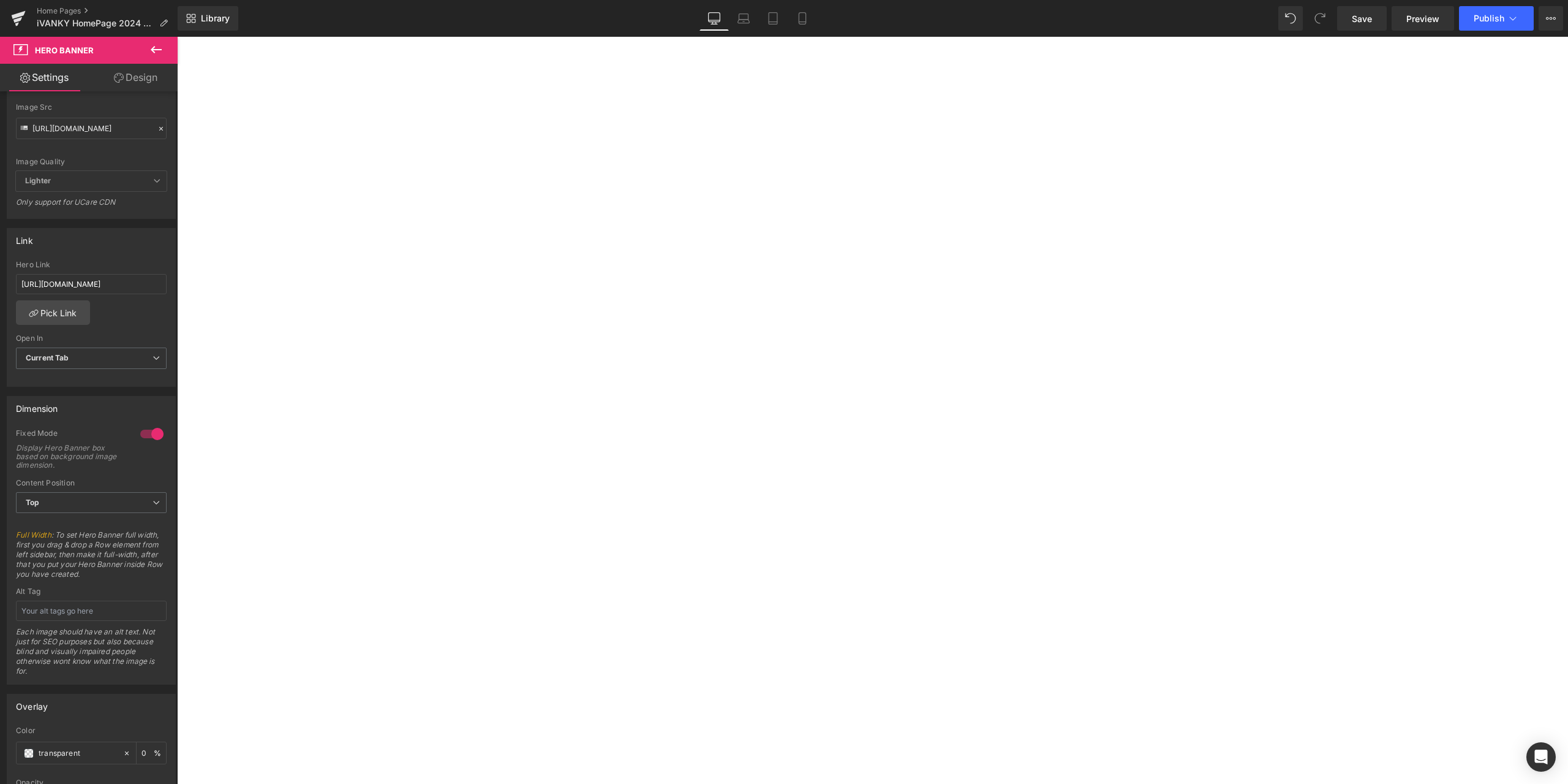
scroll to position [2207, 0]
click at [177, 37] on span "Button" at bounding box center [177, 37] width 0 height 0
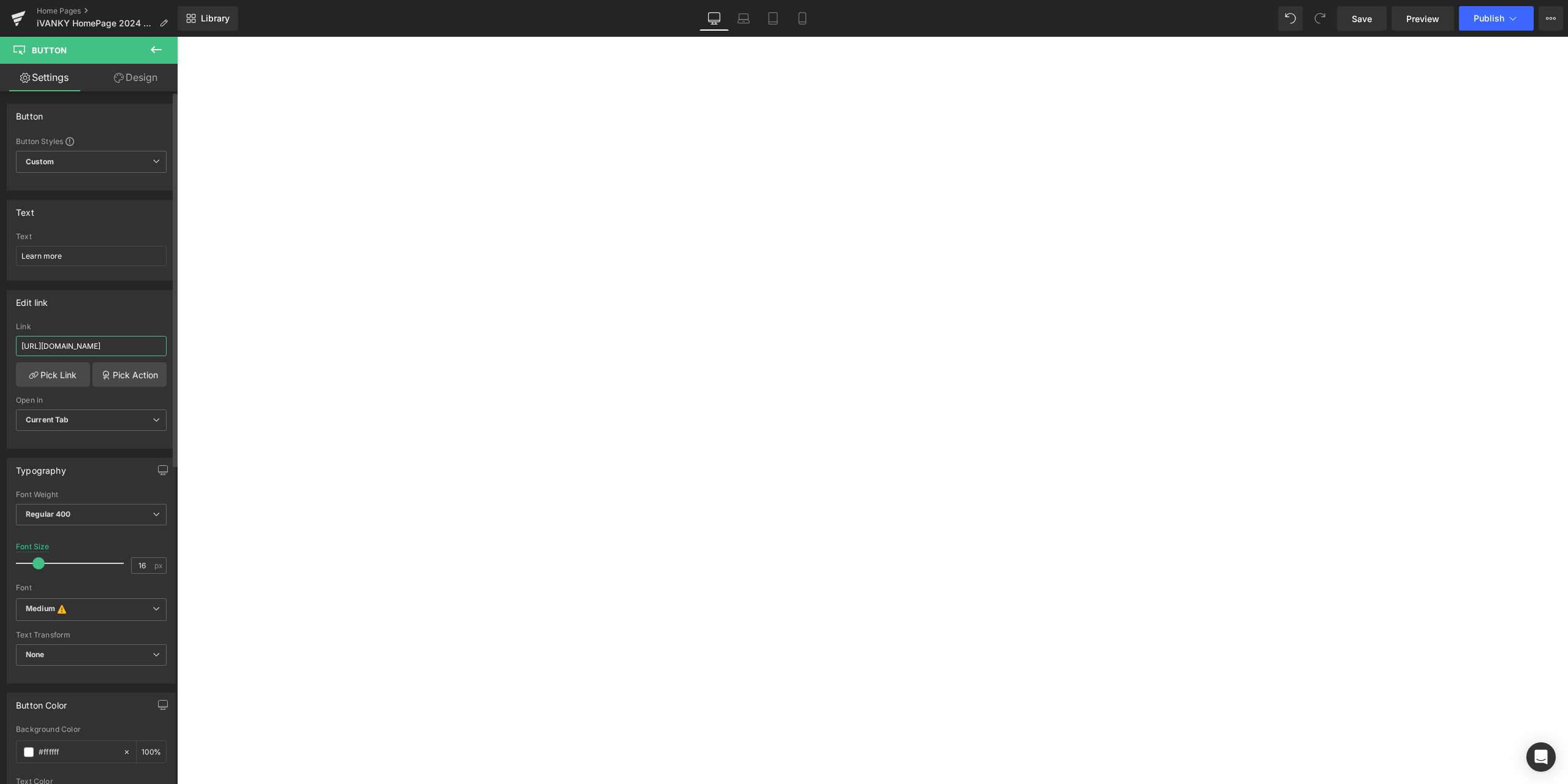
click at [118, 347] on input "https://ivanky.com/products/fusion-wirelss-charger" at bounding box center [91, 346] width 151 height 20
paste input "dock-pro-3"
type input "https://ivanky.com/products/fusiondock-pro-3"
click at [177, 37] on span "Hero Banner" at bounding box center [177, 37] width 0 height 0
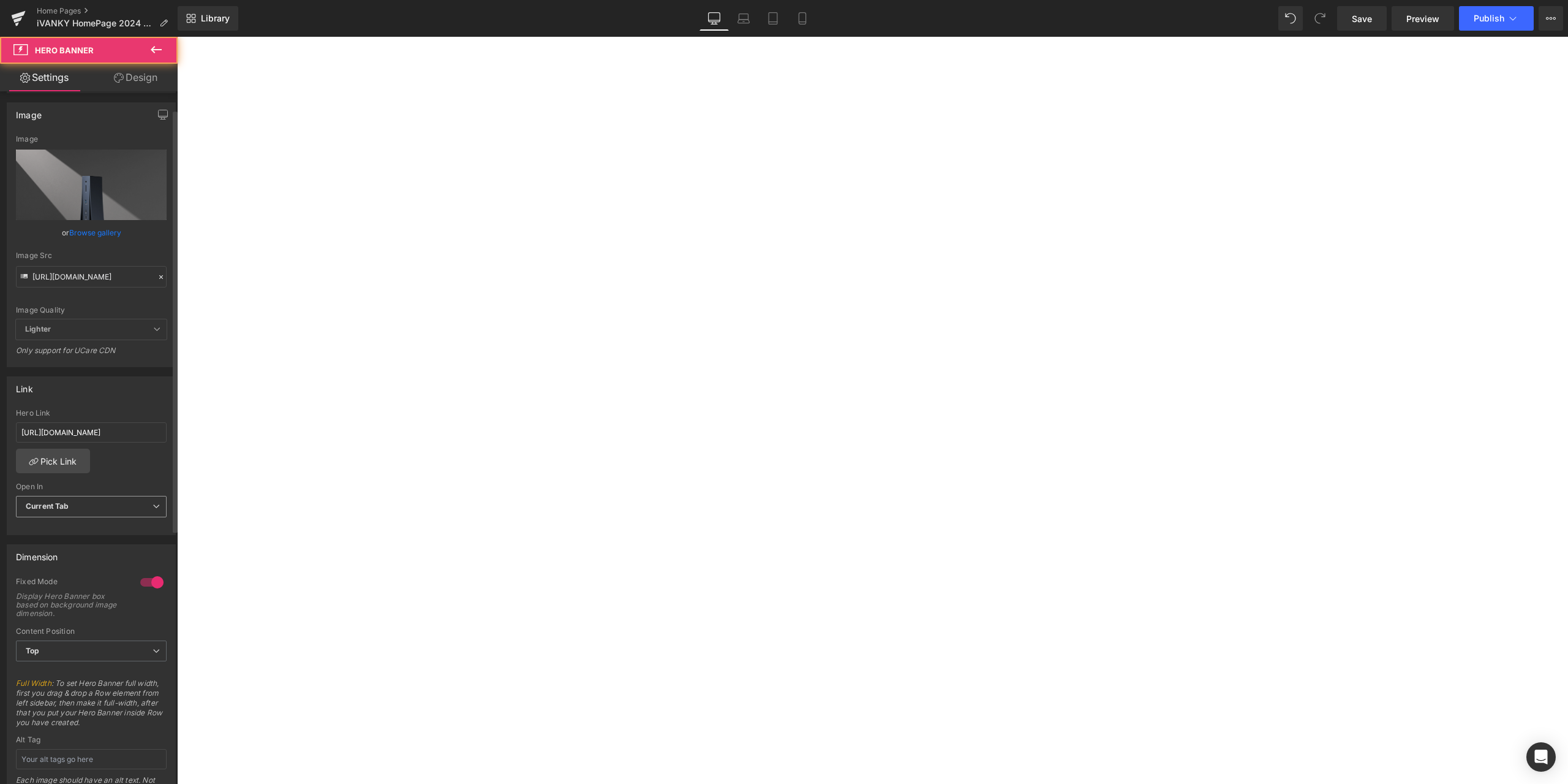
scroll to position [122, 0]
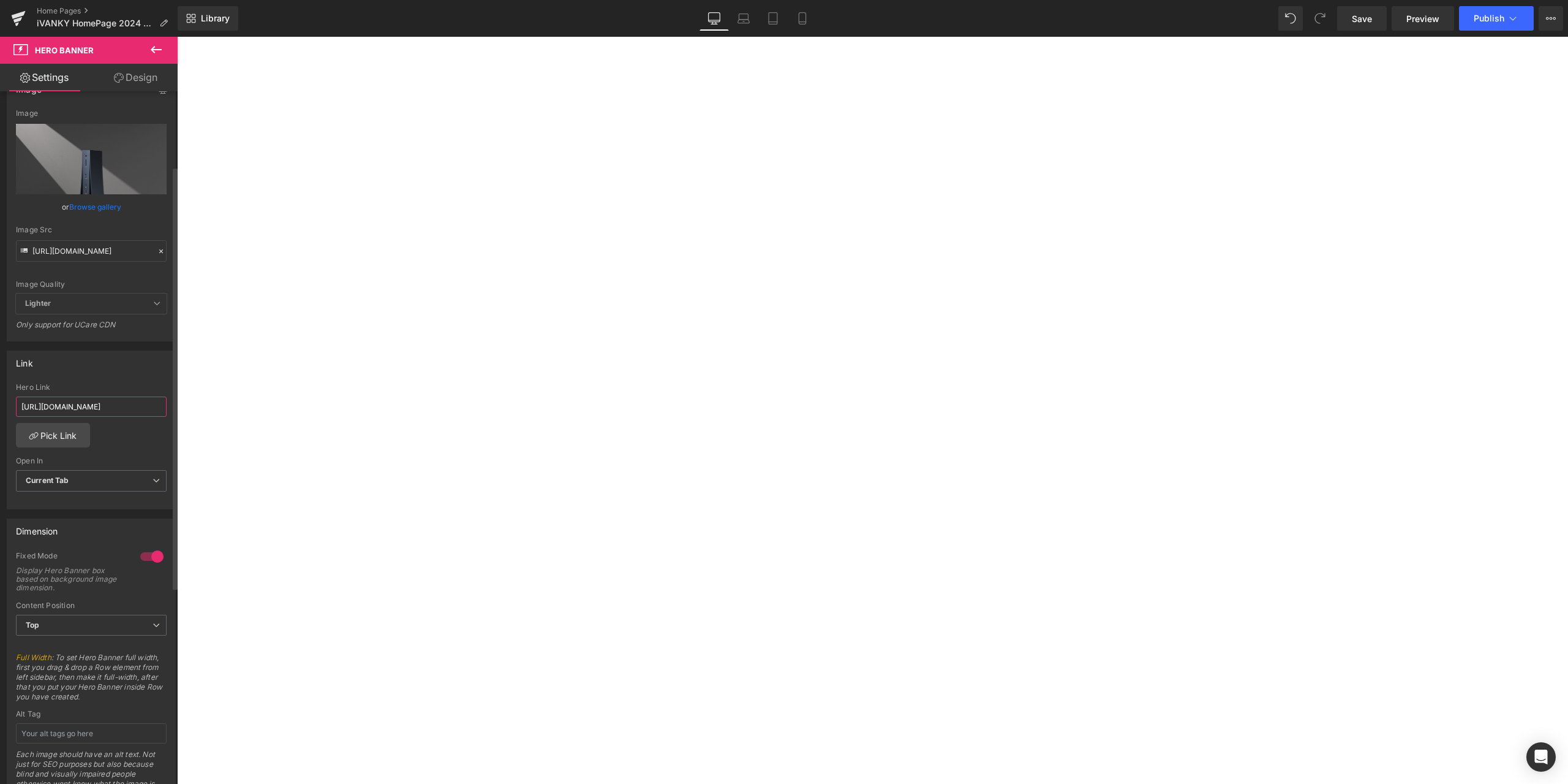
click at [105, 411] on input "https://ivanky.com/products/fusion-wirelss-charger" at bounding box center [91, 406] width 151 height 20
paste input "dock-pro-3"
type input "https://ivanky.com/products/fusiondock-pro-3"
click at [121, 378] on div "Link https://ivanky.com/products/fusiondock-pro-3 Hero Link https://ivanky.com/…" at bounding box center [91, 430] width 169 height 159
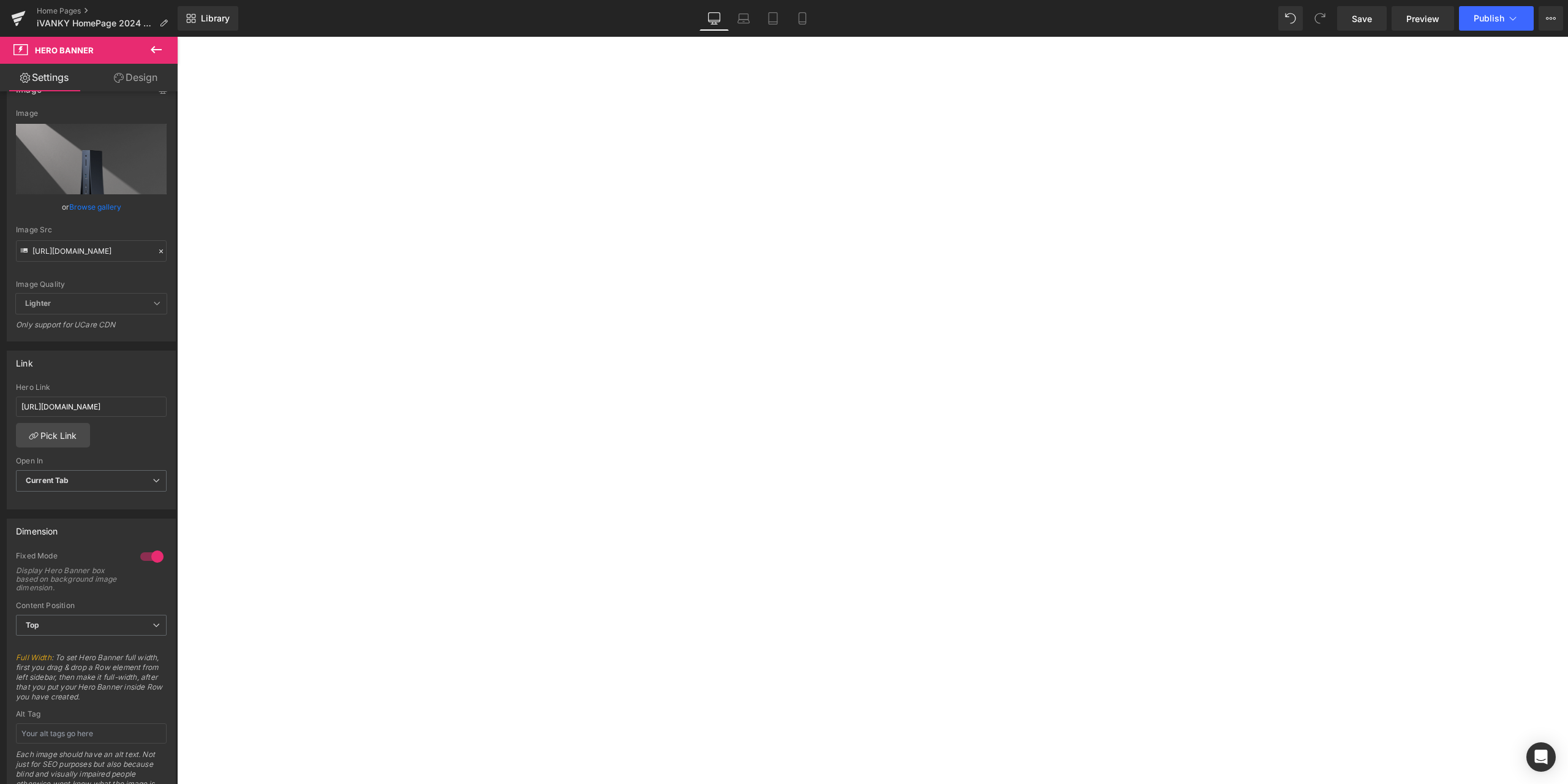
scroll to position [2635, 0]
click at [177, 37] on span "Heading" at bounding box center [177, 37] width 0 height 0
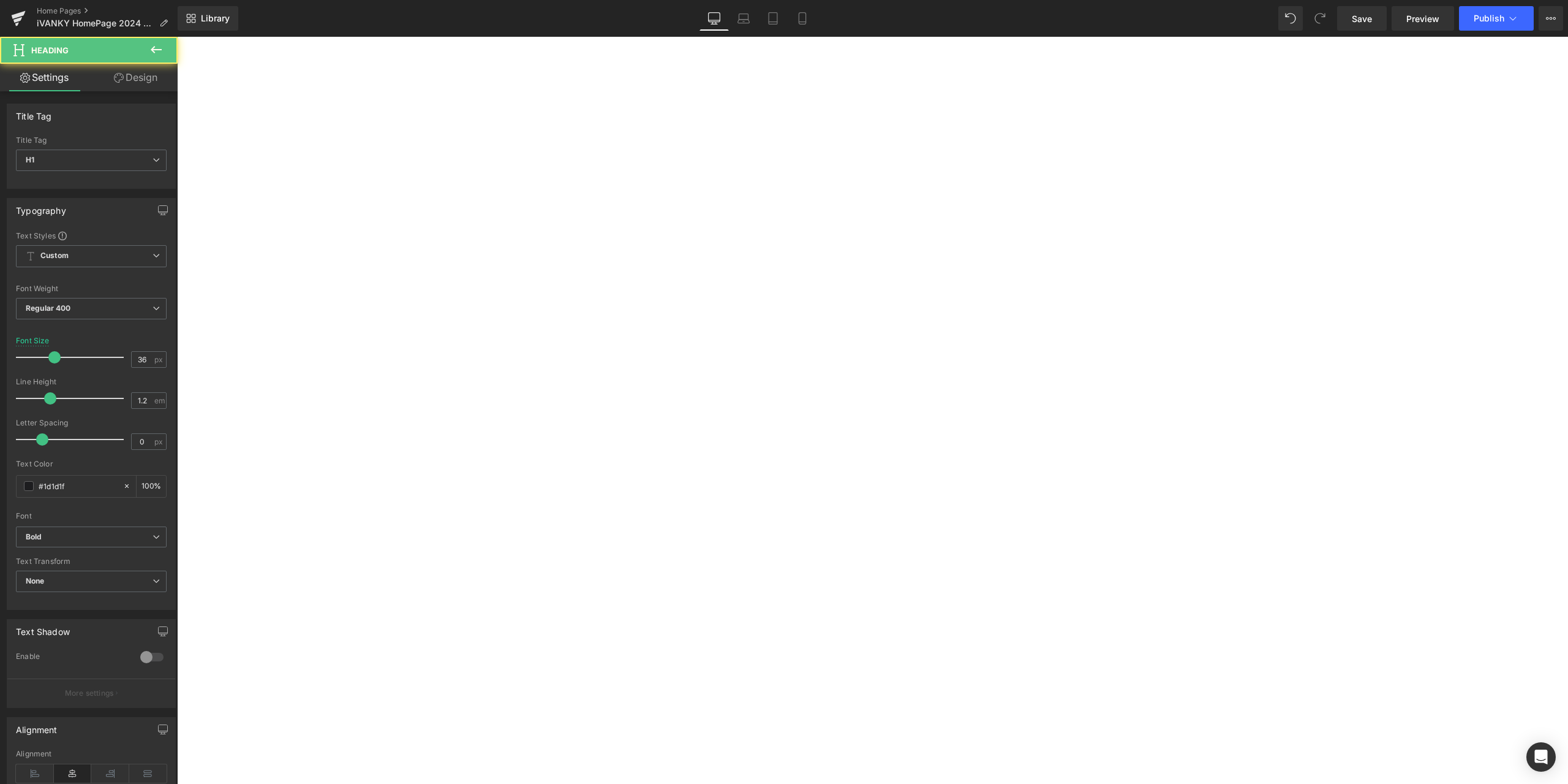
click at [177, 37] on h1 "3-in-1 Foldable Wireless Charger" at bounding box center [177, 37] width 0 height 0
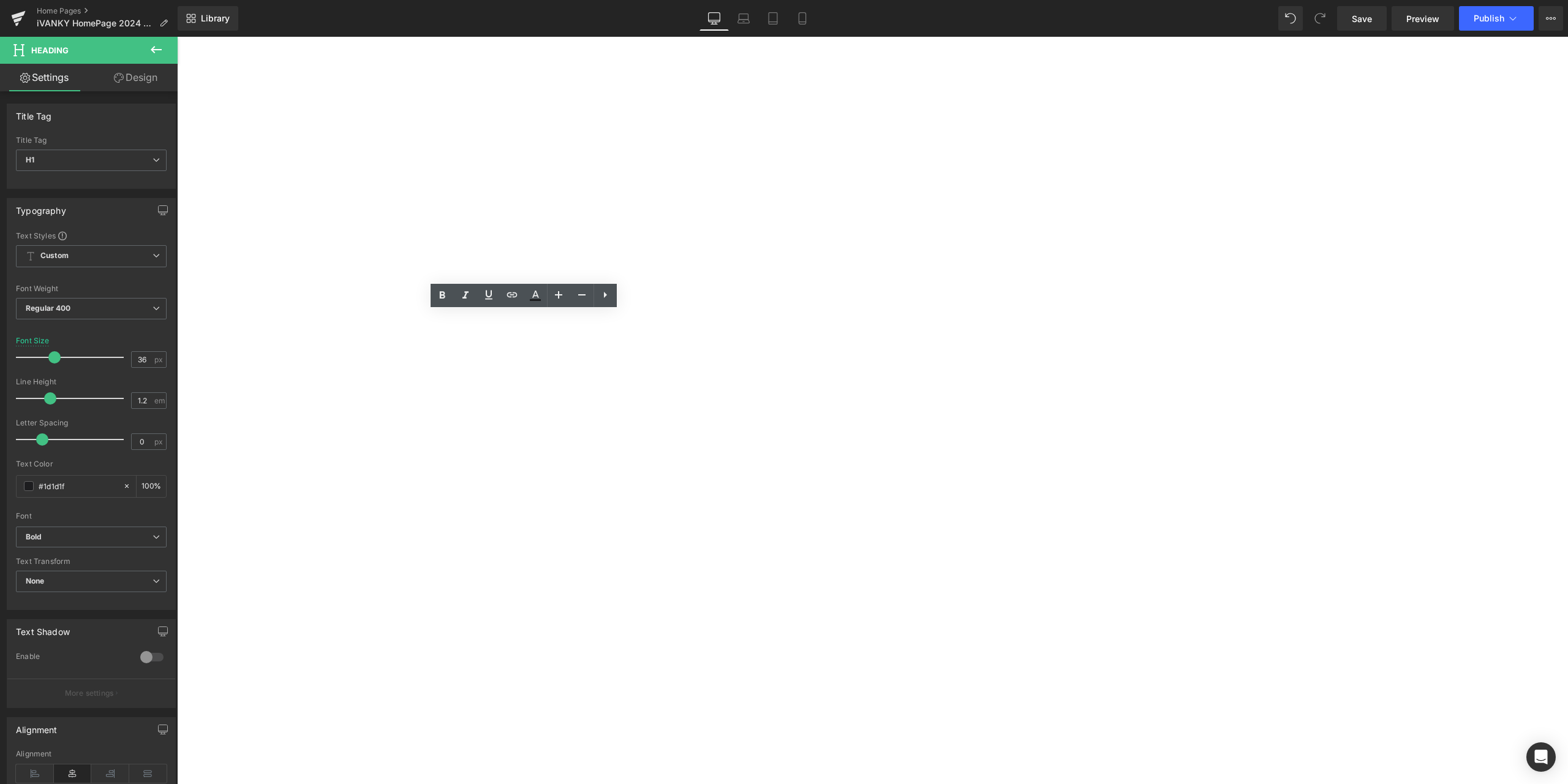
click at [177, 37] on h1 "3-in-1 Foldable Wireless Charger" at bounding box center [177, 37] width 0 height 0
paste div
click at [177, 37] on icon at bounding box center [177, 37] width 0 height 0
click at [177, 37] on h1 "A sleek, space-saving charger for iPhone, Apple Watch, and AirPods." at bounding box center [177, 37] width 0 height 0
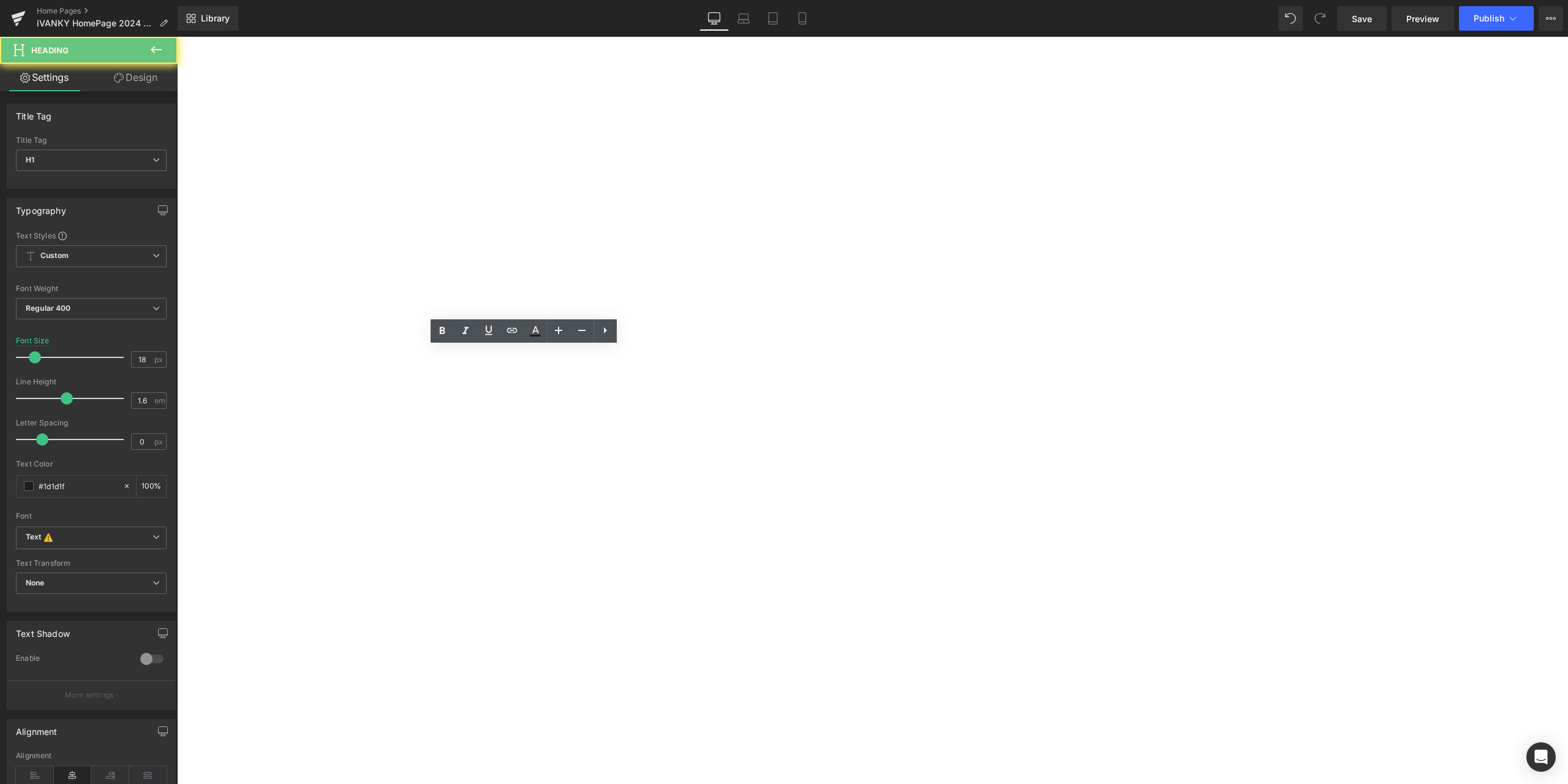
click at [177, 37] on h1 "A sleek, space-saving charger for iPhone, Apple Watch, and AirPods." at bounding box center [177, 37] width 0 height 0
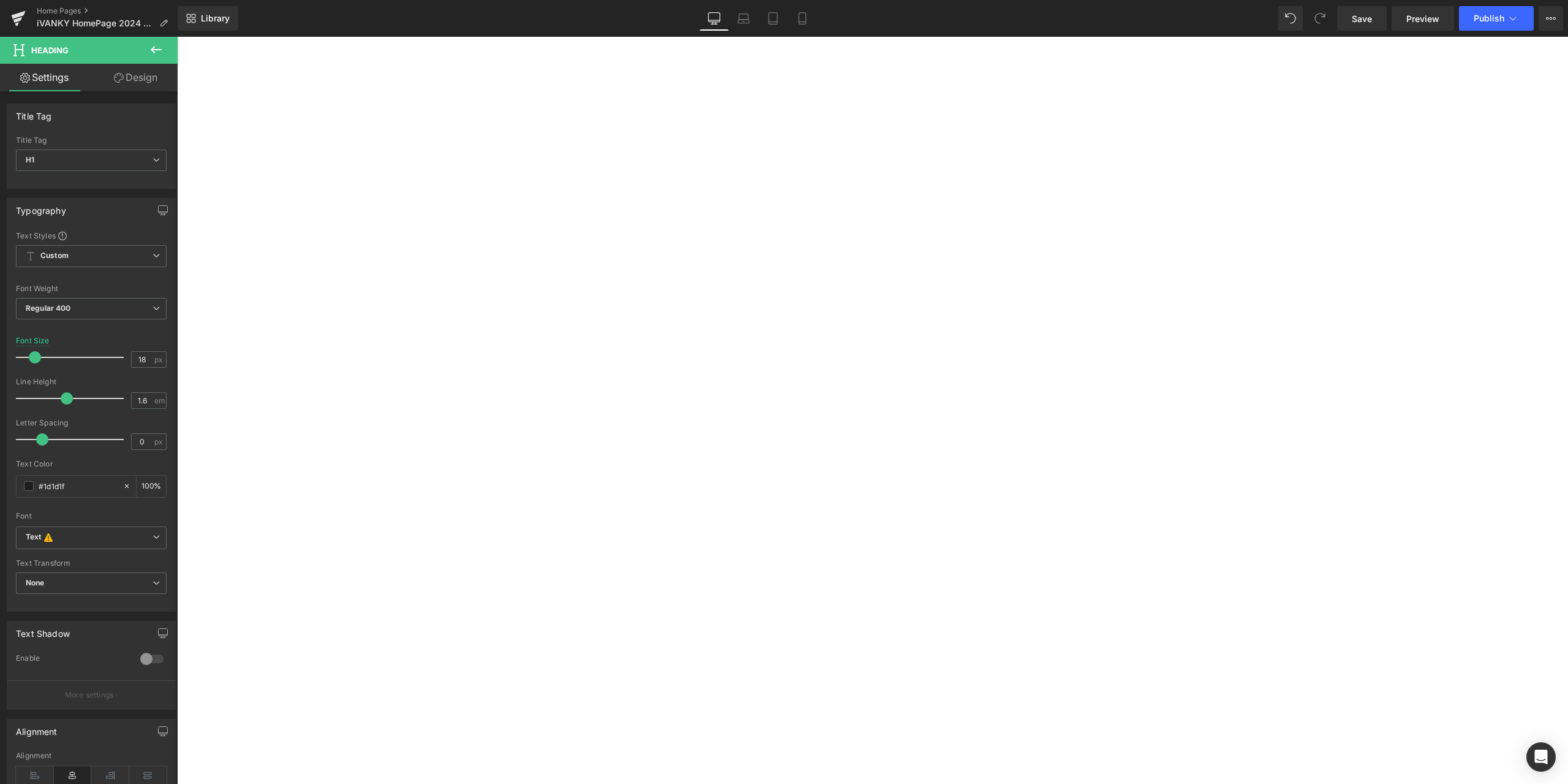
paste div
click at [177, 37] on div "FusionDock Pro 1+ Heading Triple 4K displays. Perfect for M1/M2/M3 MacBooks. He…" at bounding box center [177, 37] width 0 height 0
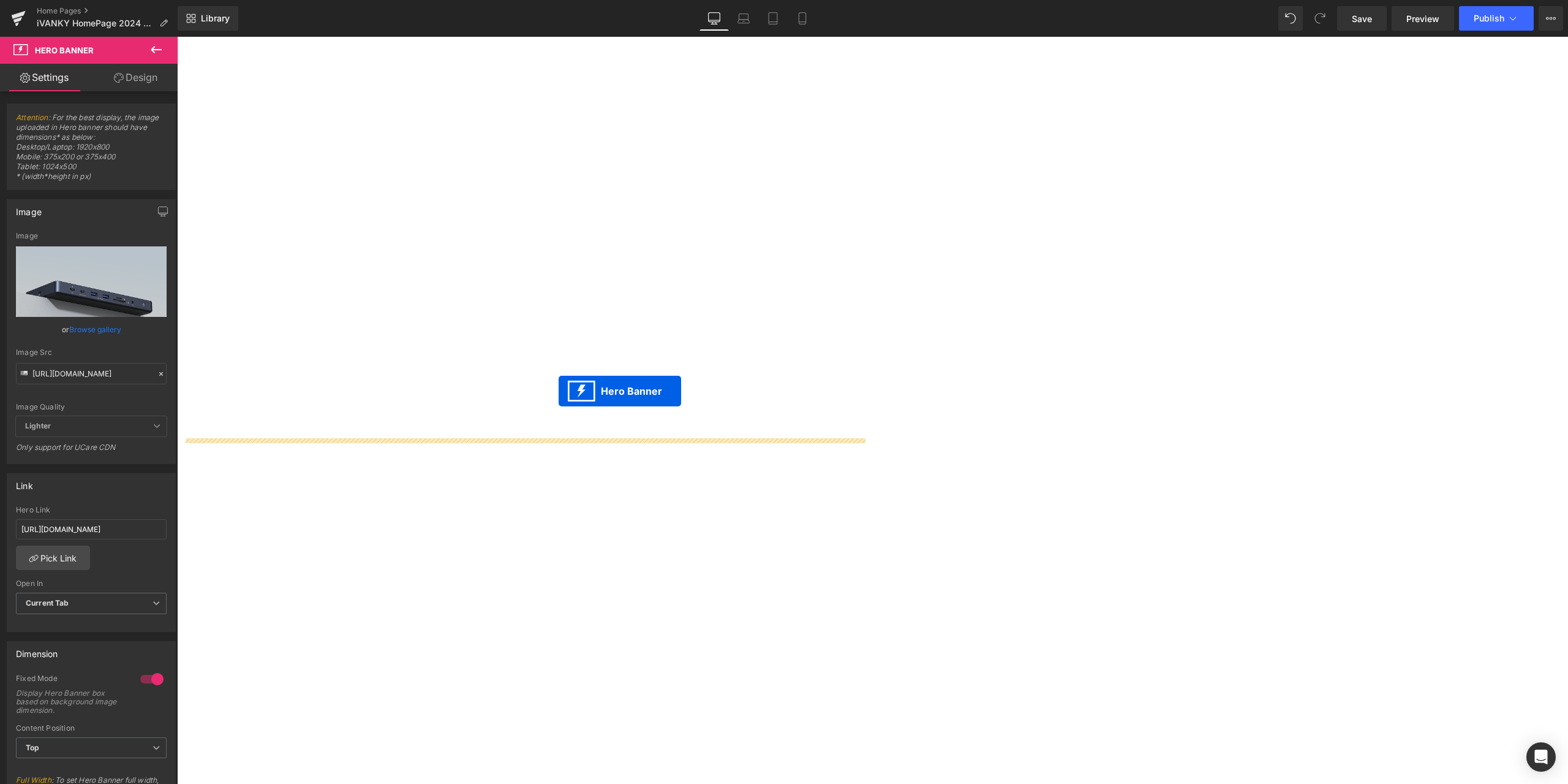
scroll to position [2268, 0]
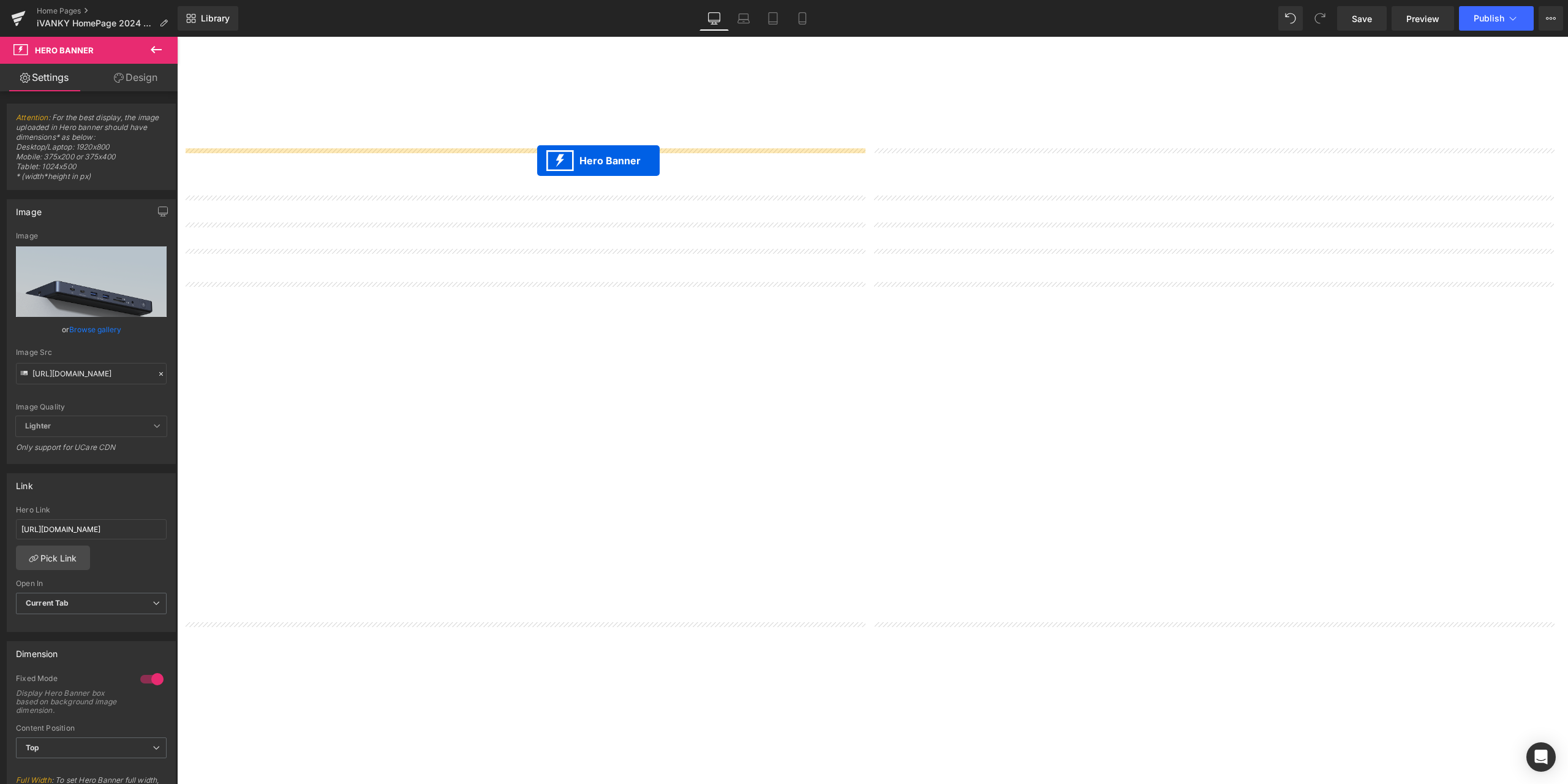
drag, startPoint x: 531, startPoint y: 454, endPoint x: 537, endPoint y: 161, distance: 293.1
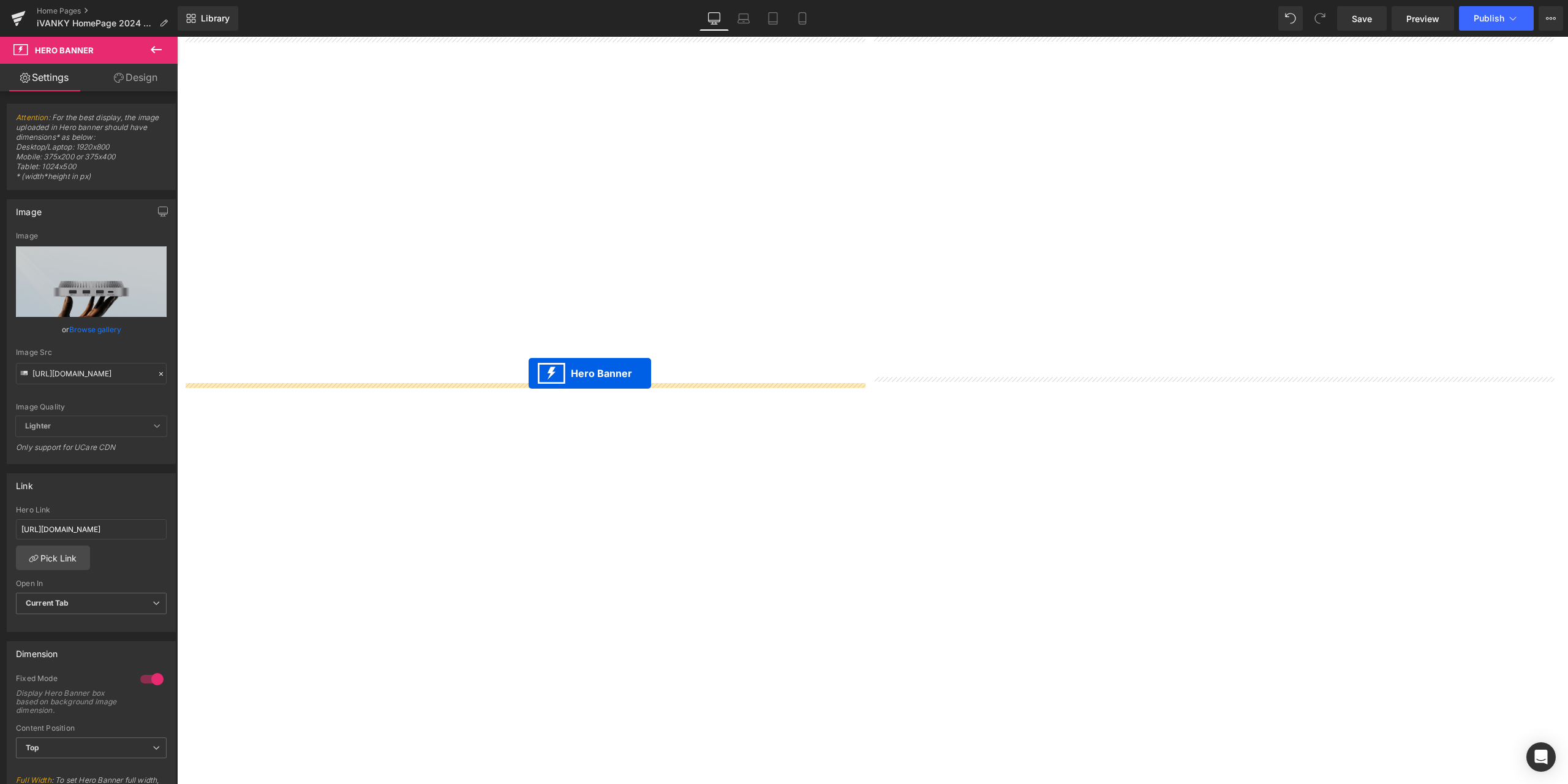
scroll to position [2635, 0]
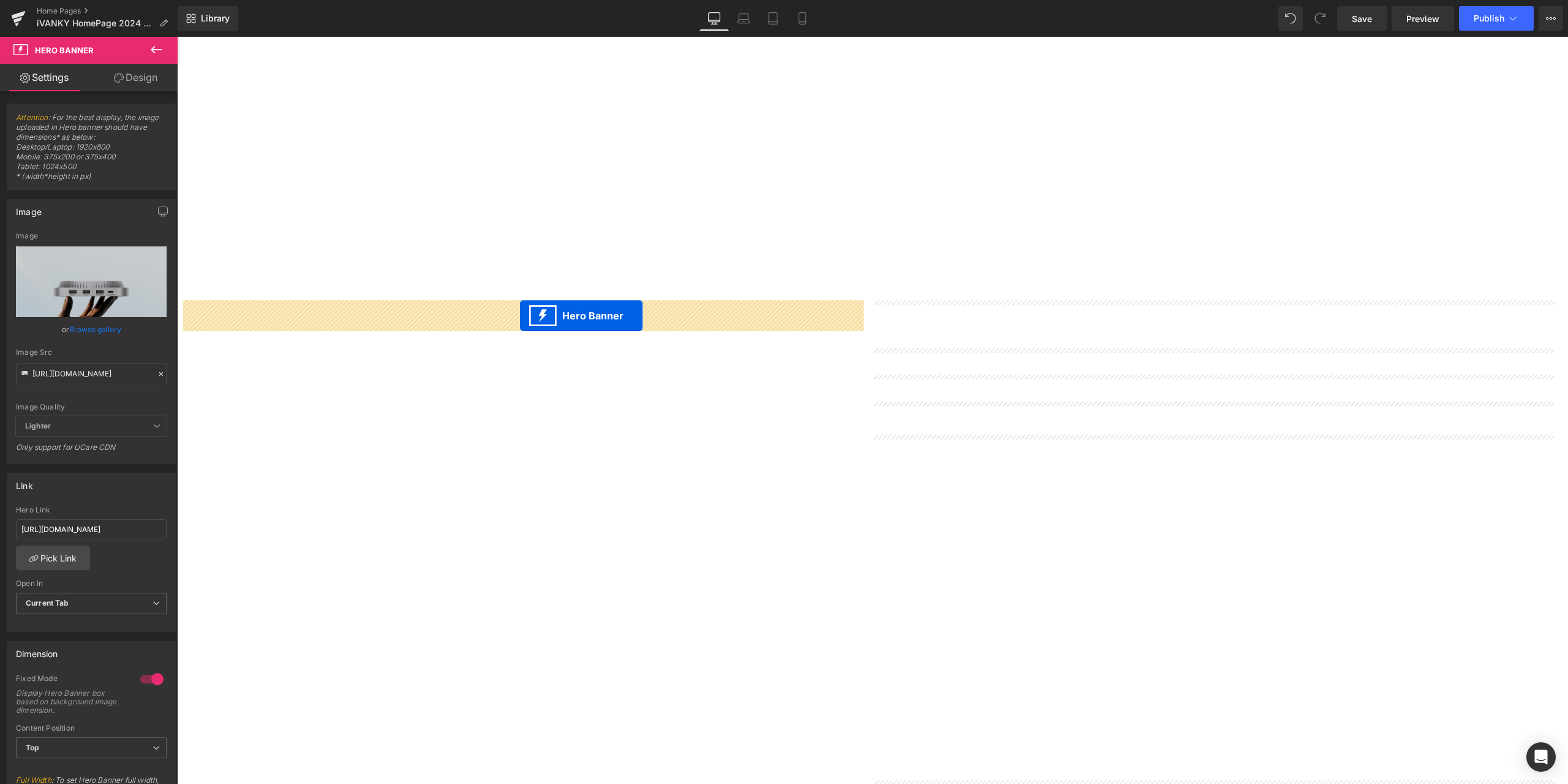
drag, startPoint x: 510, startPoint y: 392, endPoint x: 520, endPoint y: 316, distance: 76.7
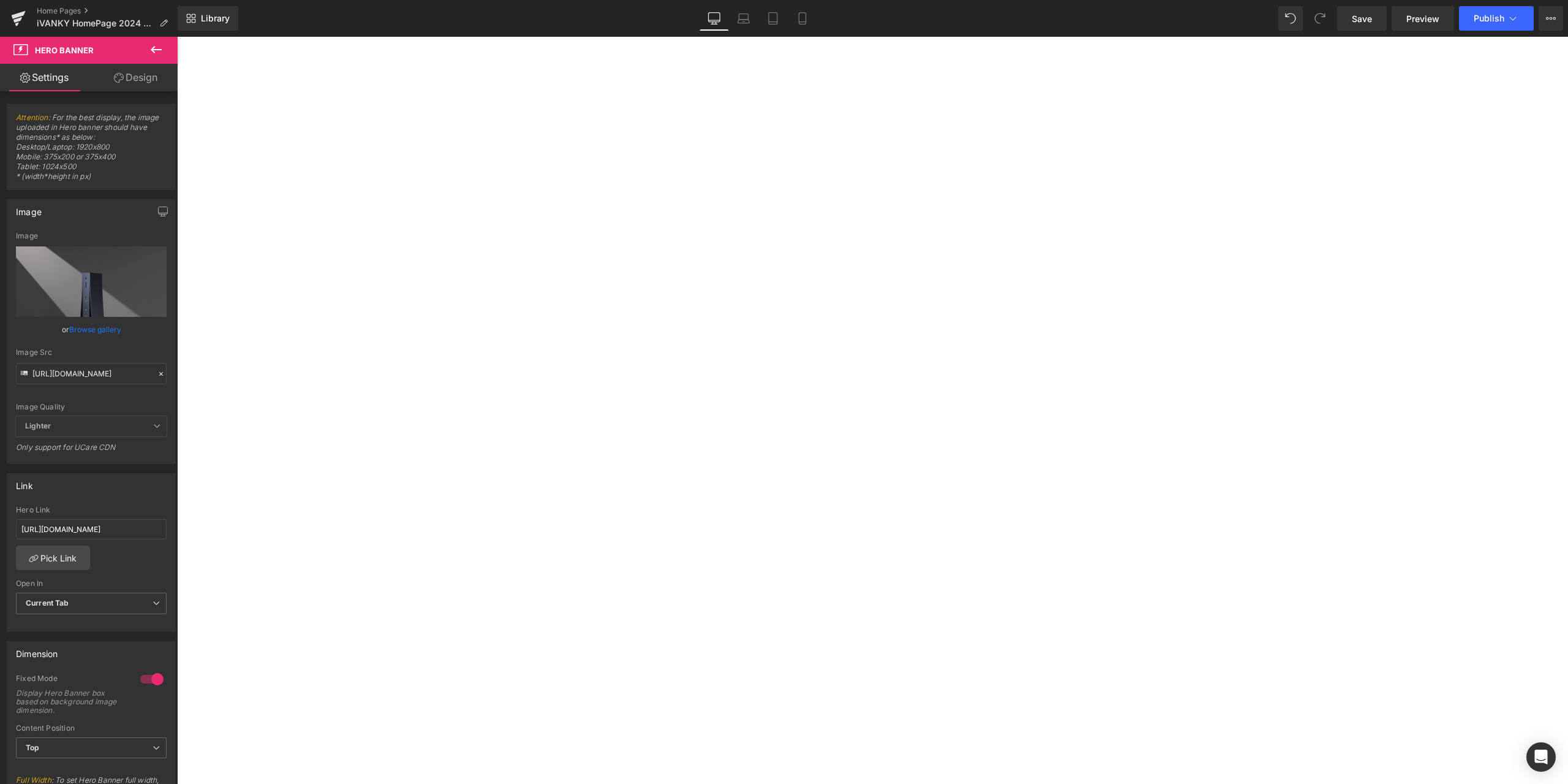
scroll to position [2329, 0]
drag, startPoint x: 1202, startPoint y: 100, endPoint x: 1105, endPoint y: 577, distance: 486.8
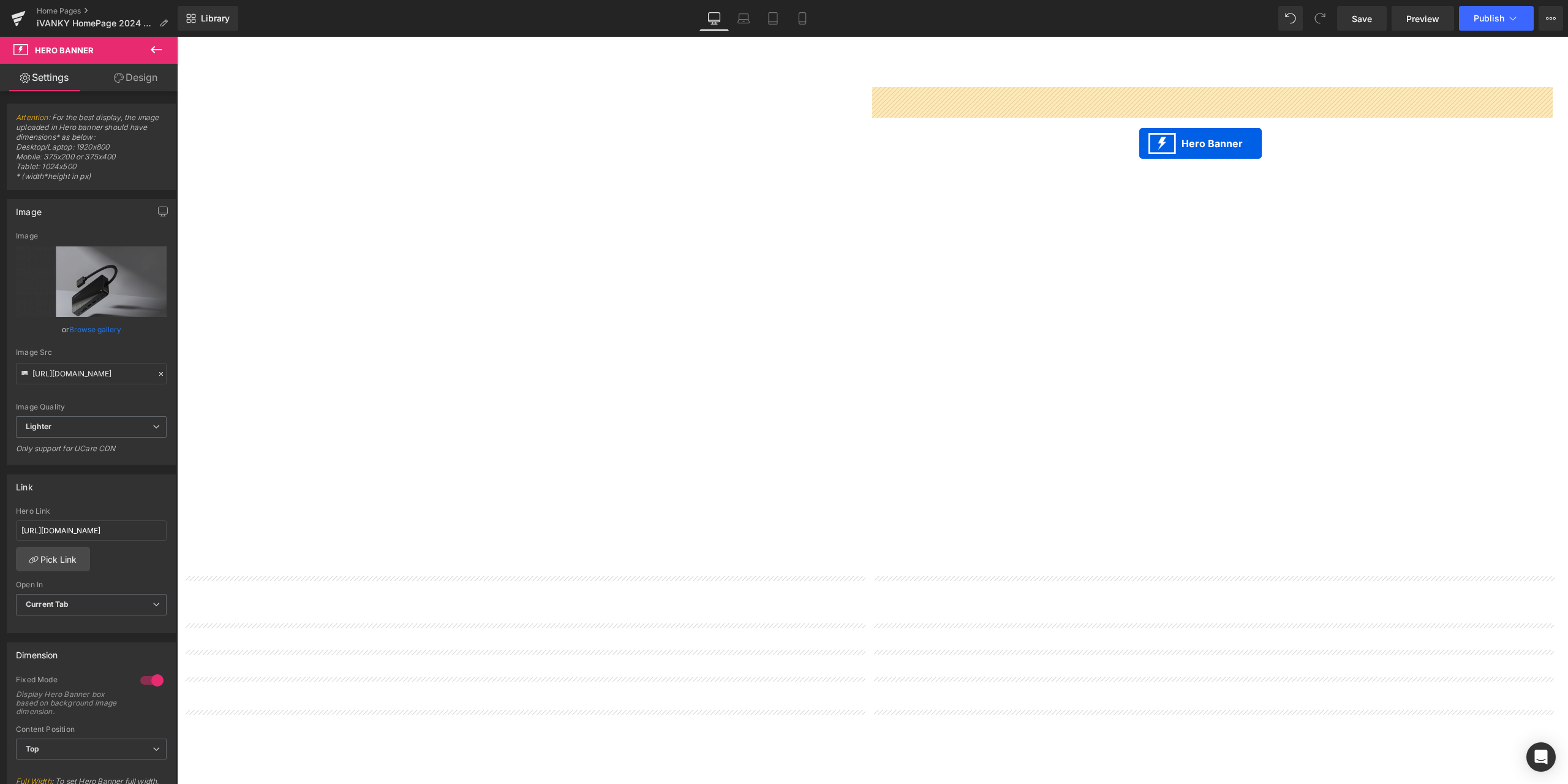
drag, startPoint x: 1219, startPoint y: 452, endPoint x: 1139, endPoint y: 143, distance: 319.2
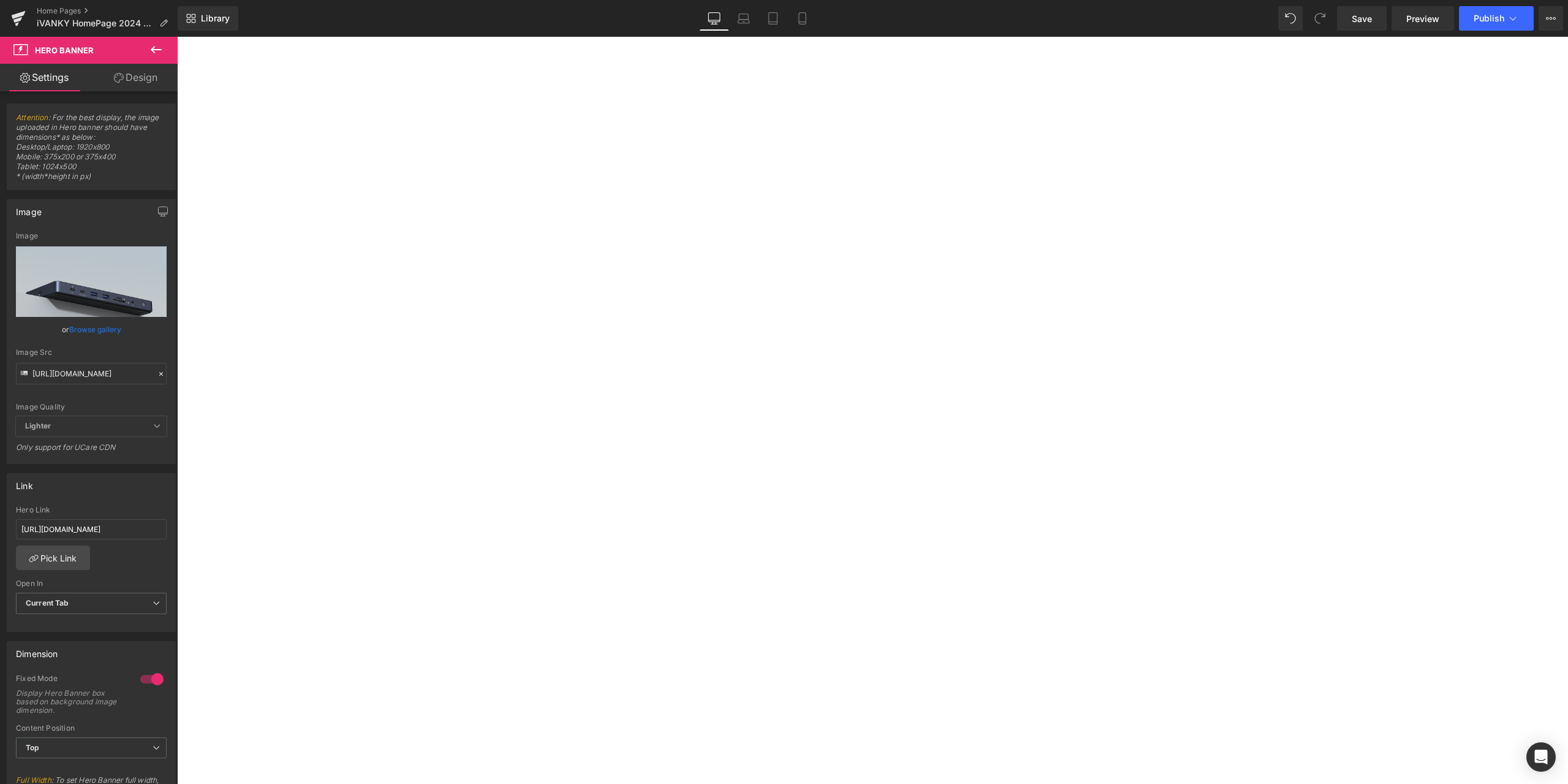
click at [177, 37] on span "Button" at bounding box center [177, 37] width 0 height 0
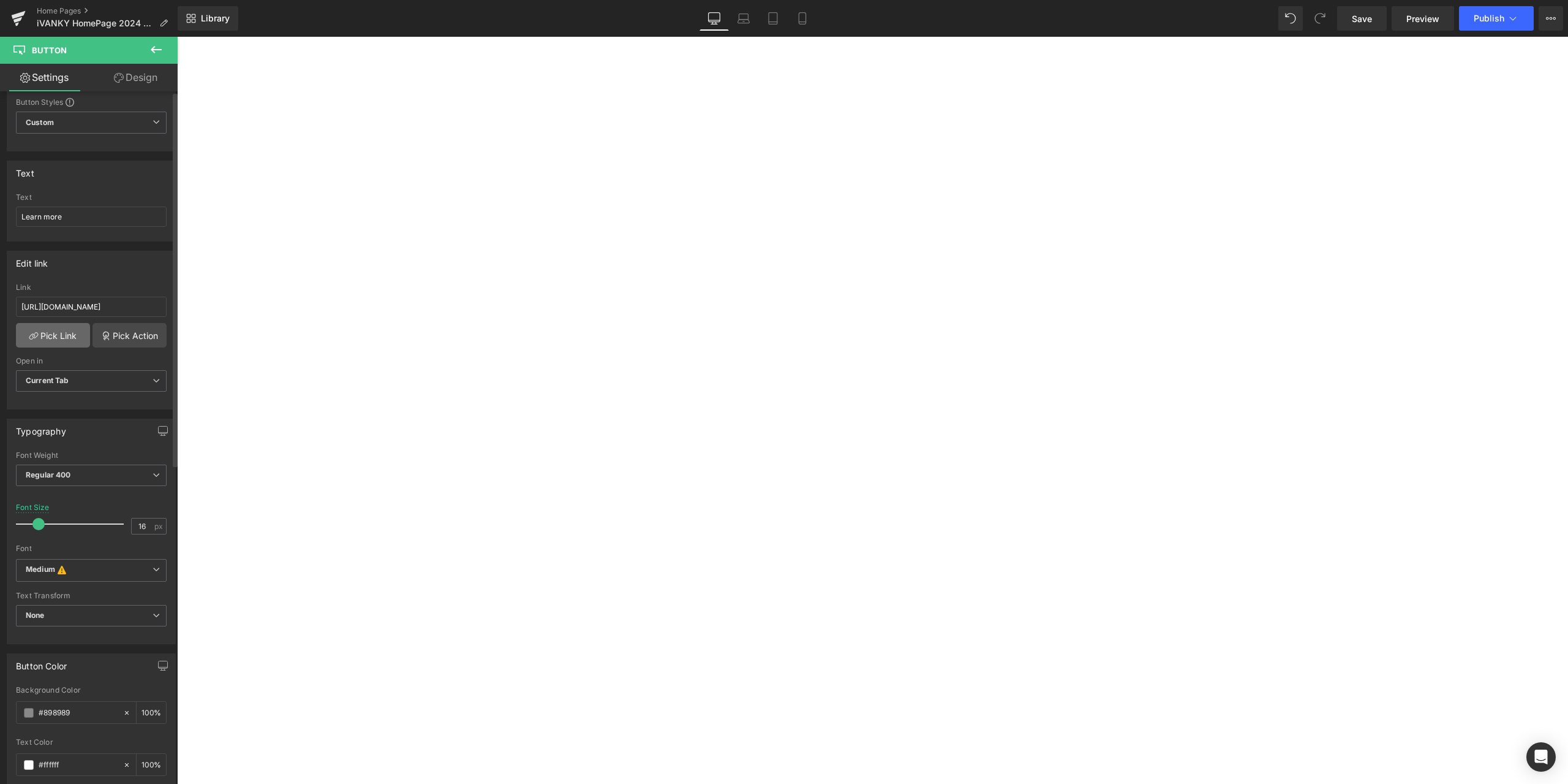
scroll to position [0, 0]
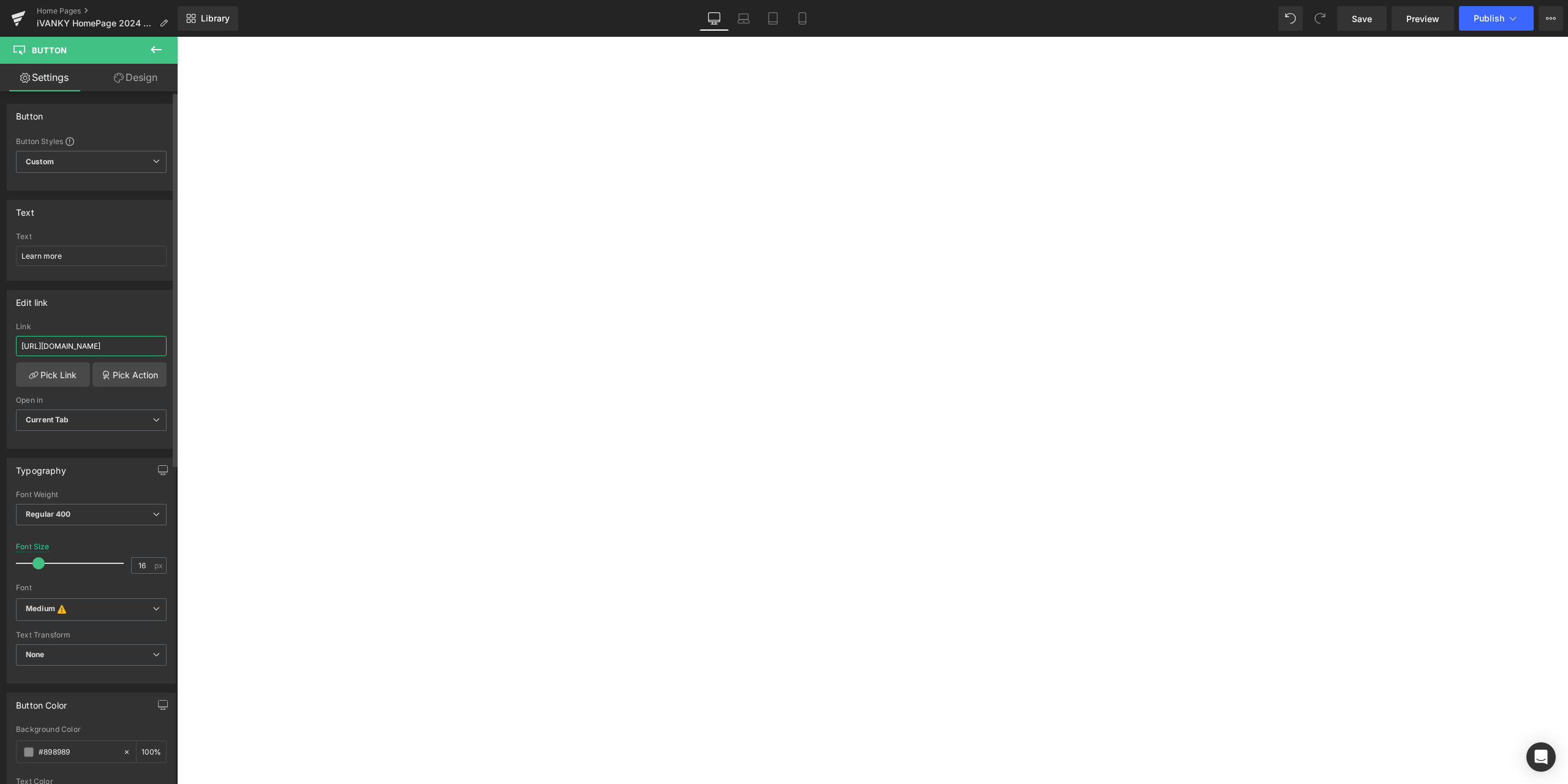
click at [84, 347] on input "https://ivanky.com/products/3-in-1-foldable-wireless-charger" at bounding box center [91, 346] width 151 height 20
paste input "fusiondock-3"
type input "https://ivanky.com/products/fusiondock-3"
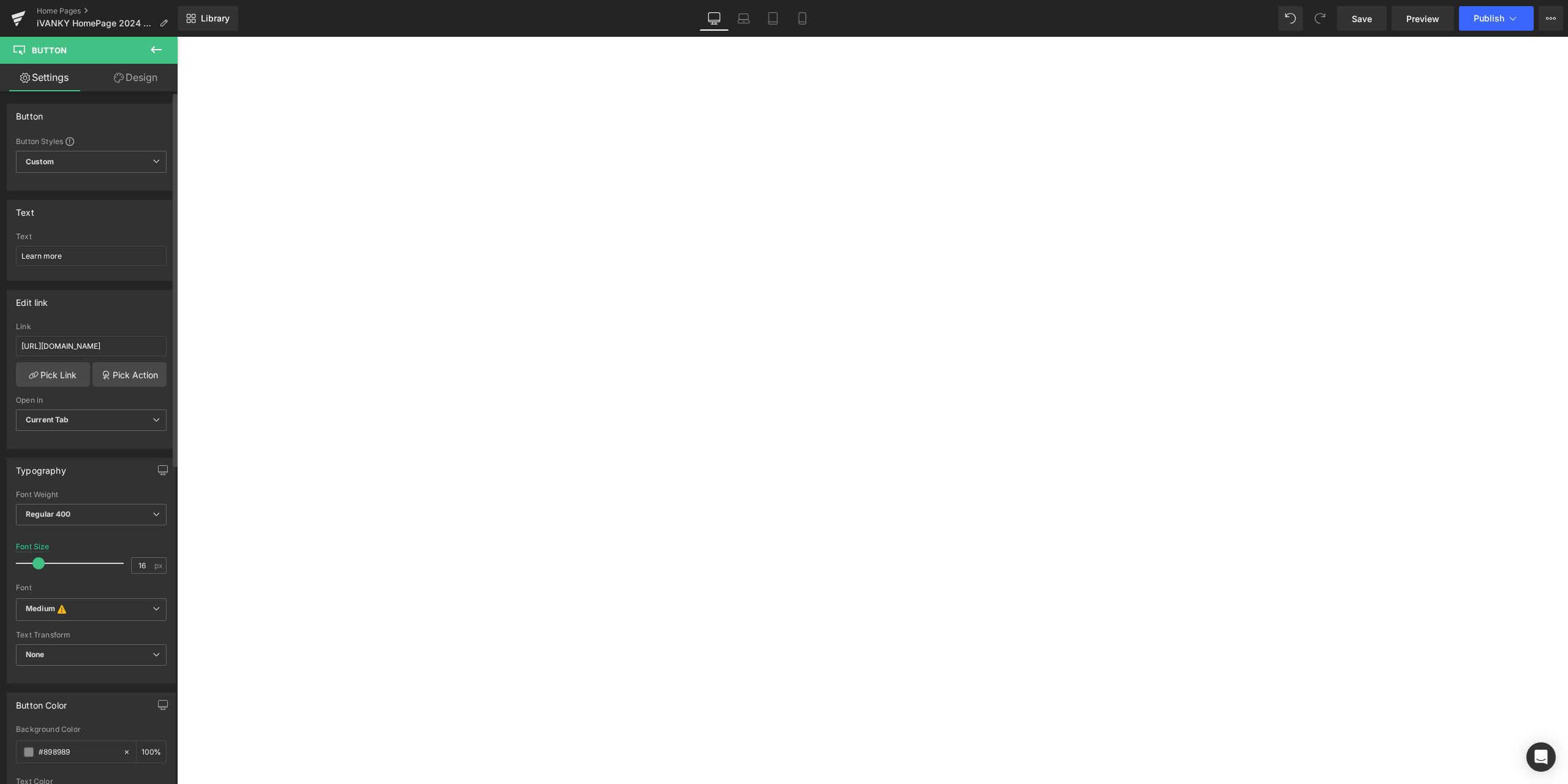
click at [98, 318] on div "Edit link https://ivanky.com/products/3-in-1-foldable-wireless-charger Link htt…" at bounding box center [91, 370] width 169 height 159
click at [177, 37] on span "Hero Banner" at bounding box center [177, 37] width 0 height 0
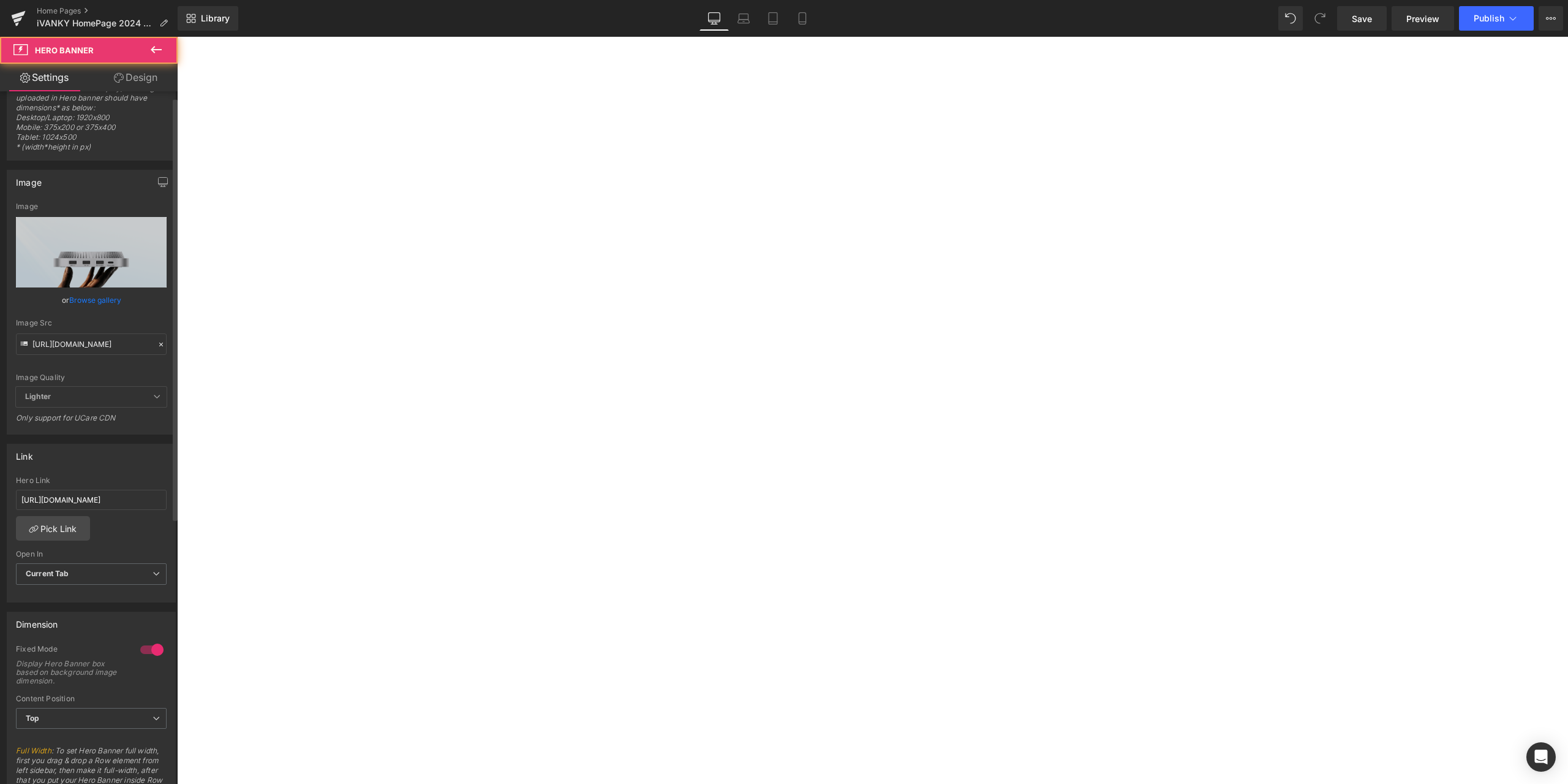
scroll to position [122, 0]
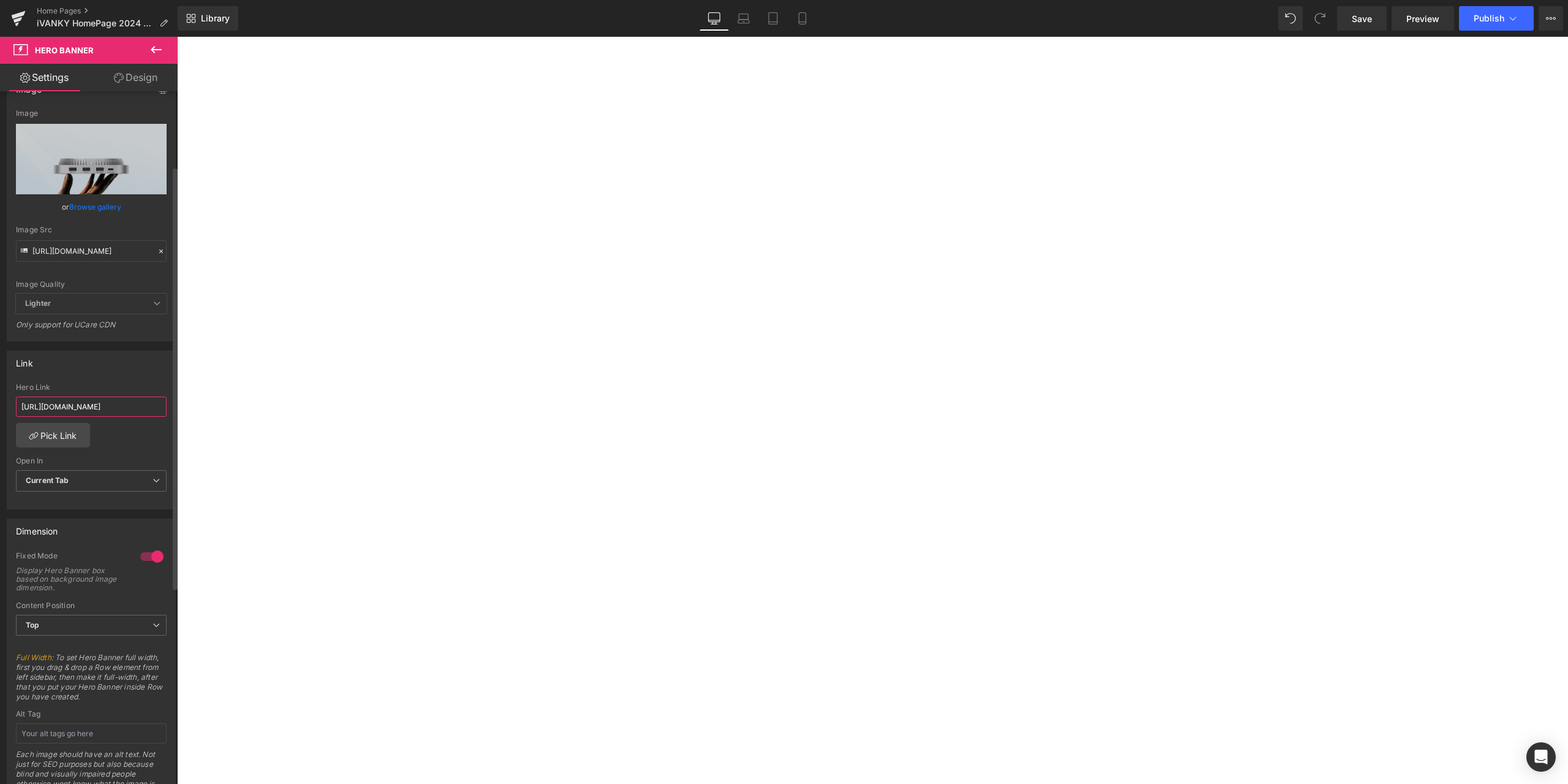
click at [145, 408] on input "https://ivanky.com/products/3-in-1-foldable-wireless-charger" at bounding box center [91, 406] width 151 height 20
paste input "fusiondock-3"
type input "https://ivanky.com/products/fusiondock-3"
click at [148, 385] on div "Hero Link" at bounding box center [91, 388] width 151 height 9
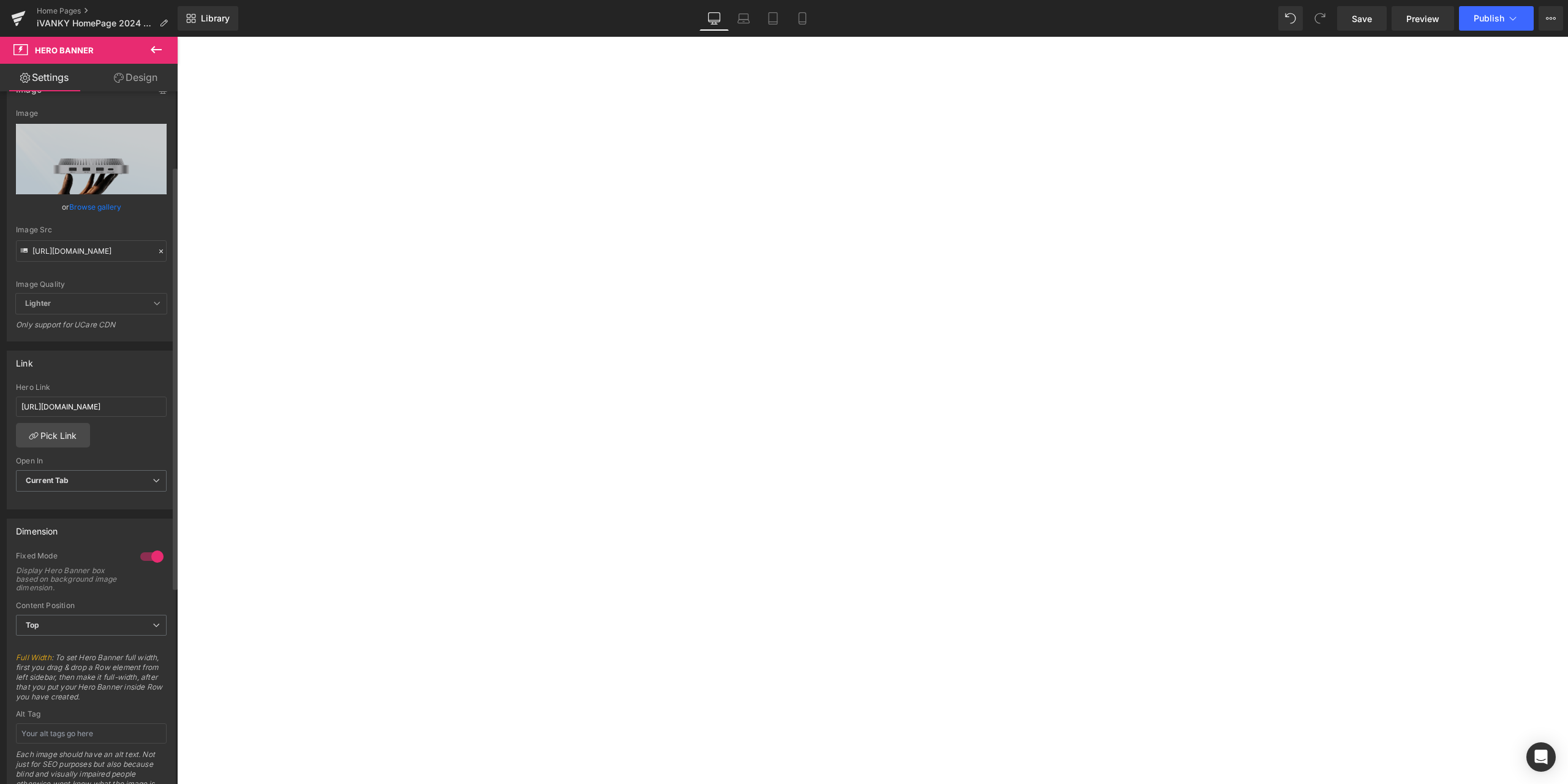
scroll to position [0, 0]
click at [1483, 20] on span "Publish" at bounding box center [1489, 19] width 31 height 10
drag, startPoint x: 1371, startPoint y: 15, endPoint x: 1088, endPoint y: 79, distance: 290.1
click at [1371, 15] on span "Save" at bounding box center [1361, 18] width 20 height 13
click at [883, 15] on div "Library Desktop Desktop Laptop Tablet Mobile Save Preview Publish Scheduled Vie…" at bounding box center [873, 18] width 1390 height 25
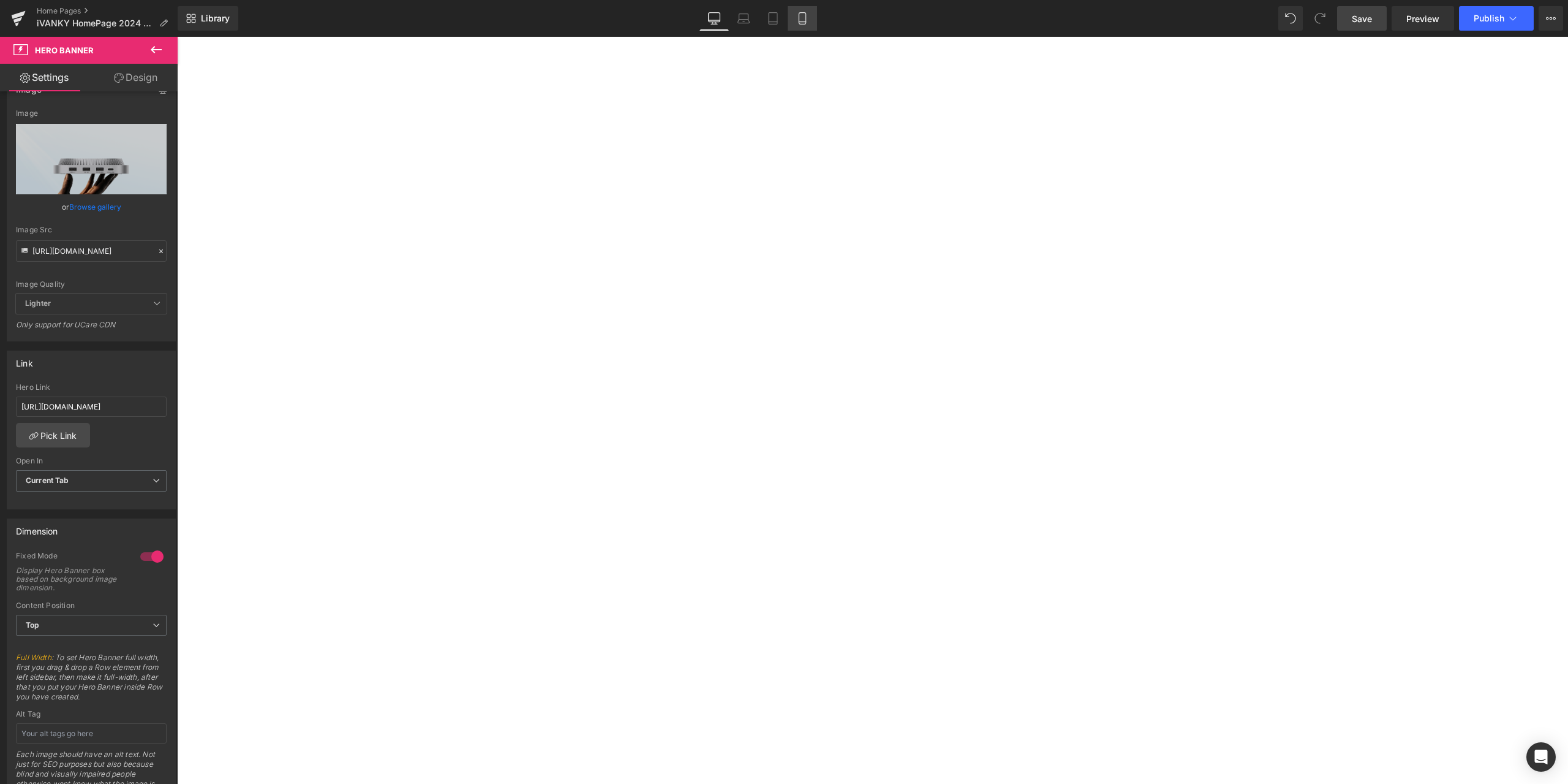
click at [795, 20] on link "Mobile" at bounding box center [802, 18] width 30 height 25
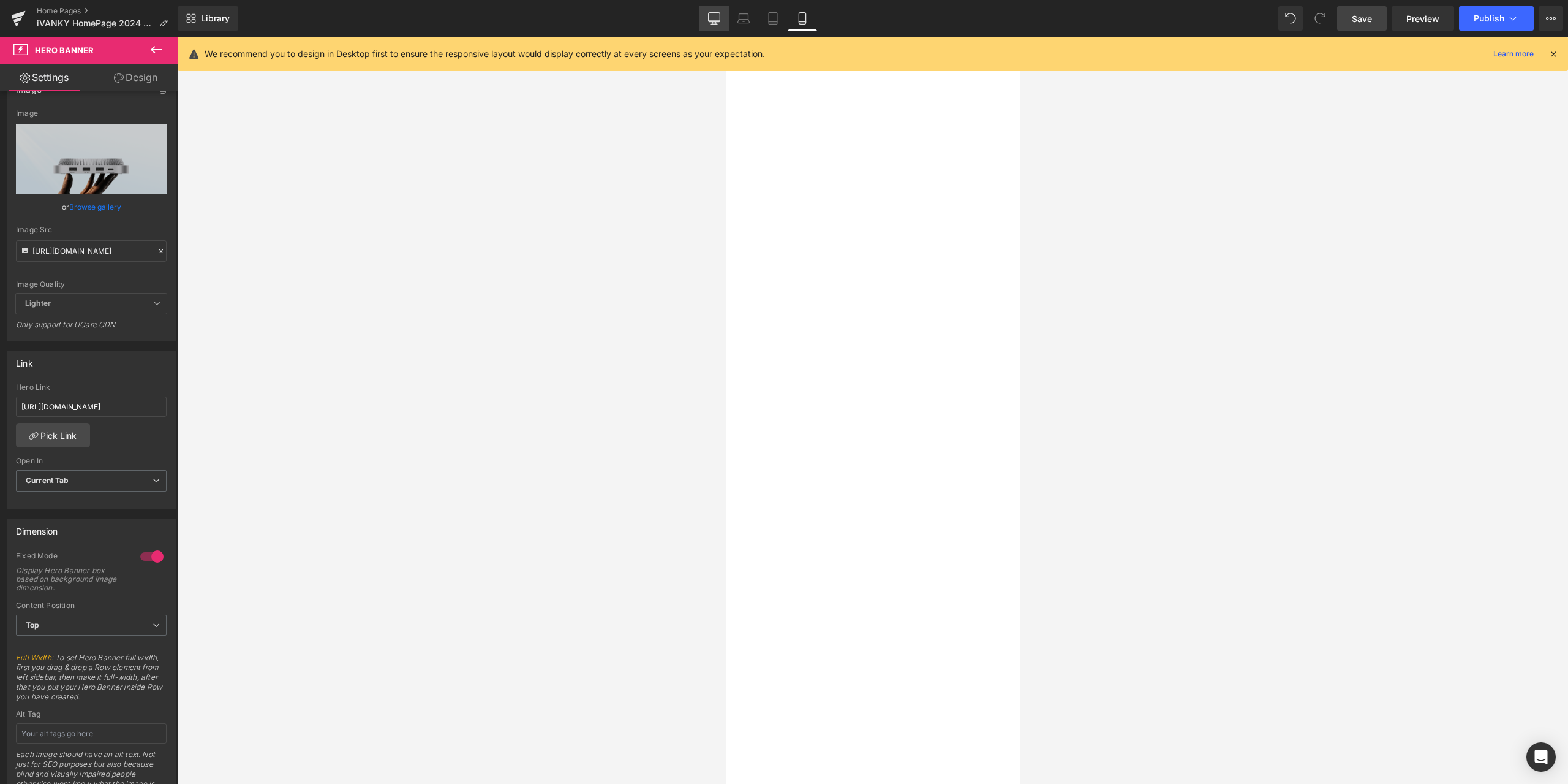
click at [718, 18] on icon at bounding box center [714, 18] width 12 height 12
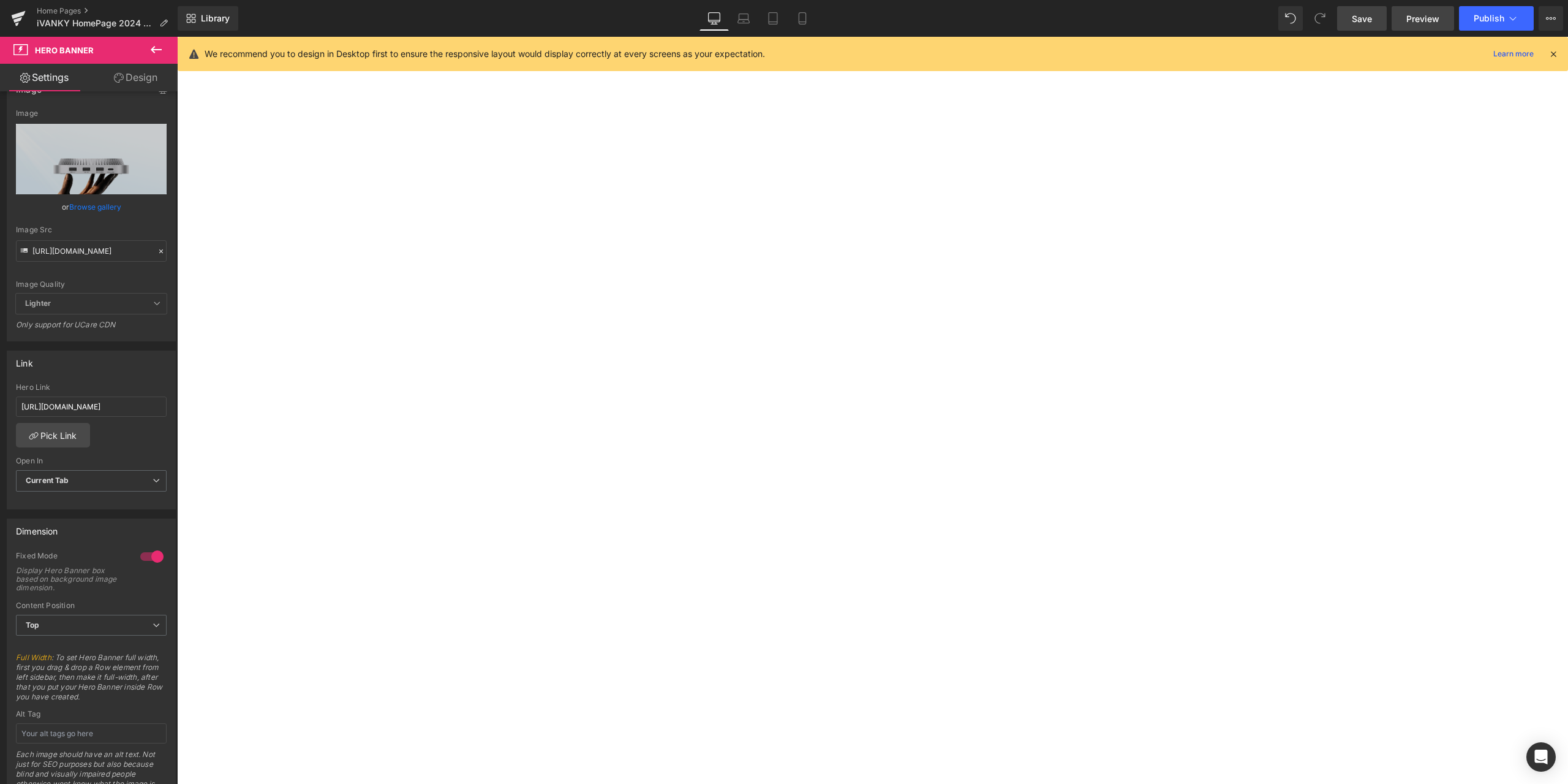
click at [1419, 12] on span "Preview" at bounding box center [1422, 18] width 33 height 13
click at [795, 12] on link "Mobile" at bounding box center [802, 18] width 30 height 25
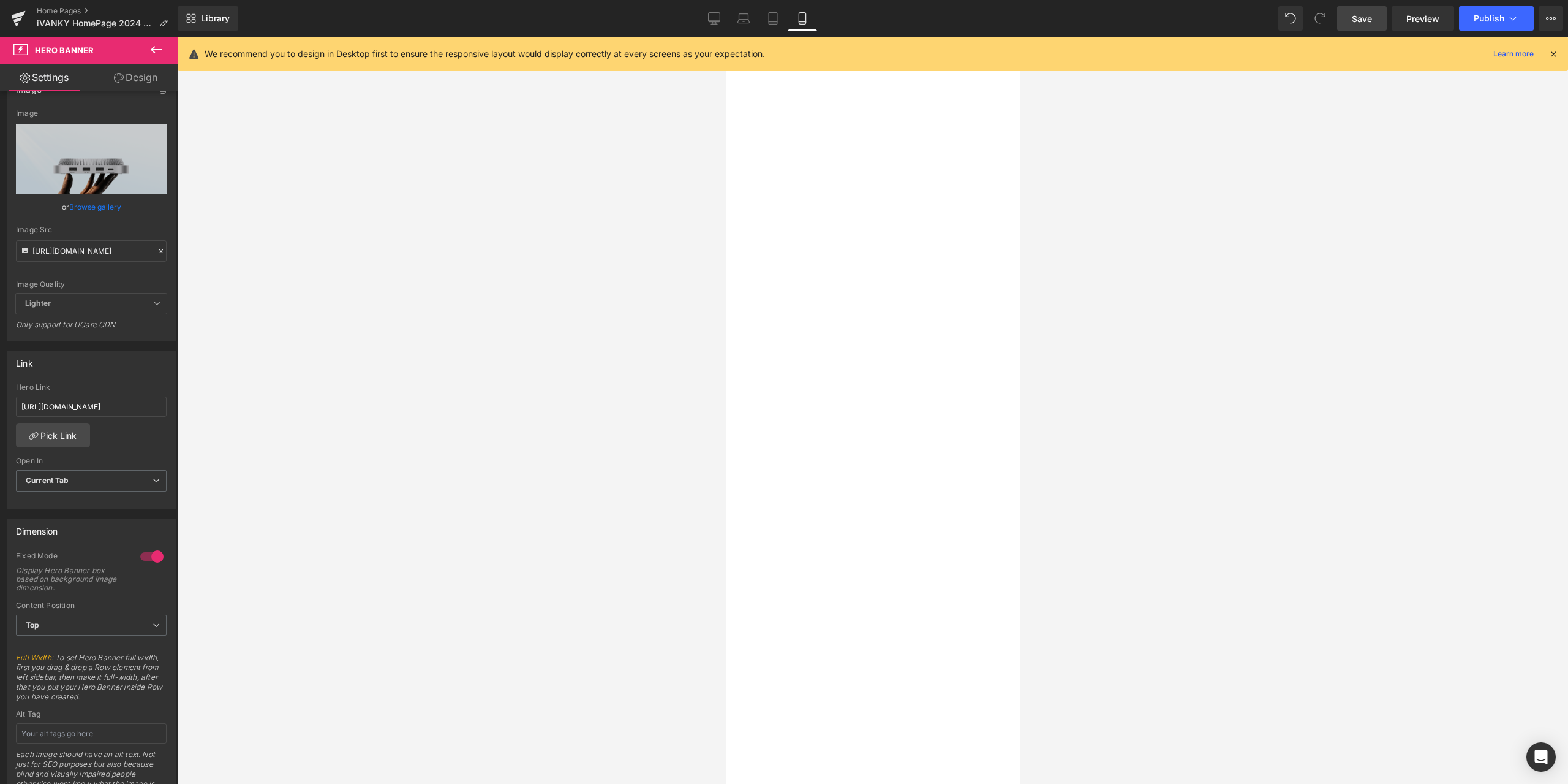
scroll to position [490, 0]
click at [725, 37] on span "Hero Banner" at bounding box center [725, 37] width 0 height 0
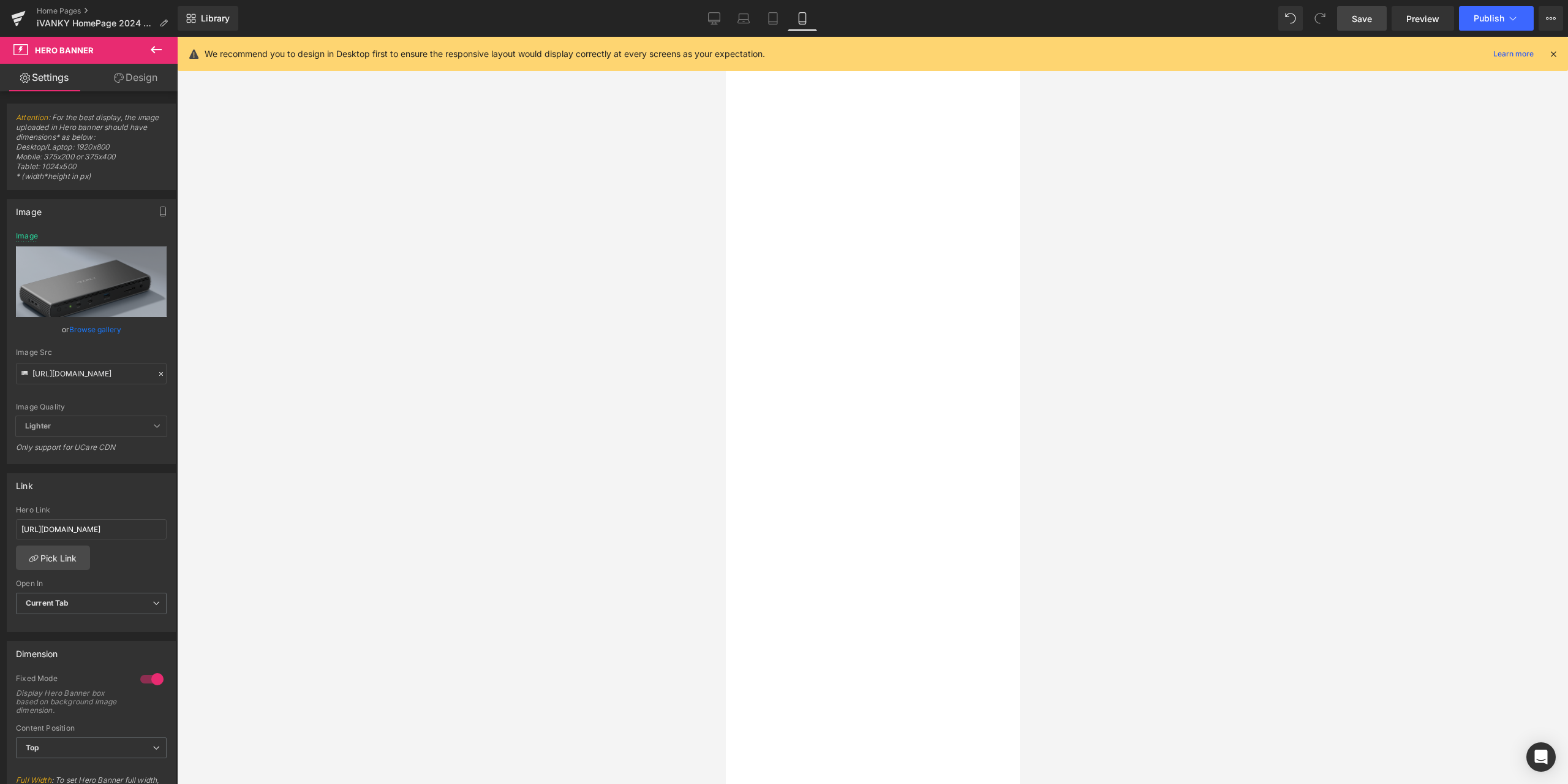
click at [725, 37] on span "Hero Banner" at bounding box center [725, 37] width 0 height 0
click at [157, 374] on icon at bounding box center [161, 374] width 9 height 9
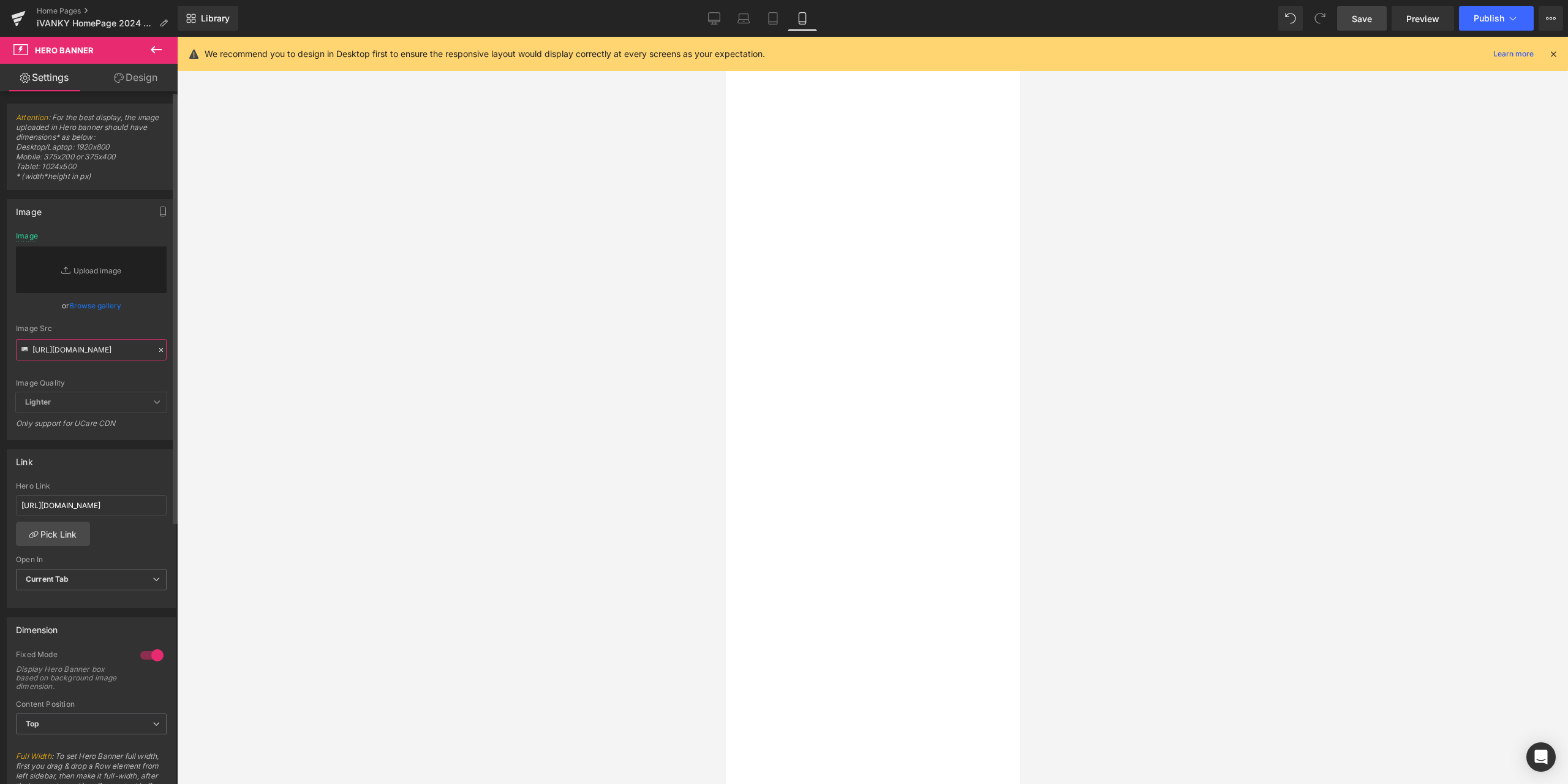
click at [93, 340] on input "https://cdn.shopify.com/s/files/1/0576/6833/7827/files/VCD13A_1_25x_b332e6dc-40…" at bounding box center [91, 350] width 151 height 22
paste input "https://cdn.shopify.com/s/files/1/0576/6833/7827/files/VCD14_d7745395-b30e-4aea…"
type input "https://cdn.shopify.com/s/files/1/0576/6833/7827/files/VCD14_d7745395-b30e-4aea…"
click at [135, 332] on div "Image Src" at bounding box center [91, 328] width 151 height 9
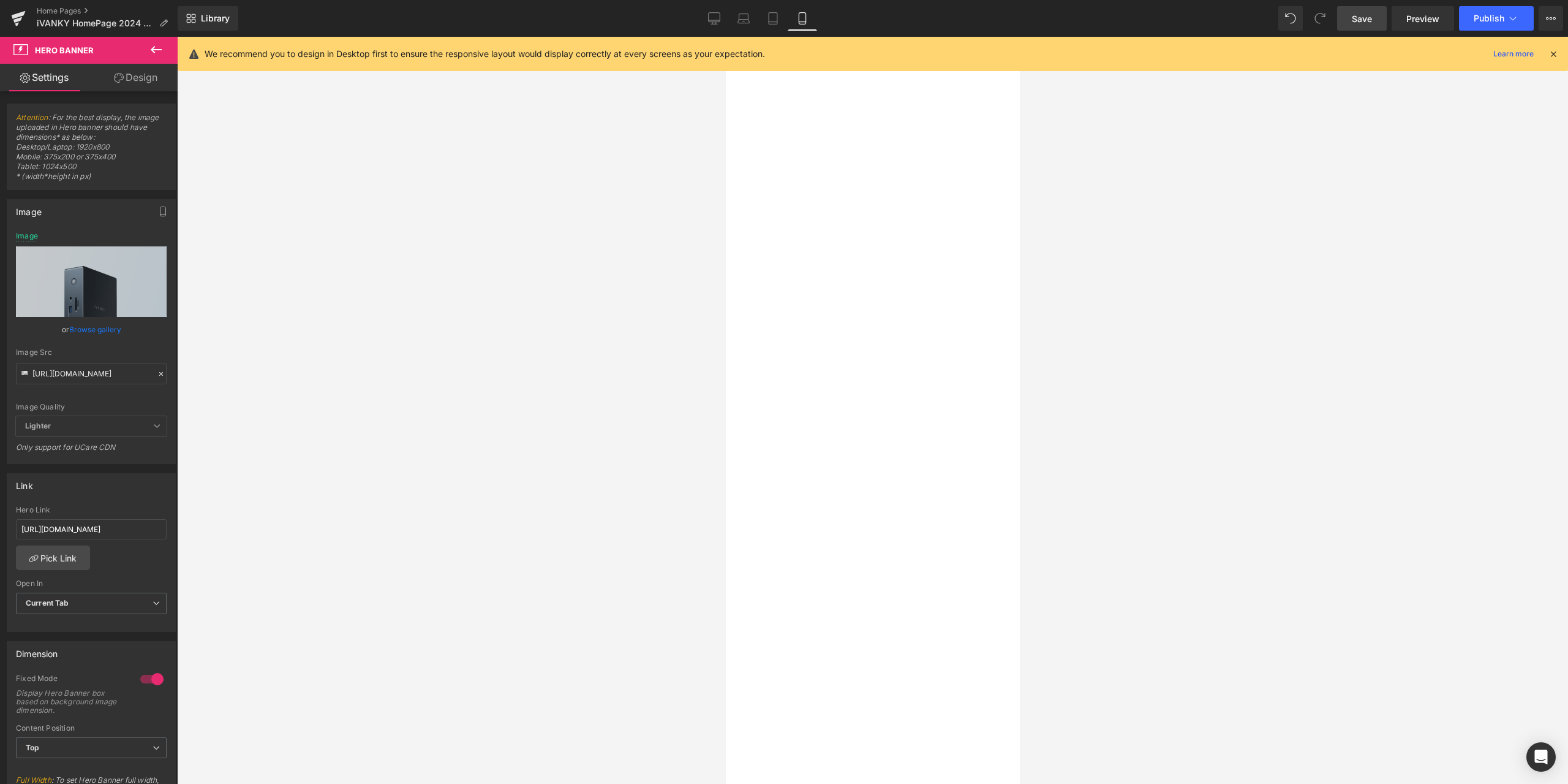
scroll to position [1103, 0]
click at [725, 37] on icon at bounding box center [725, 37] width 0 height 0
drag, startPoint x: 859, startPoint y: 343, endPoint x: 832, endPoint y: 206, distance: 139.6
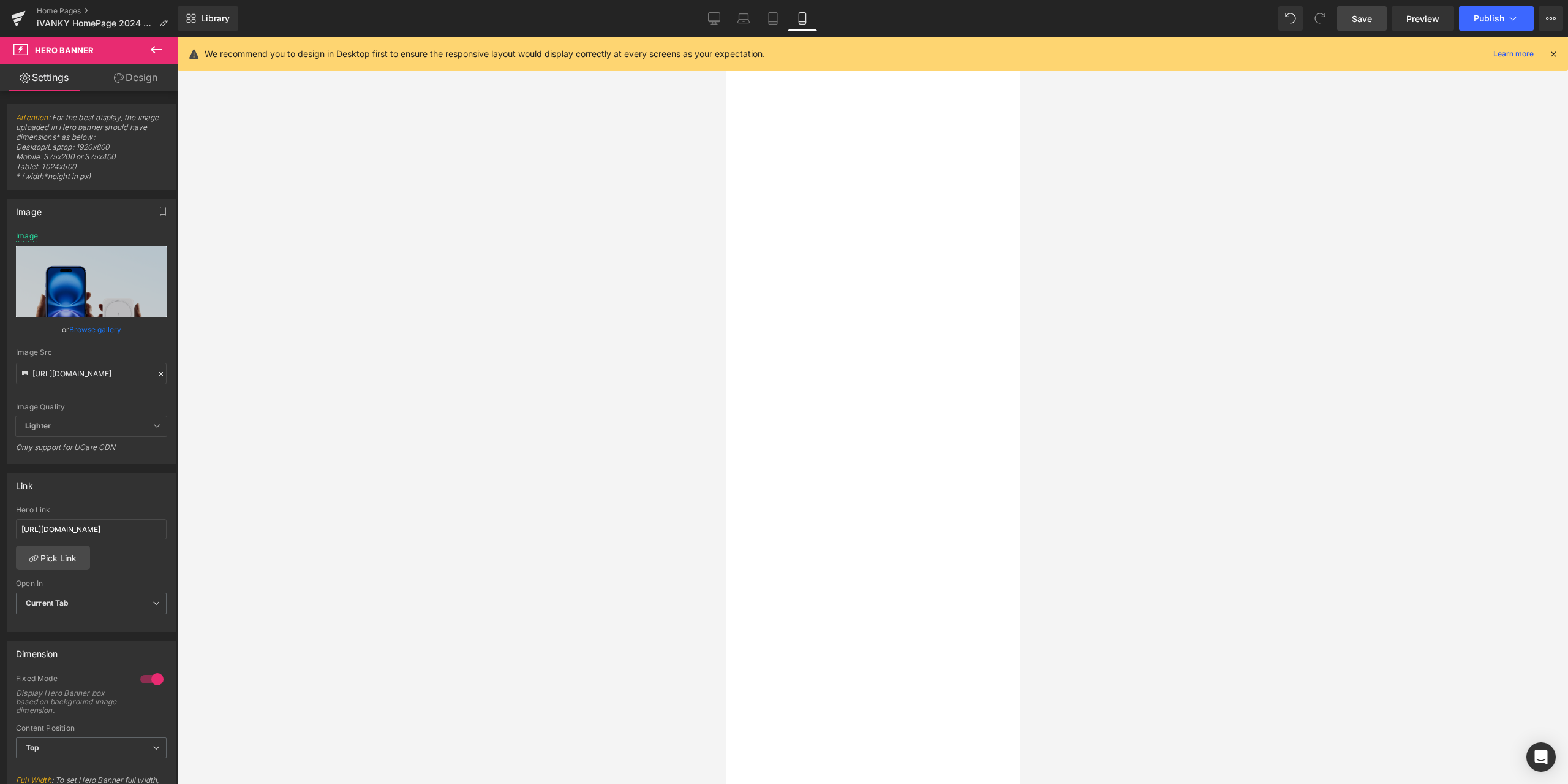
click at [725, 37] on span "Hero Banner" at bounding box center [725, 37] width 0 height 0
click at [725, 37] on icon at bounding box center [725, 37] width 0 height 0
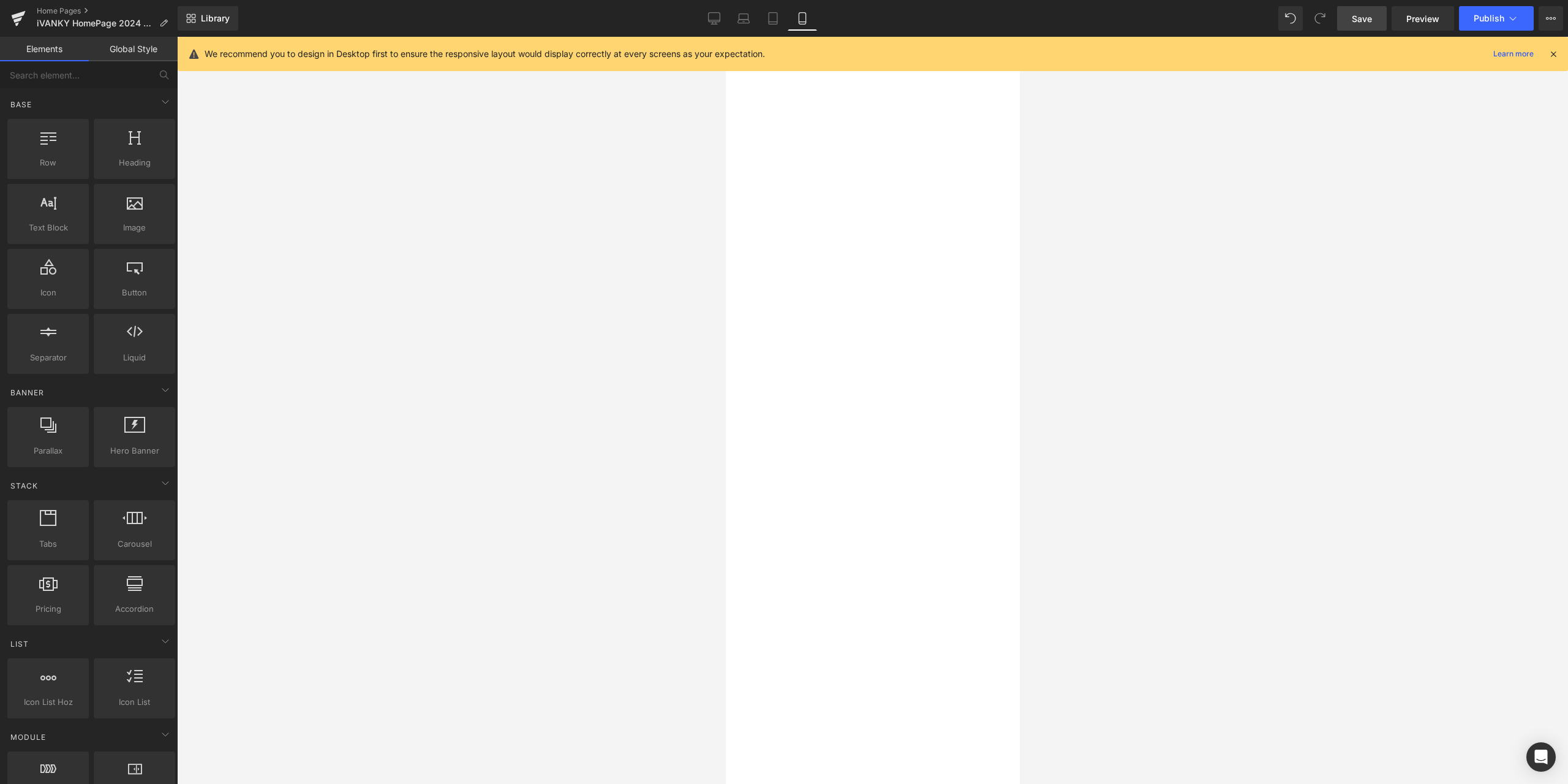
click at [725, 37] on span "Hero Banner" at bounding box center [725, 37] width 0 height 0
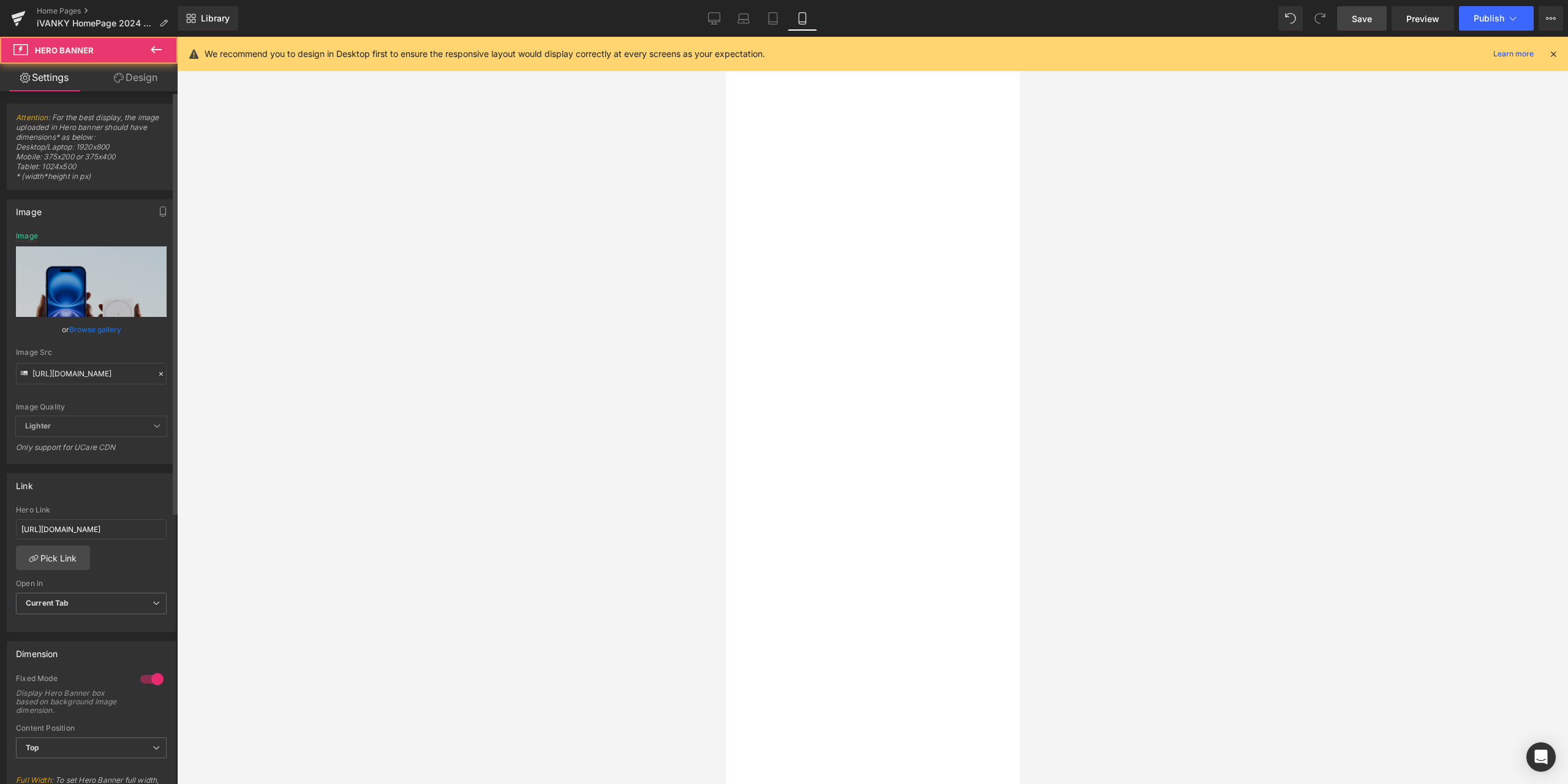
click at [159, 374] on icon at bounding box center [161, 374] width 4 height 4
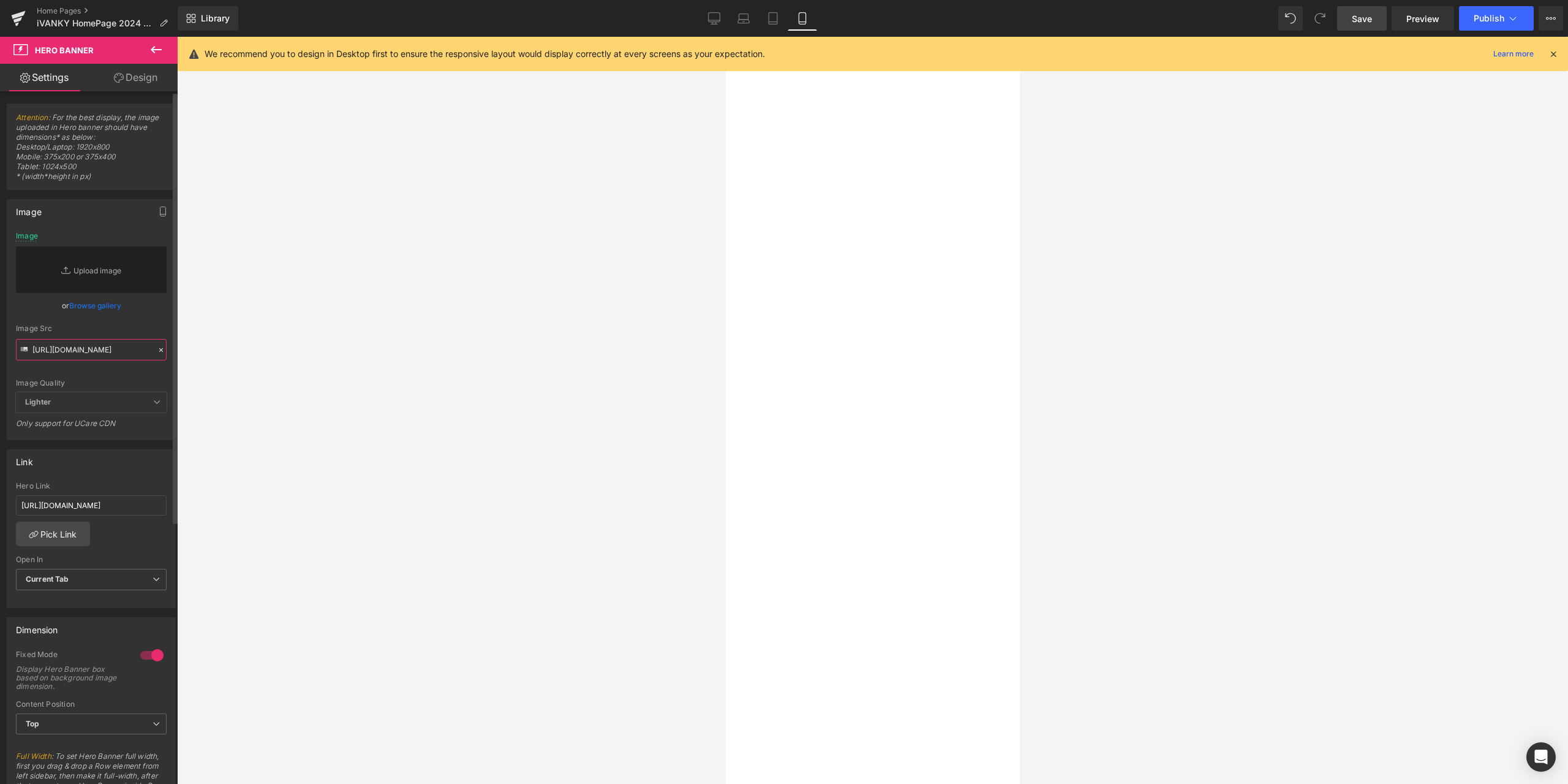
click at [111, 350] on input "https://cdn.shopify.com/s/files/1/0576/6833/7827/files/VEA06_1_25x_8eb781e7-d19…" at bounding box center [91, 350] width 151 height 22
paste input "https://cdn.shopify.com/s/files/1/0576/6833/7827/files/VCD14_d7745395-b30e-4aea…"
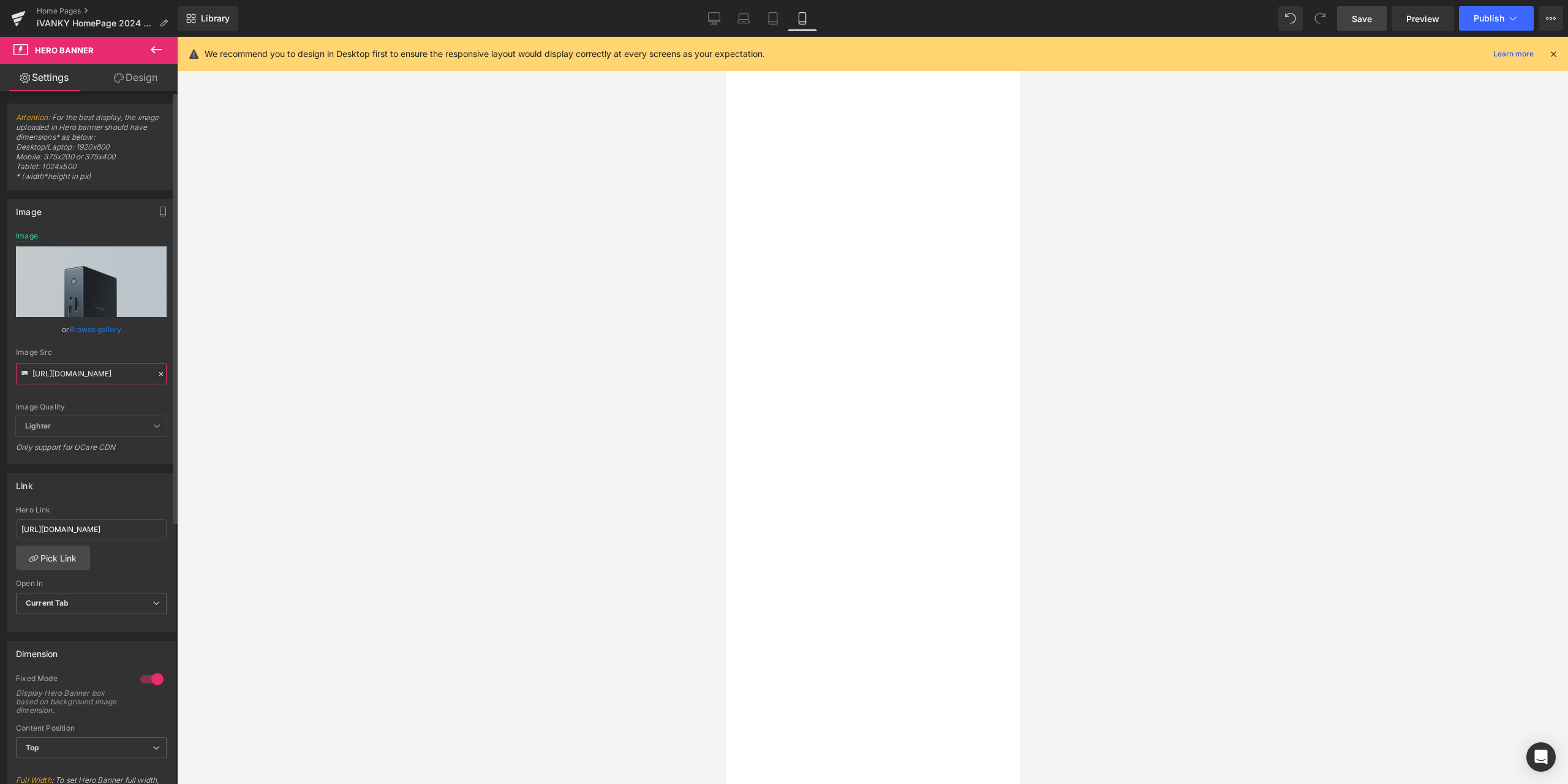
type input "https://cdn.shopify.com/s/files/1/0576/6833/7827/files/VCD14_d7745395-b30e-4aea…"
click at [141, 340] on div "Image Quality Lighter Lightest Lighter Lighter Lightest Only support for UCare …" at bounding box center [91, 324] width 151 height 185
click at [725, 37] on icon at bounding box center [725, 37] width 0 height 0
click at [725, 37] on h1 "3-in-1 Foldable Wireless Charger" at bounding box center [725, 37] width 0 height 0
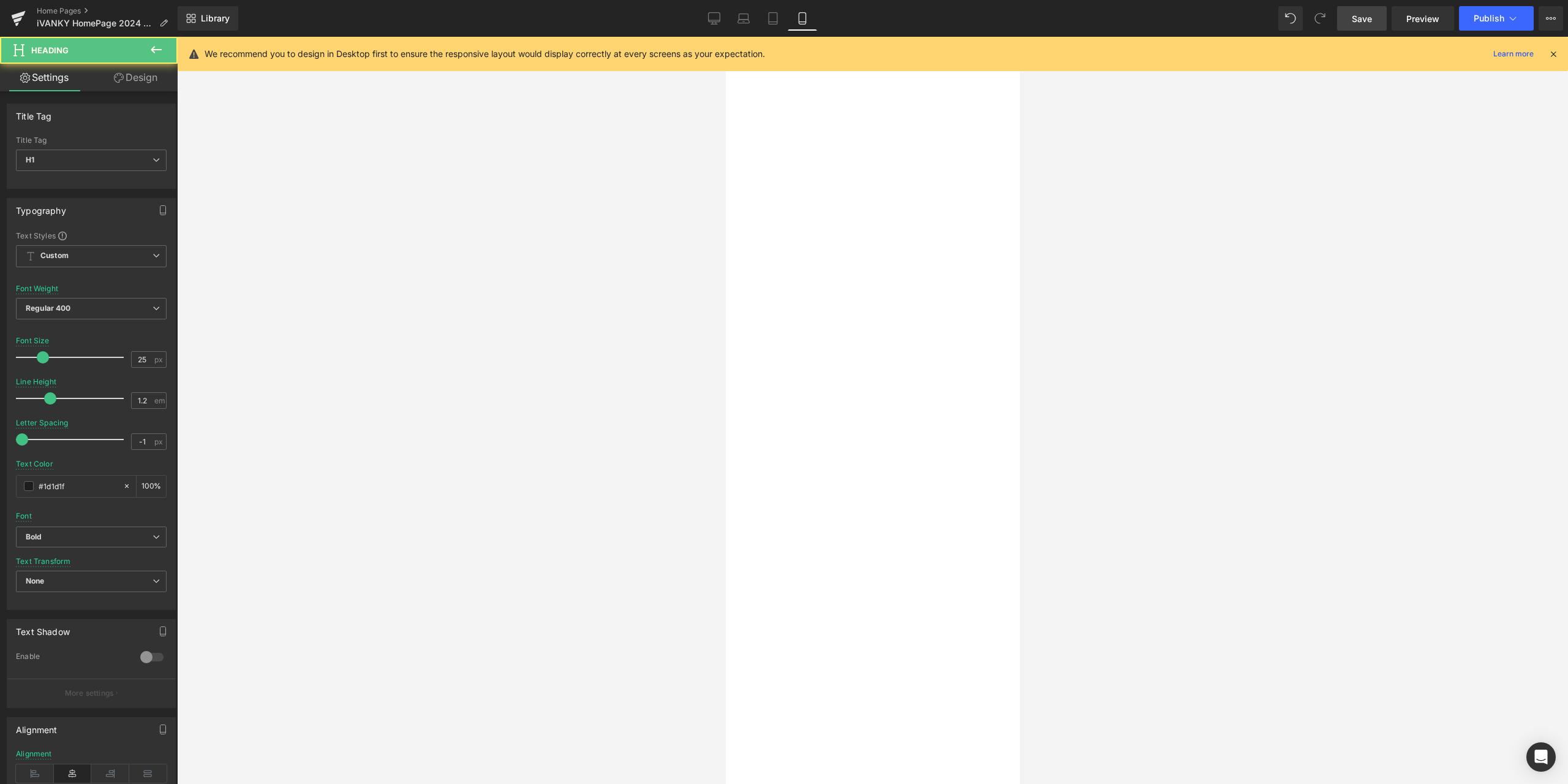
paste div
click at [725, 37] on icon at bounding box center [725, 37] width 0 height 0
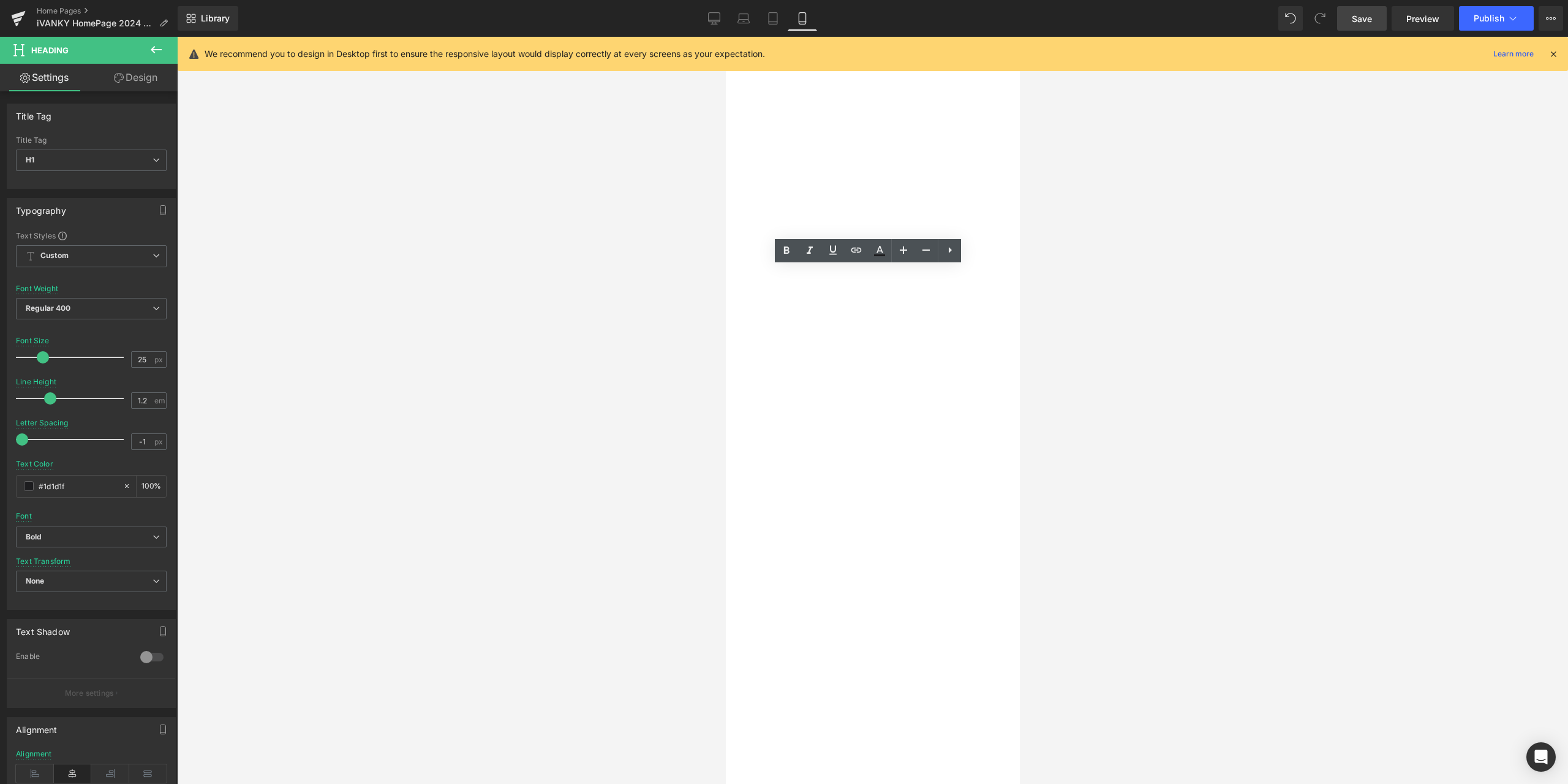
click at [725, 37] on p "A sleek, space-saving charger for iPhone, Apple Watch, and AirPods." at bounding box center [725, 37] width 0 height 0
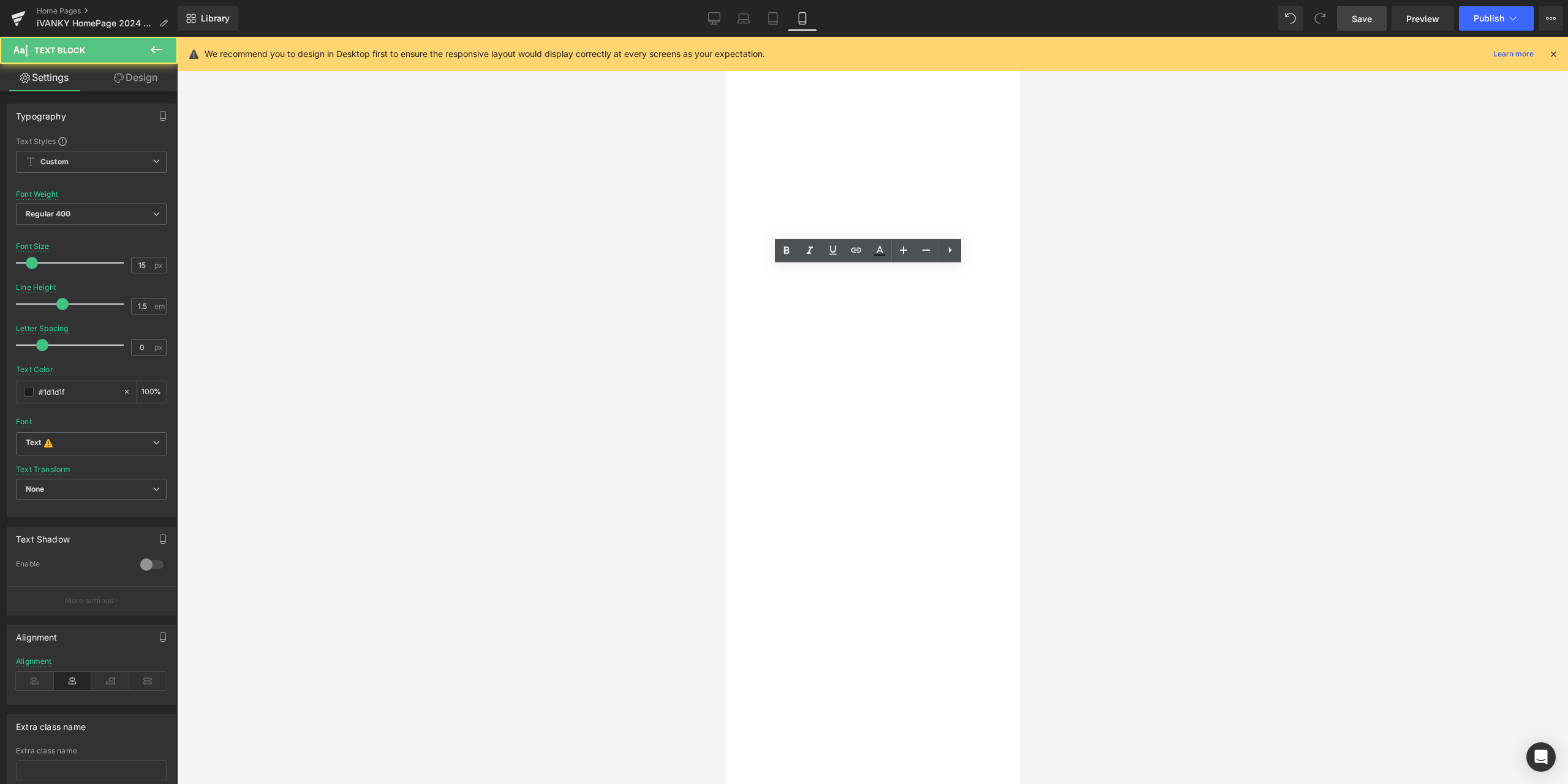
click at [725, 37] on p "A sleek, space-saving charger for iPhone, Apple Watch, and AirPods." at bounding box center [725, 37] width 0 height 0
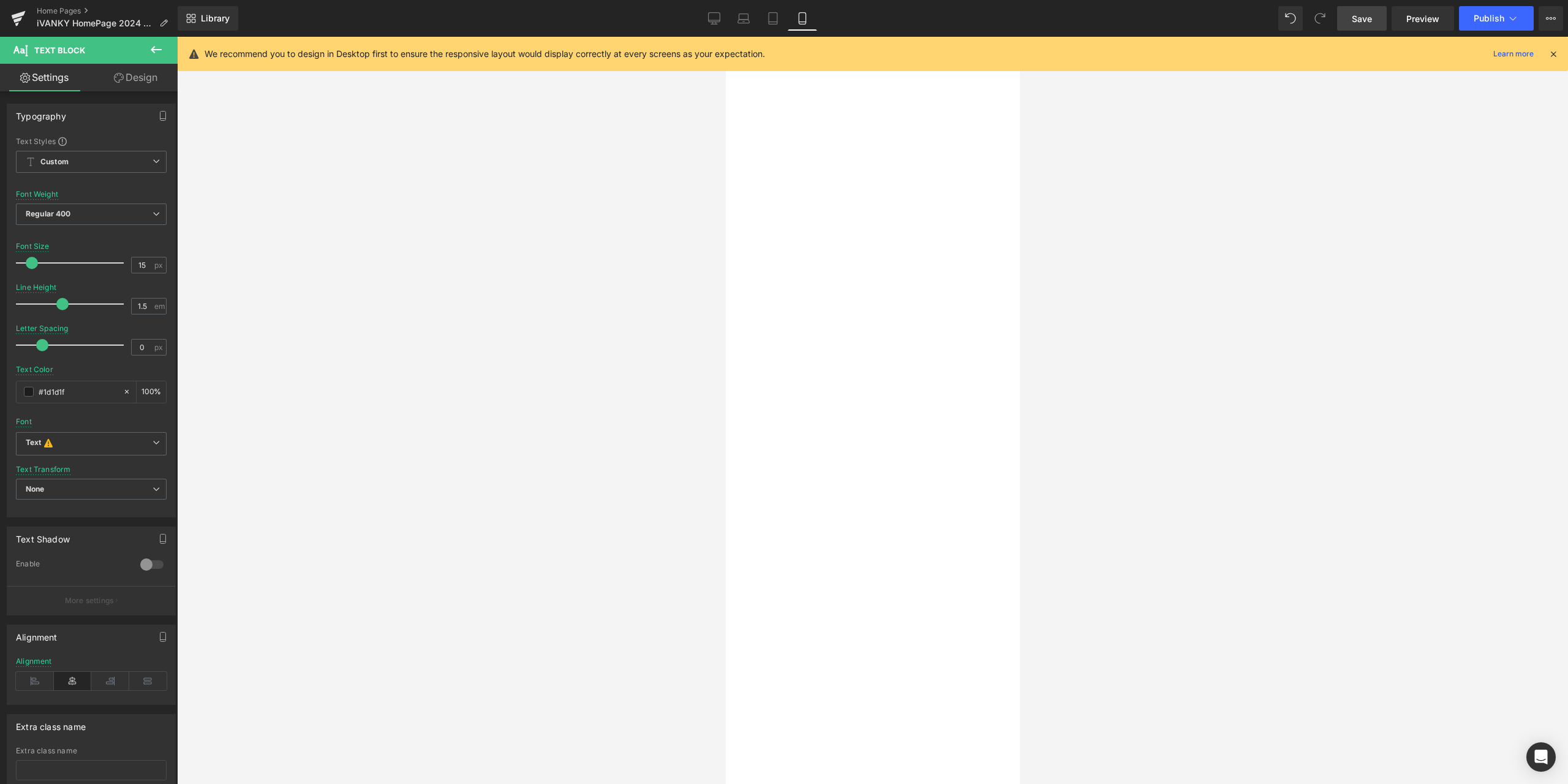
paste div
click at [460, 314] on div at bounding box center [872, 410] width 1391 height 747
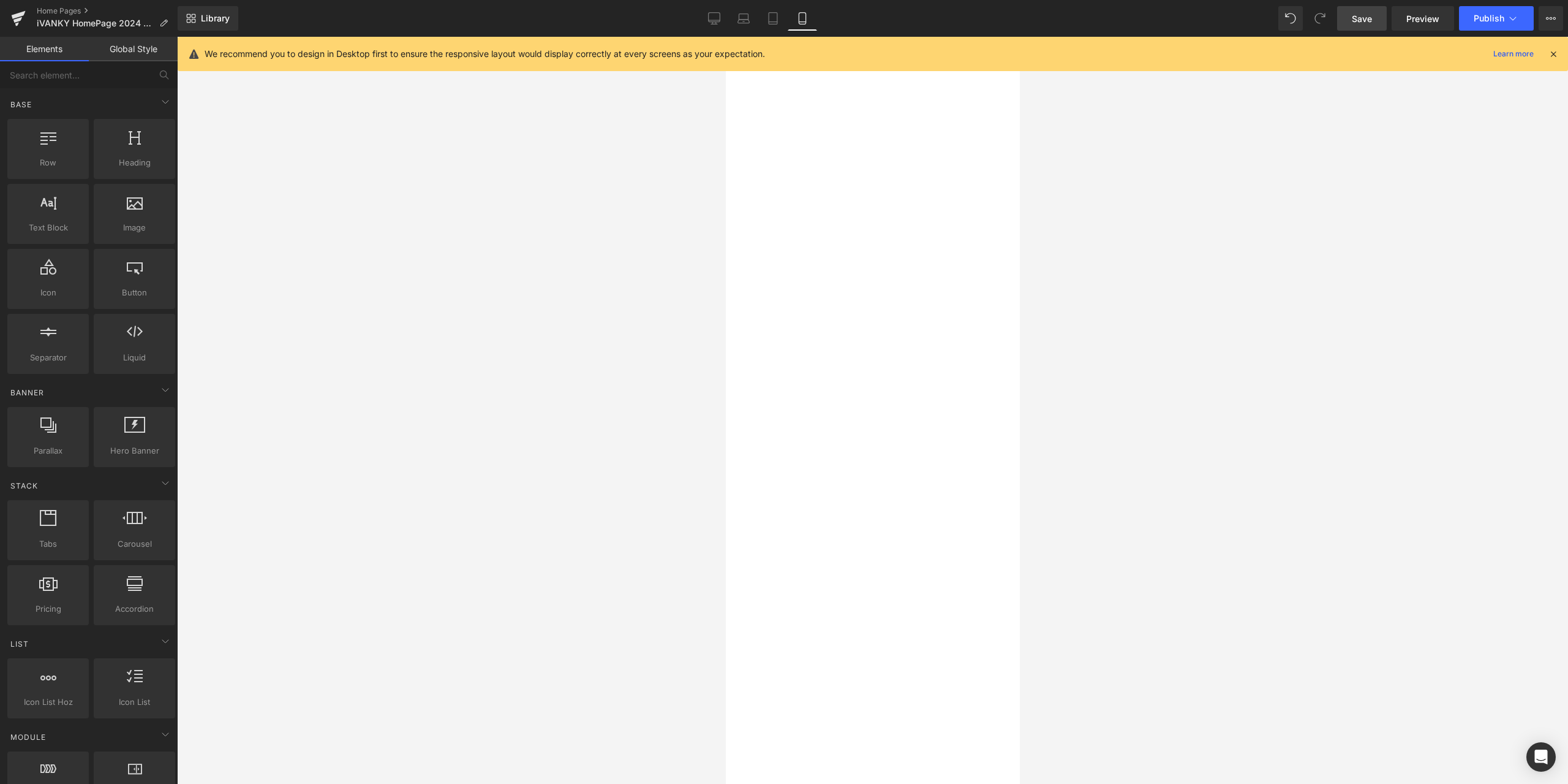
click at [725, 37] on span "Button" at bounding box center [725, 37] width 0 height 0
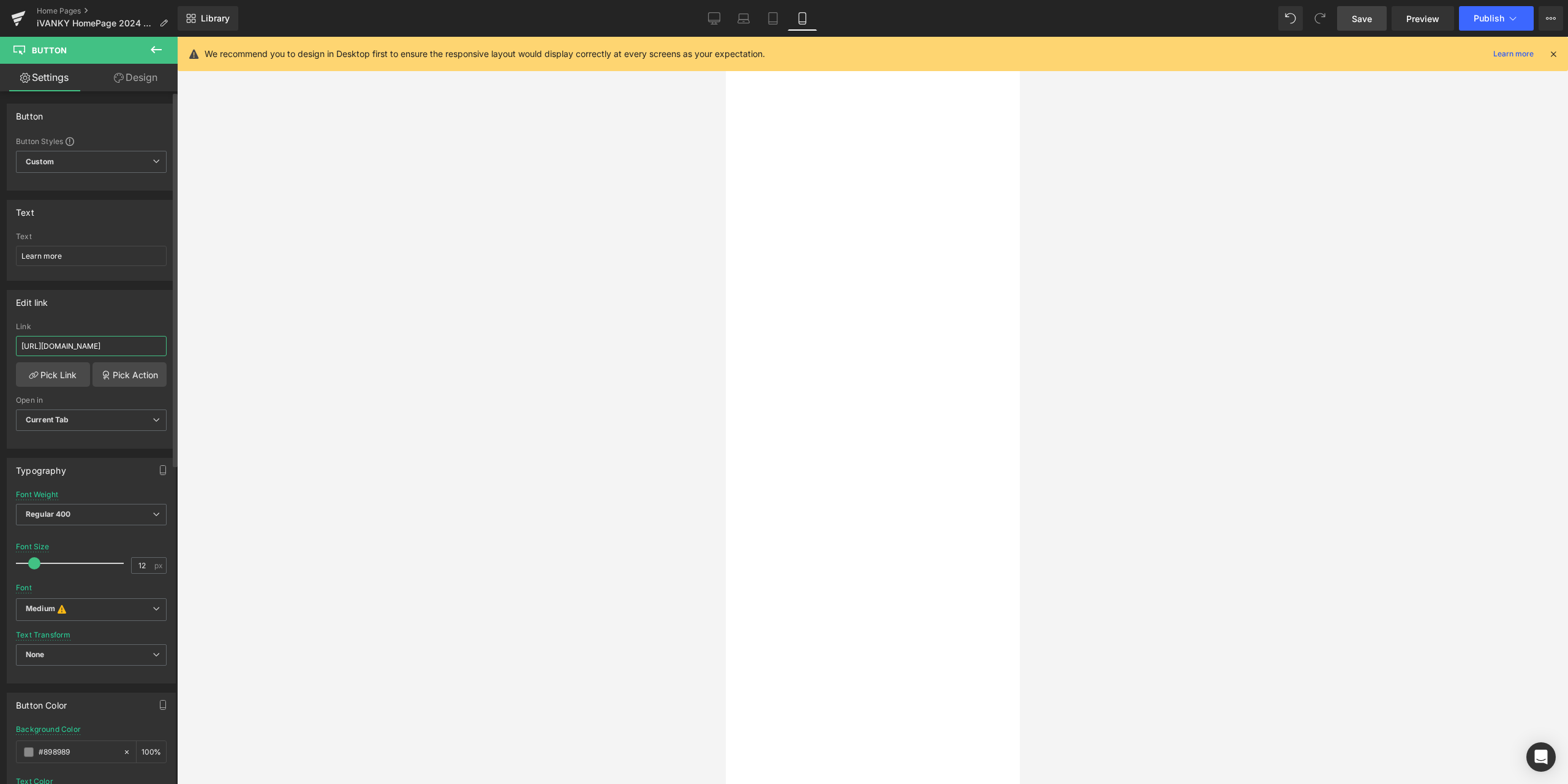
click at [101, 348] on input "https://ivanky.com/products/3-in-1-foldable-wireless-charger" at bounding box center [91, 346] width 151 height 20
paste input "fusiondock-pro-2"
type input "https://ivanky.com/products/fusiondock-pro-2"
click at [136, 310] on div "Edit link" at bounding box center [90, 301] width 168 height 23
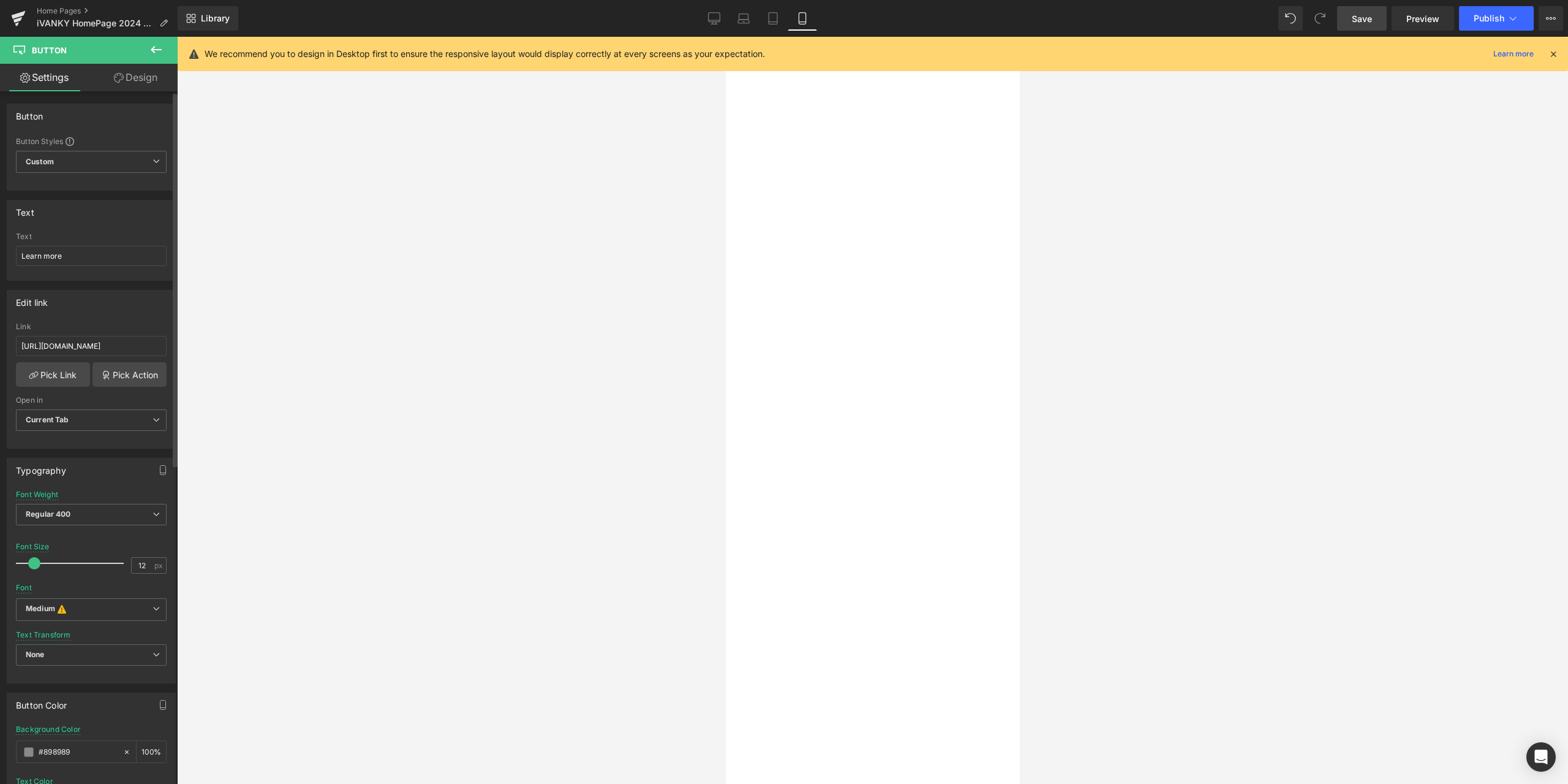
scroll to position [0, 0]
click at [725, 37] on span "Hero Banner" at bounding box center [725, 37] width 0 height 0
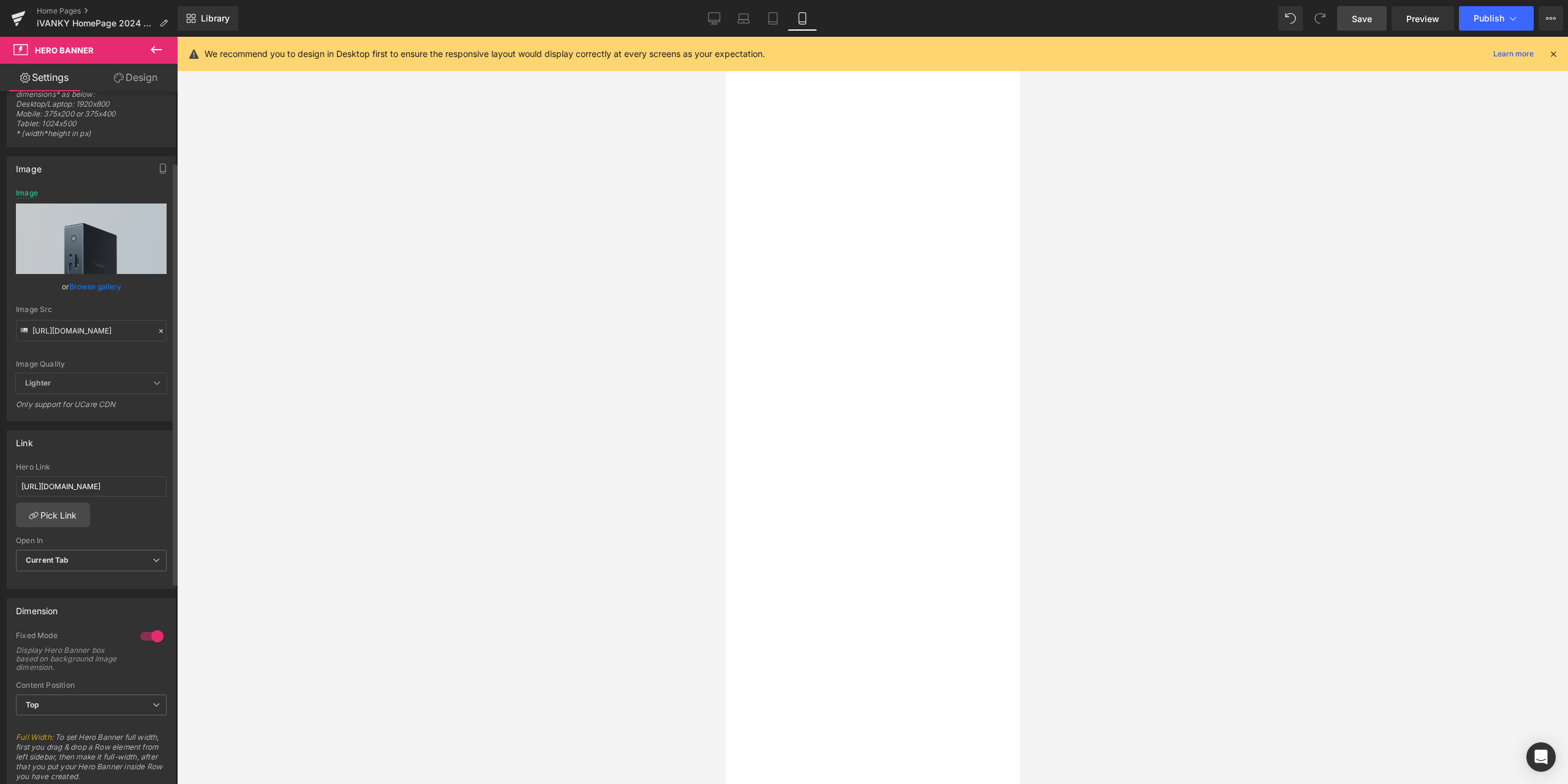
scroll to position [122, 0]
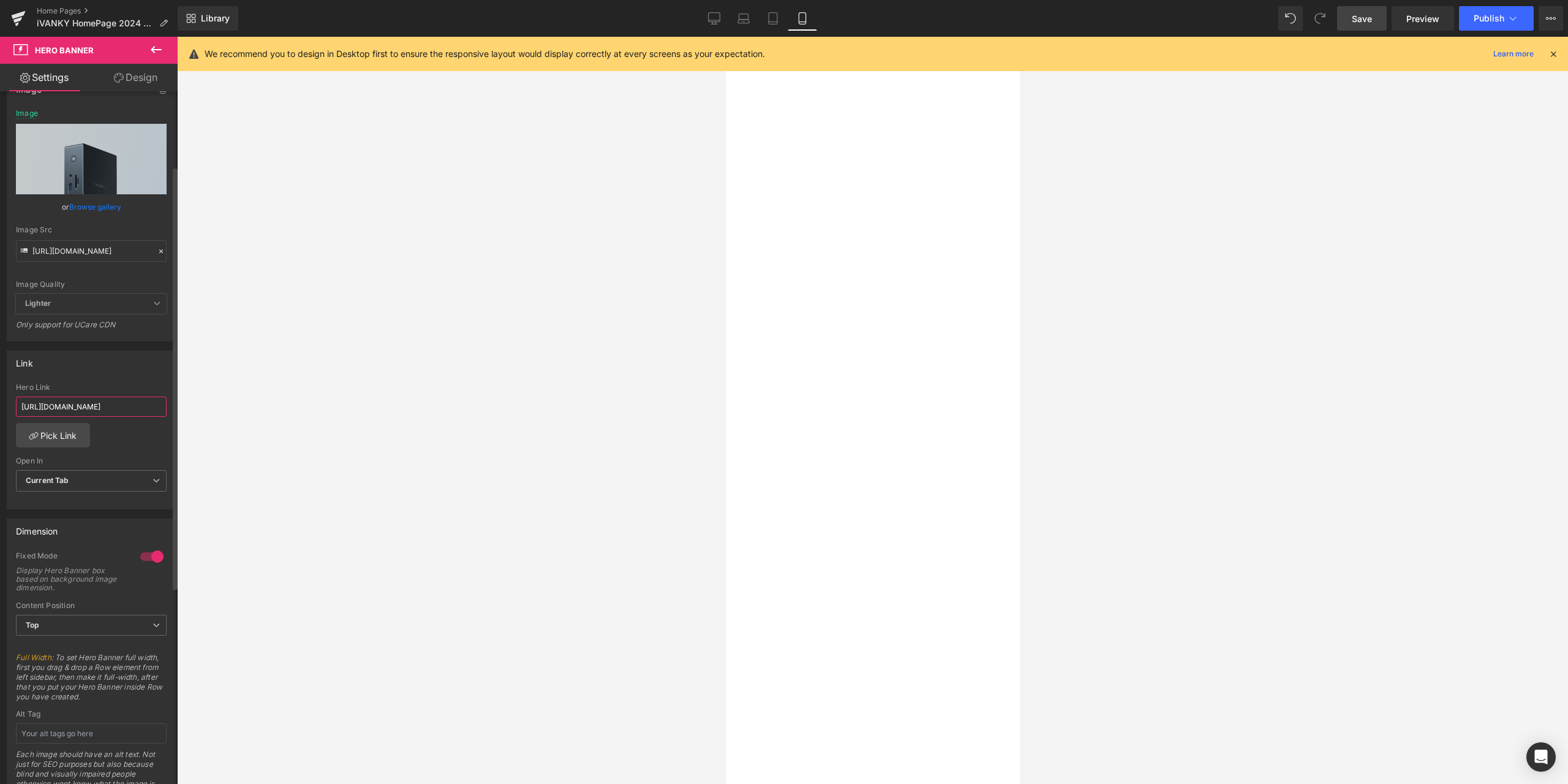
click at [124, 412] on input "https://ivanky.com/products/3-in-1-foldable-wireless-charger" at bounding box center [91, 406] width 151 height 20
paste input "fusiondock-pro-2"
type input "https://ivanky.com/products/fusiondock-pro-2"
click at [137, 370] on div "Link" at bounding box center [90, 362] width 168 height 23
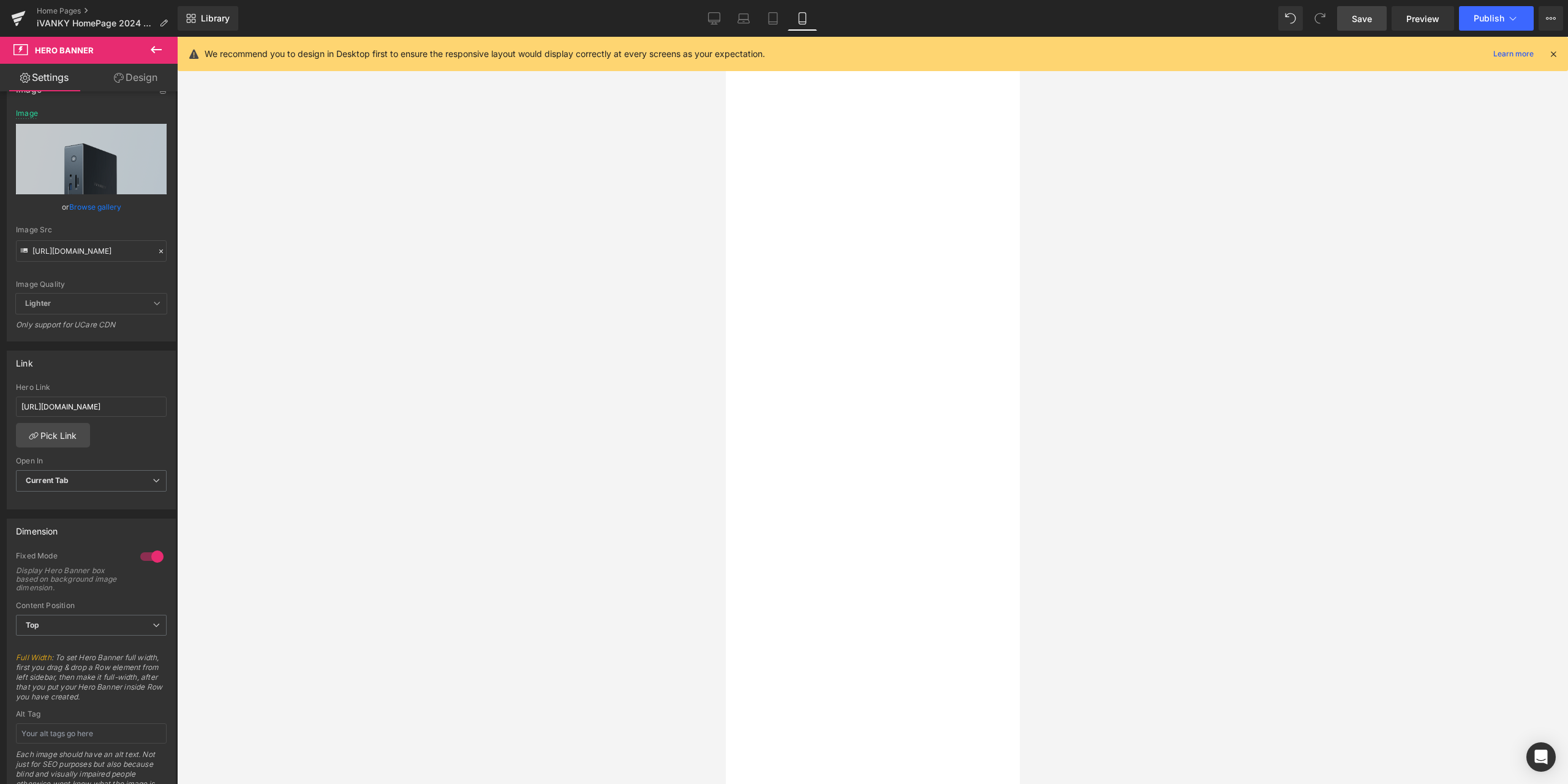
scroll to position [919, 0]
click at [725, 37] on span "Hero Banner" at bounding box center [725, 37] width 0 height 0
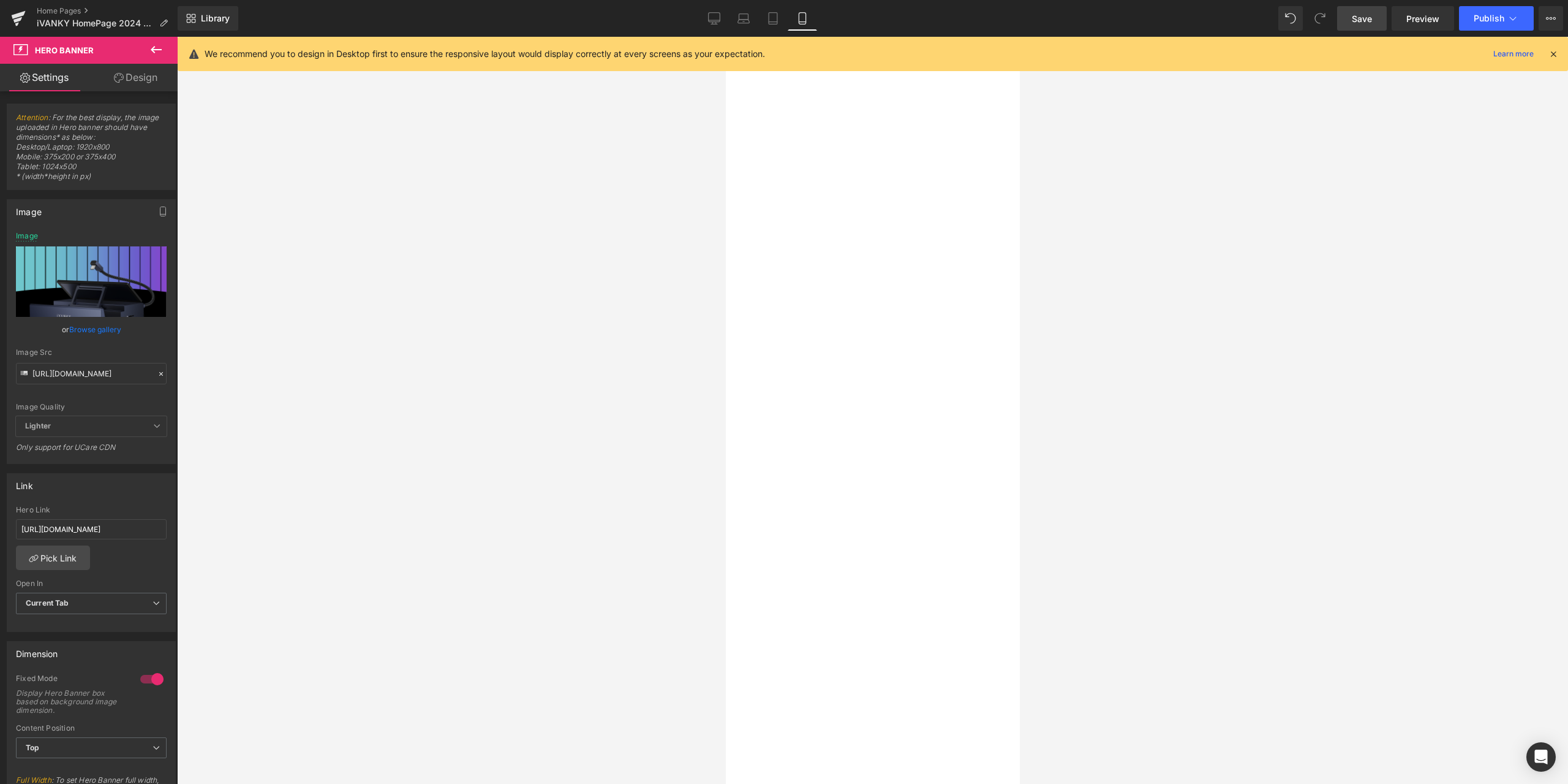
click at [725, 37] on link at bounding box center [725, 37] width 0 height 0
click at [725, 37] on icon at bounding box center [725, 37] width 0 height 0
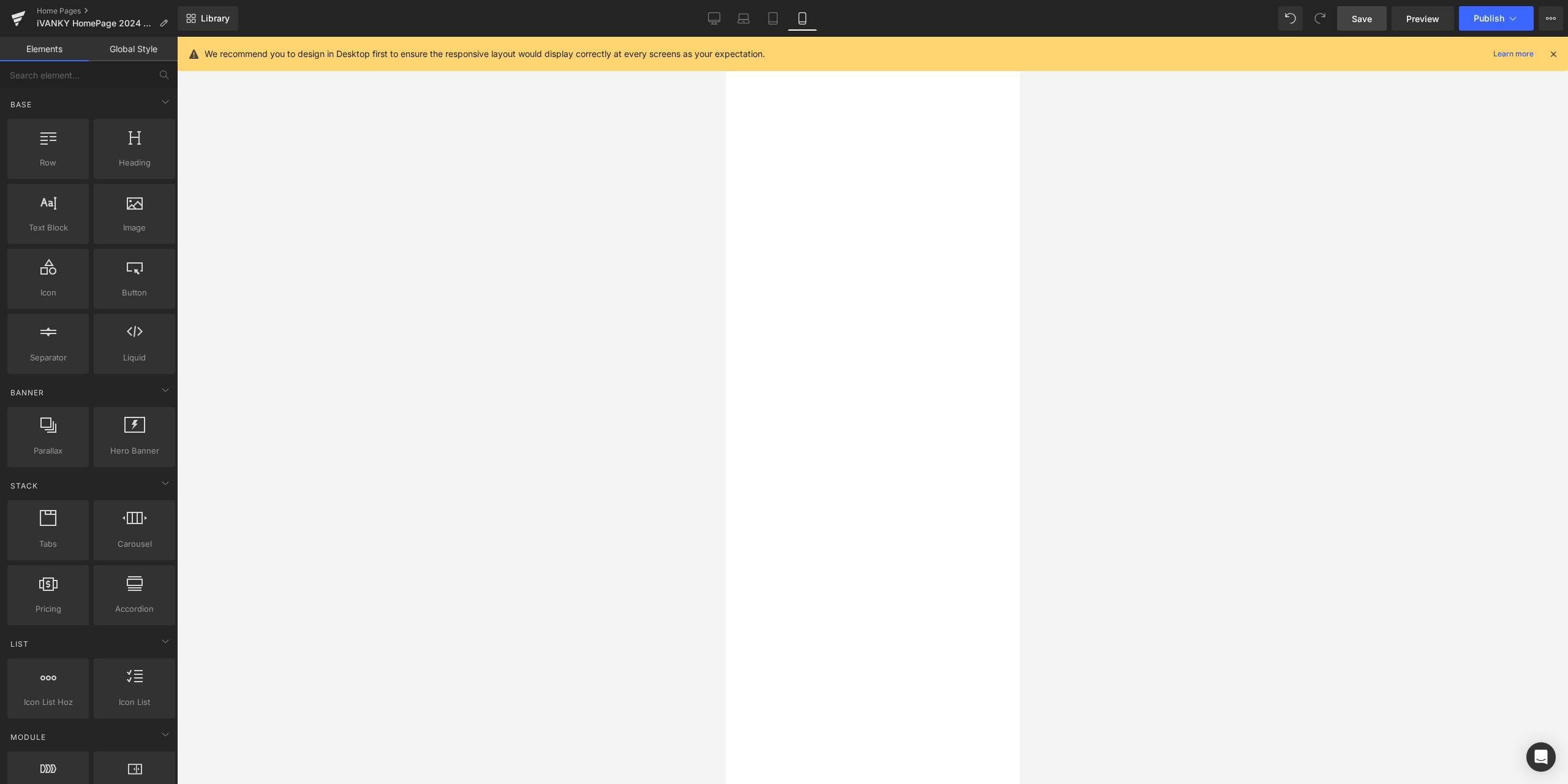
click at [725, 37] on span "Hero Banner" at bounding box center [725, 37] width 0 height 0
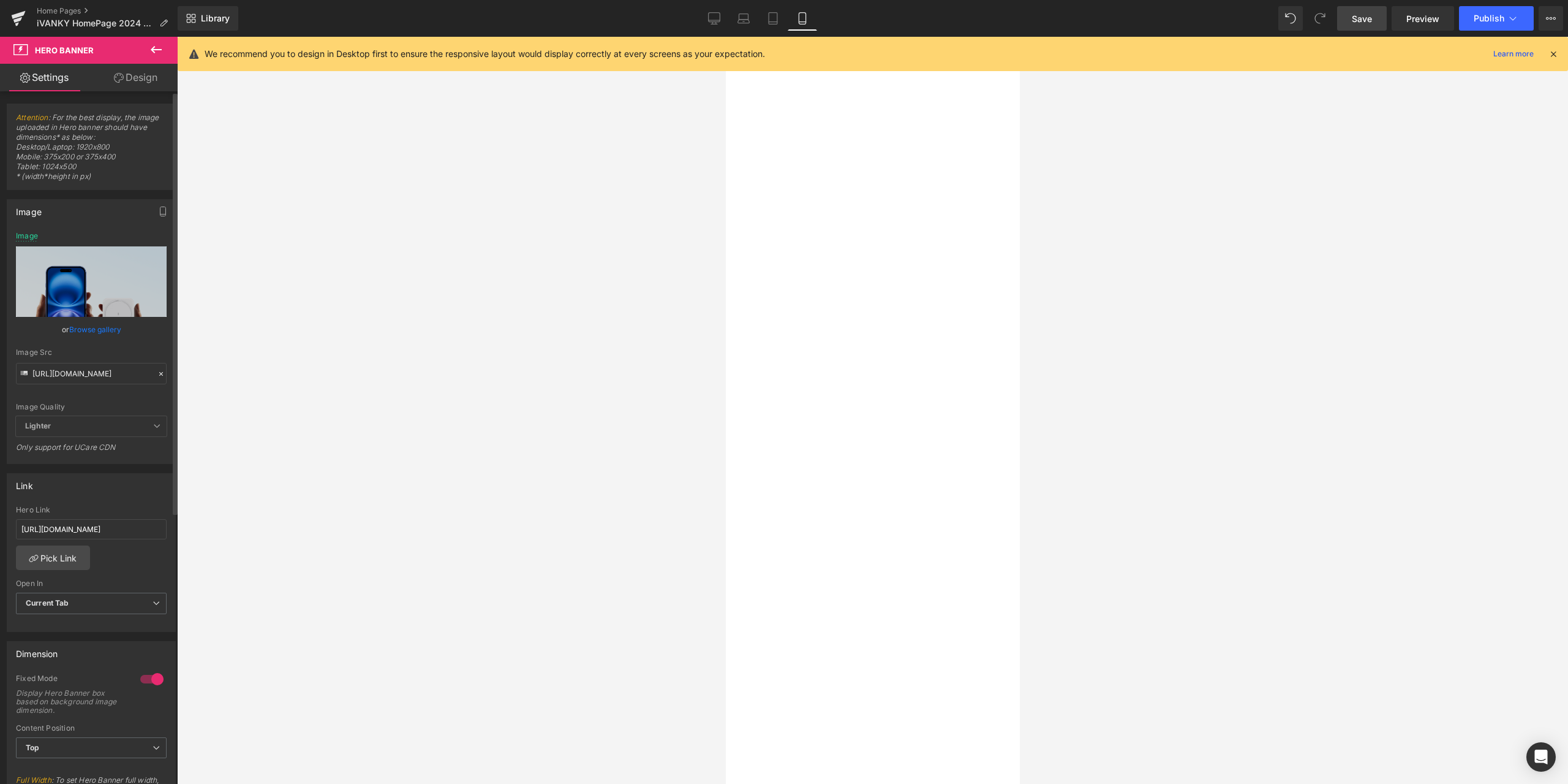
click at [156, 374] on div at bounding box center [161, 374] width 11 height 14
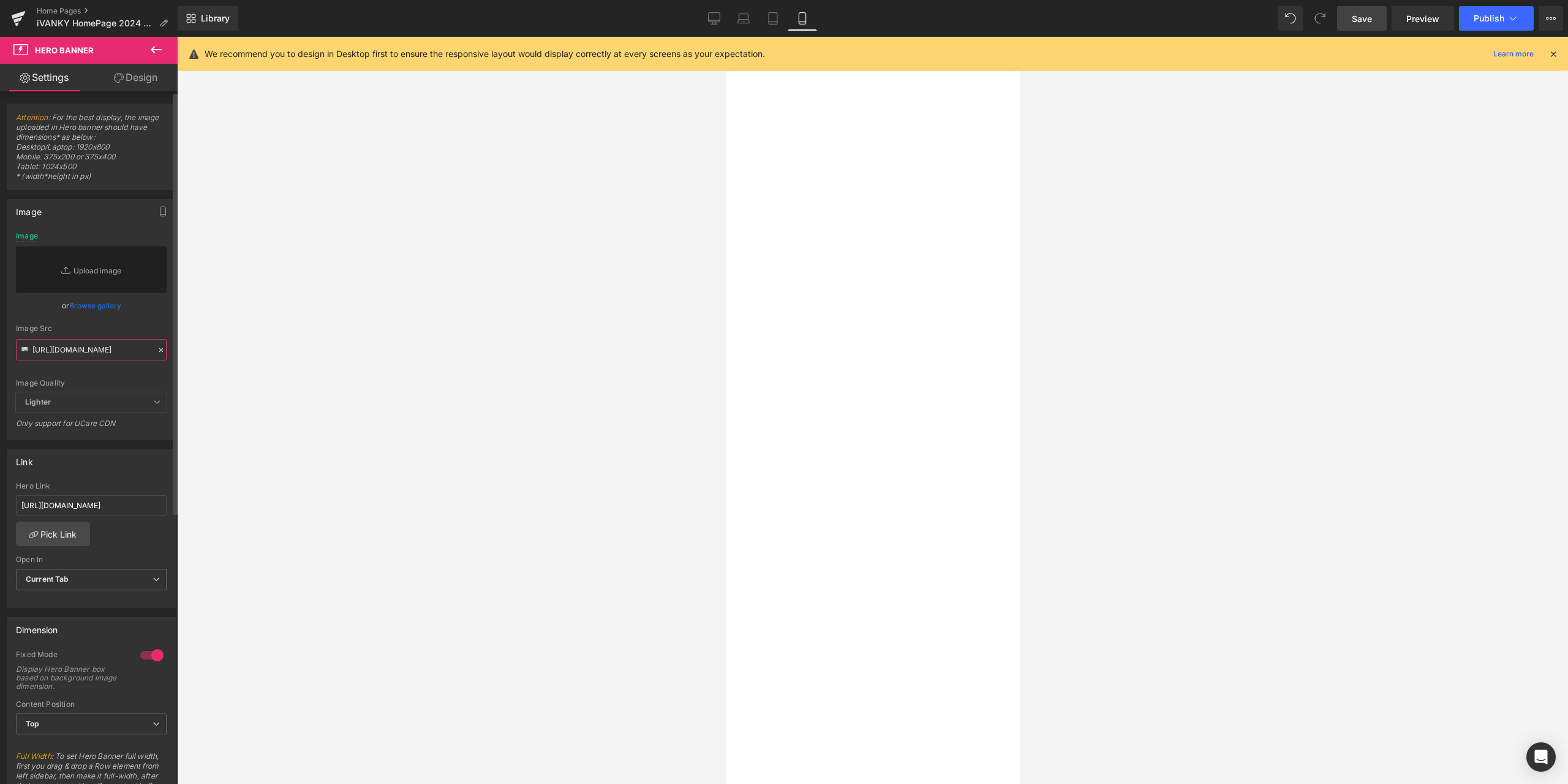
click at [96, 350] on input "https://cdn.shopify.com/s/files/1/0576/6833/7827/files/VEA06_1_25x_8eb781e7-d19…" at bounding box center [91, 350] width 151 height 22
paste input "https://cdn.shopify.com/s/files/1/0576/6833/7827/files/VCD21_3x_eed6d253-0711-4…"
type input "https://cdn.shopify.com/s/files/1/0576/6833/7827/files/VCD21_3x_eed6d253-0711-4…"
click at [148, 328] on div "Image Src" at bounding box center [91, 328] width 151 height 9
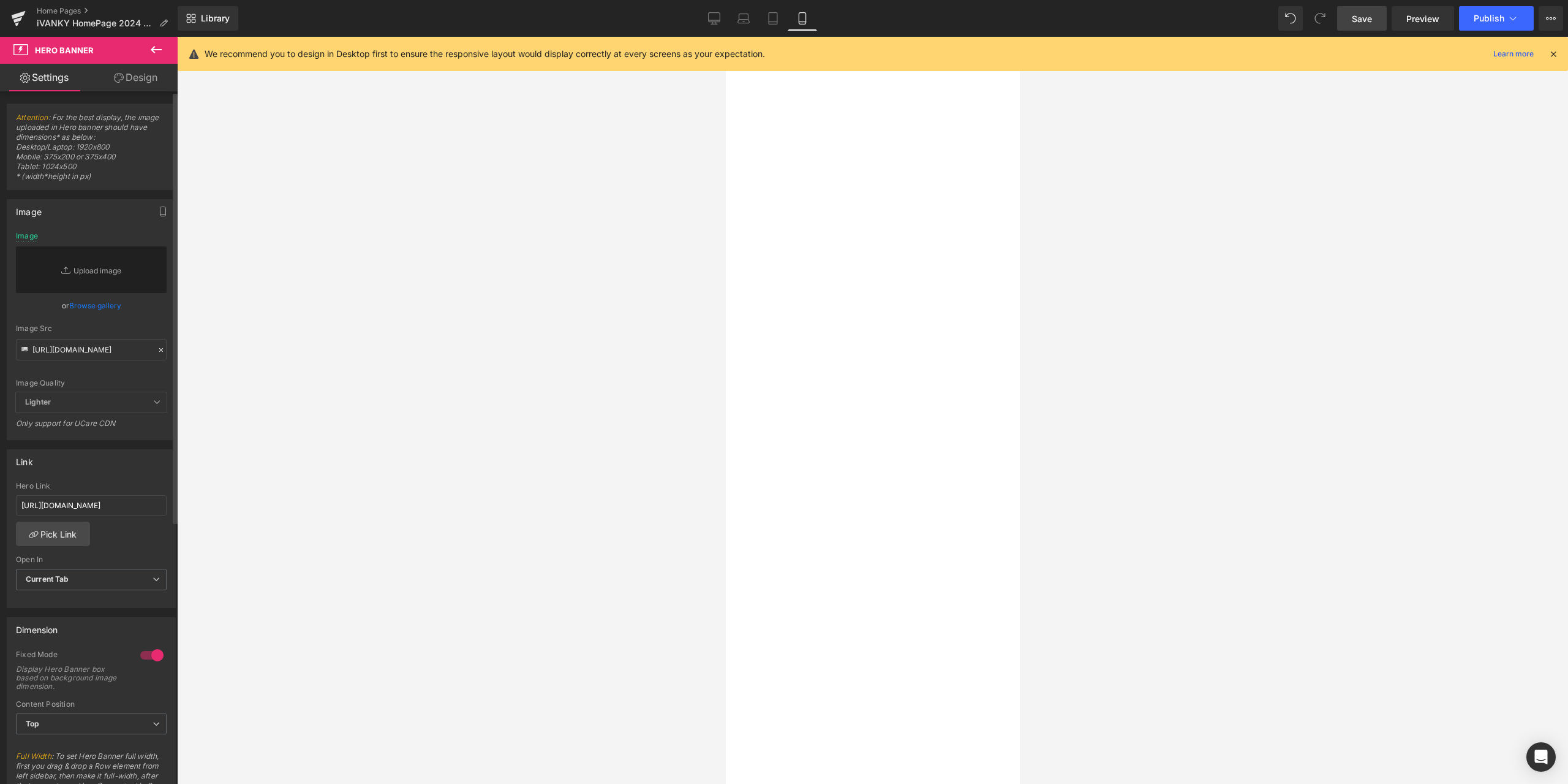
scroll to position [0, 0]
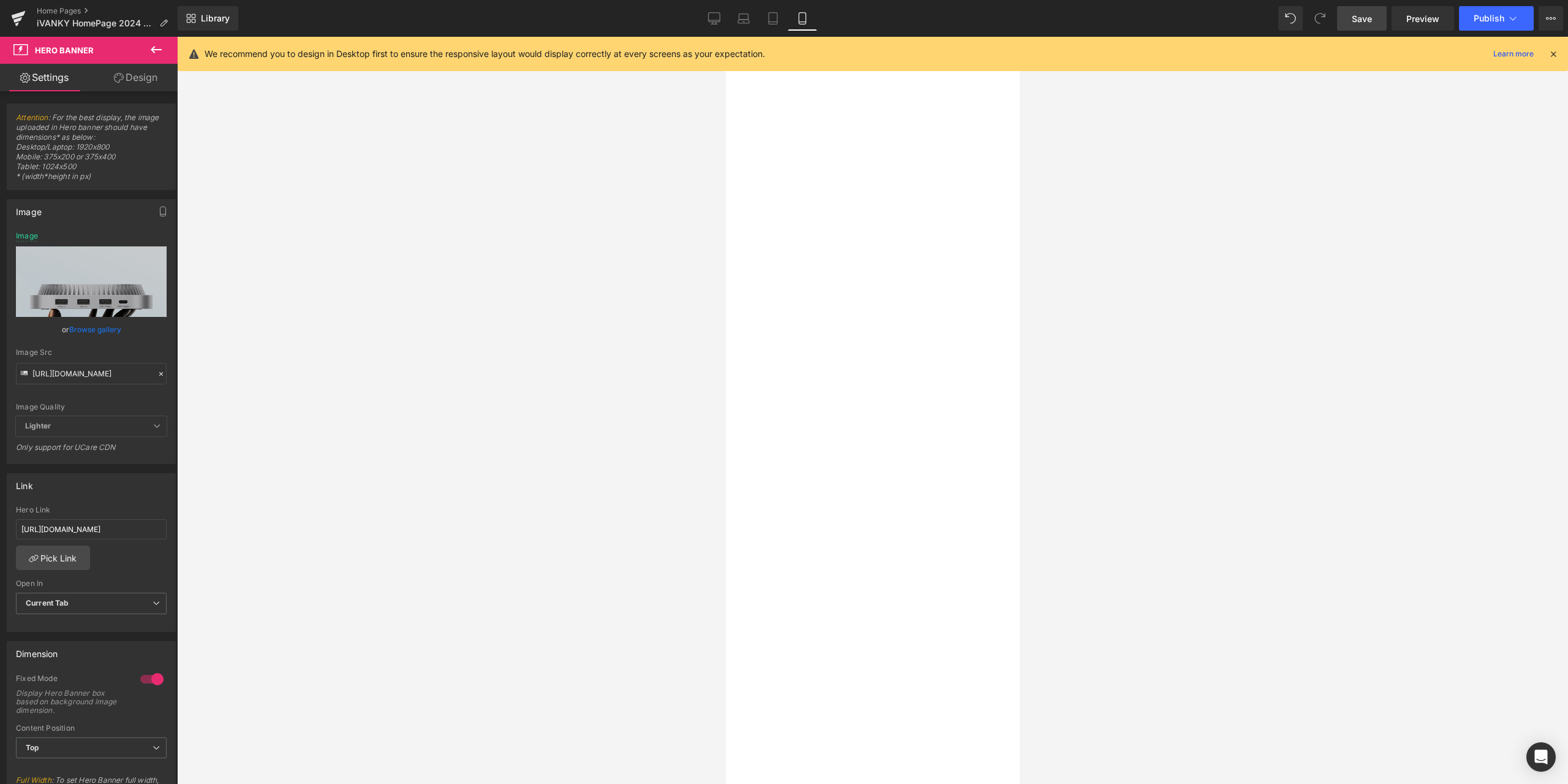
click at [725, 37] on icon at bounding box center [725, 37] width 0 height 0
click at [725, 37] on h1 "3-in-1 Foldable Wireless Charger" at bounding box center [725, 37] width 0 height 0
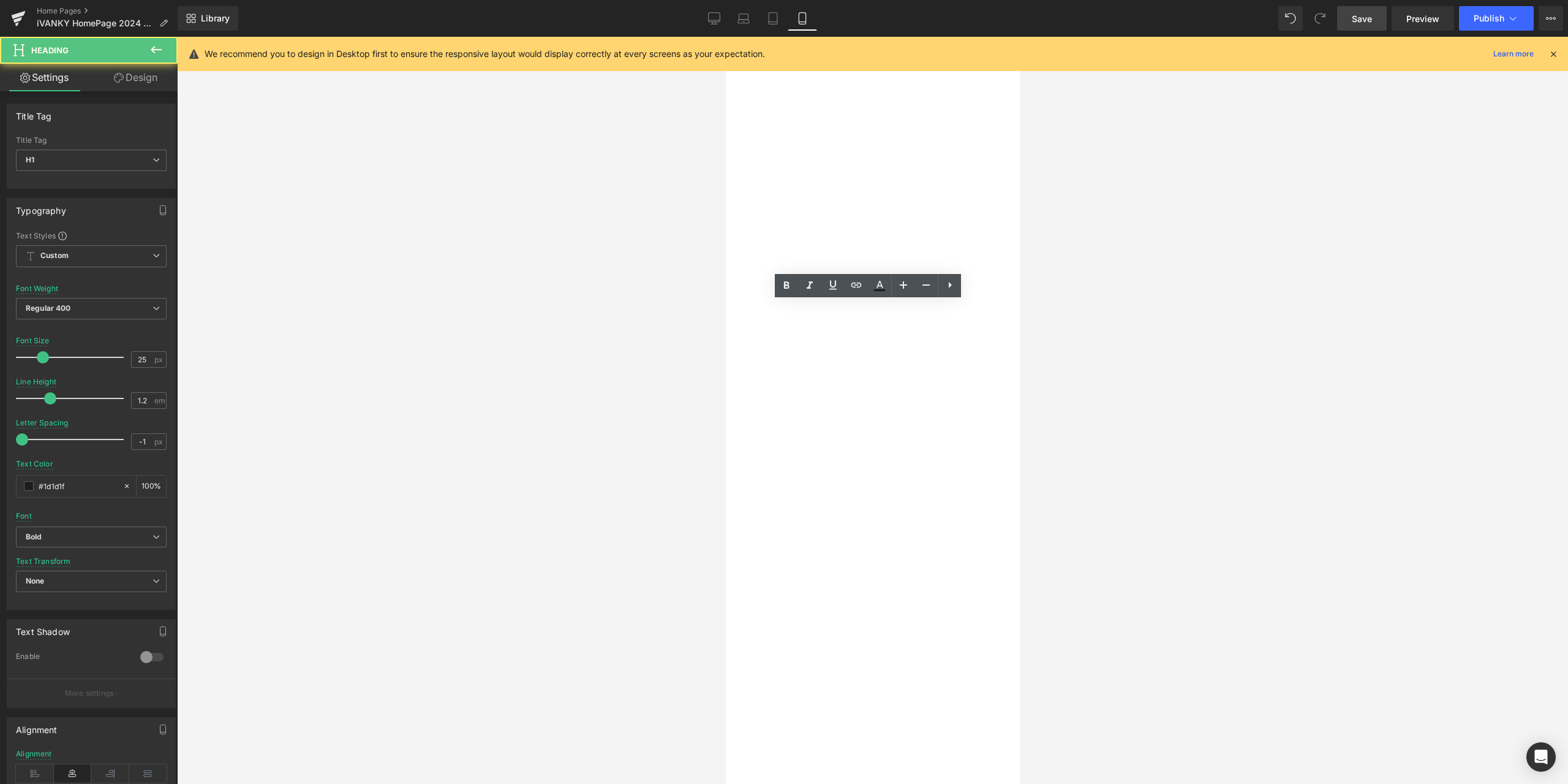
click at [725, 37] on h1 "3-in-1 Foldable Wireless Charger" at bounding box center [725, 37] width 0 height 0
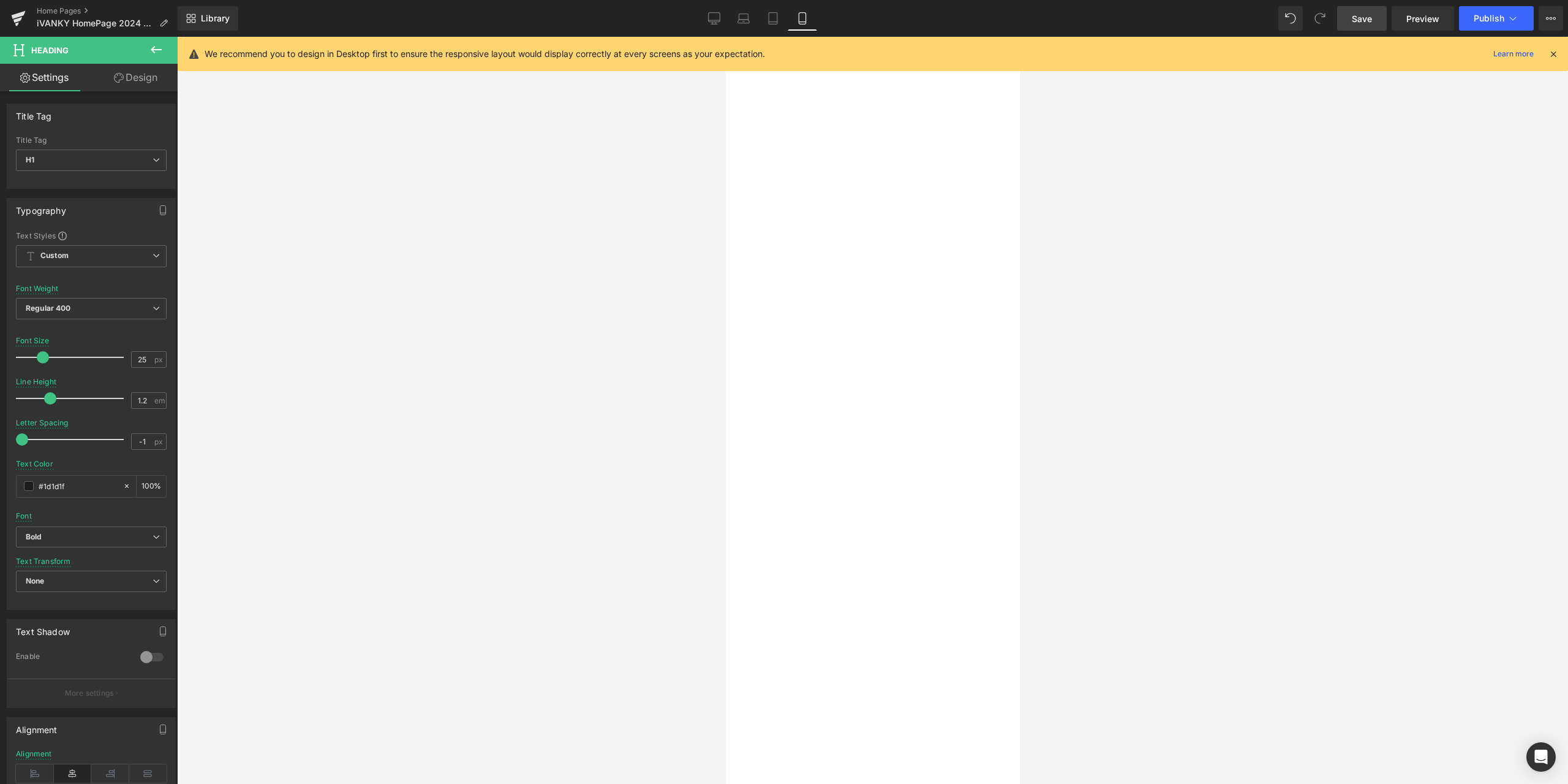
paste div
click at [725, 37] on div "Learn more" at bounding box center [725, 37] width 0 height 0
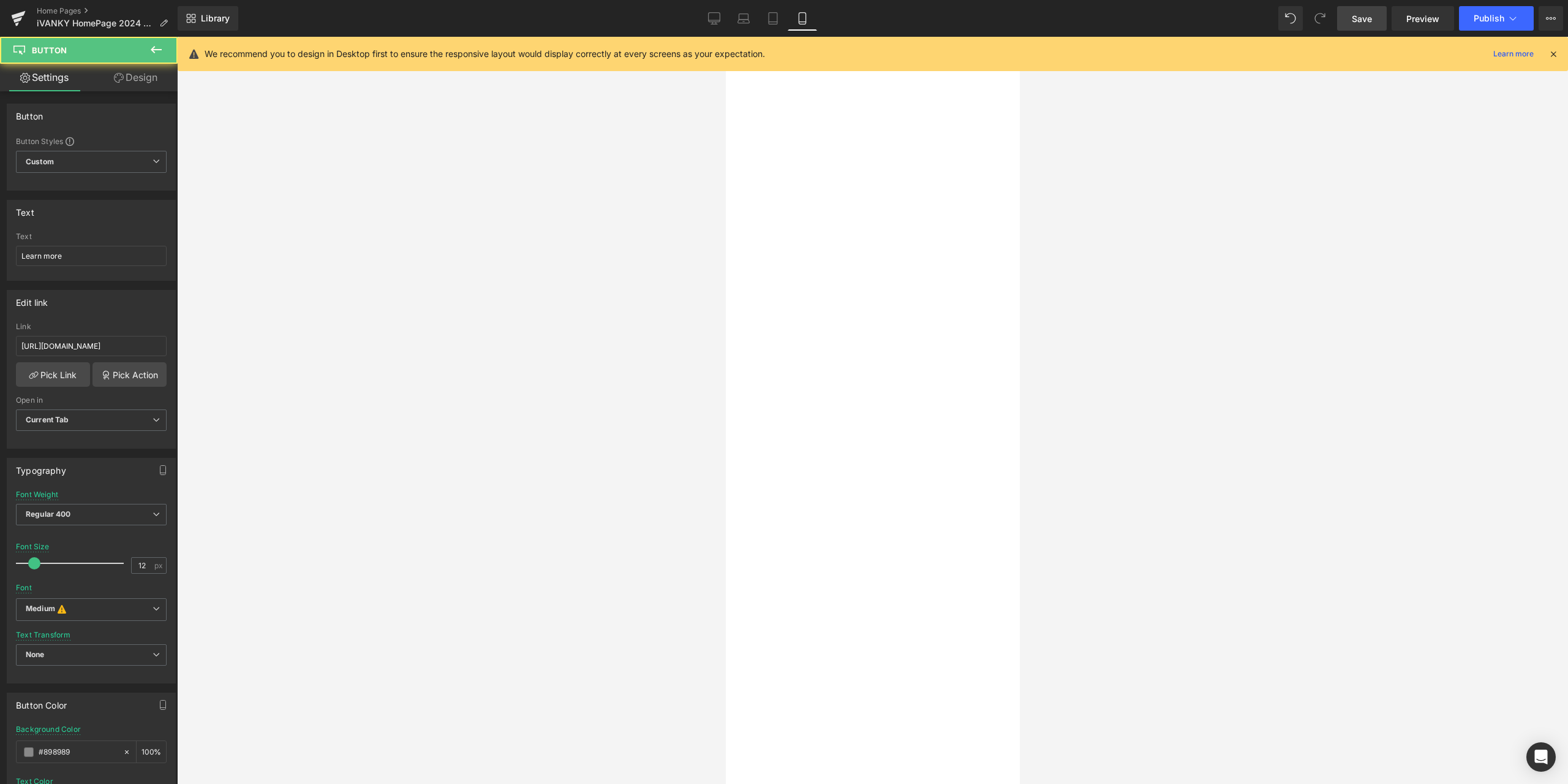
click at [725, 37] on link at bounding box center [725, 37] width 0 height 0
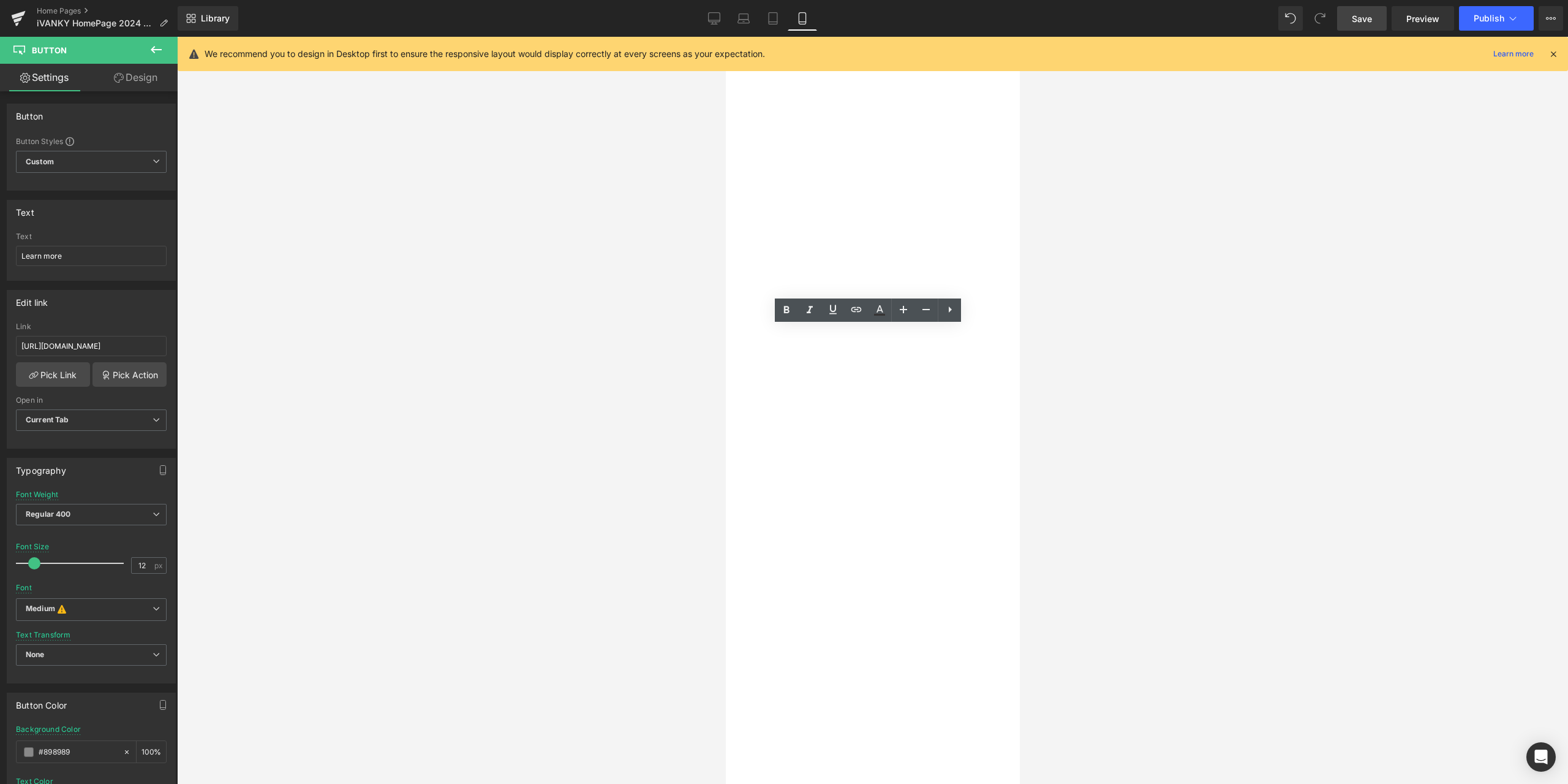
click at [725, 37] on p "A sleek, space-saving charger for iPhone, Apple Watch, and AirPods." at bounding box center [725, 37] width 0 height 0
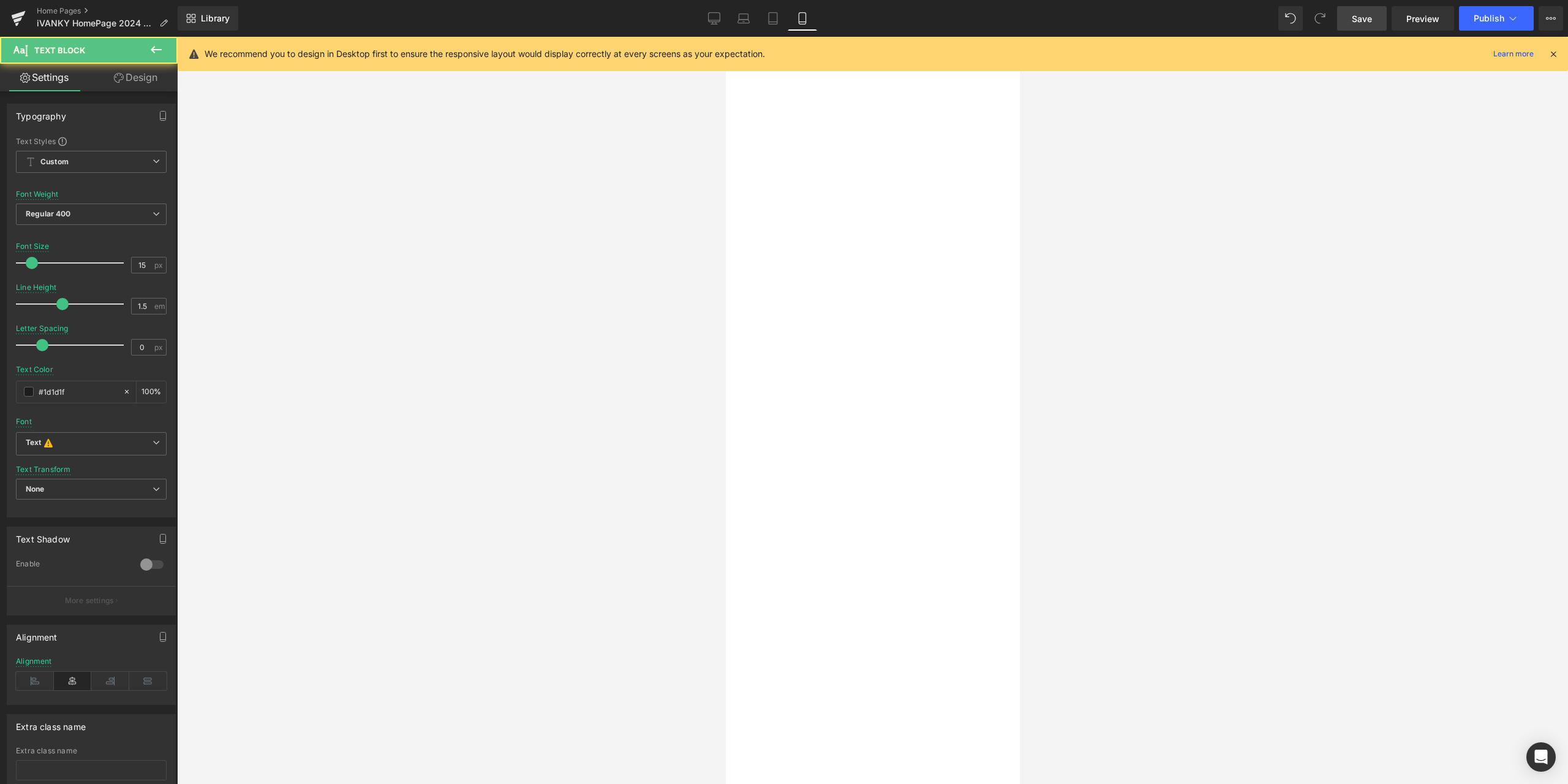
paste div
click at [725, 37] on div "FusionDock 3 Heading 13-in-1 connectivity and seamless SSD expansion for your u…" at bounding box center [725, 37] width 0 height 0
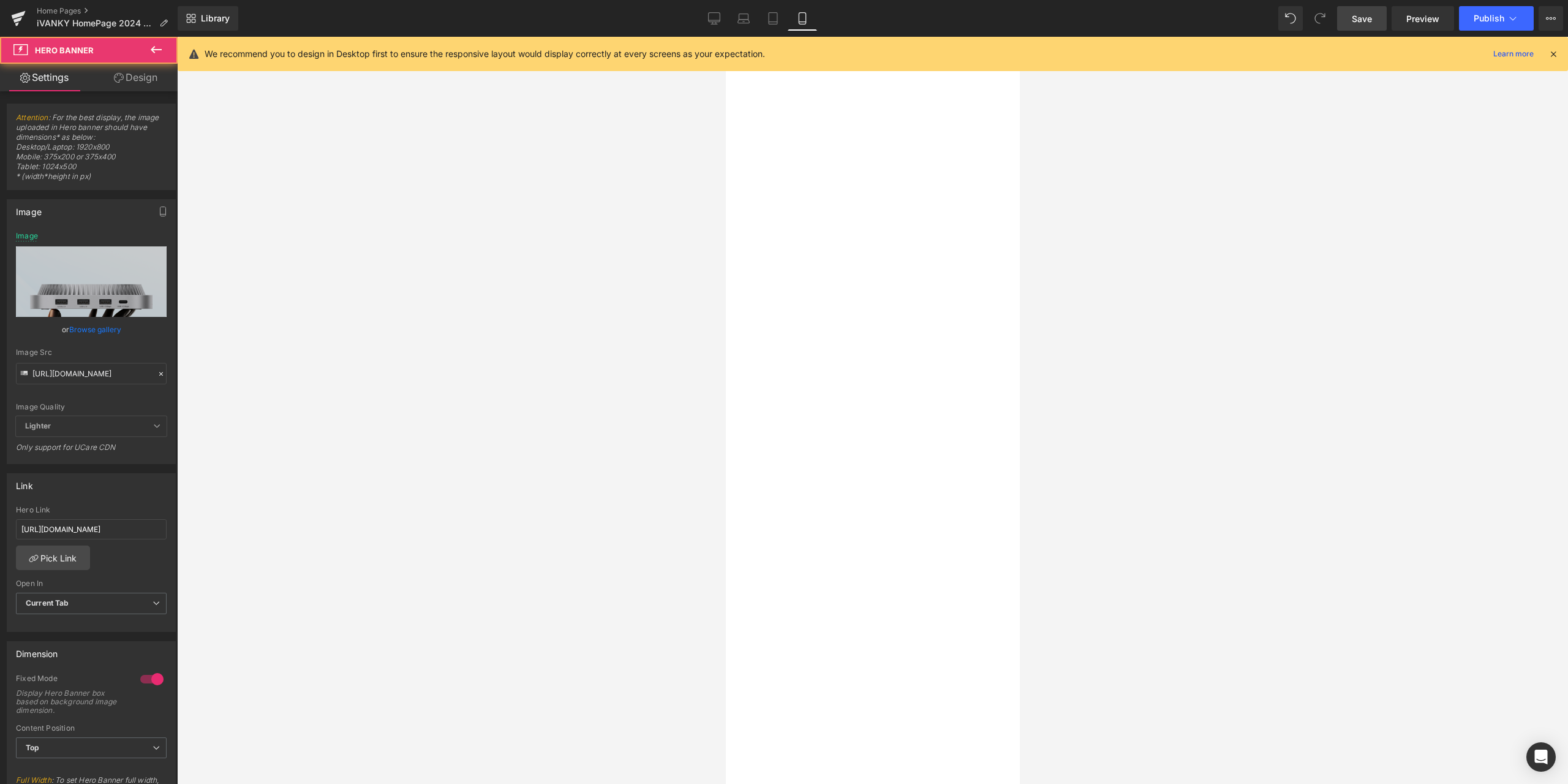
scroll to position [675, 0]
click at [725, 37] on span "Text Block" at bounding box center [725, 37] width 0 height 0
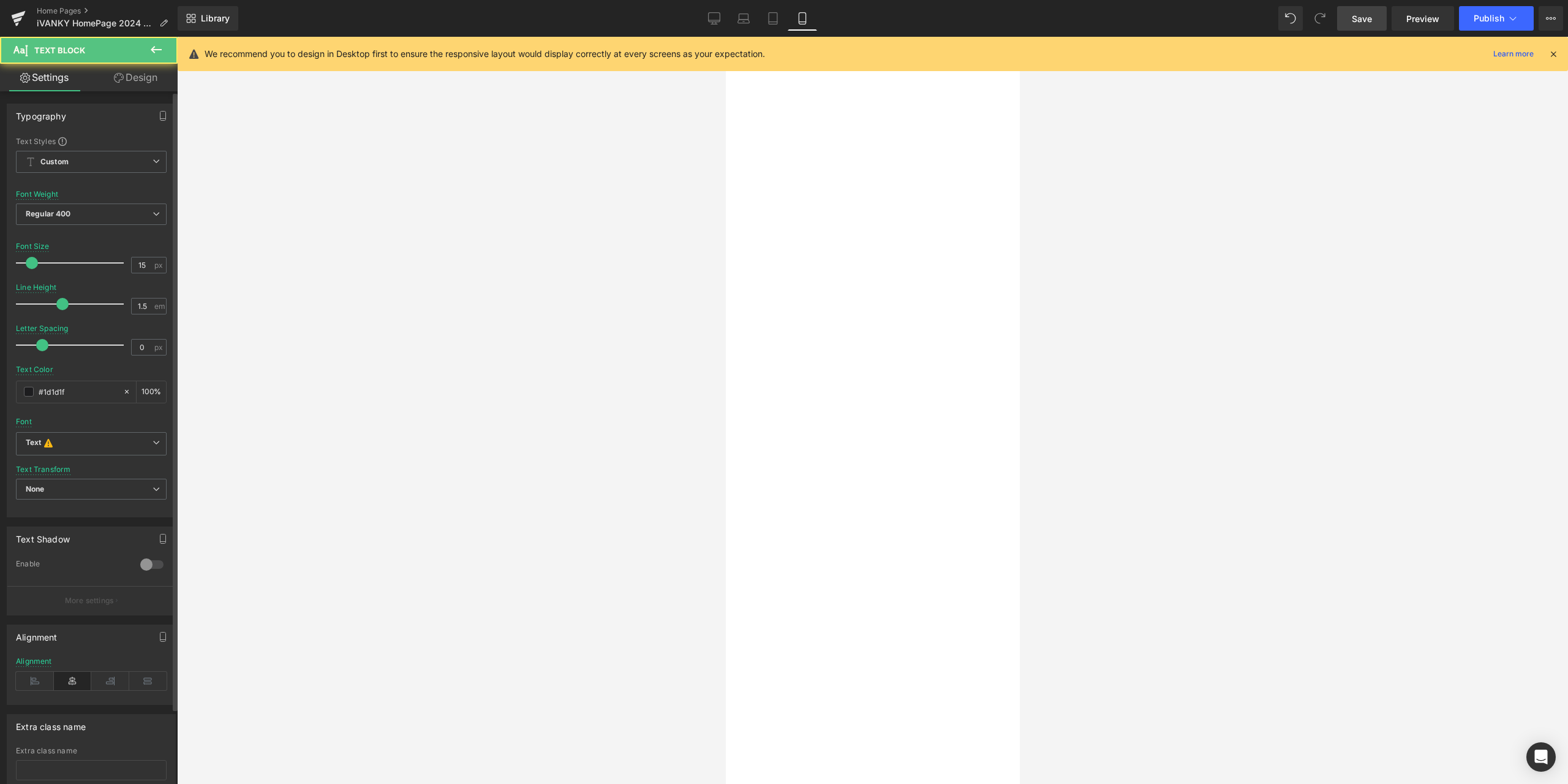
click at [121, 92] on div "Typography Text Styles Custom Custom Setup Global Style Custom Setup Global Sty…" at bounding box center [91, 463] width 183 height 743
click at [124, 86] on link "Design" at bounding box center [135, 78] width 88 height 28
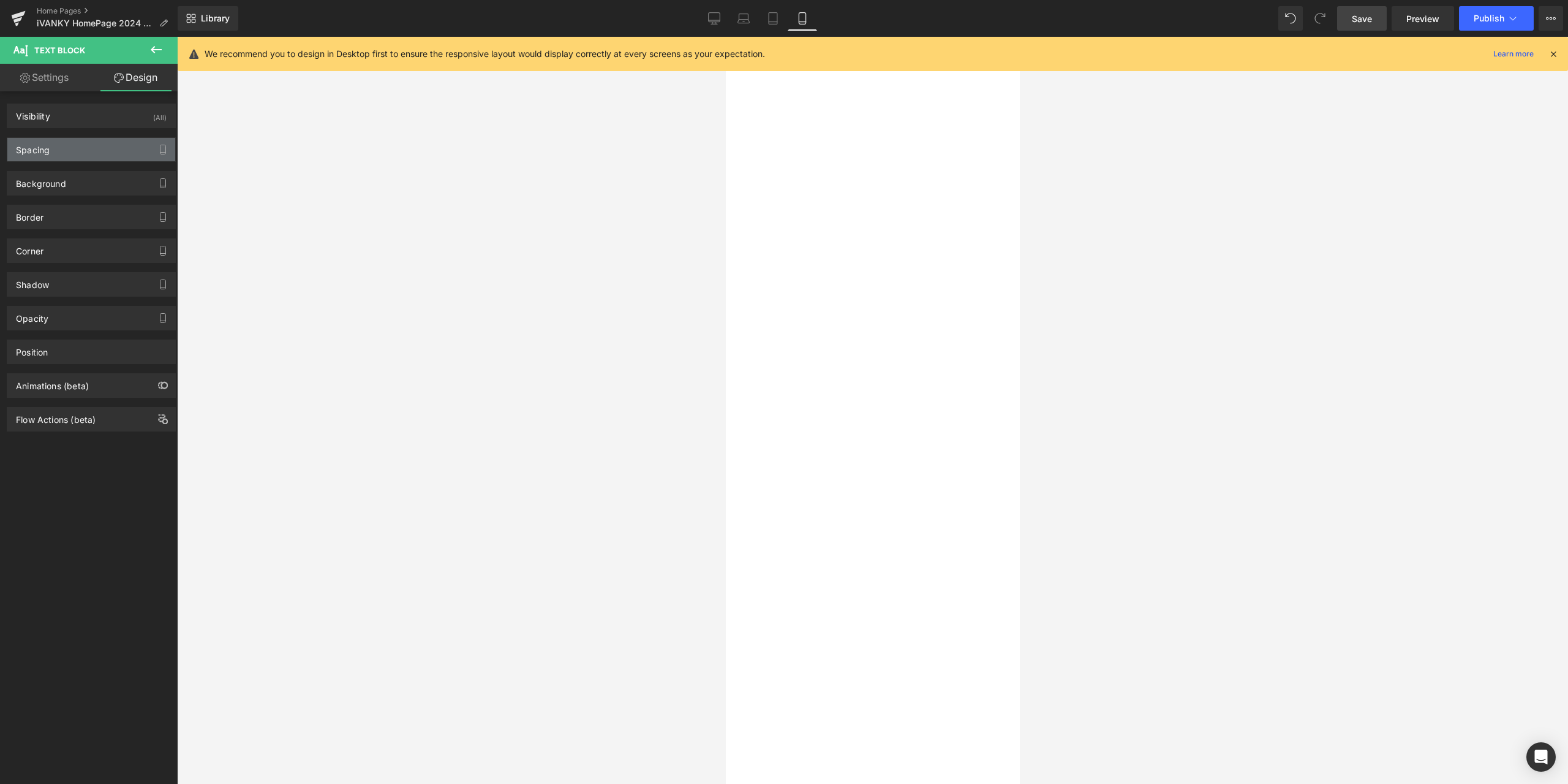
click at [80, 150] on div "Spacing" at bounding box center [90, 149] width 168 height 23
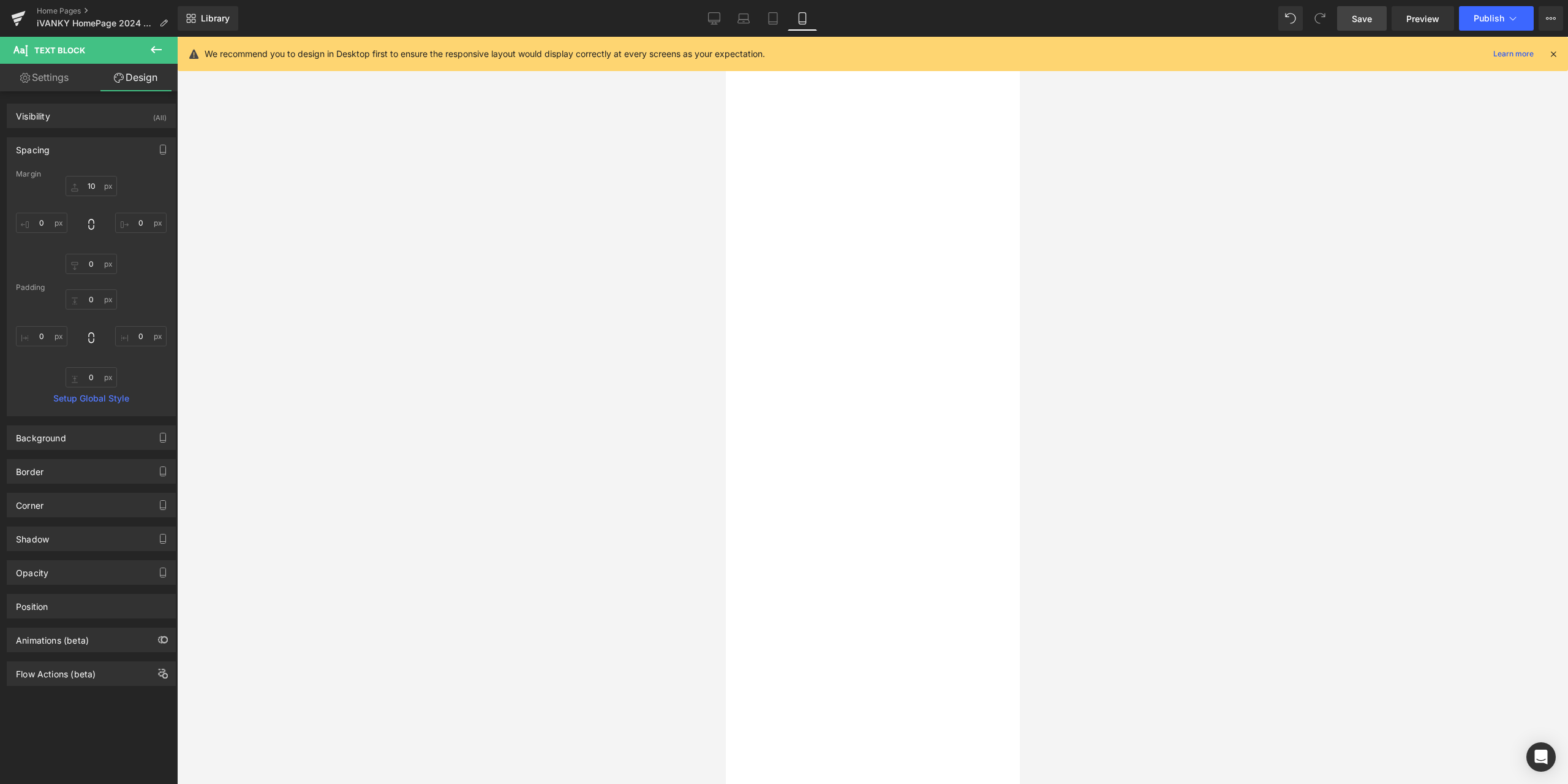
click at [80, 150] on div "Spacing" at bounding box center [90, 149] width 168 height 23
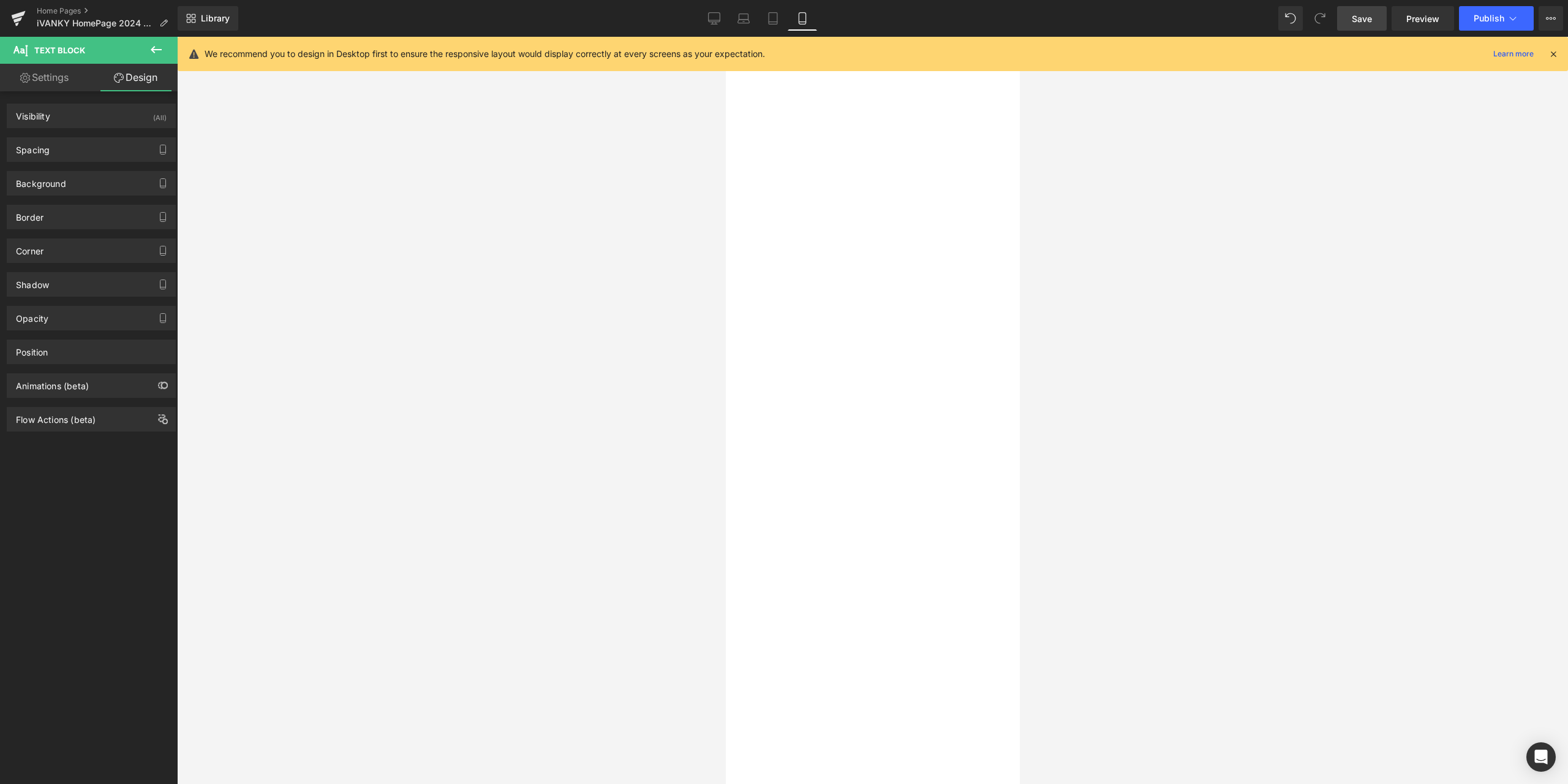
click at [725, 37] on span "Text Block" at bounding box center [725, 37] width 0 height 0
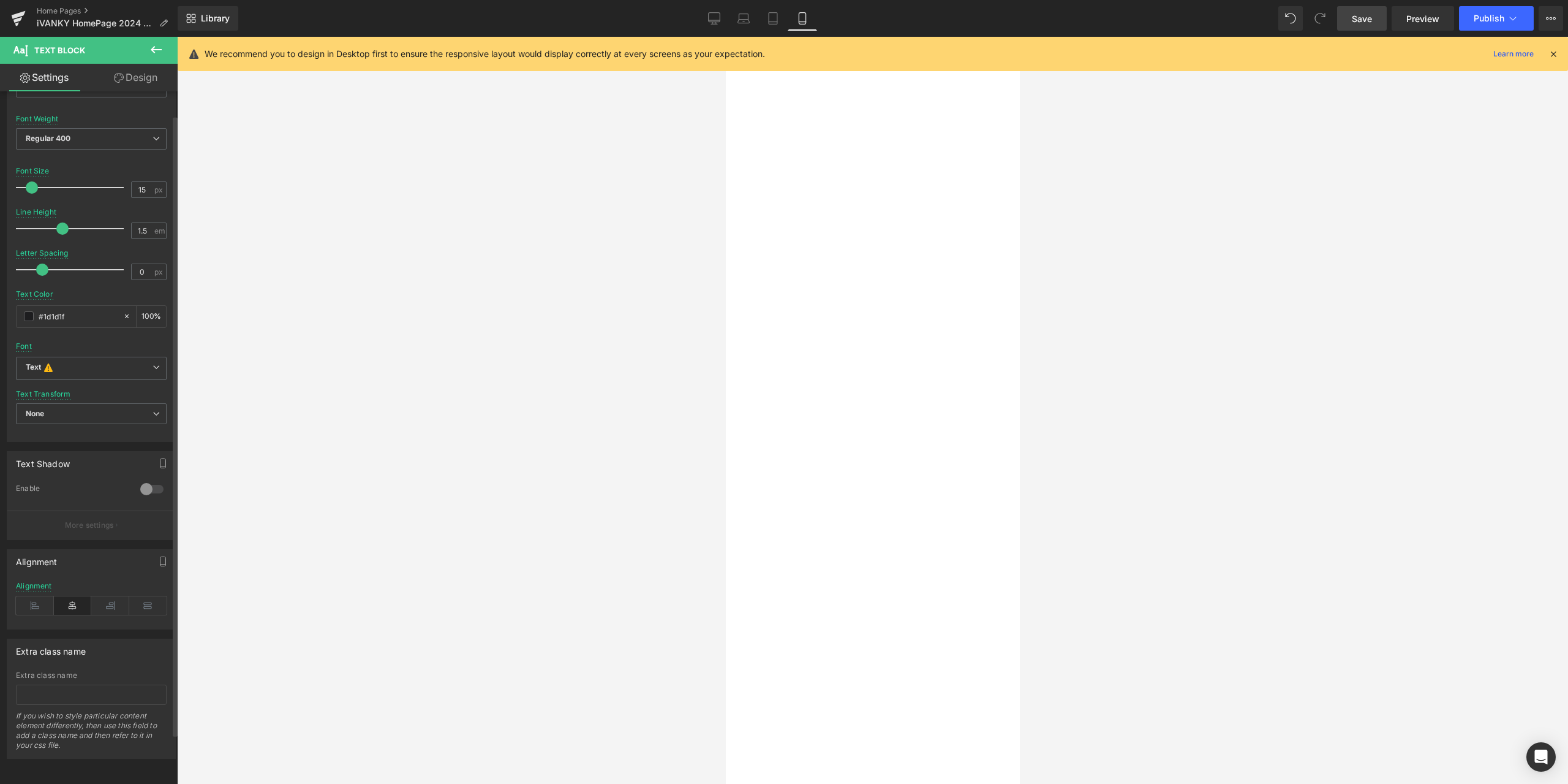
scroll to position [84, 0]
click at [725, 37] on span "Text Block" at bounding box center [725, 37] width 0 height 0
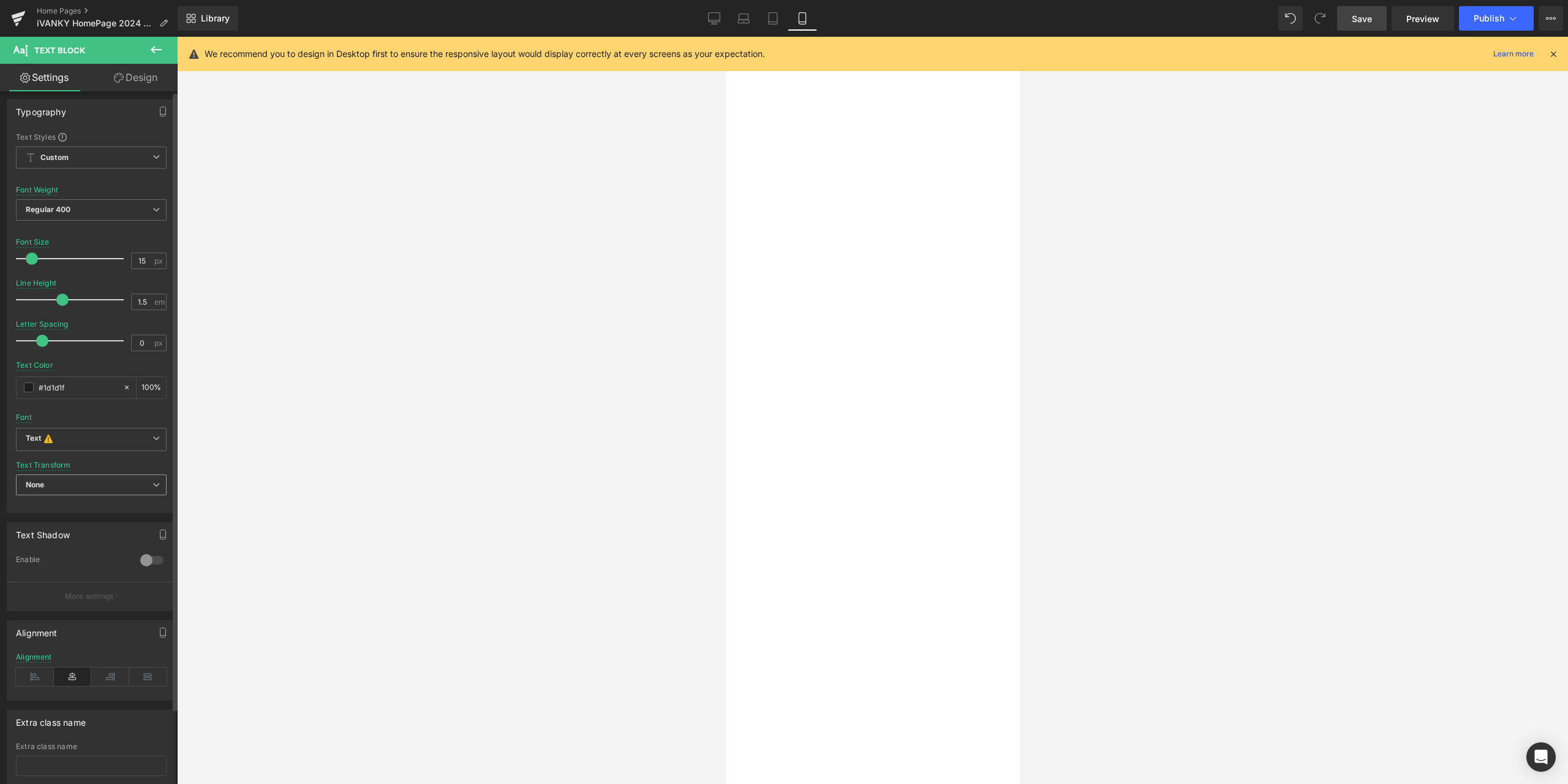
scroll to position [0, 0]
click at [725, 37] on span "Text Block" at bounding box center [725, 37] width 0 height 0
click at [725, 37] on span "Hero Banner" at bounding box center [725, 37] width 0 height 0
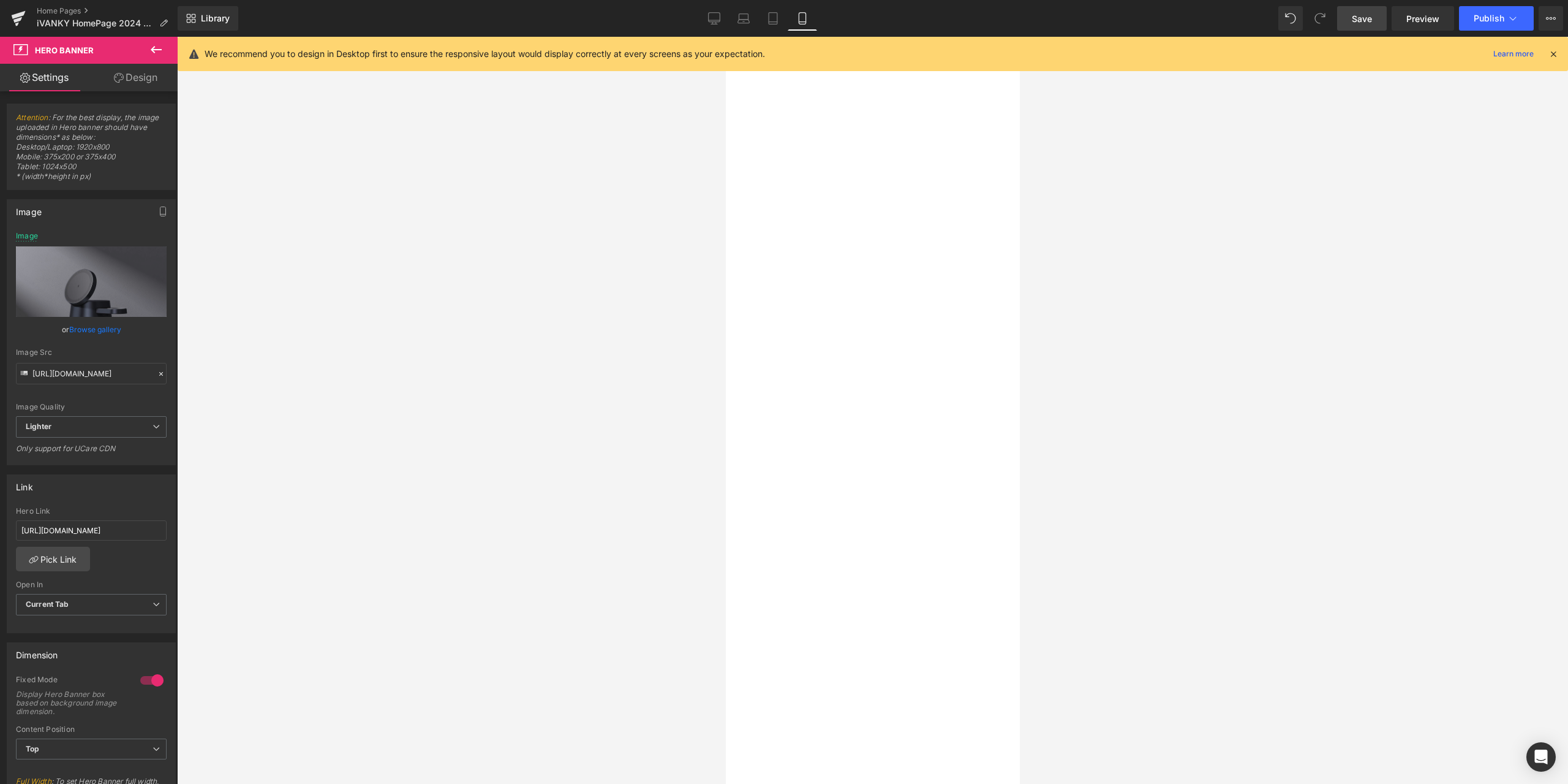
drag, startPoint x: 875, startPoint y: 431, endPoint x: 834, endPoint y: 431, distance: 41.0
click at [725, 37] on span "Hero Banner" at bounding box center [725, 37] width 0 height 0
click at [157, 374] on icon at bounding box center [161, 374] width 9 height 9
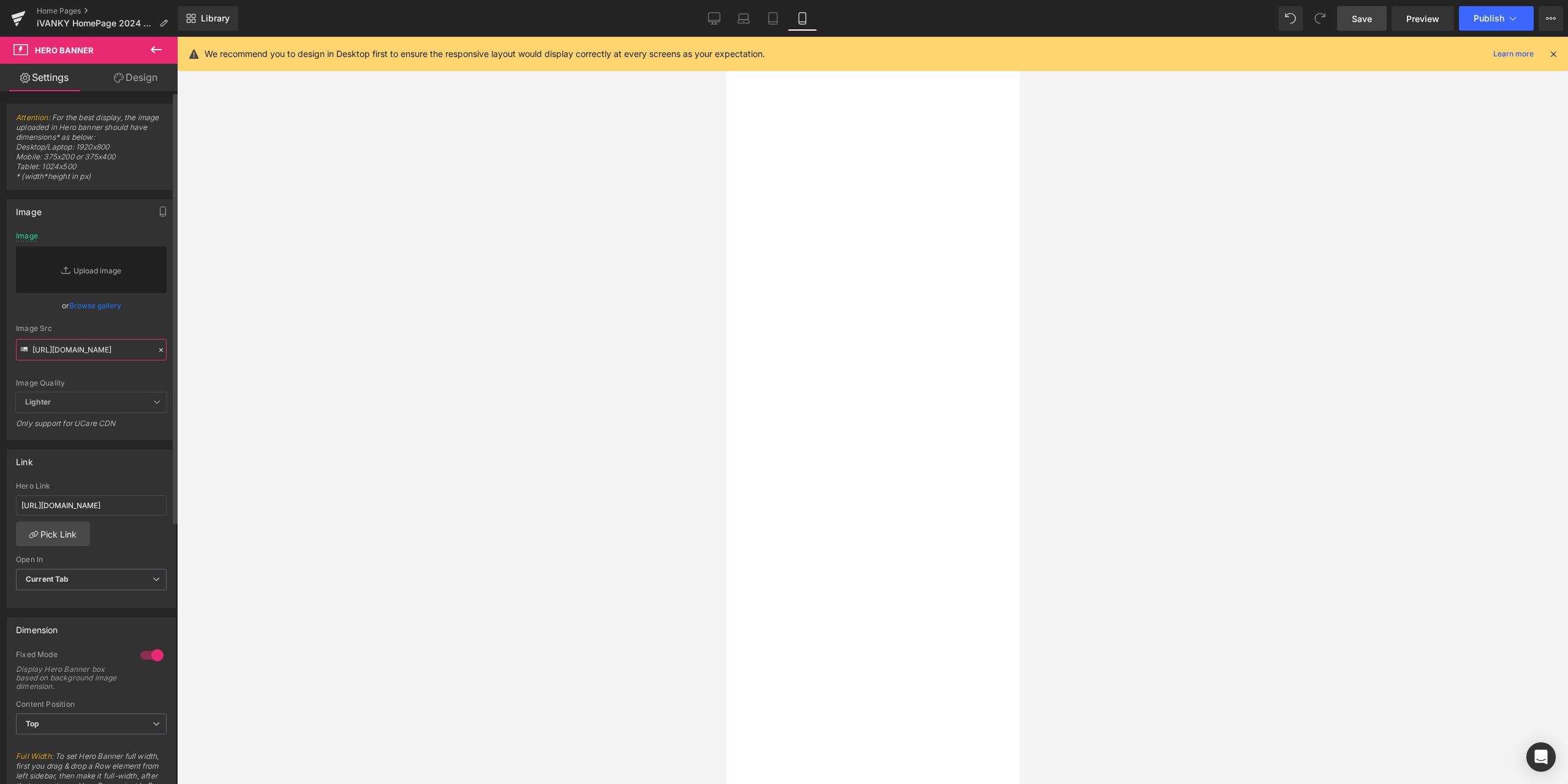
click at [88, 353] on input "https://ucarecdn.com/1dce6fc4-87e2-471a-8f14-ea943b3135e5/-/format/auto/-/previ…" at bounding box center [91, 350] width 151 height 22
paste input "https://cdn.shopify.com/s/files/1/0576/6833/7827/files/VCD13_86ec7404-c933-46ee…"
type input "https://cdn.shopify.com/s/files/1/0576/6833/7827/files/VCD13_86ec7404-c933-46ee…"
click at [149, 331] on div "Image Src" at bounding box center [91, 328] width 151 height 9
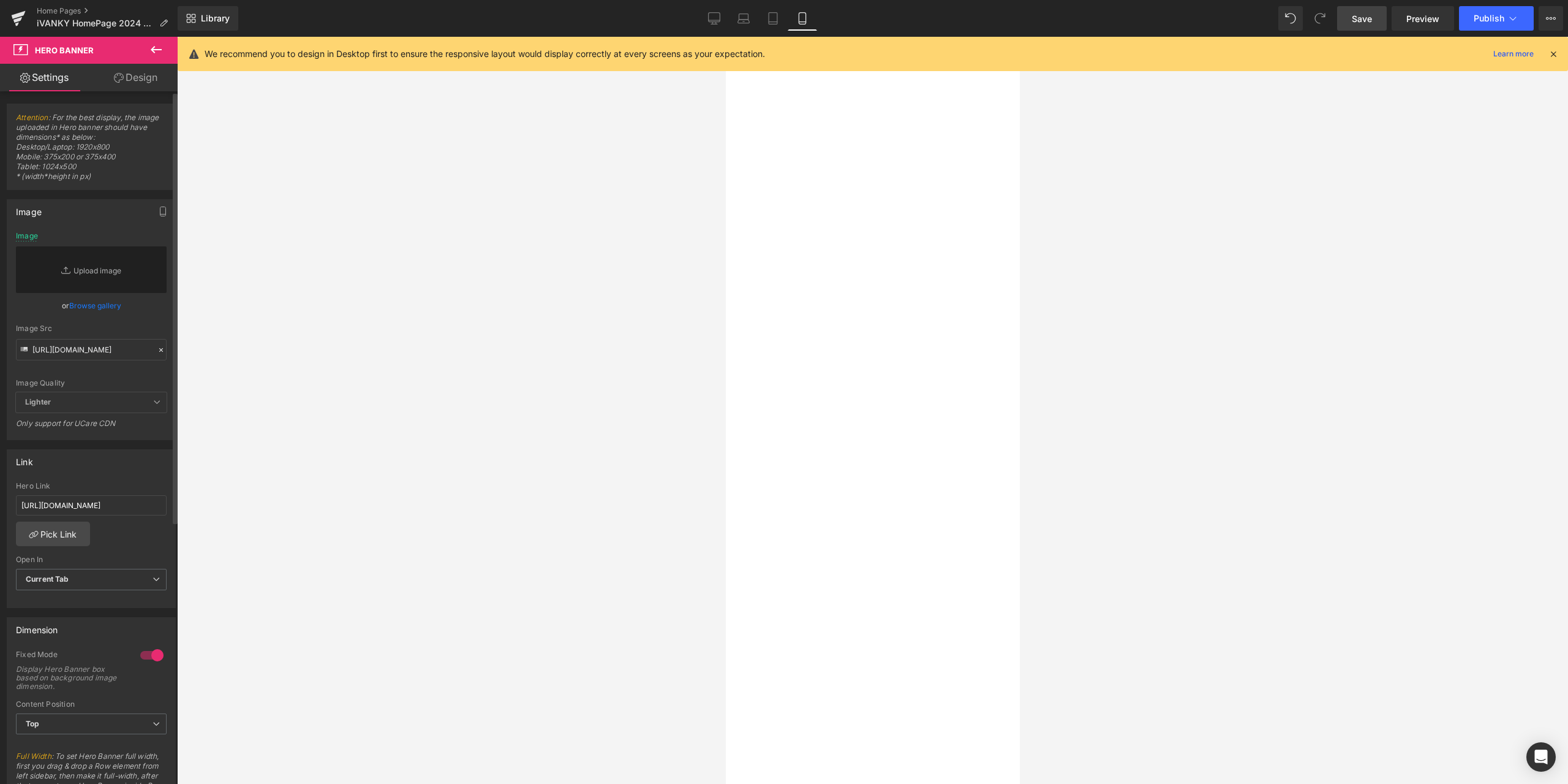
scroll to position [0, 0]
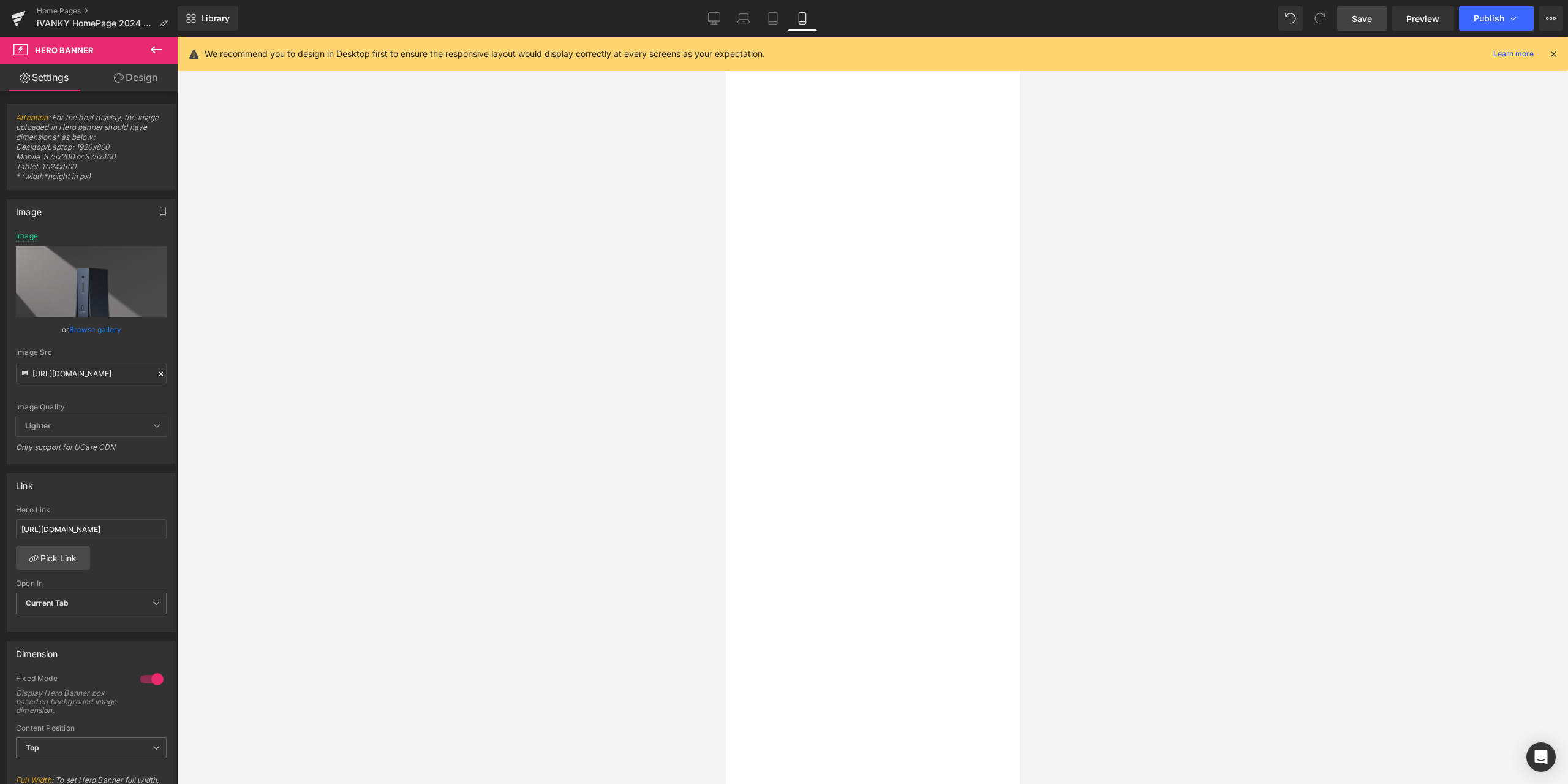
click at [725, 37] on icon at bounding box center [725, 37] width 0 height 0
click at [725, 37] on h1 "Fusion Wireless Charger 1" at bounding box center [725, 37] width 0 height 0
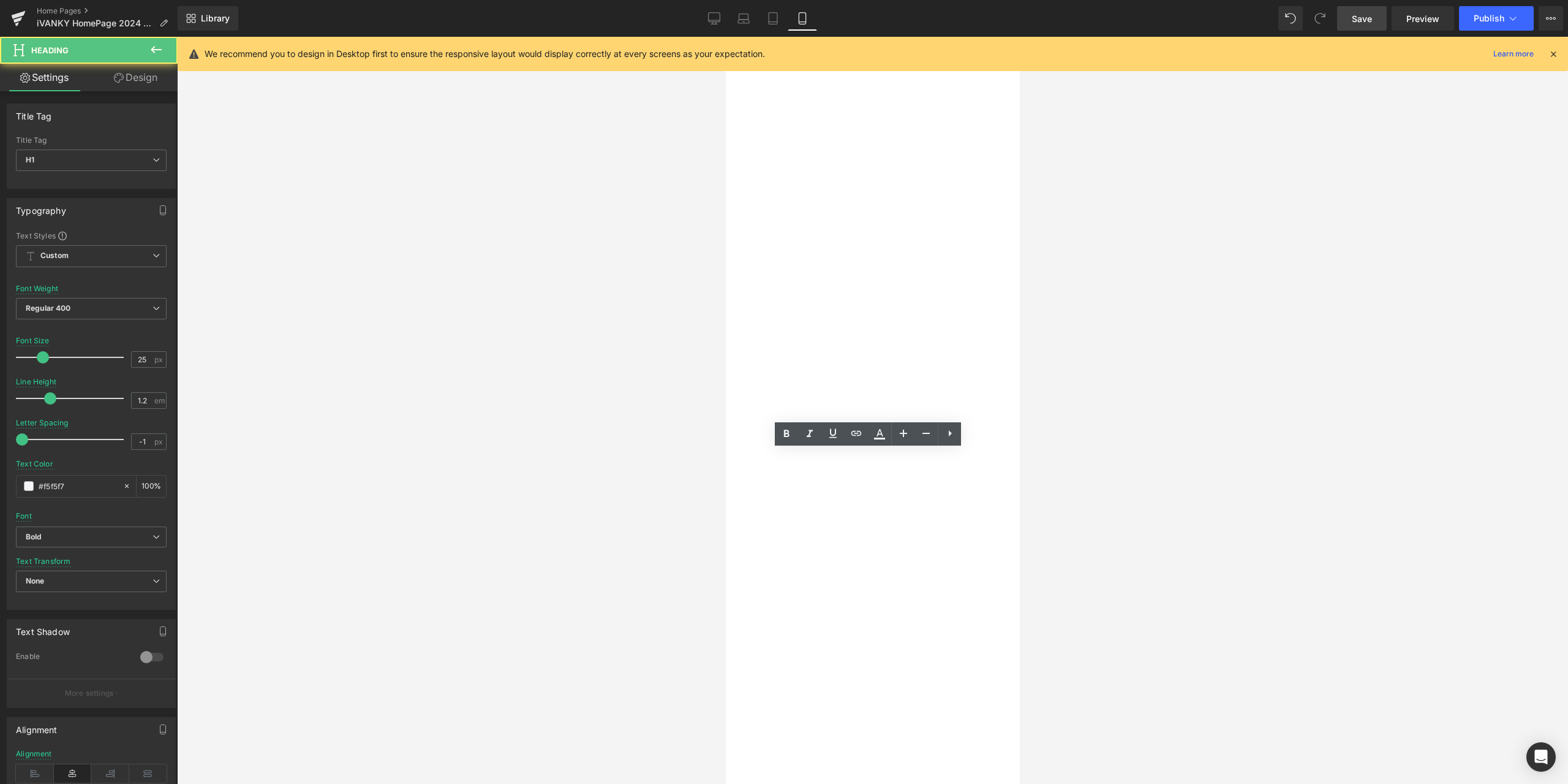
click at [725, 37] on h1 "Fusion Wireless Charger 1" at bounding box center [725, 37] width 0 height 0
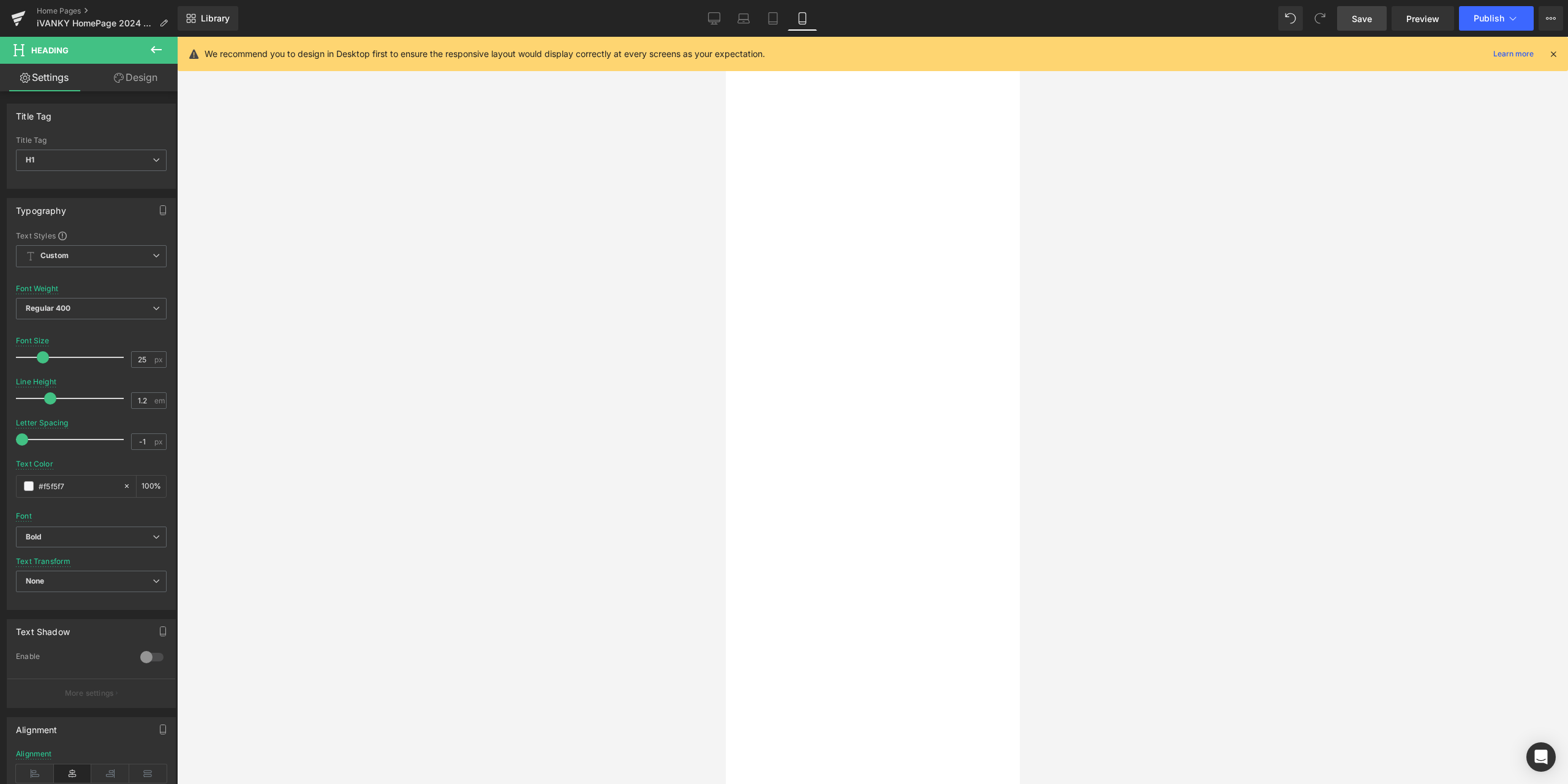
paste div
click at [725, 37] on icon at bounding box center [725, 37] width 0 height 0
click at [725, 37] on p "Charge anything, anywhere. Enable wireless application." at bounding box center [725, 37] width 0 height 0
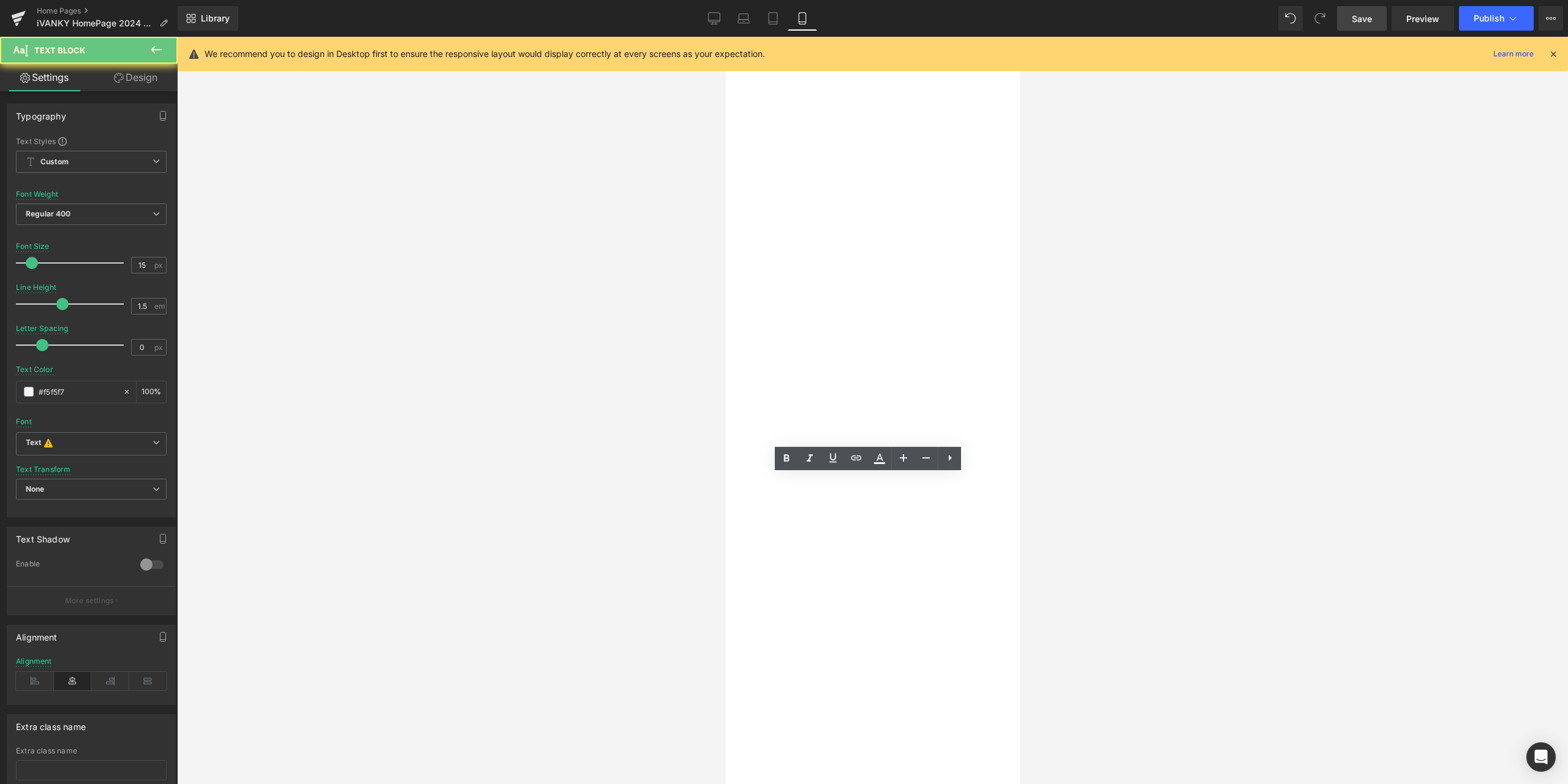
click at [725, 37] on p "Charge anything, anywhere. Enable wireless application." at bounding box center [725, 37] width 0 height 0
paste div
click at [489, 493] on div at bounding box center [872, 410] width 1391 height 747
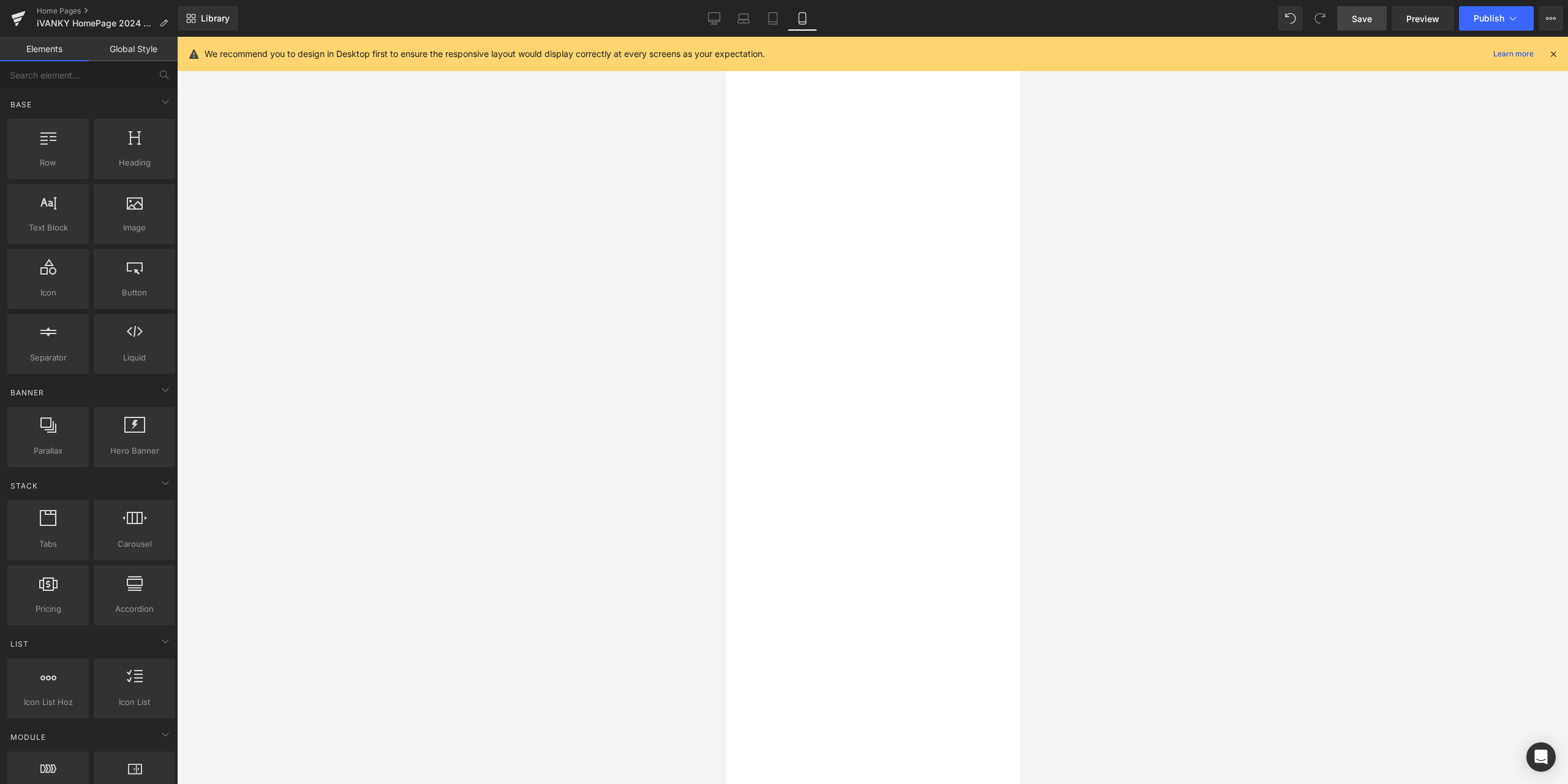
click at [725, 37] on span "Button" at bounding box center [725, 37] width 0 height 0
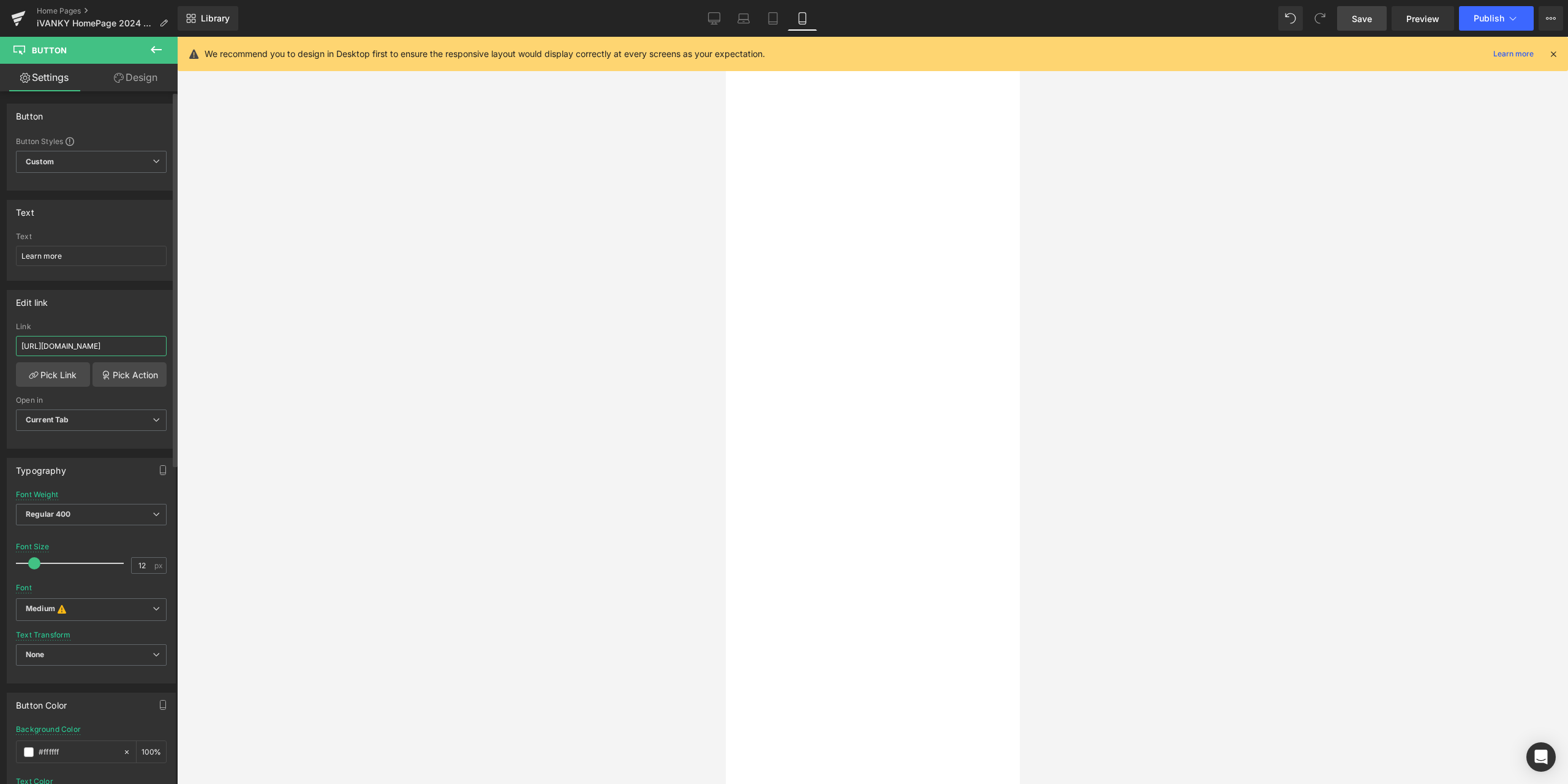
click at [103, 345] on input "https://ivanky.com/products/fusion-wirelss-charger" at bounding box center [91, 346] width 151 height 20
paste input "dock-pro-3"
type input "https://ivanky.com/products/fusiondock-pro-3"
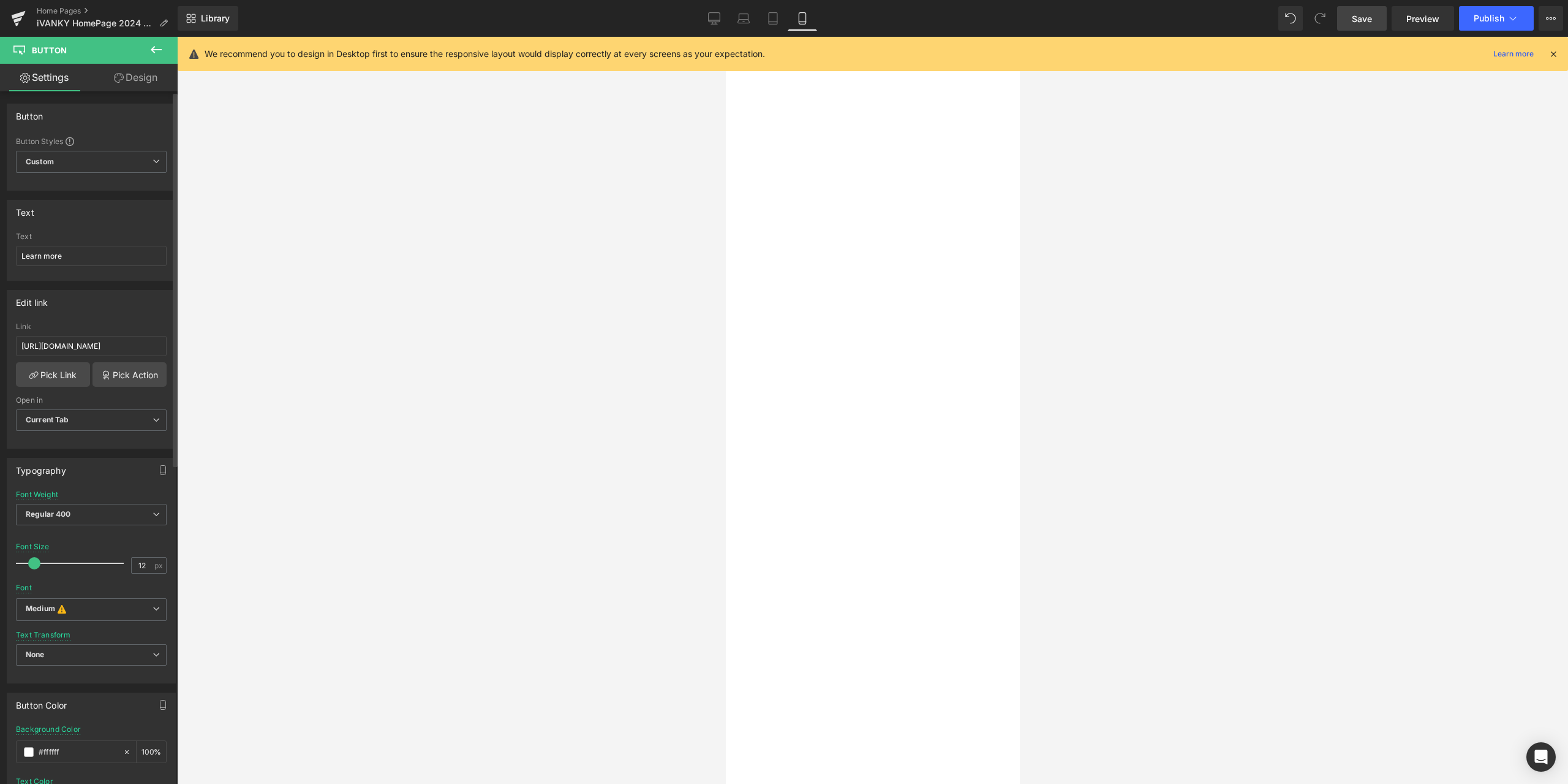
click at [124, 311] on div "Edit link" at bounding box center [90, 301] width 168 height 23
click at [725, 37] on span "Hero Banner" at bounding box center [725, 37] width 0 height 0
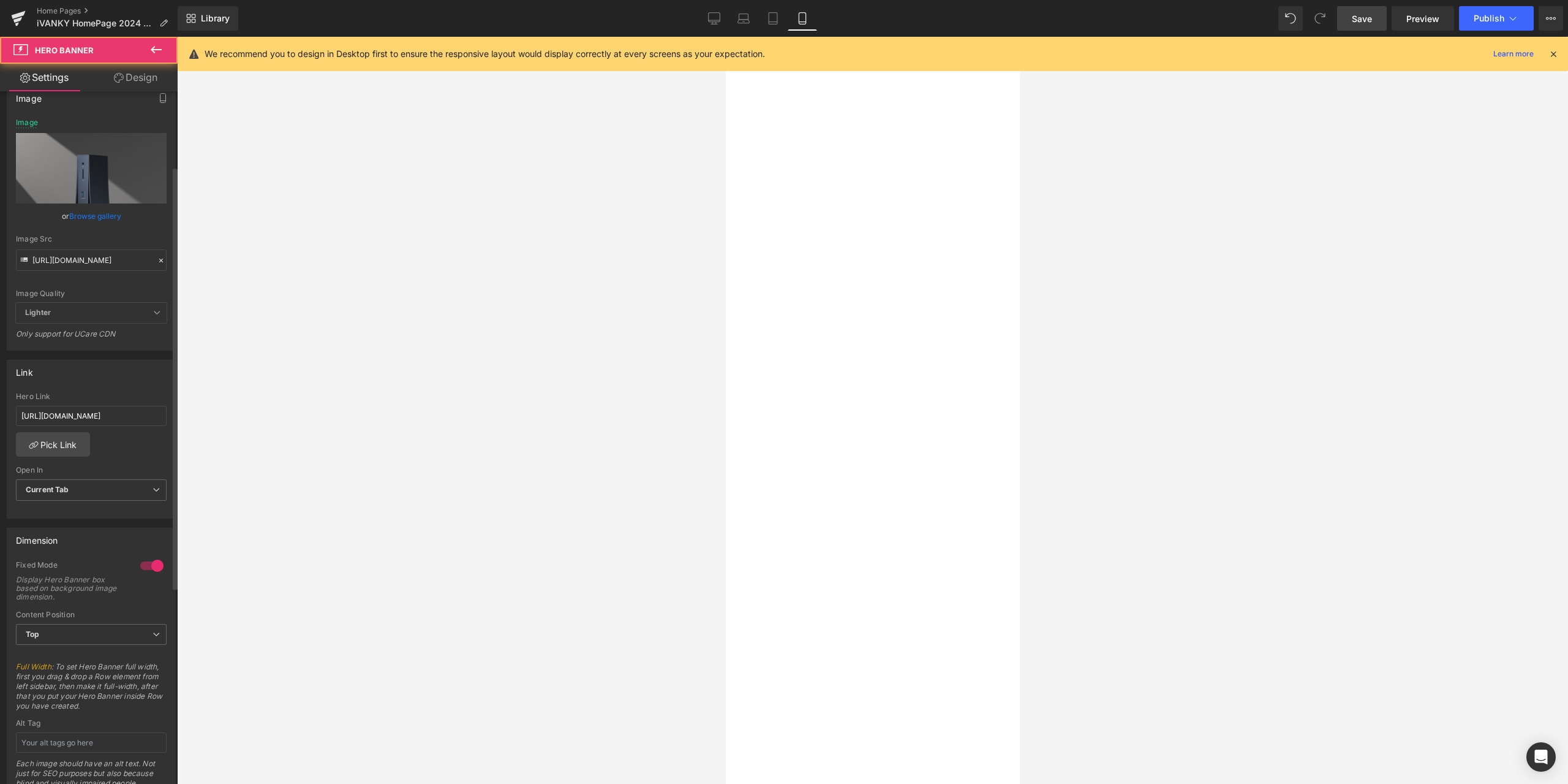
scroll to position [122, 0]
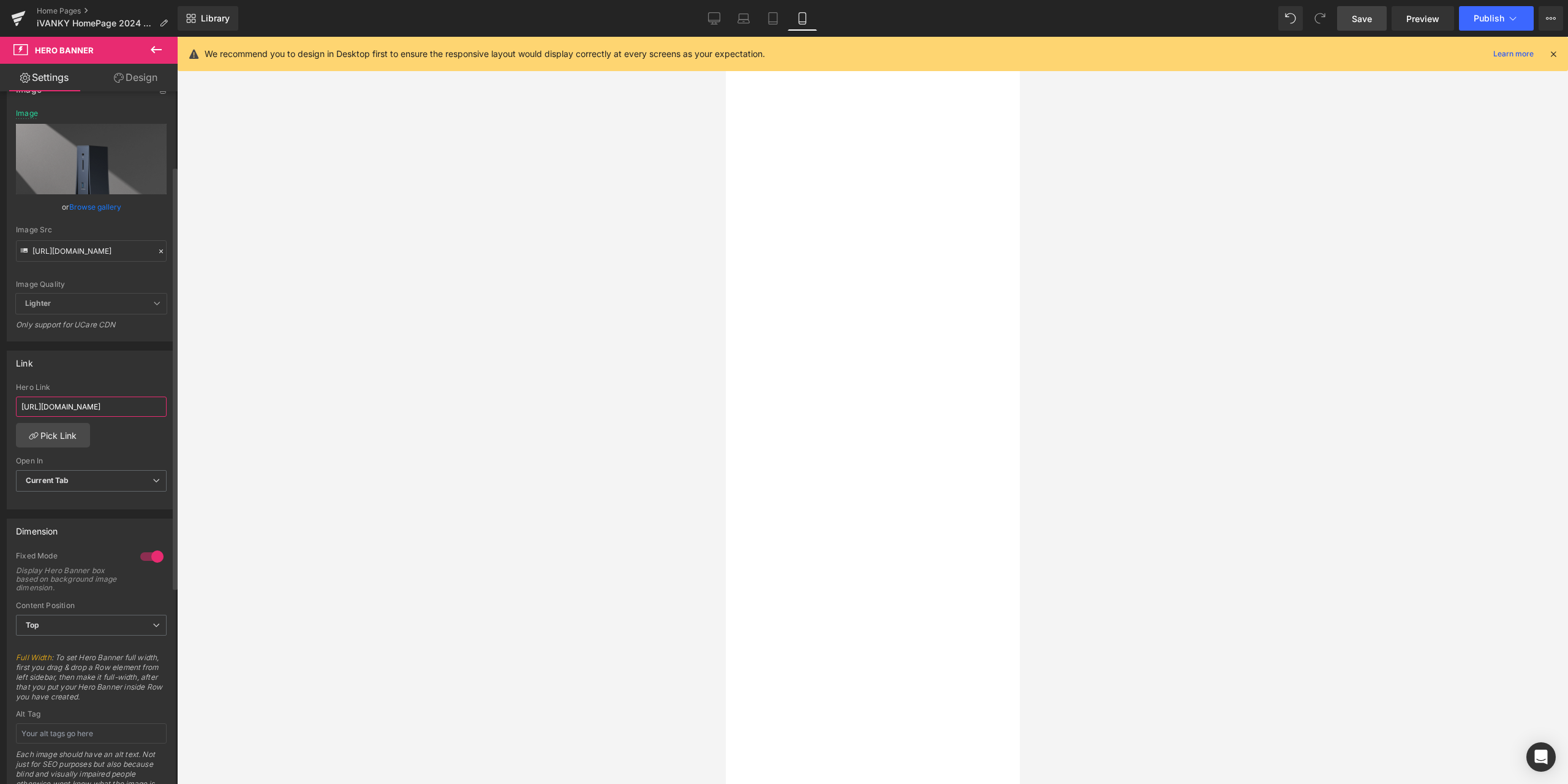
click at [108, 412] on input "https://ivanky.com/products/fusion-wirelss-charger" at bounding box center [91, 406] width 151 height 20
paste input "dock-pro-3"
type input "https://ivanky.com/products/fusiondock-pro-3"
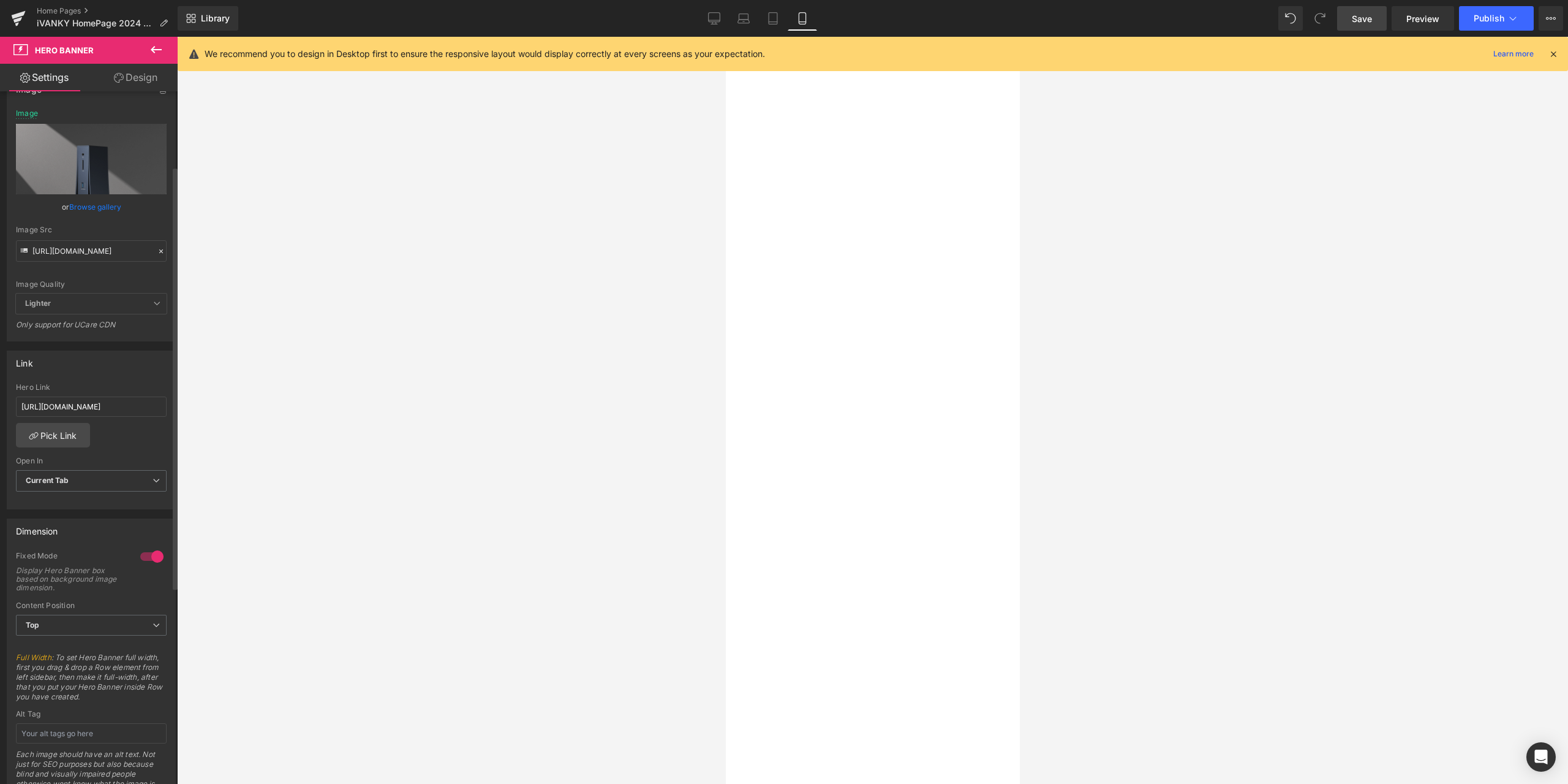
click at [125, 374] on div "Link" at bounding box center [90, 362] width 168 height 23
click at [728, 23] on link "Desktop" at bounding box center [714, 18] width 30 height 25
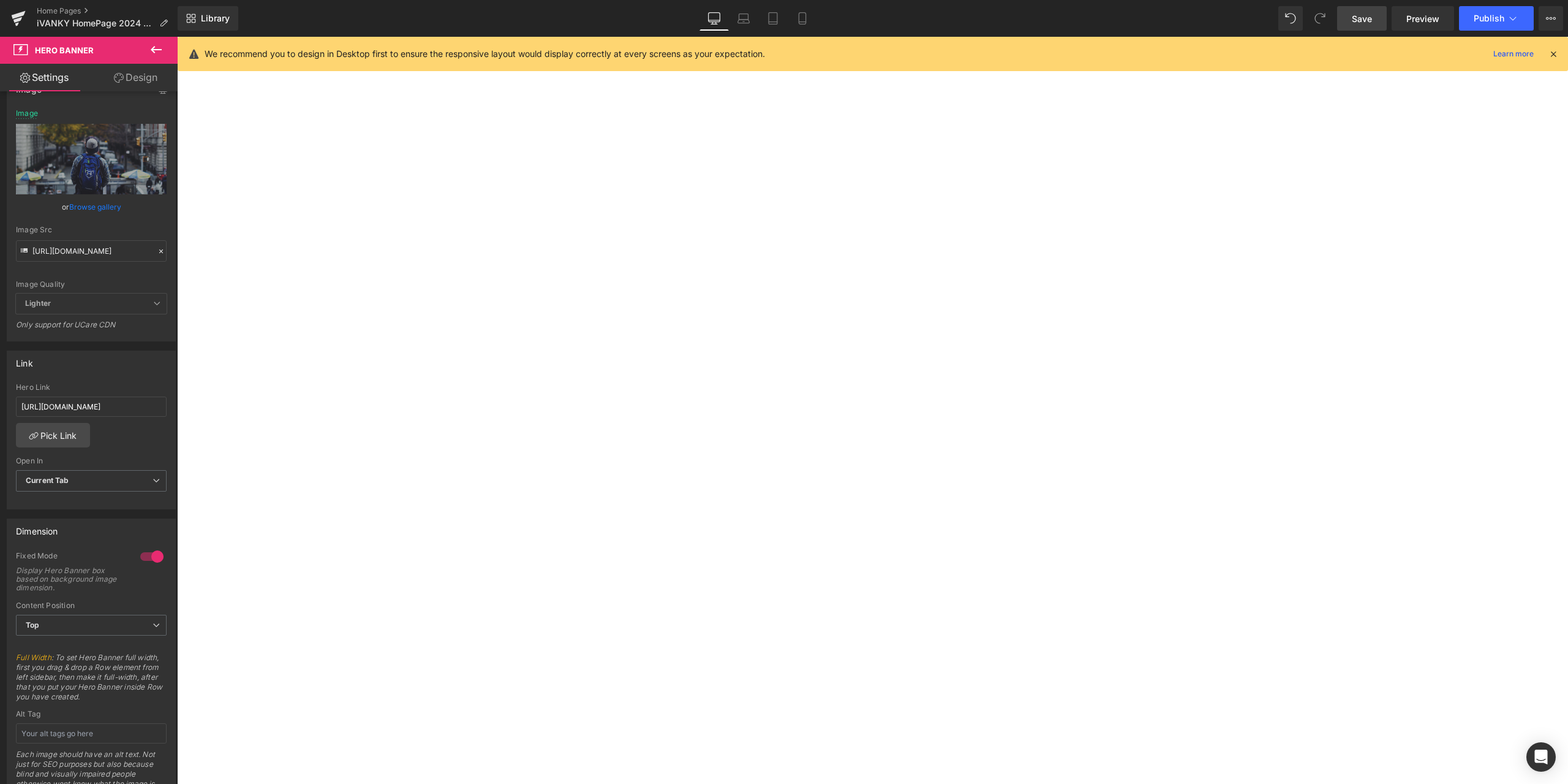
scroll to position [1961, 0]
click at [177, 37] on icon at bounding box center [177, 37] width 0 height 0
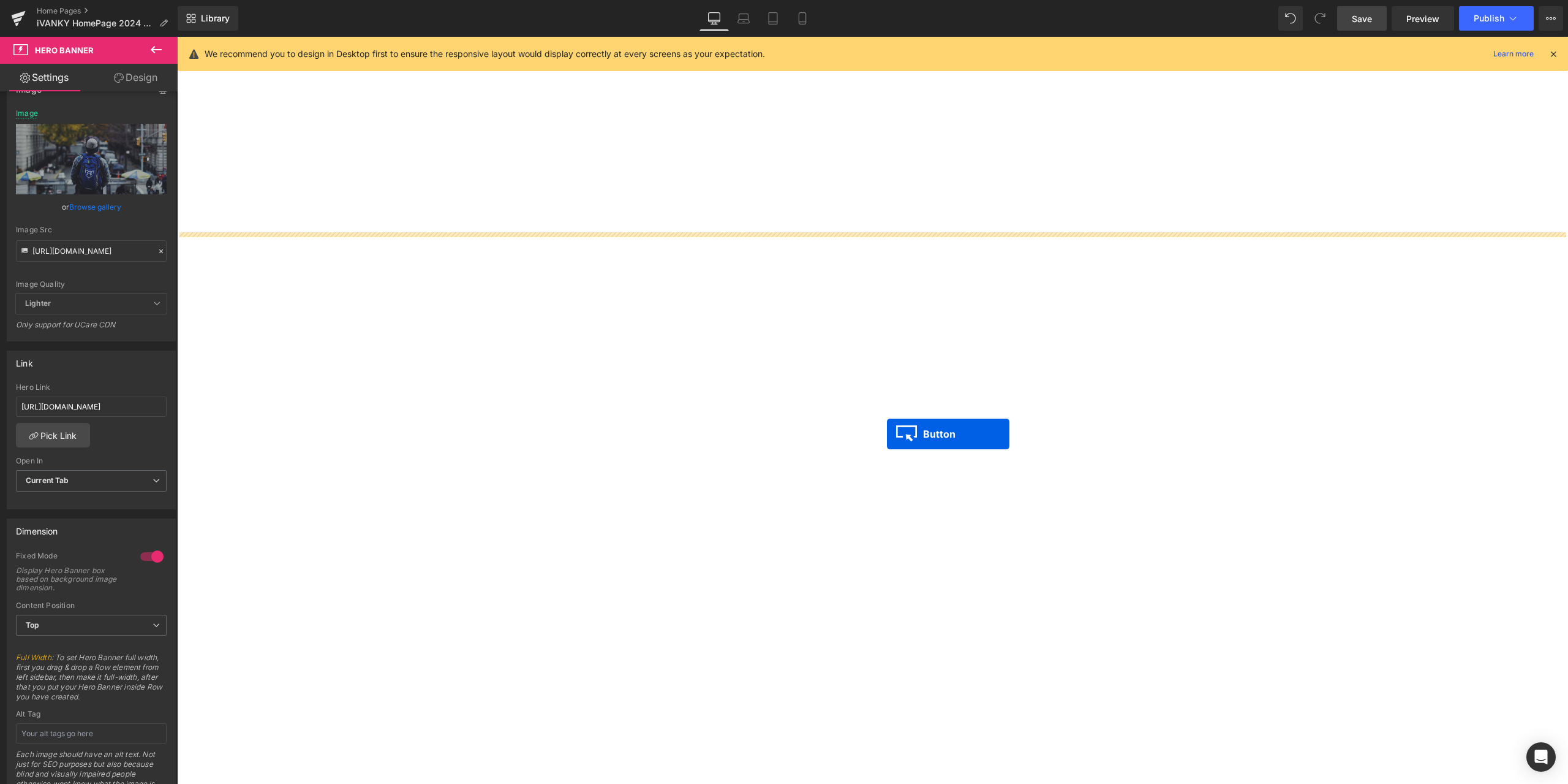
scroll to position [1471, 0]
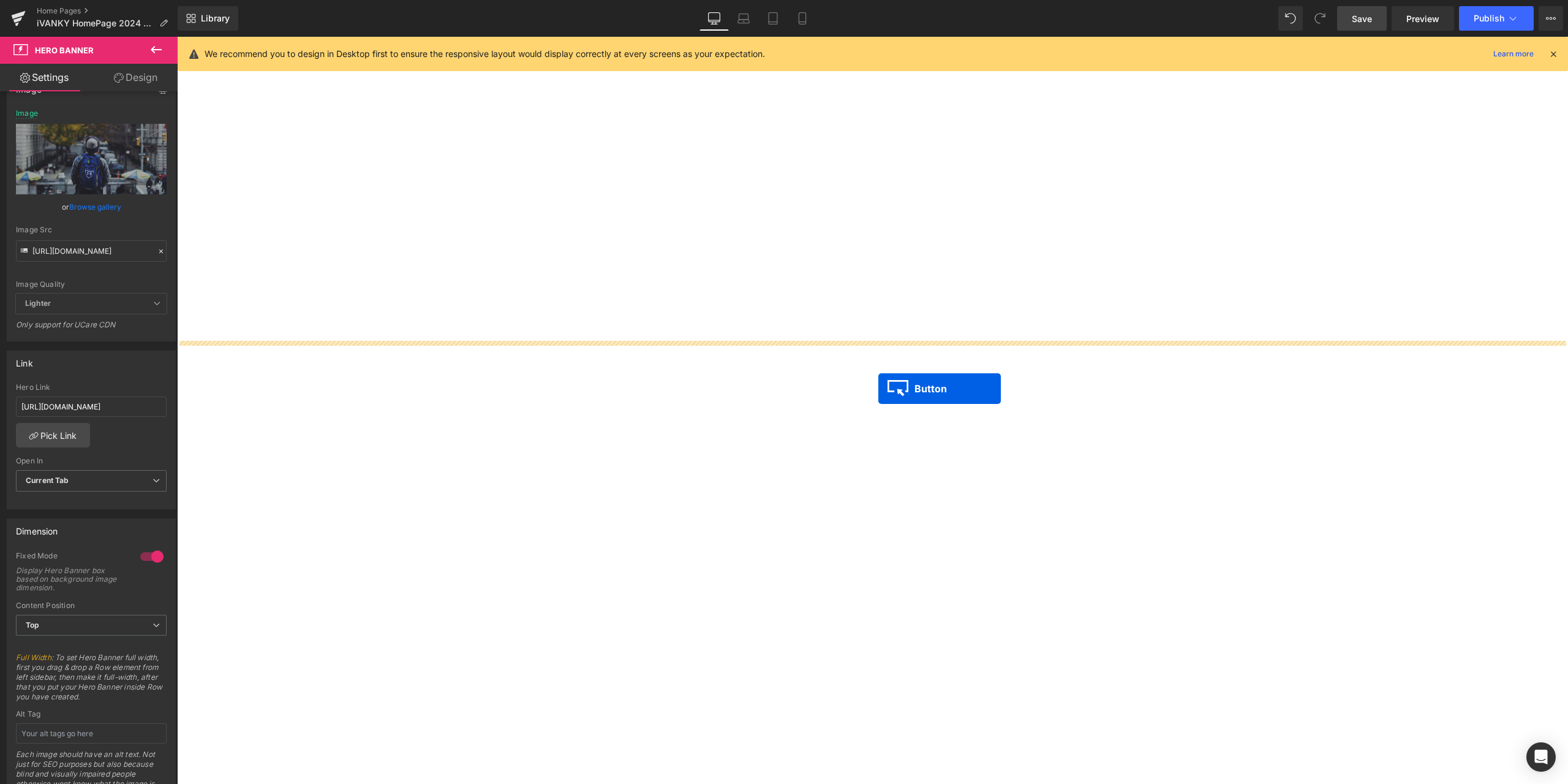
drag, startPoint x: 522, startPoint y: 613, endPoint x: 878, endPoint y: 382, distance: 424.4
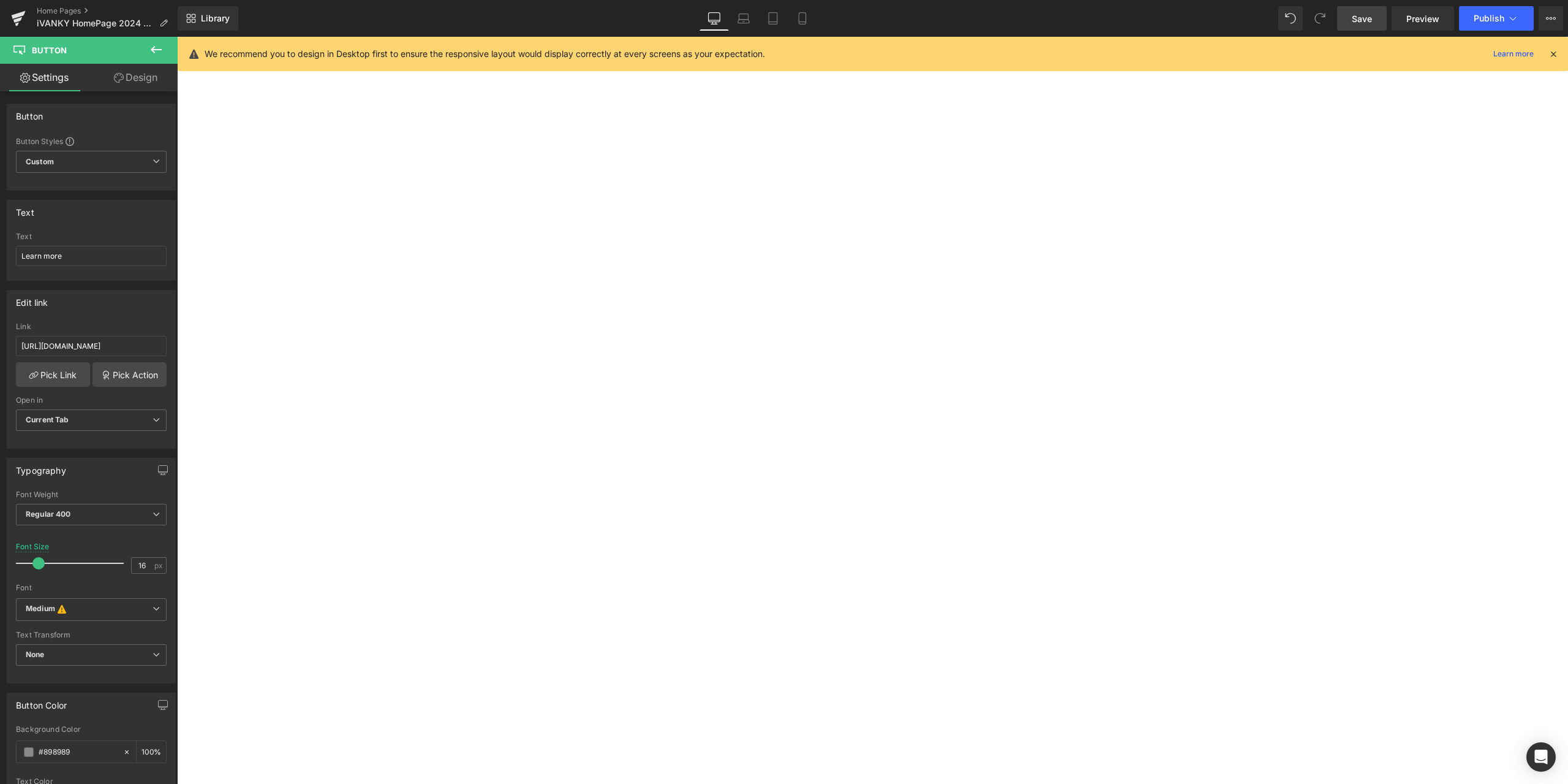
click at [177, 37] on span "Button" at bounding box center [177, 37] width 0 height 0
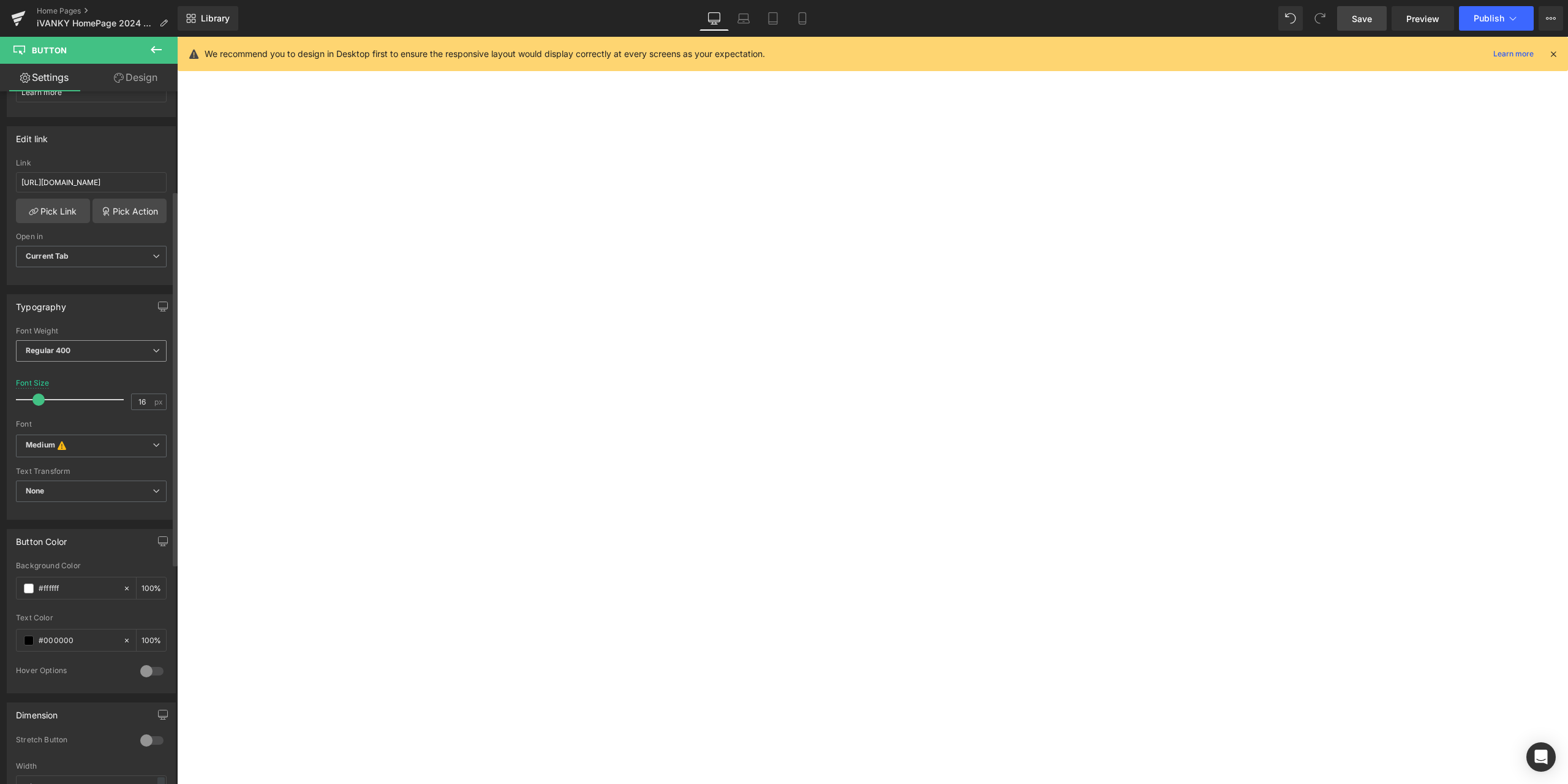
scroll to position [0, 0]
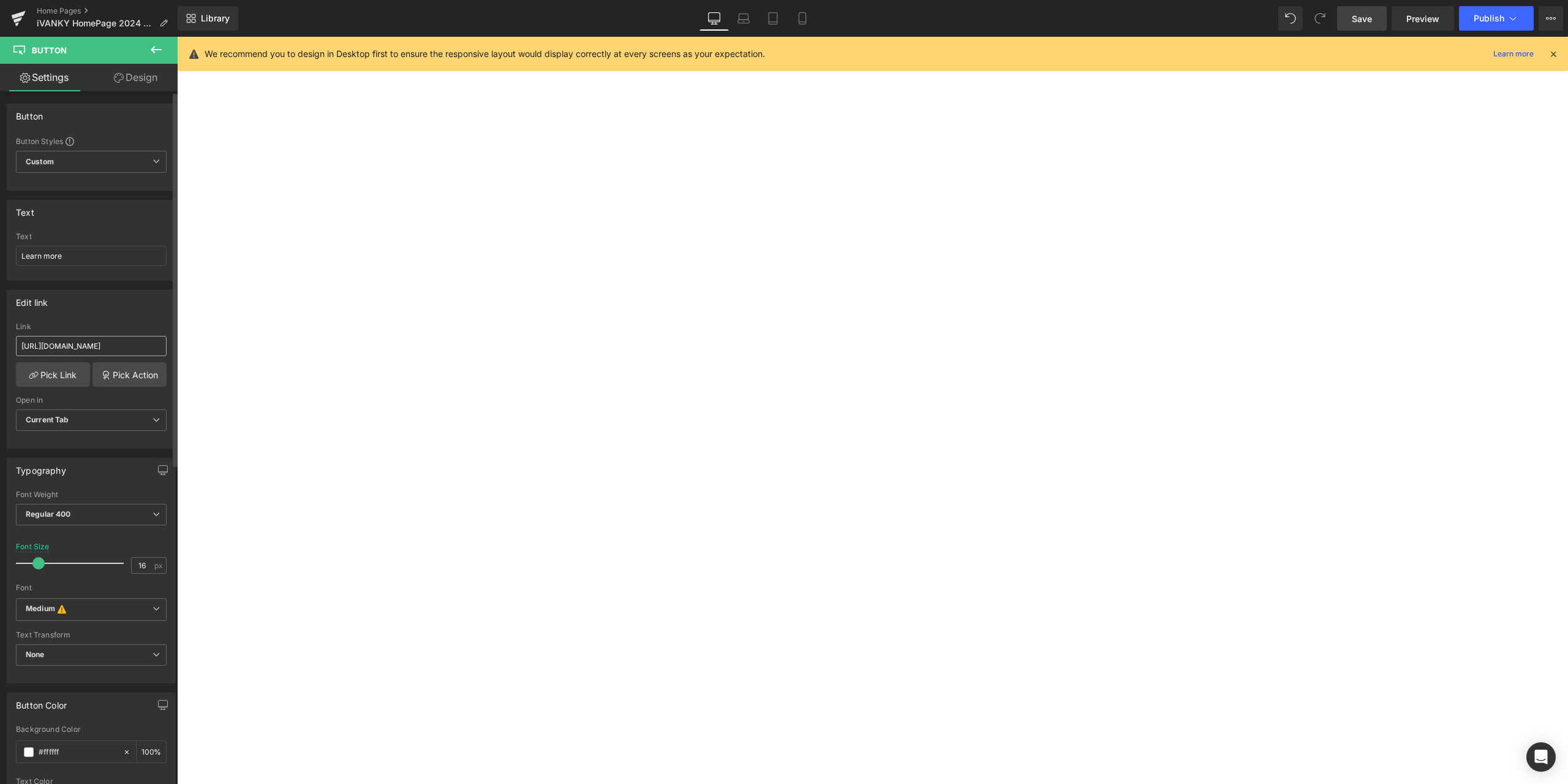
drag, startPoint x: 57, startPoint y: 335, endPoint x: 57, endPoint y: 349, distance: 14.0
click at [57, 335] on div "Link https://ivanky.com/products/fusiondock-pro-2" at bounding box center [91, 342] width 151 height 40
click at [75, 337] on input "https://ivanky.com/products/fusiondock-pro-2" at bounding box center [91, 346] width 151 height 20
click at [177, 37] on span "Button" at bounding box center [177, 37] width 0 height 0
click at [92, 345] on input "https://ivanky.com/products/fusiondock-3" at bounding box center [91, 346] width 151 height 20
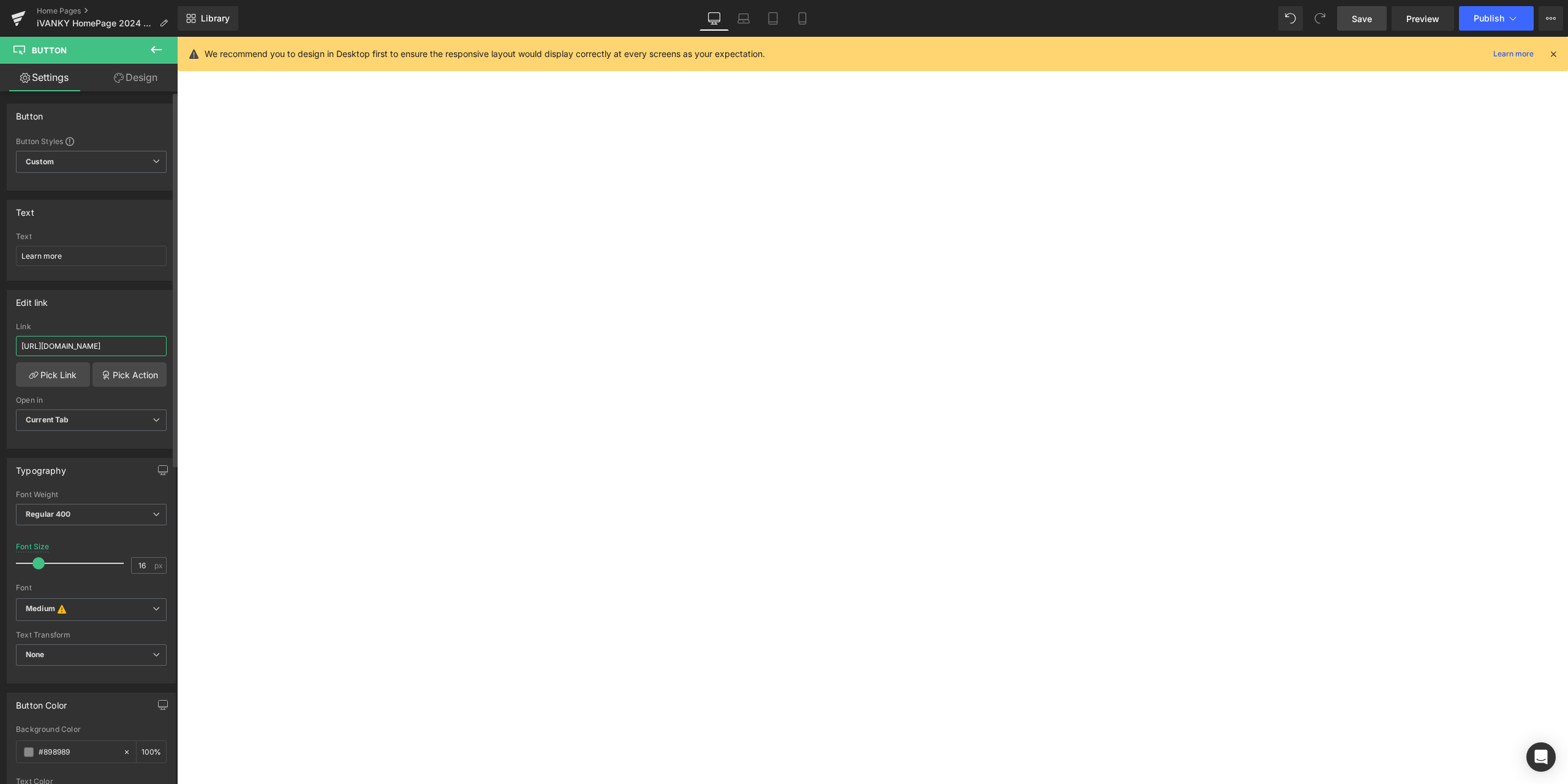
paste input "pro-2"
type input "https://ivanky.com/products/fusiondock-pro-2"
click at [151, 302] on div "Edit link" at bounding box center [90, 301] width 168 height 23
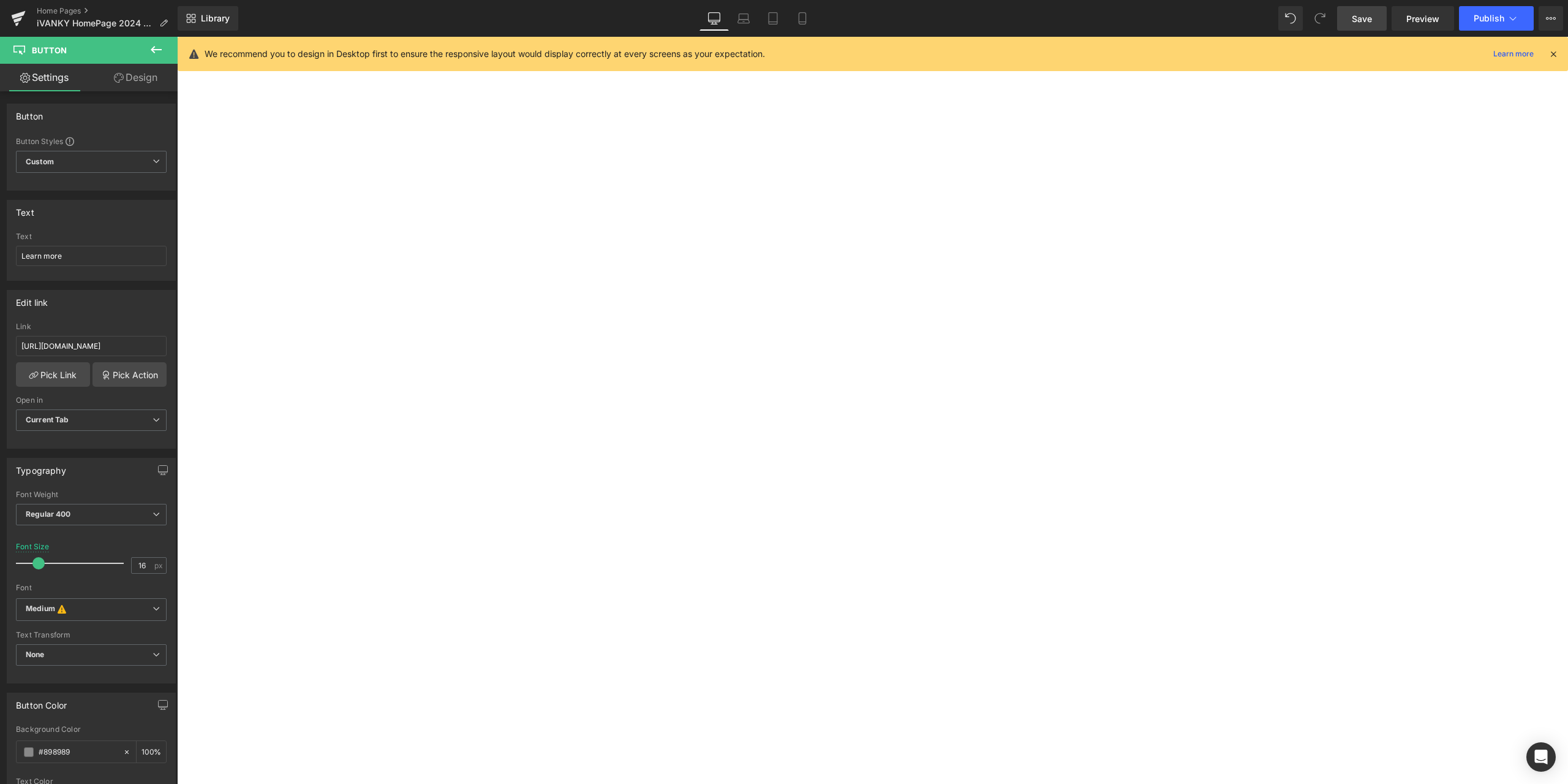
click at [177, 37] on link at bounding box center [177, 37] width 0 height 0
click at [177, 37] on icon at bounding box center [177, 37] width 0 height 0
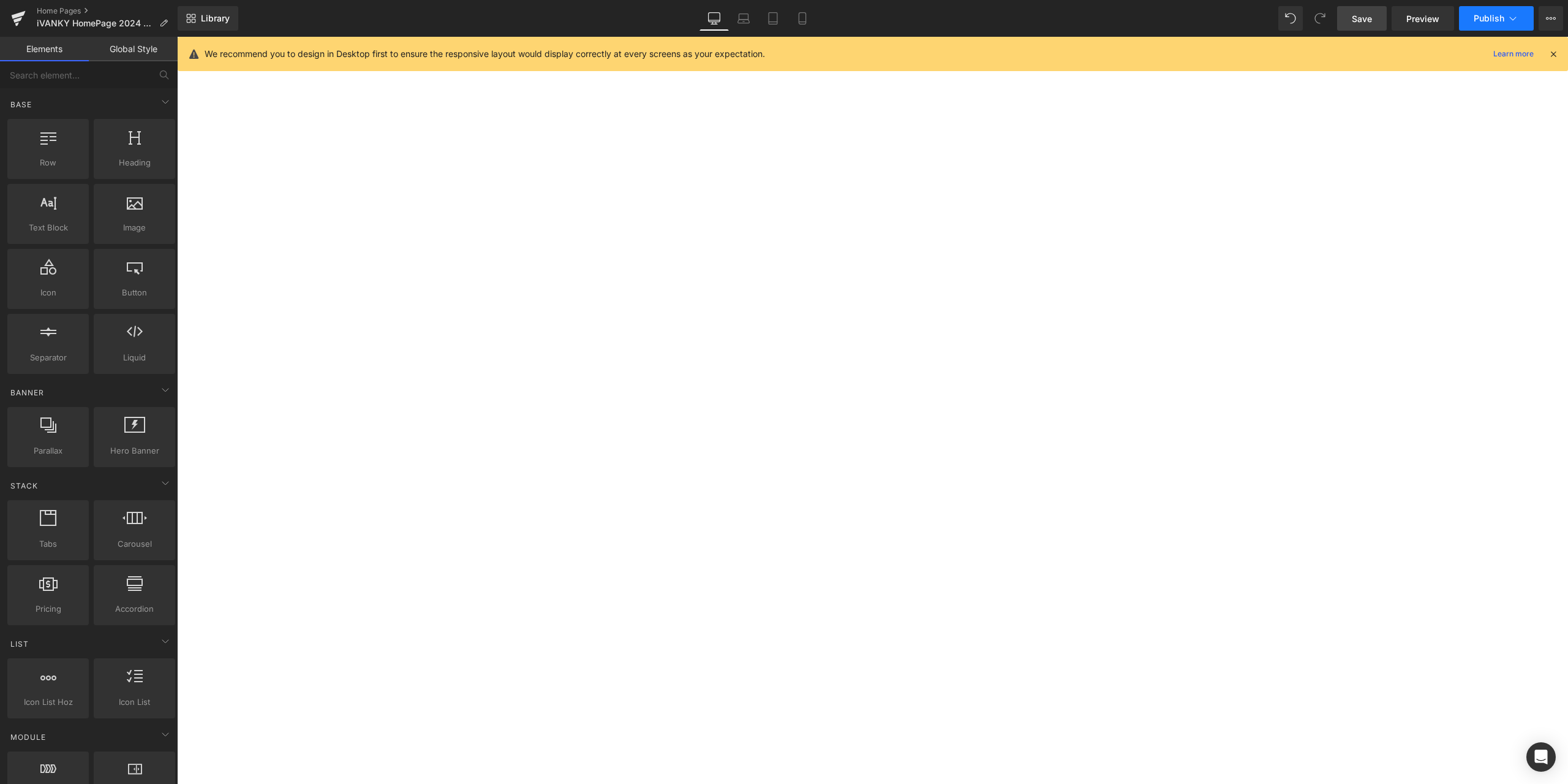
click at [1486, 18] on span "Publish" at bounding box center [1489, 19] width 31 height 10
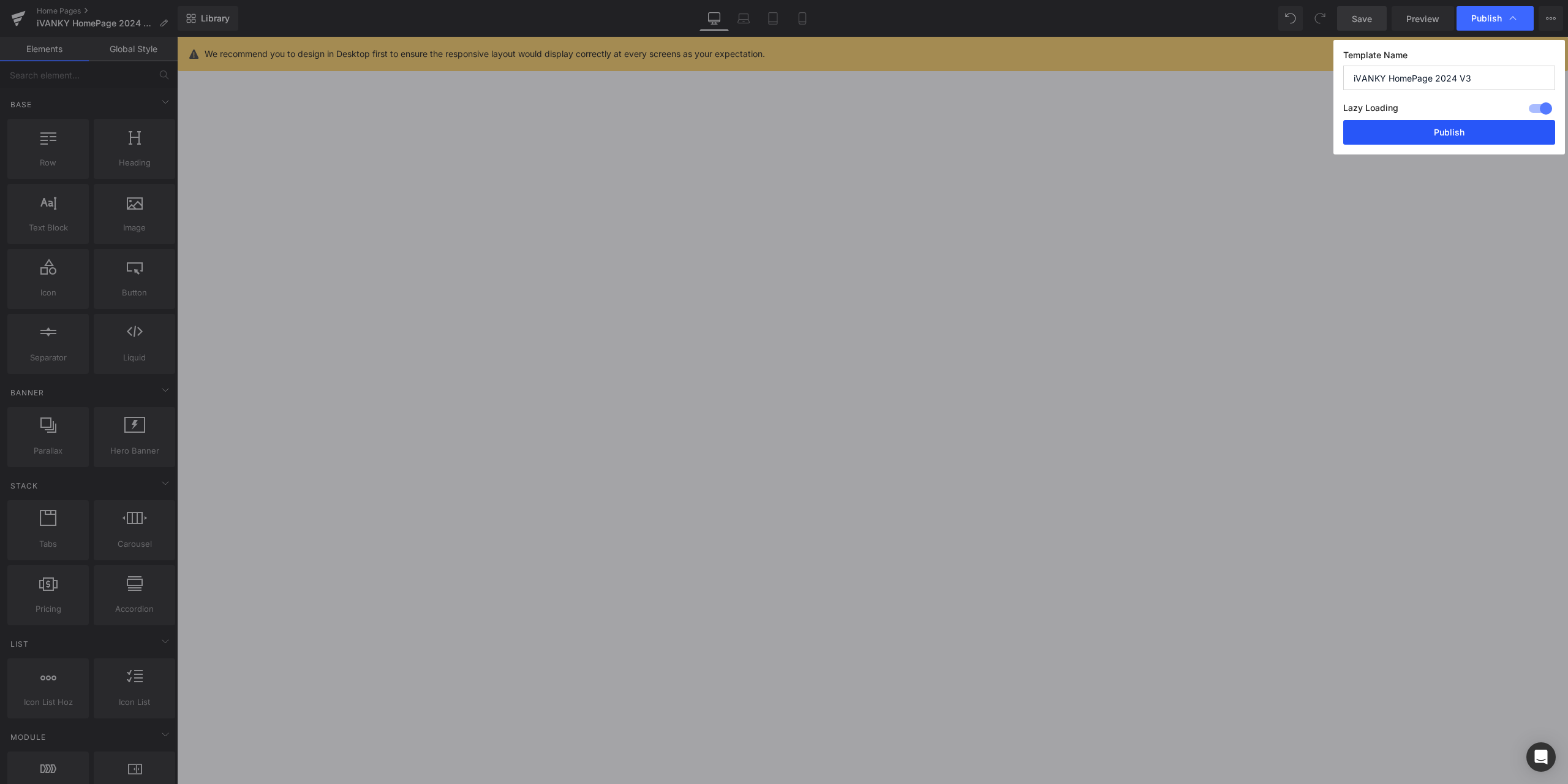
click at [1452, 132] on button "Publish" at bounding box center [1449, 132] width 212 height 25
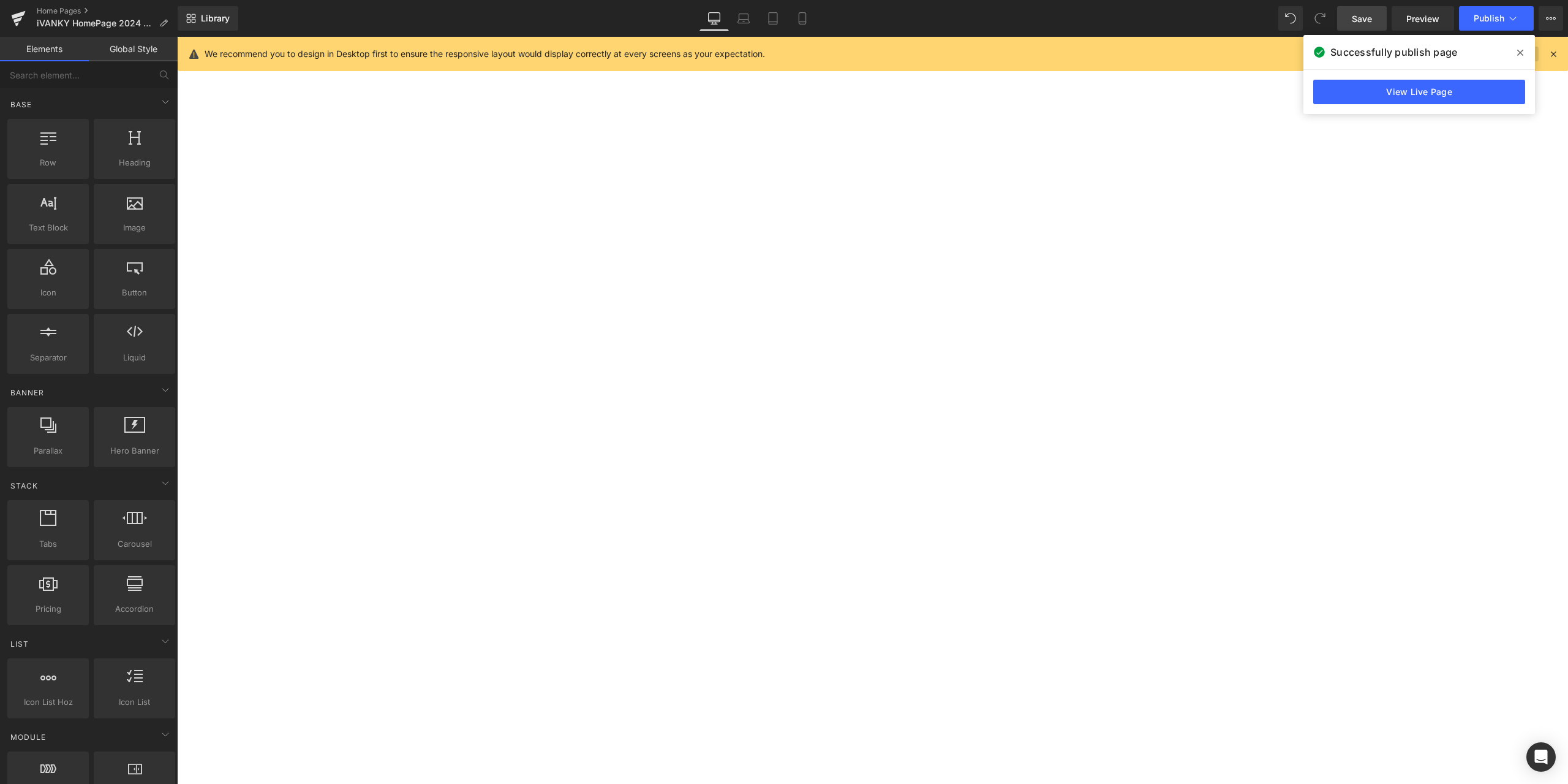
click at [1525, 52] on span at bounding box center [1520, 53] width 20 height 20
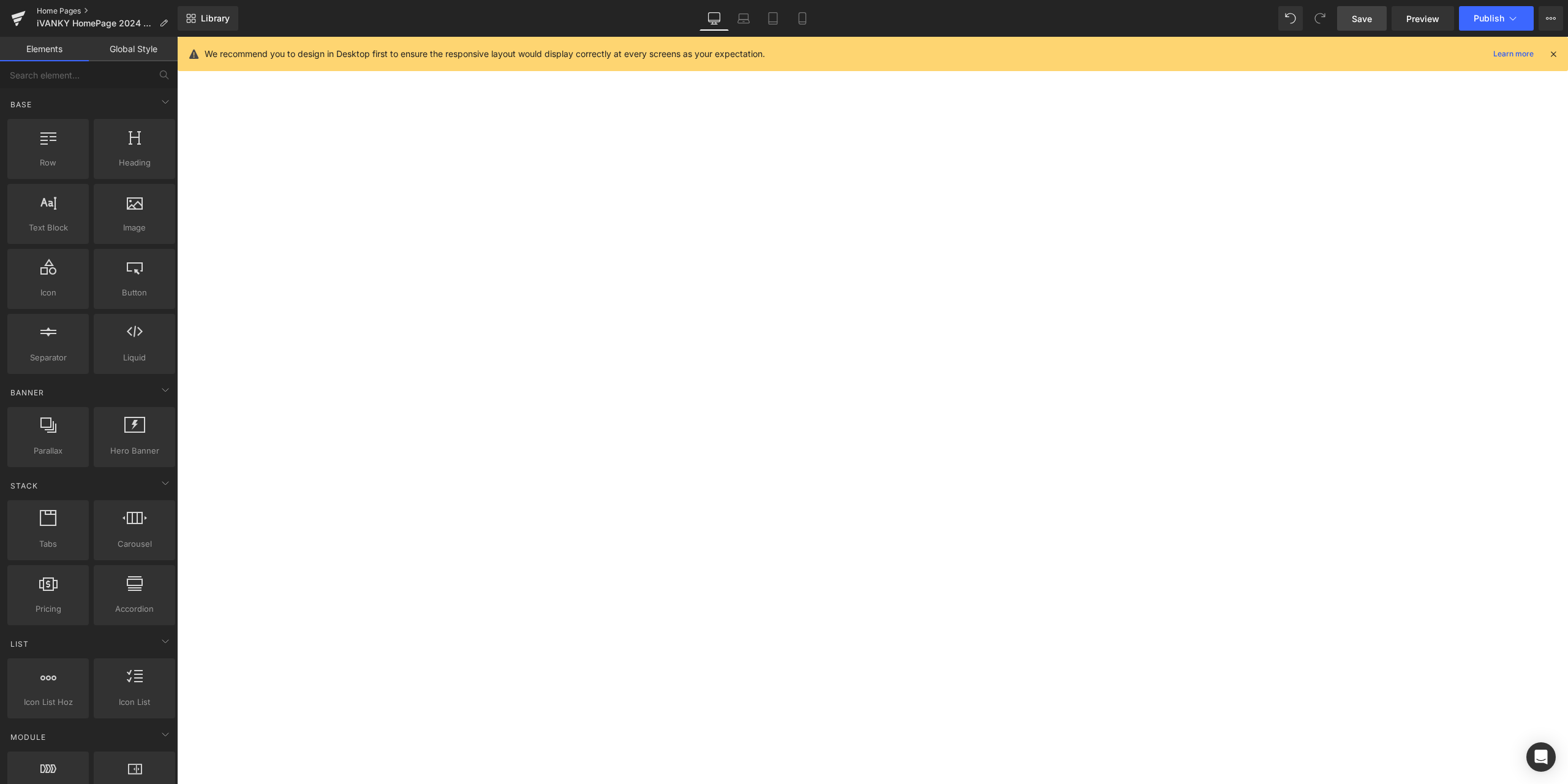
click at [65, 7] on link "Home Pages" at bounding box center [107, 11] width 141 height 10
